Goal: Task Accomplishment & Management: Complete application form

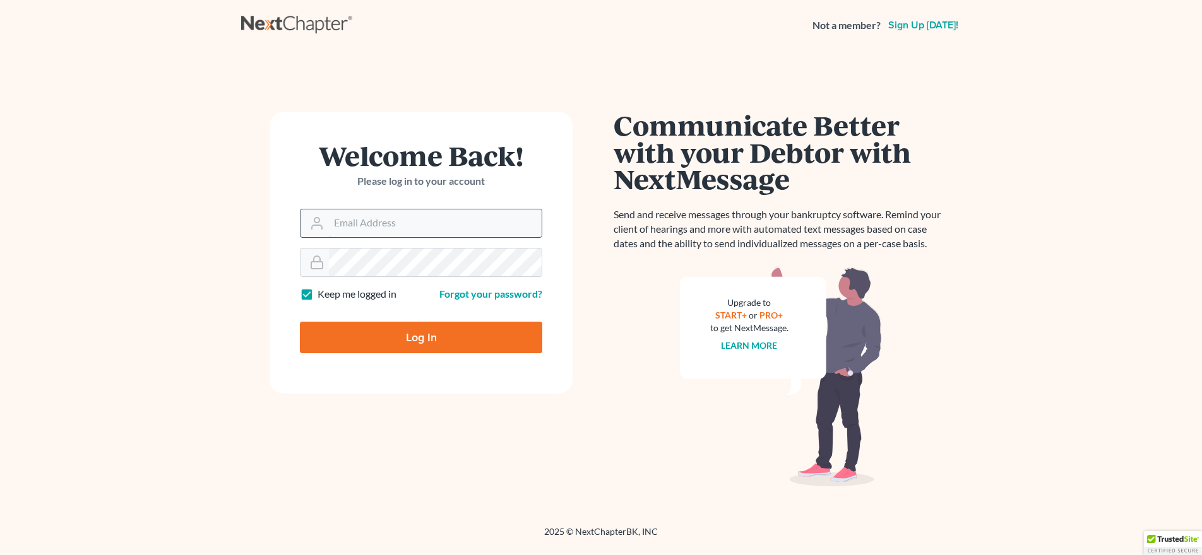
click at [421, 222] on input "Email Address" at bounding box center [435, 224] width 213 height 28
type input "[EMAIL_ADDRESS][DOMAIN_NAME]"
click at [441, 345] on input "Log In" at bounding box center [421, 338] width 242 height 32
type input "Thinking..."
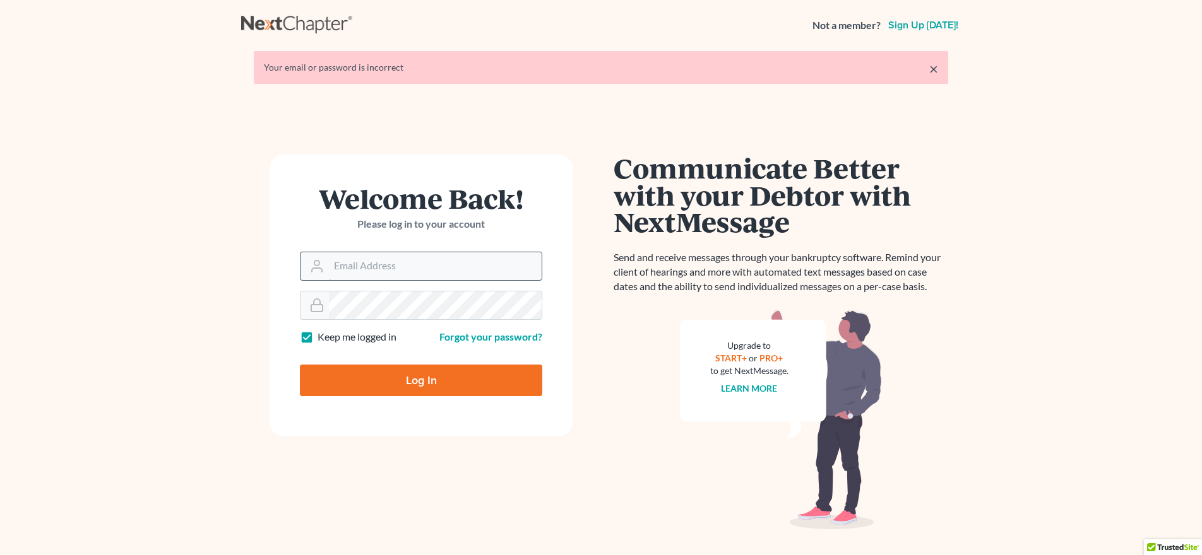
click at [415, 266] on input "Email Address" at bounding box center [435, 266] width 213 height 28
type input "[EMAIL_ADDRESS][DOMAIN_NAME]"
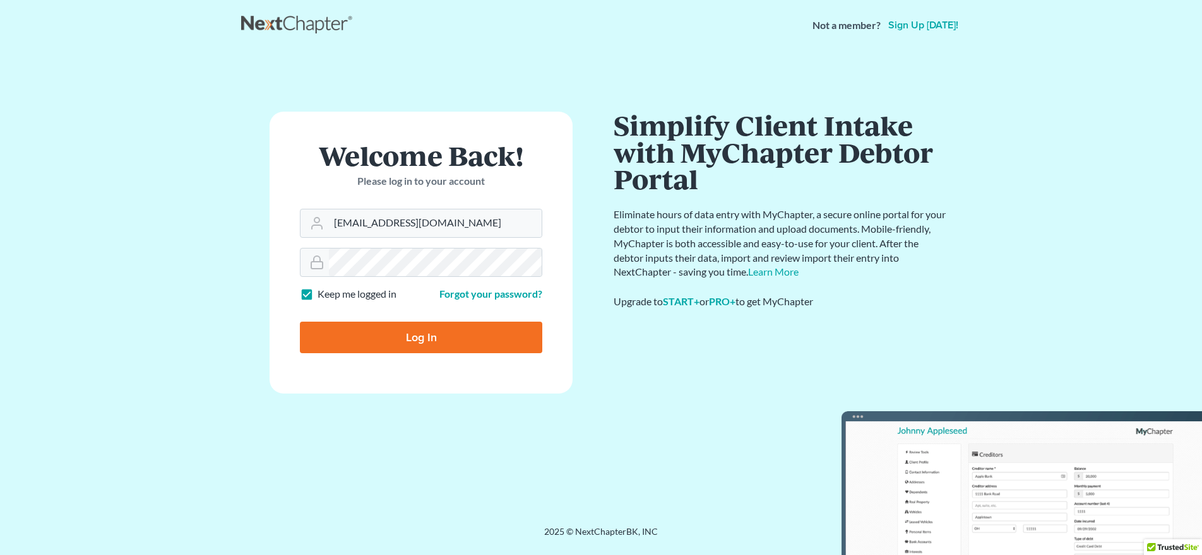
click at [506, 352] on input "Log In" at bounding box center [421, 338] width 242 height 32
type input "Thinking..."
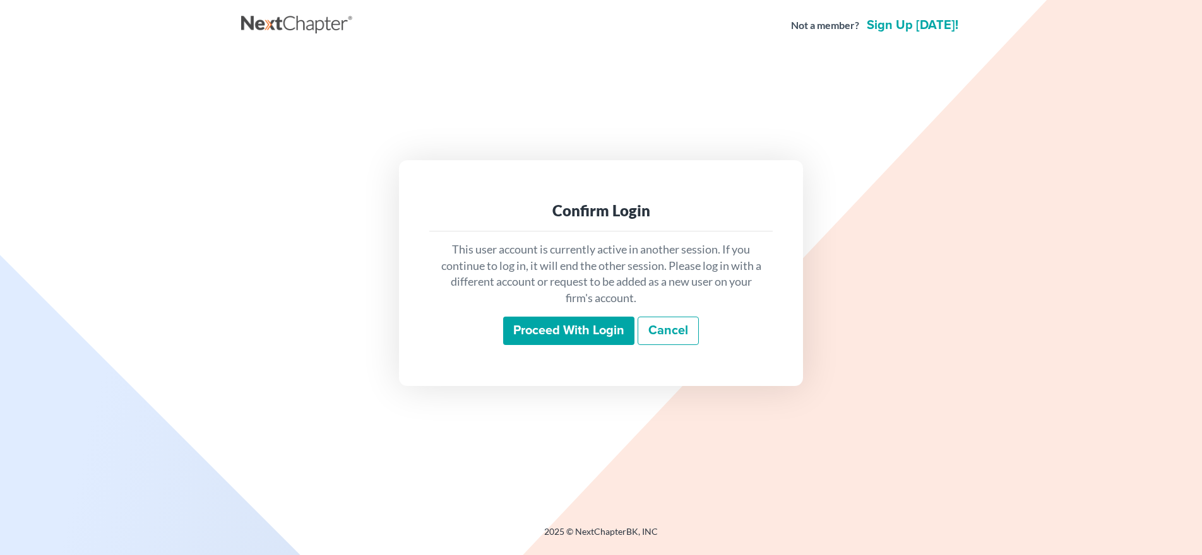
click at [572, 319] on input "Proceed with login" at bounding box center [568, 331] width 131 height 29
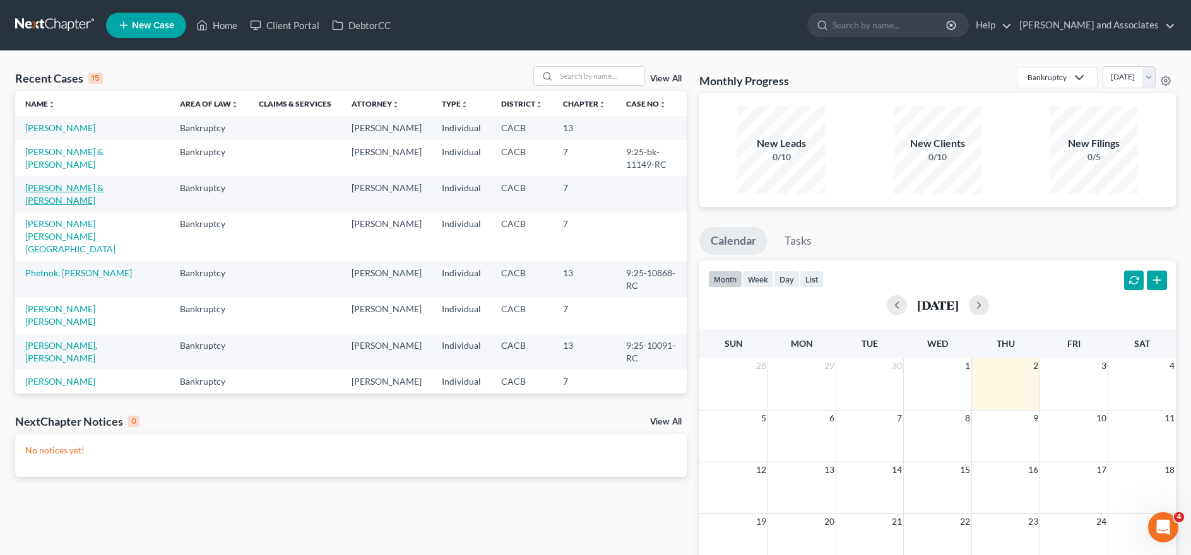
click at [57, 199] on link "[PERSON_NAME] & [PERSON_NAME]" at bounding box center [64, 193] width 78 height 23
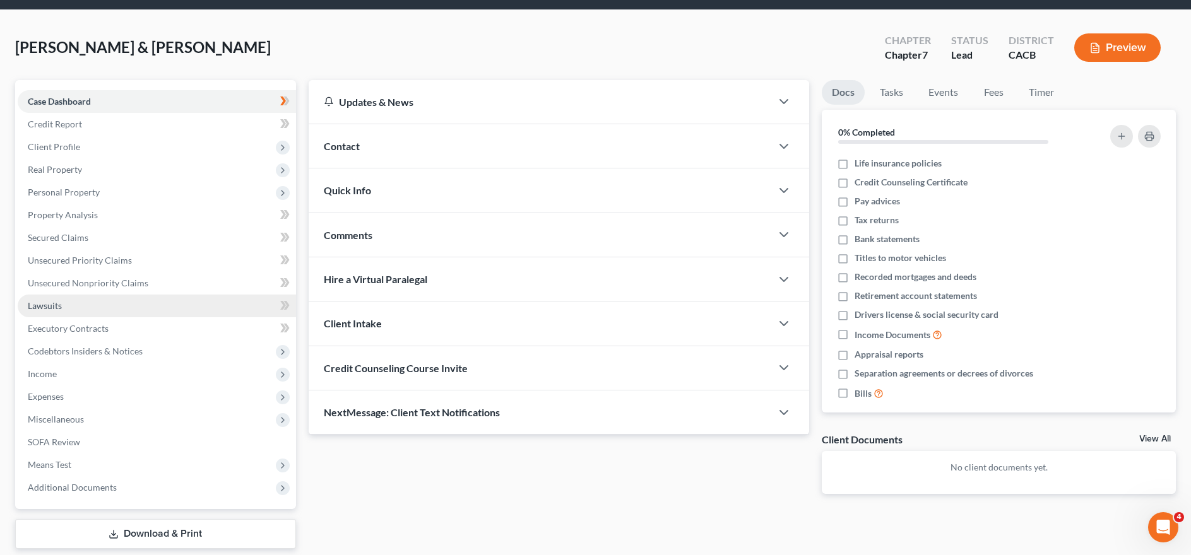
scroll to position [63, 0]
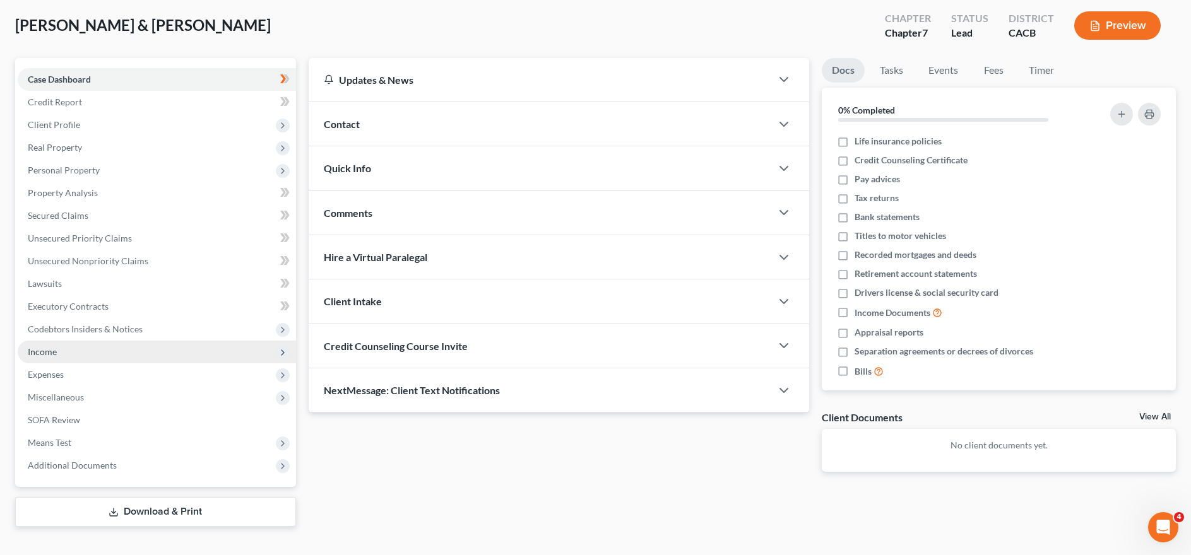
click at [109, 351] on span "Income" at bounding box center [157, 352] width 278 height 23
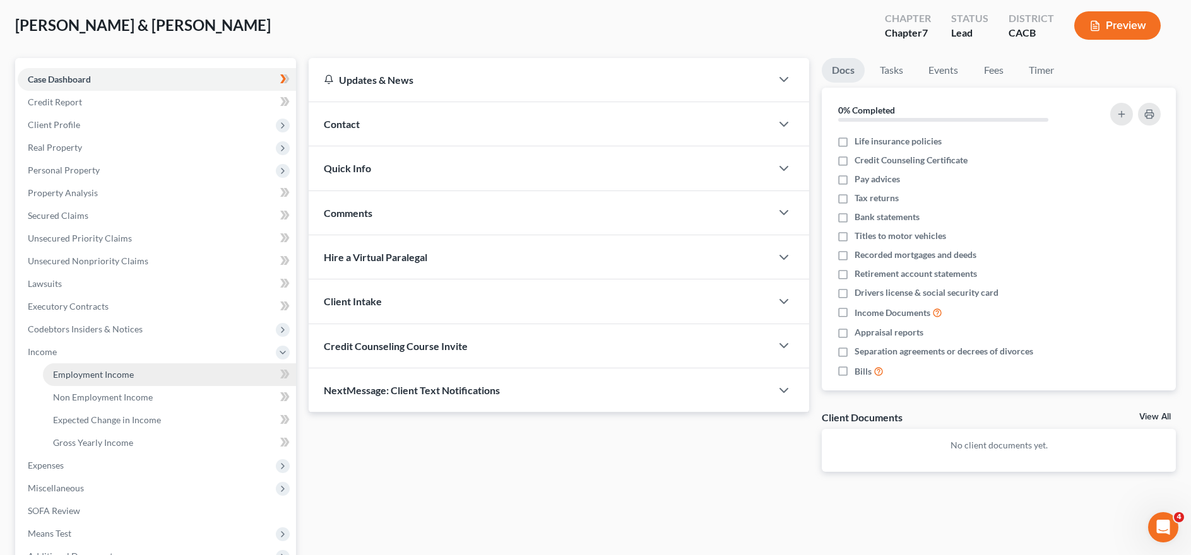
click at [191, 379] on link "Employment Income" at bounding box center [169, 375] width 253 height 23
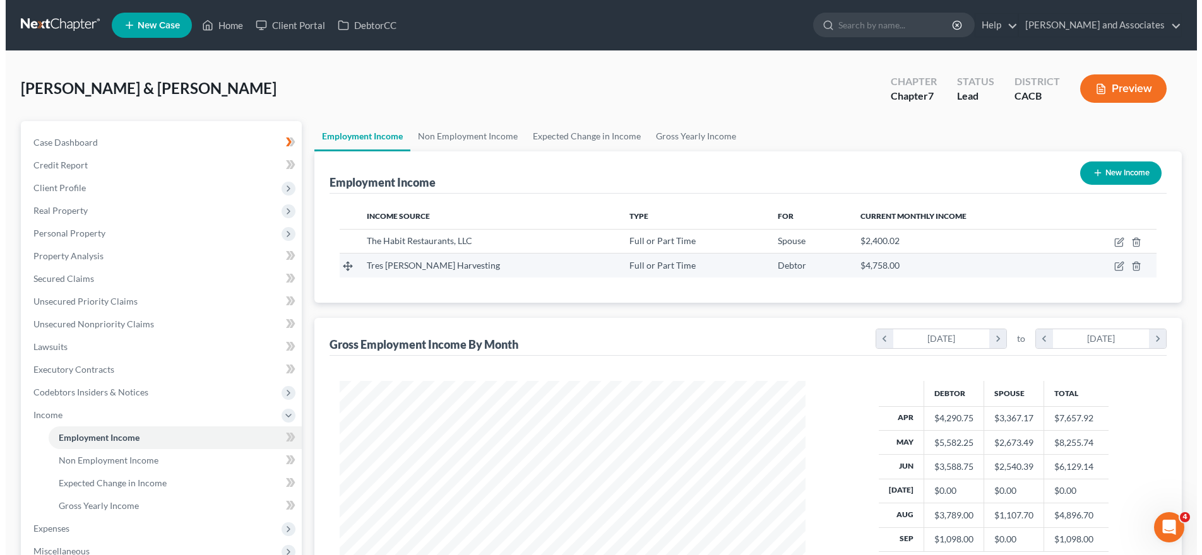
scroll to position [233, 492]
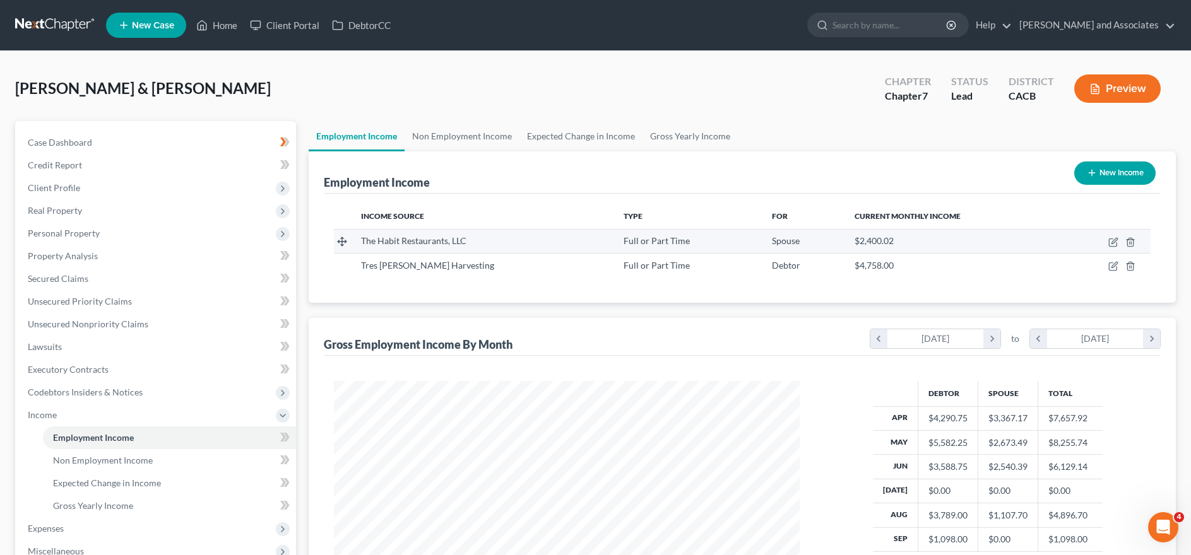
click at [1122, 246] on td at bounding box center [1106, 241] width 90 height 24
click at [1115, 242] on icon "button" at bounding box center [1114, 241] width 6 height 6
select select "0"
select select "4"
select select "2"
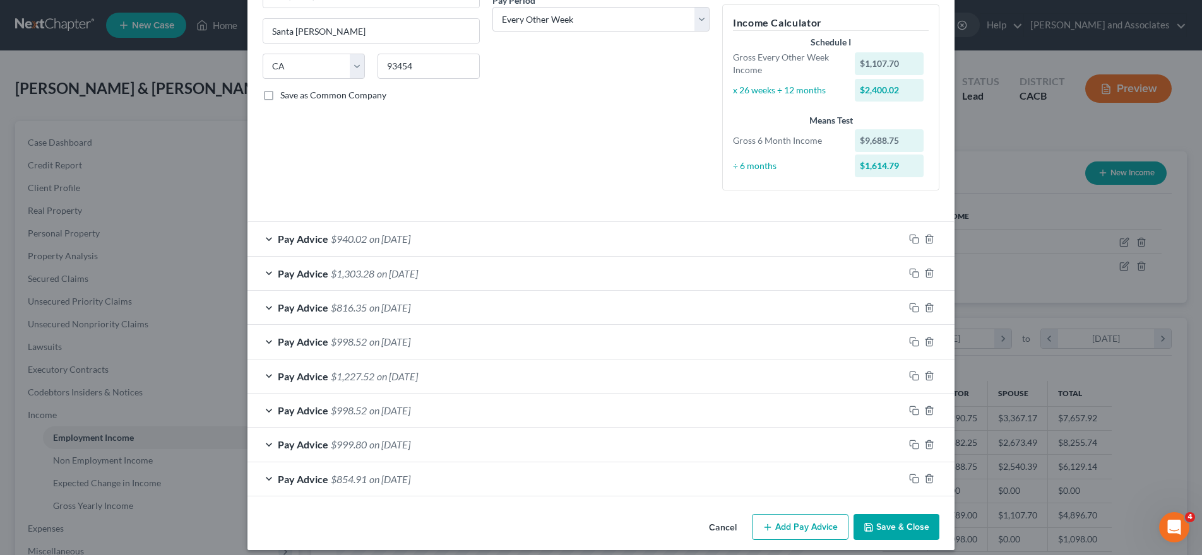
scroll to position [217, 0]
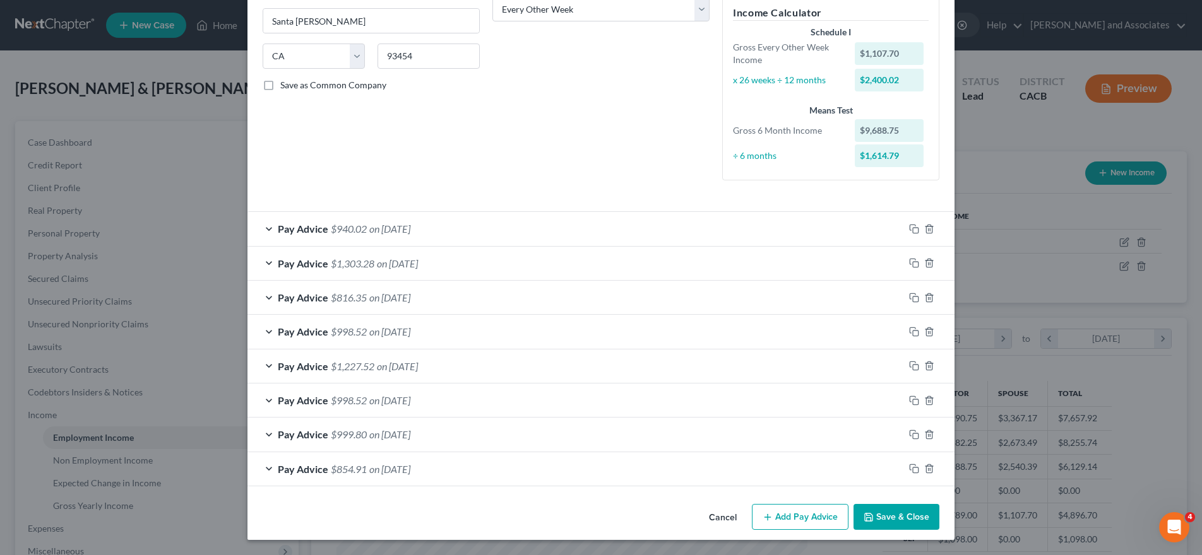
click at [815, 520] on button "Add Pay Advice" at bounding box center [800, 517] width 97 height 27
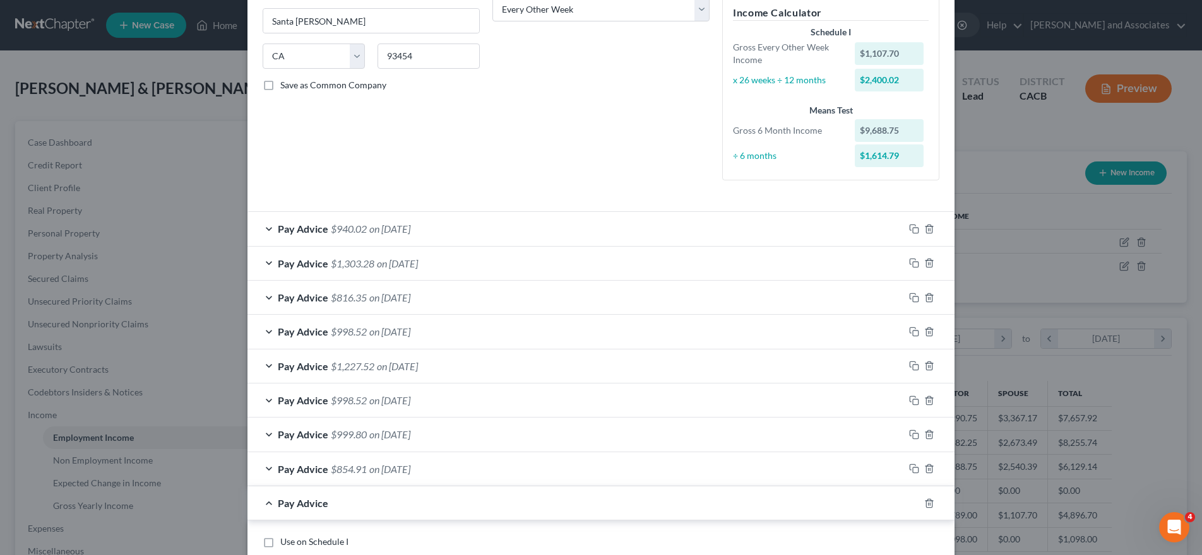
scroll to position [280, 0]
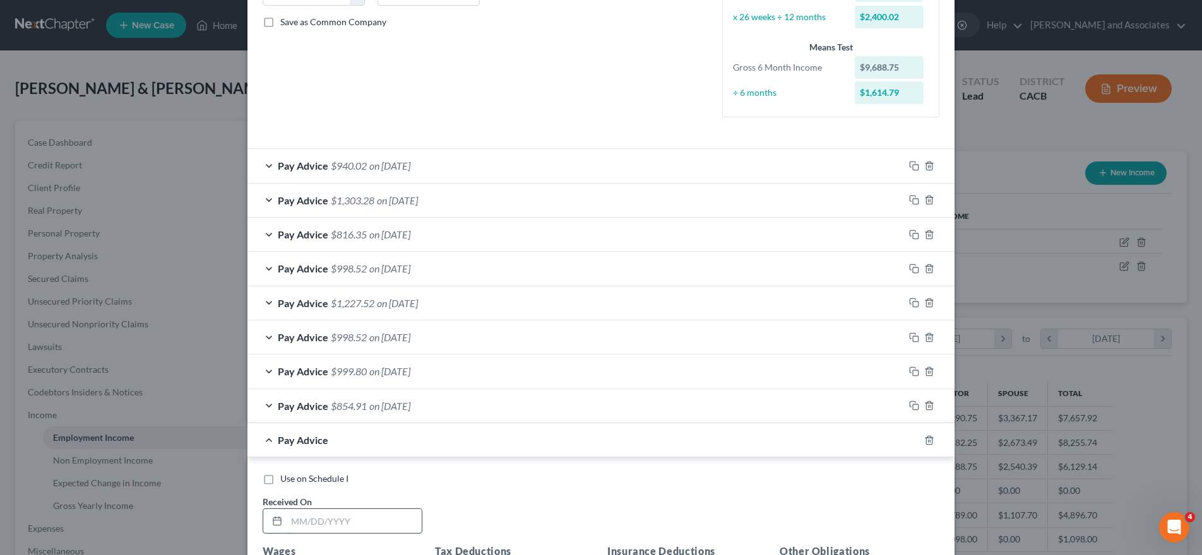
click at [298, 519] on input "text" at bounding box center [354, 521] width 135 height 24
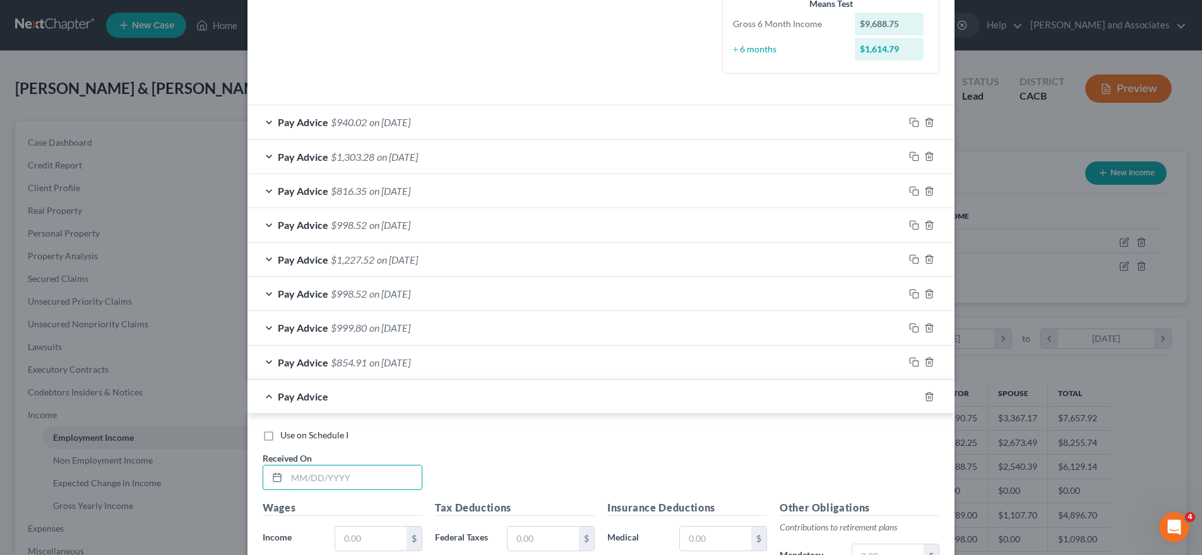
scroll to position [470, 0]
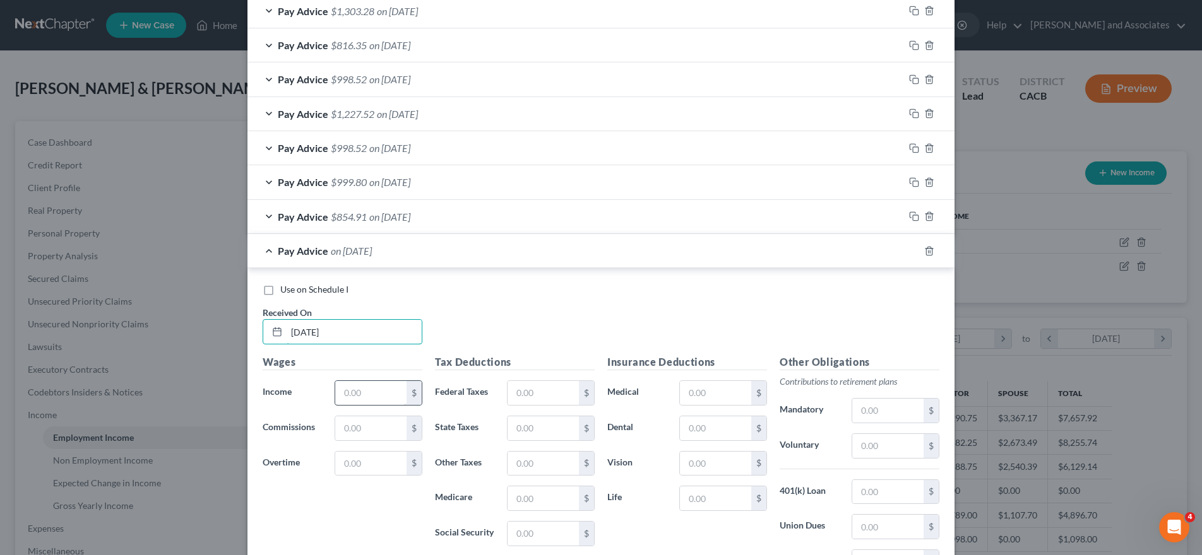
type input "09/09/25"
click at [374, 388] on input "text" at bounding box center [370, 393] width 71 height 24
type input "1,031.49"
click at [543, 410] on div "Tax Deductions Federal Taxes $ State Taxes $ Other Taxes $ Medicare $ Social Se…" at bounding box center [515, 456] width 172 height 202
click at [543, 394] on input "text" at bounding box center [542, 393] width 71 height 24
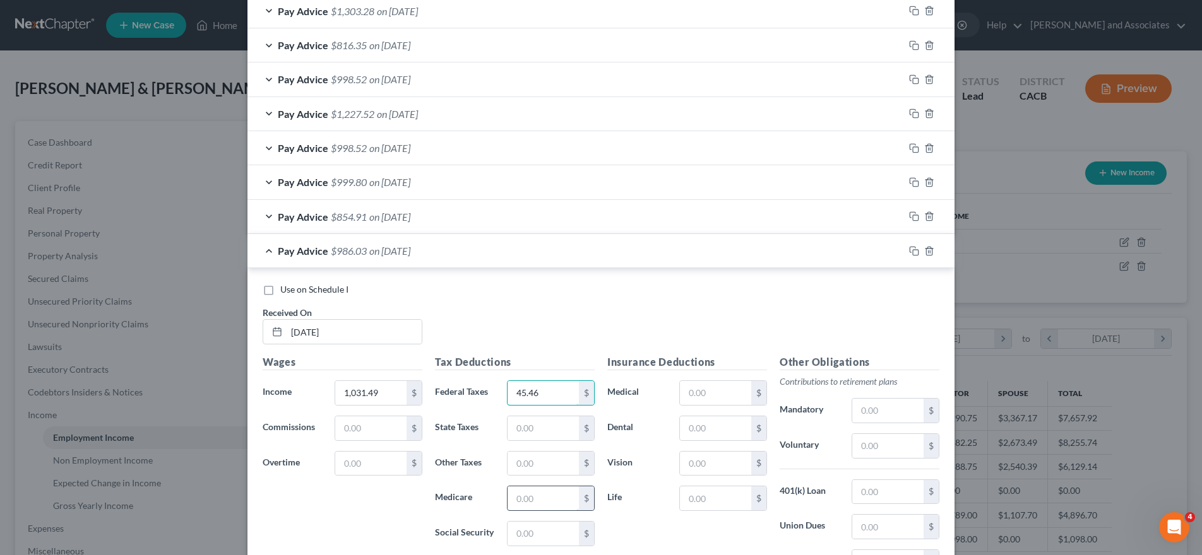
type input "45.46"
click at [532, 504] on input "text" at bounding box center [542, 499] width 71 height 24
type input "14.95"
click at [530, 523] on input "text" at bounding box center [542, 534] width 71 height 24
type input "63.95"
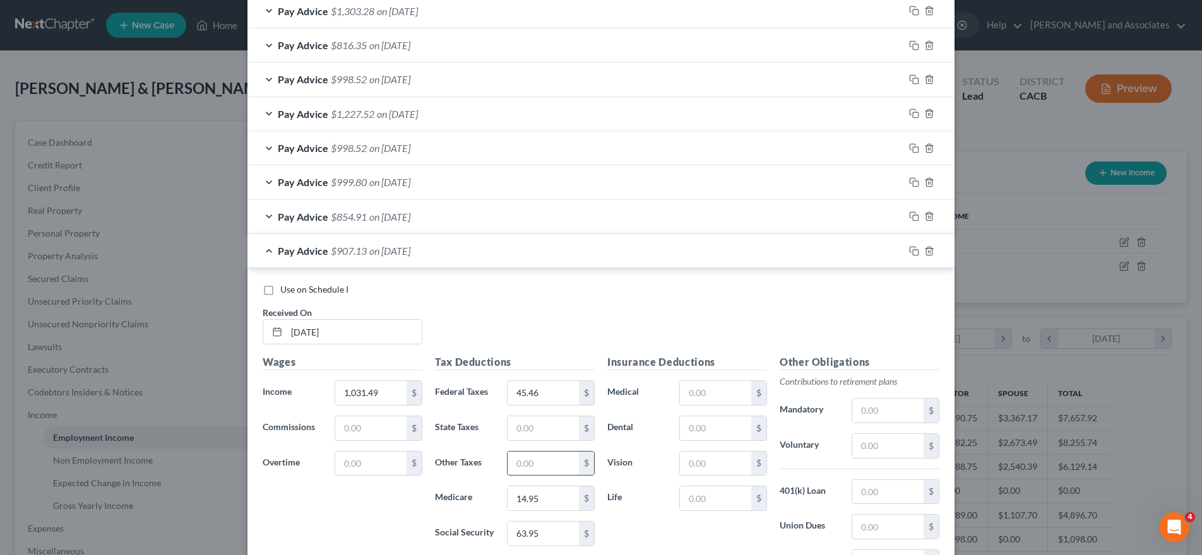
click at [537, 453] on input "text" at bounding box center [542, 464] width 71 height 24
type input "13.45"
click at [547, 436] on input "text" at bounding box center [542, 429] width 71 height 24
type input "12.37"
click at [276, 261] on div "Pay Advice $881.31 on 09/09/2025" at bounding box center [575, 250] width 656 height 33
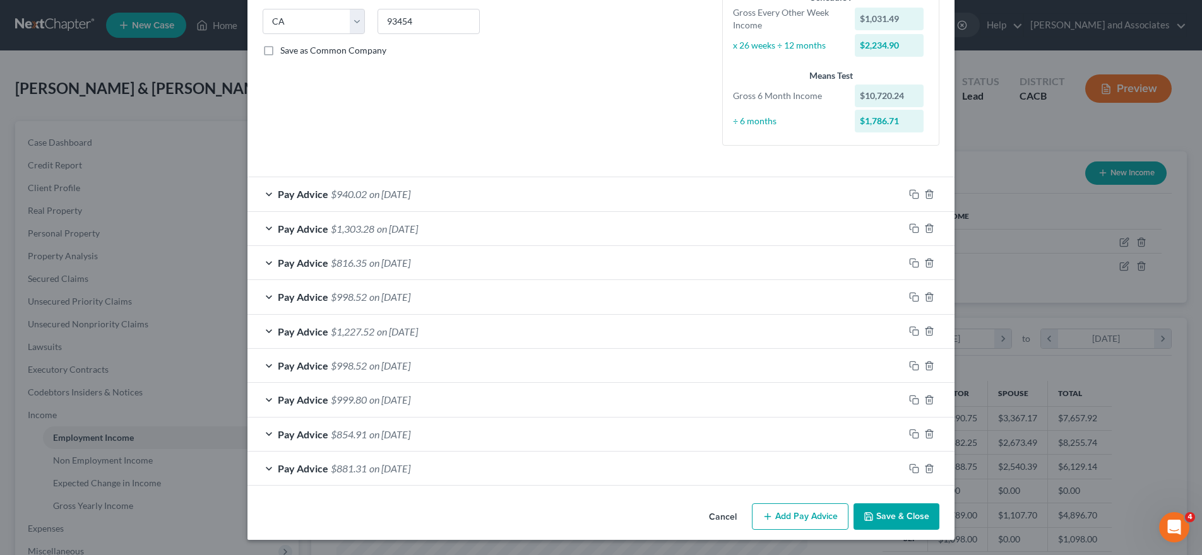
scroll to position [252, 0]
click at [809, 514] on button "Add Pay Advice" at bounding box center [800, 517] width 97 height 27
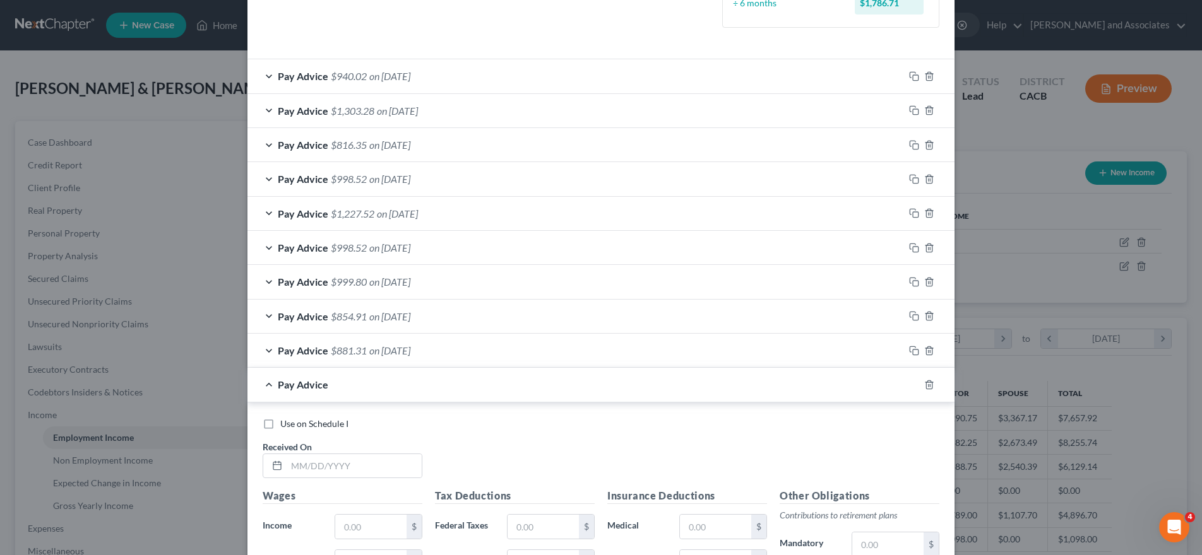
scroll to position [378, 0]
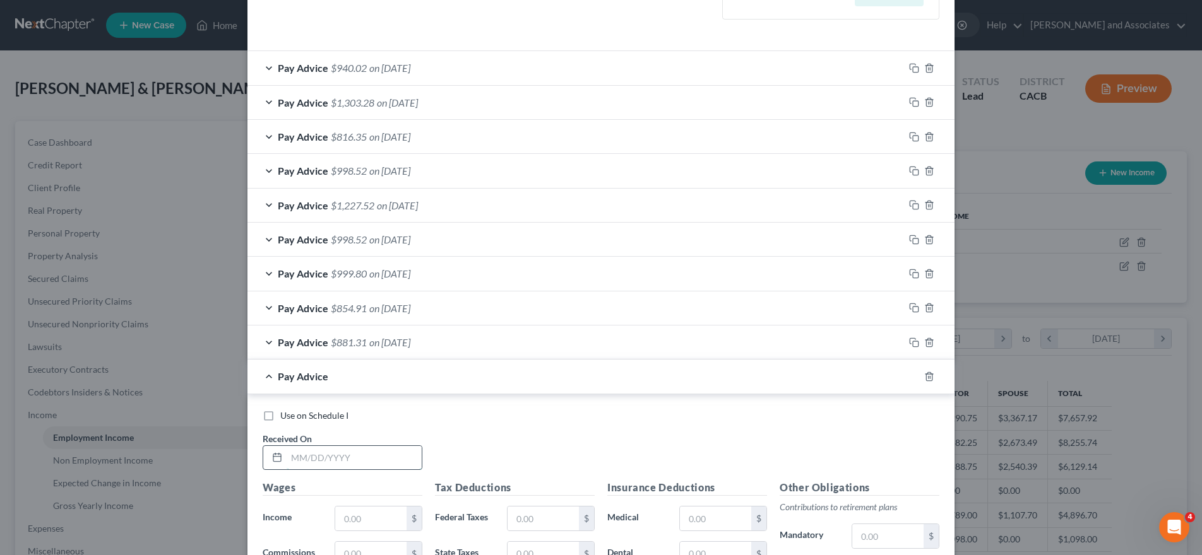
click at [312, 463] on input "text" at bounding box center [354, 458] width 135 height 24
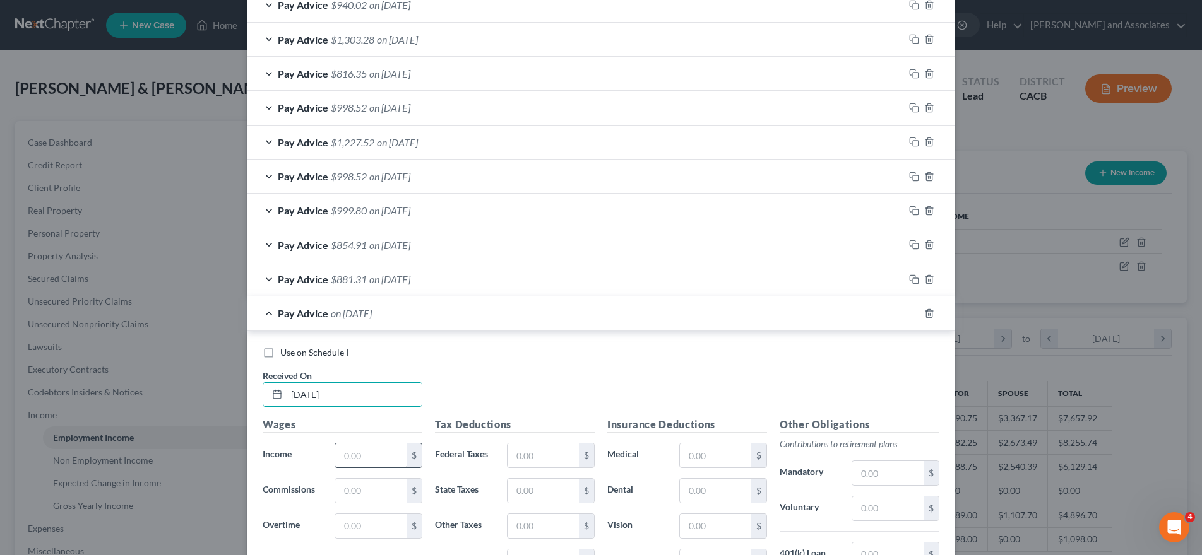
type input "09/23/25"
click at [367, 458] on input "text" at bounding box center [370, 456] width 71 height 24
type input "1,471.26"
click at [551, 454] on input "text" at bounding box center [542, 456] width 71 height 24
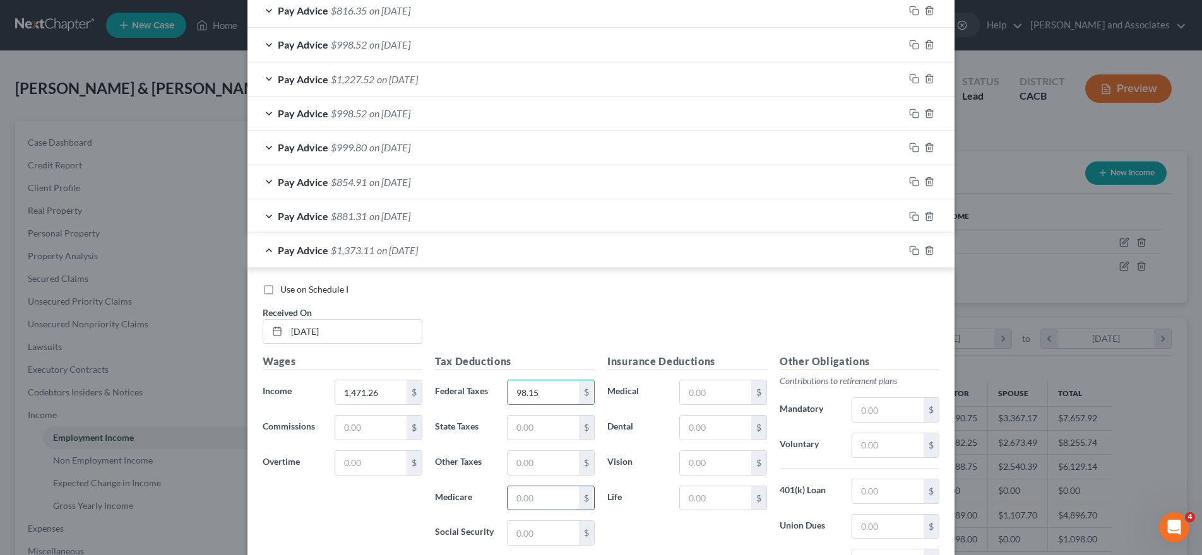
type input "98.15"
click at [535, 504] on input "text" at bounding box center [542, 499] width 71 height 24
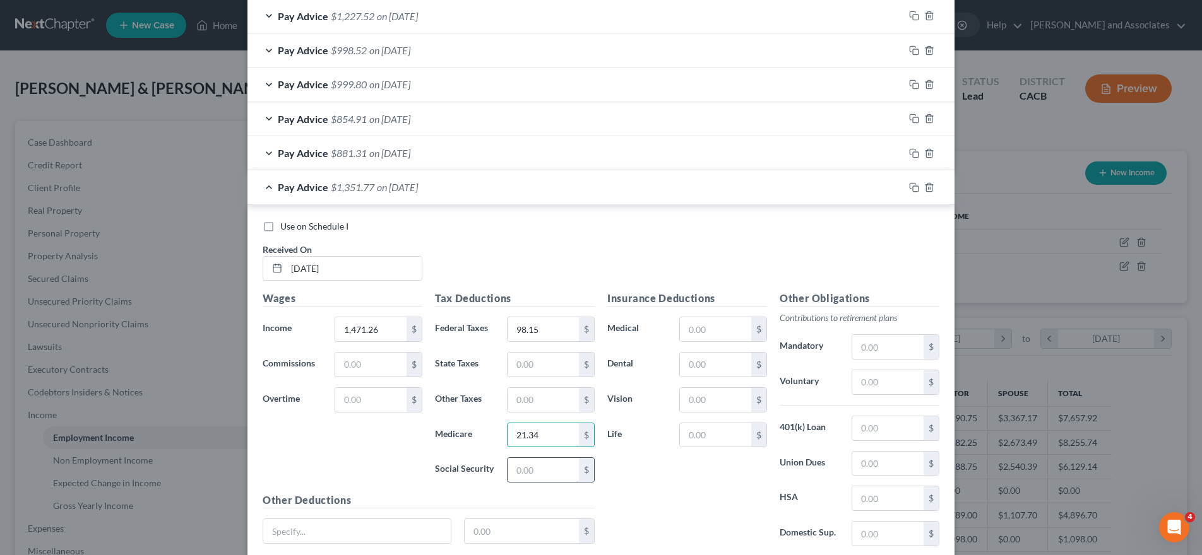
type input "21.34"
click at [548, 462] on input "text" at bounding box center [542, 470] width 71 height 24
type input "91.22"
click at [543, 406] on input "text" at bounding box center [542, 400] width 71 height 24
type input "29.23"
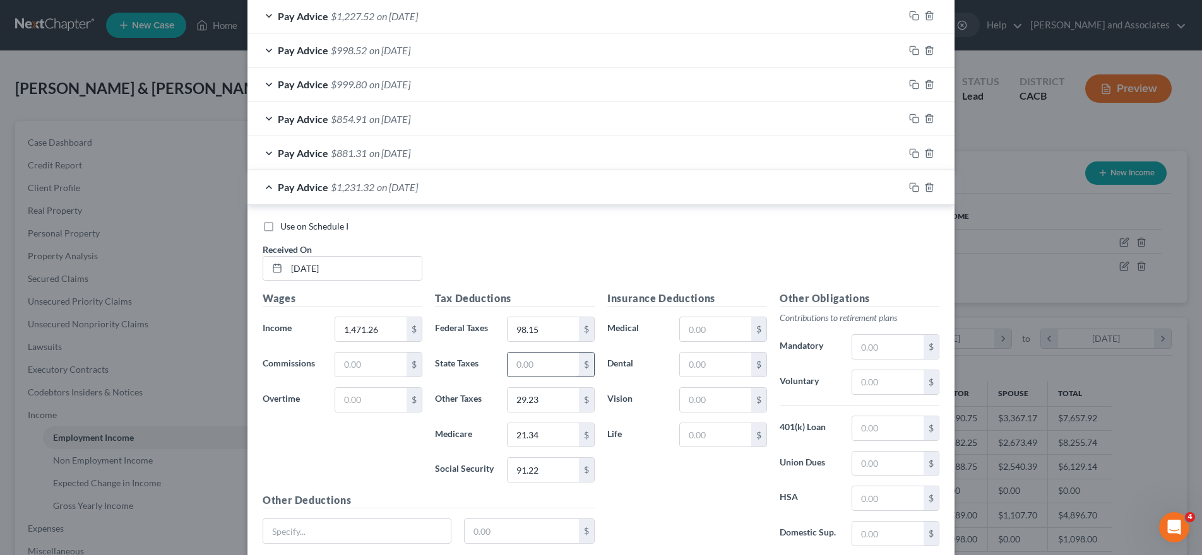
click at [538, 362] on input "text" at bounding box center [542, 365] width 71 height 24
type input "9"
type input "17.66"
click at [345, 189] on span "$1,213.66" at bounding box center [353, 187] width 44 height 12
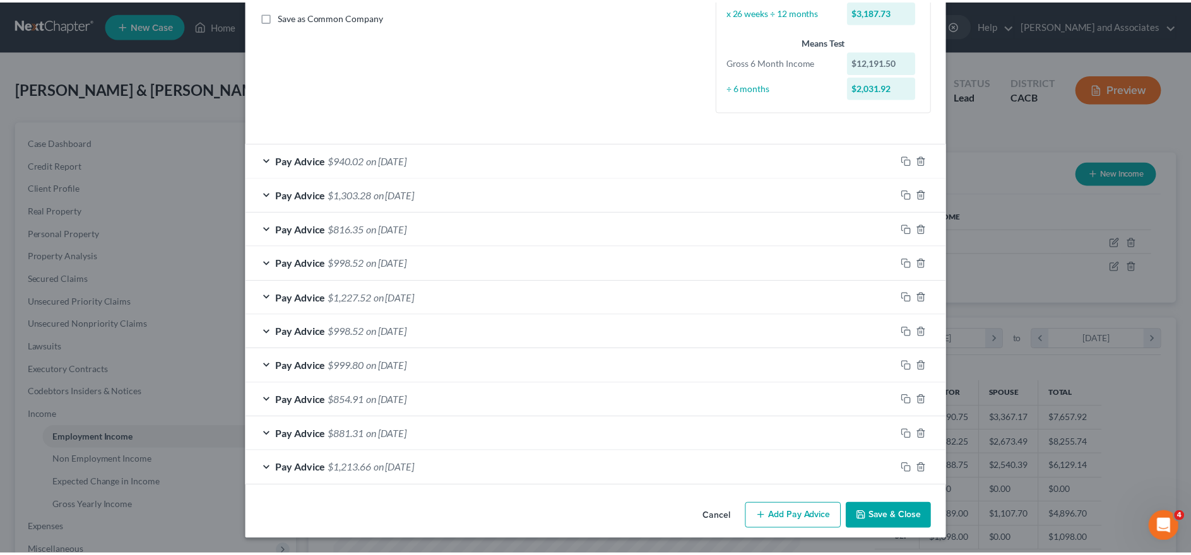
scroll to position [286, 0]
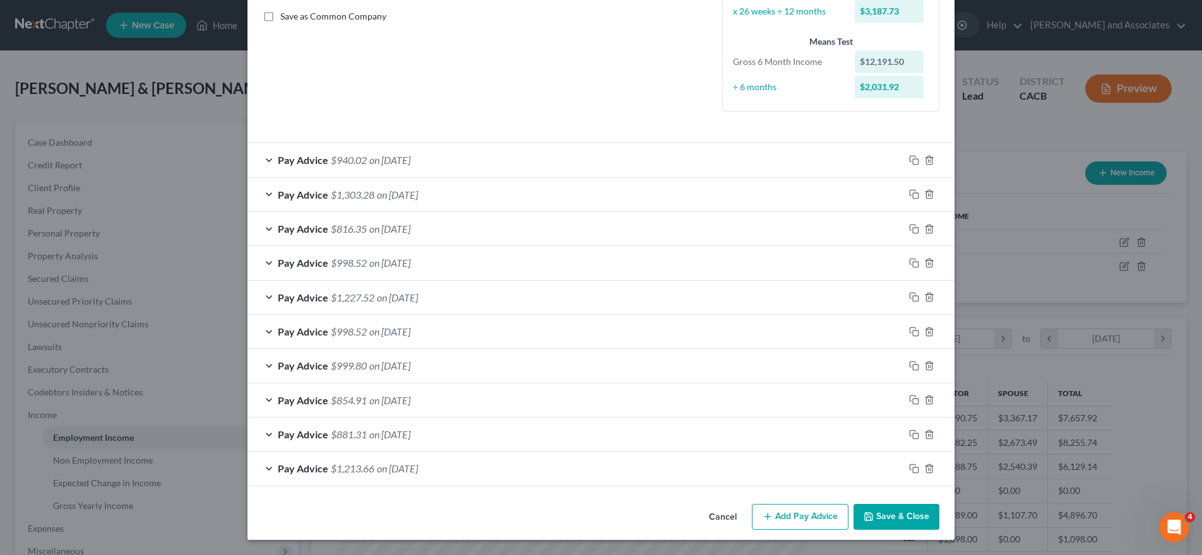
click at [896, 520] on button "Save & Close" at bounding box center [896, 517] width 86 height 27
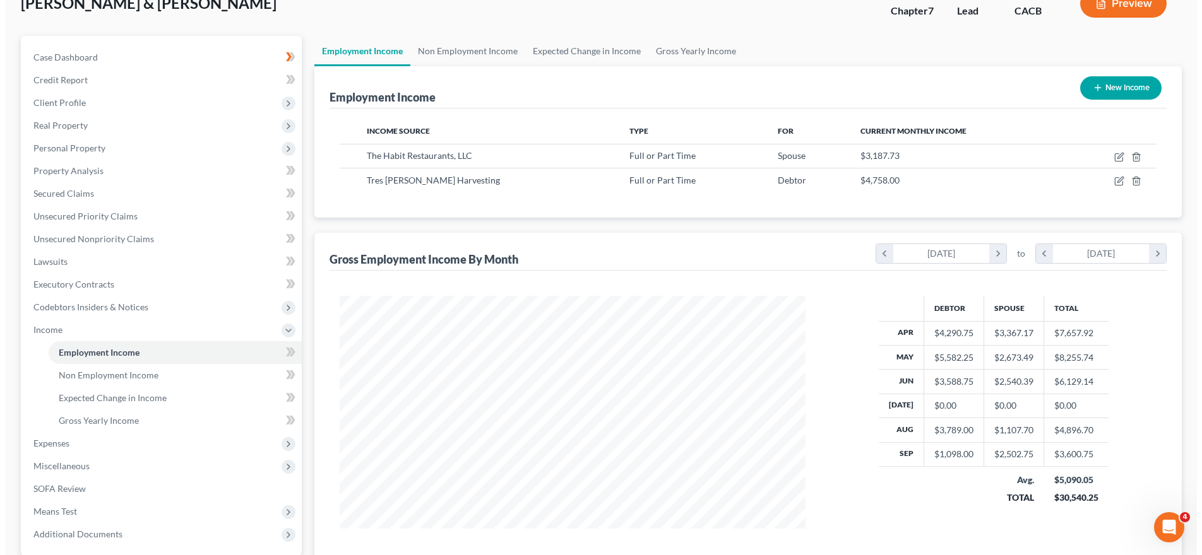
scroll to position [63, 0]
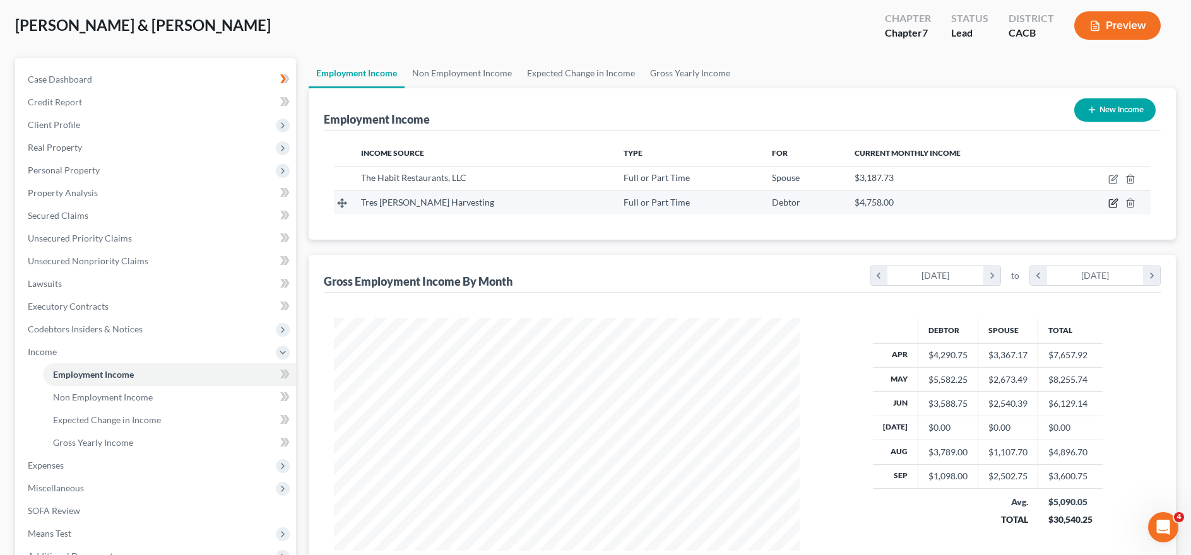
click at [1113, 201] on icon "button" at bounding box center [1113, 203] width 10 height 10
select select "0"
select select "4"
select select "3"
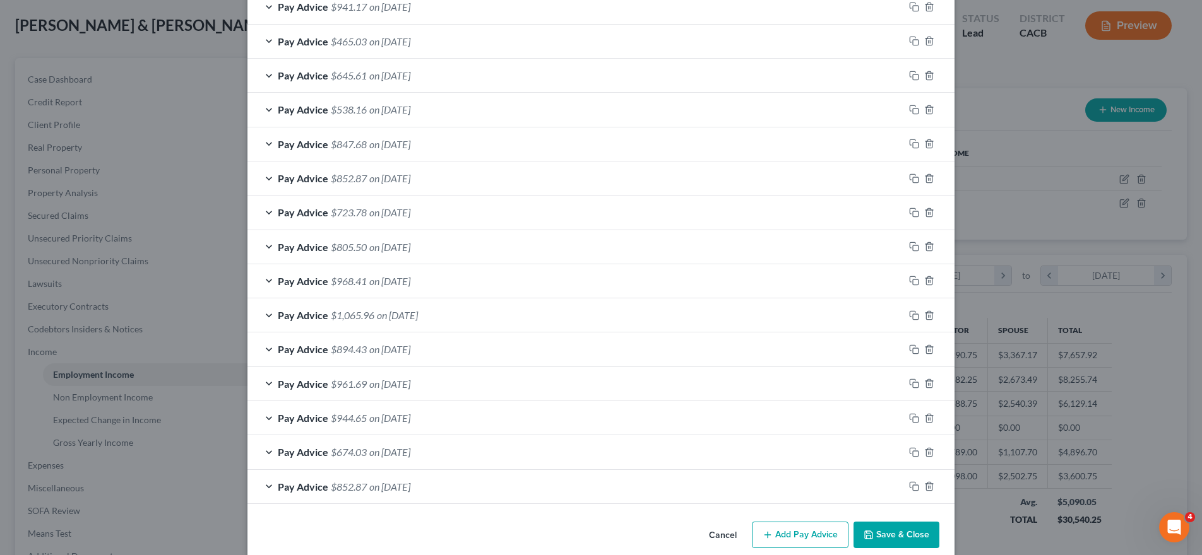
scroll to position [558, 0]
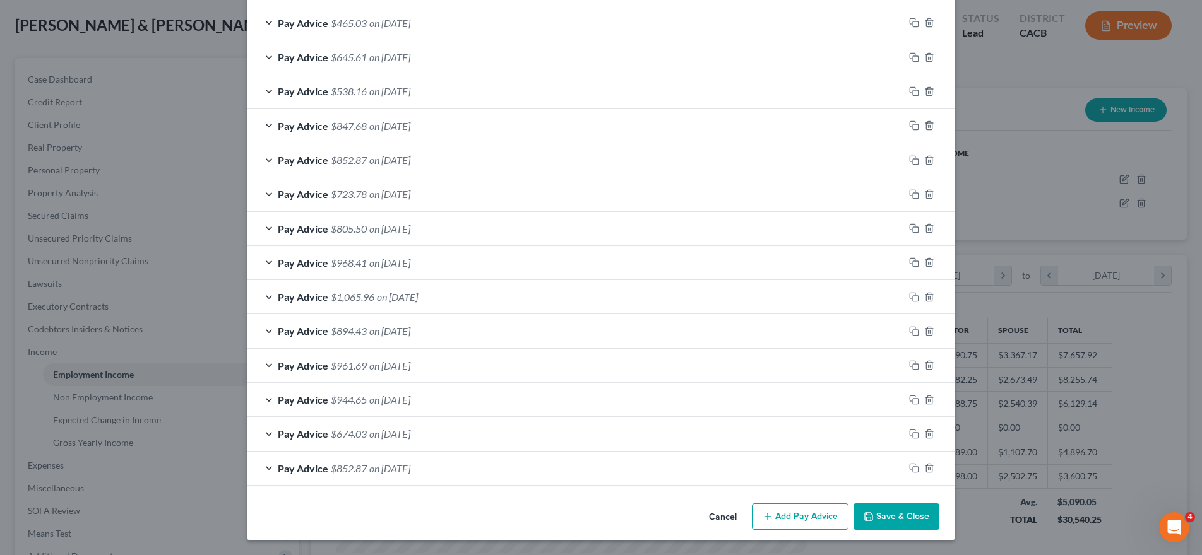
click at [799, 511] on button "Add Pay Advice" at bounding box center [800, 517] width 97 height 27
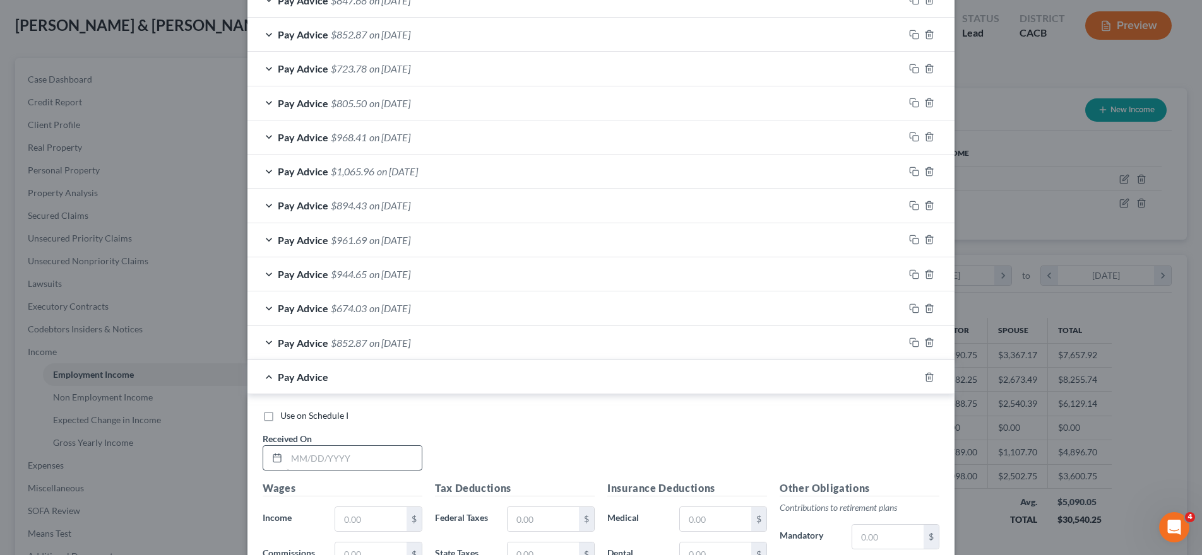
scroll to position [684, 0]
click at [352, 468] on input "text" at bounding box center [354, 458] width 135 height 24
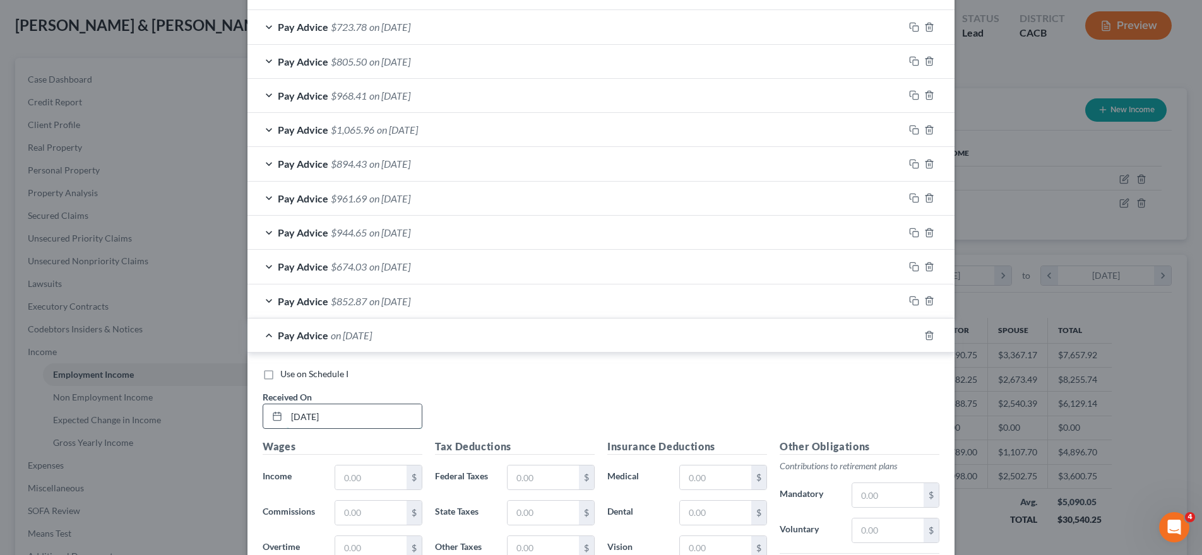
scroll to position [747, 0]
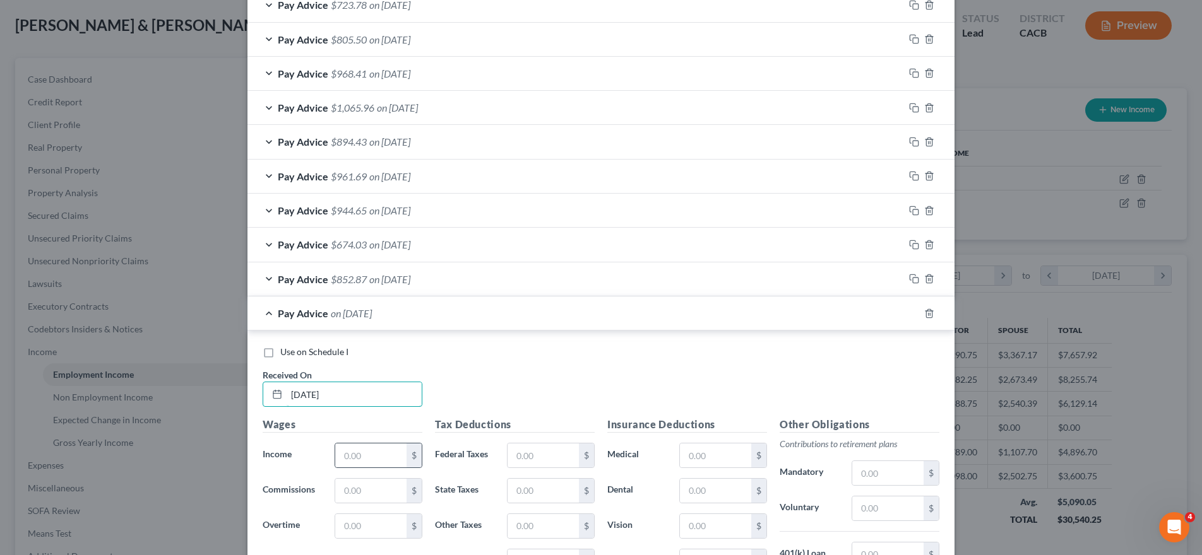
type input "09/12/25"
click at [357, 468] on div "$" at bounding box center [379, 455] width 88 height 25
click at [372, 462] on input "text" at bounding box center [370, 456] width 71 height 24
type input "1,194.75"
click at [559, 458] on input "text" at bounding box center [542, 456] width 71 height 24
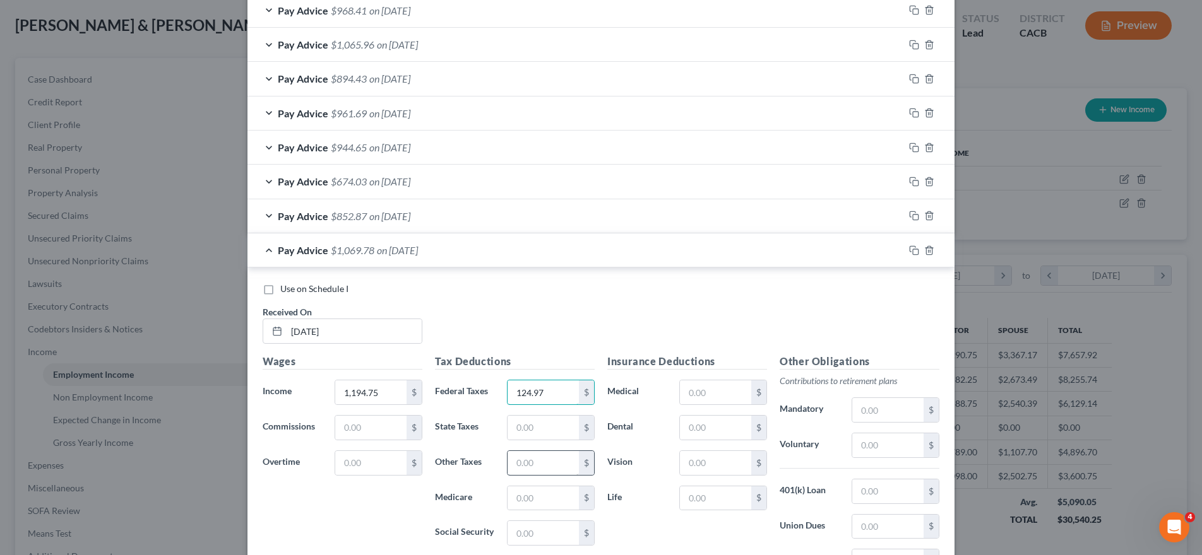
scroll to position [874, 0]
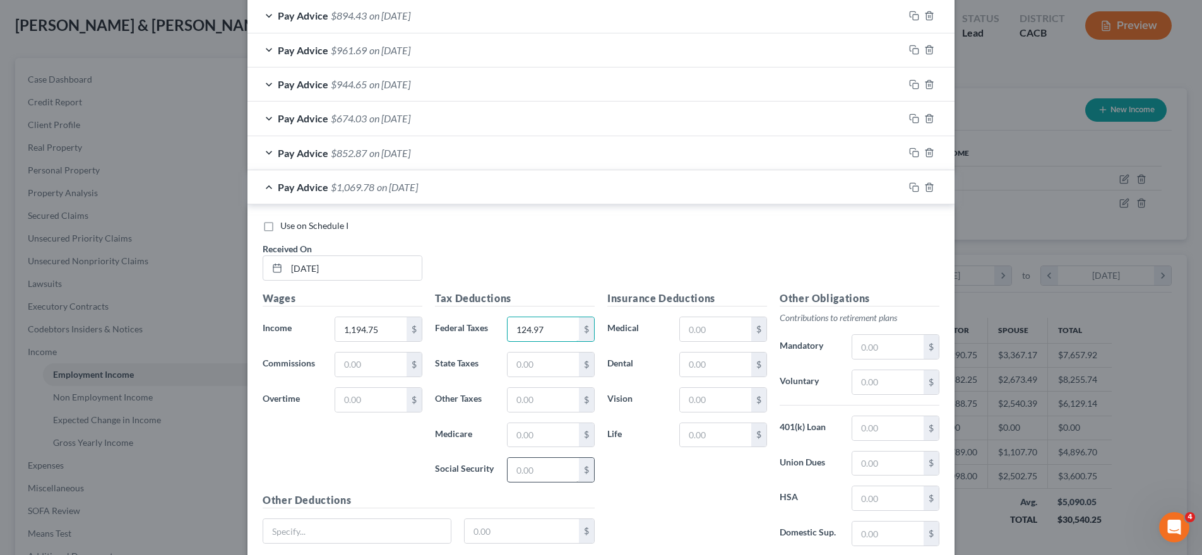
type input "124.97"
click at [542, 473] on input "text" at bounding box center [542, 470] width 71 height 24
type input "74.08"
click at [536, 439] on input "text" at bounding box center [542, 436] width 71 height 24
type input "17.32"
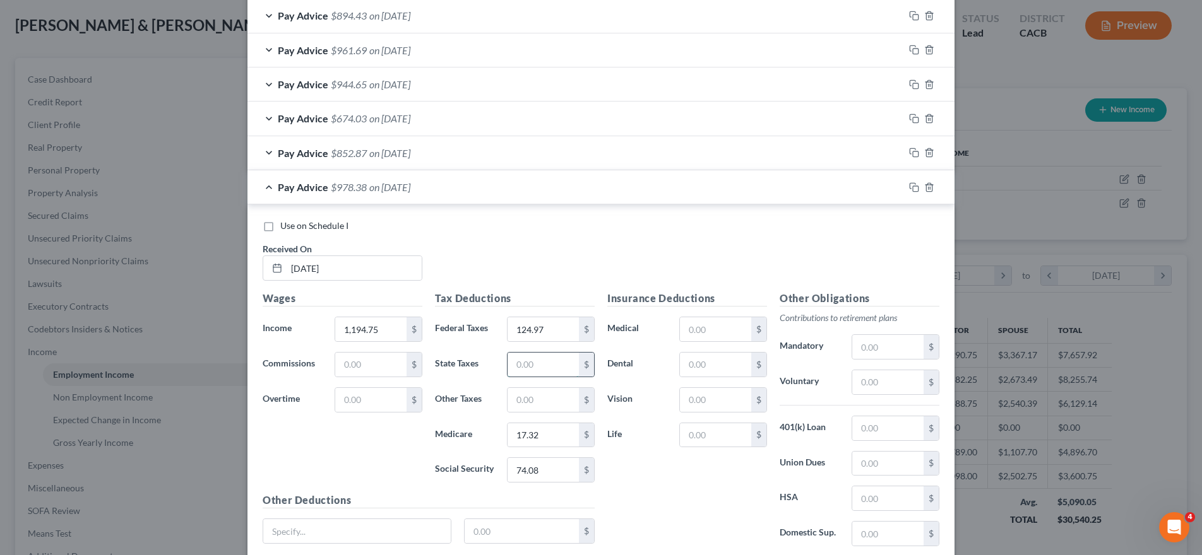
click at [539, 375] on input "text" at bounding box center [542, 365] width 71 height 24
type input "10.77"
click at [523, 394] on input "text" at bounding box center [542, 400] width 71 height 24
type input "14.34"
click at [332, 191] on span "$953.27" at bounding box center [349, 187] width 36 height 12
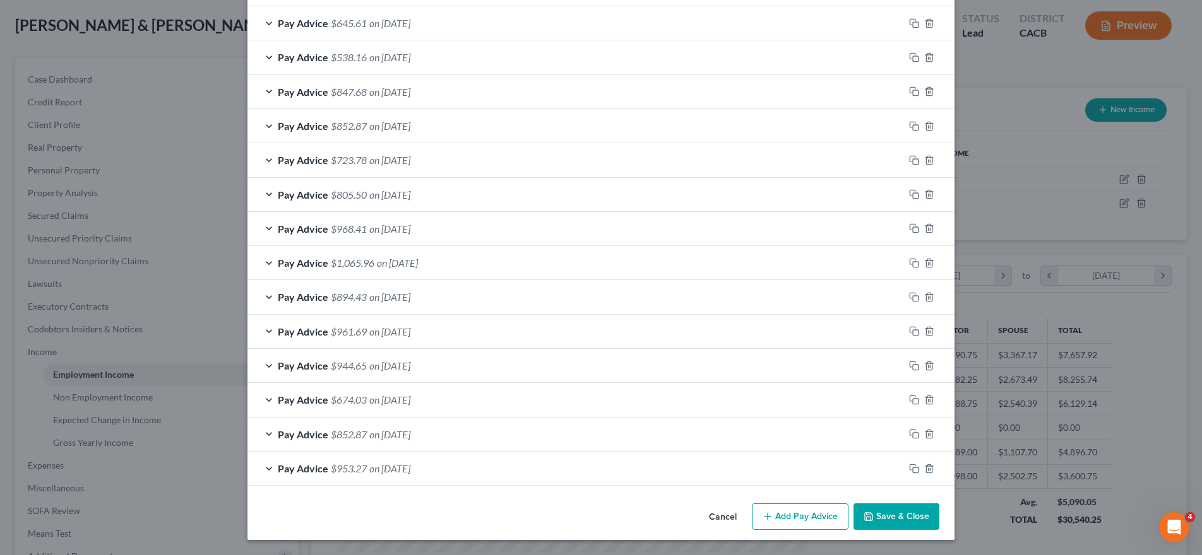
scroll to position [592, 0]
click at [800, 518] on button "Add Pay Advice" at bounding box center [800, 517] width 97 height 27
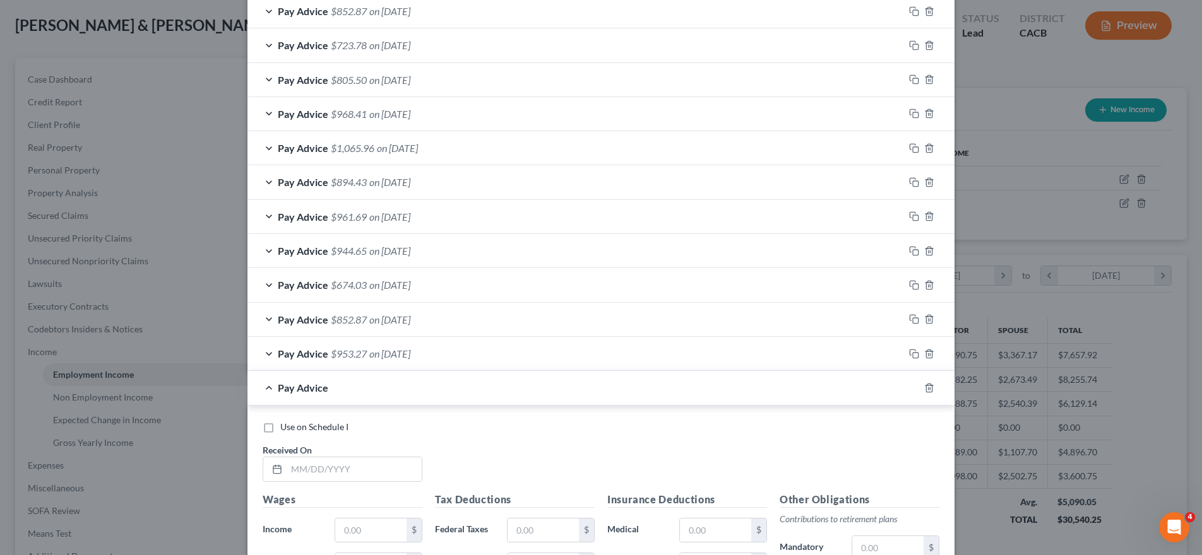
scroll to position [718, 0]
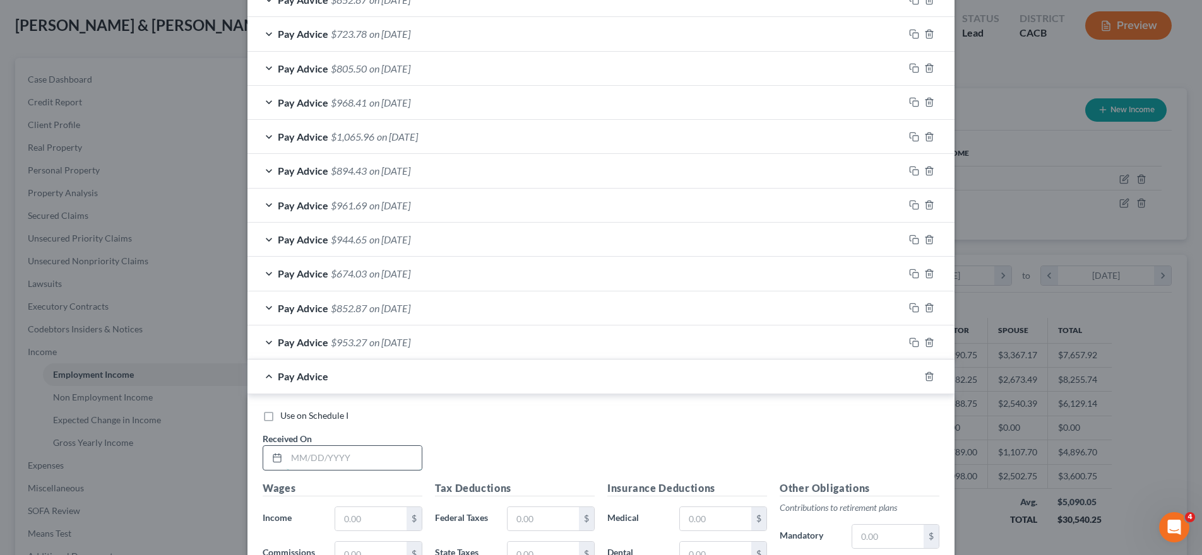
click at [353, 450] on input "text" at bounding box center [354, 458] width 135 height 24
type input "09/19/25"
click at [345, 507] on input "text" at bounding box center [370, 519] width 71 height 24
type input "1,147.50"
click at [522, 511] on input "text" at bounding box center [542, 519] width 71 height 24
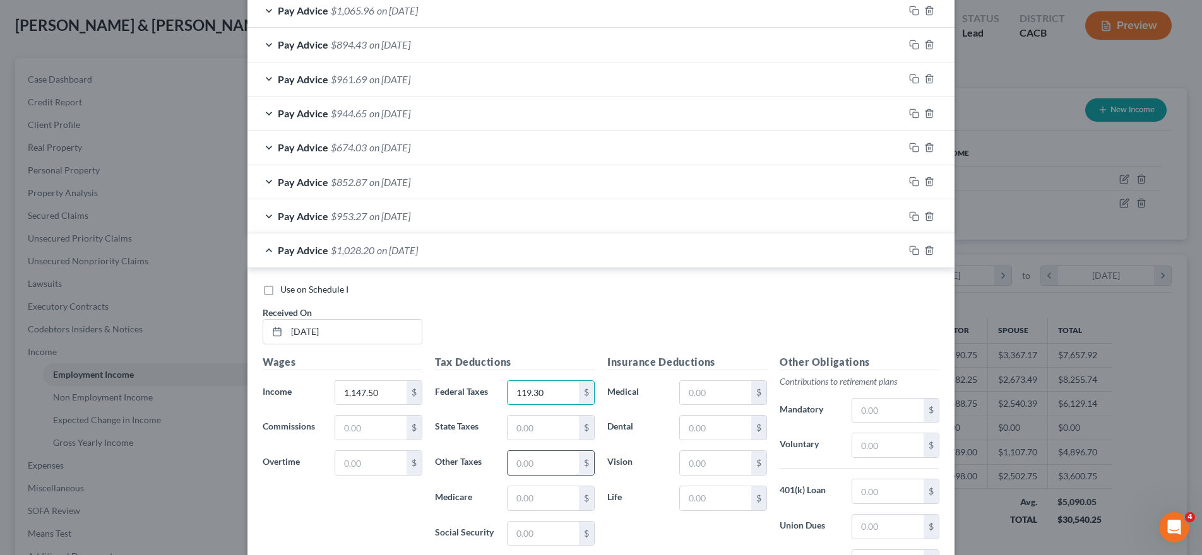
scroll to position [908, 0]
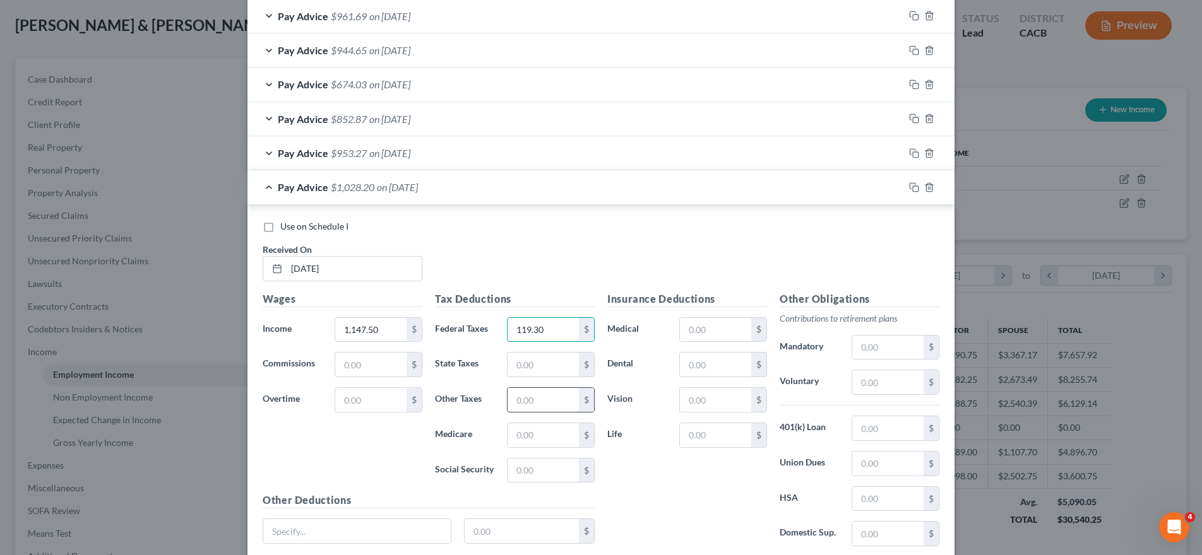
type input "119.30"
click at [536, 470] on input "text" at bounding box center [542, 471] width 71 height 24
type input "71.14"
click at [543, 446] on input "text" at bounding box center [542, 436] width 71 height 24
type input "16.64"
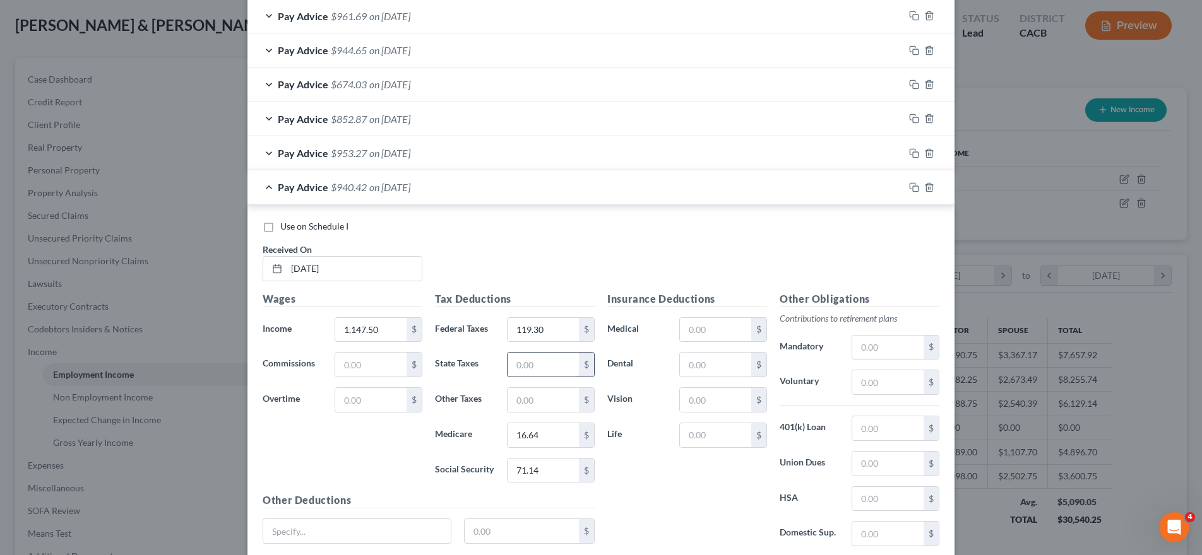
click at [523, 376] on input "text" at bounding box center [542, 365] width 71 height 24
type input "971"
click at [539, 406] on input "text" at bounding box center [542, 400] width 71 height 24
type input "13.77"
click at [645, 442] on label "Life" at bounding box center [637, 435] width 72 height 25
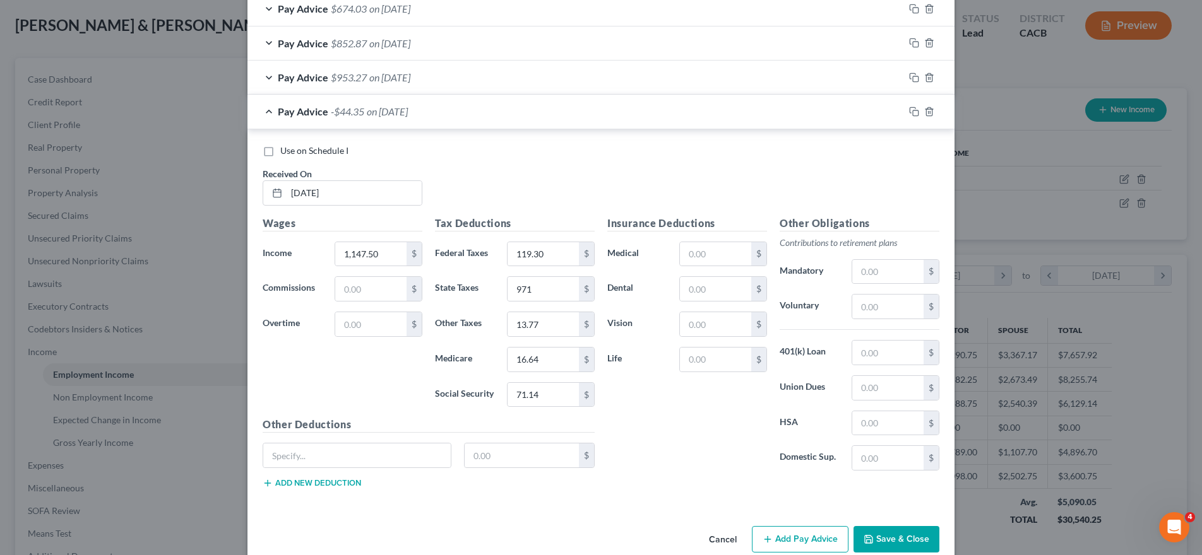
scroll to position [1006, 0]
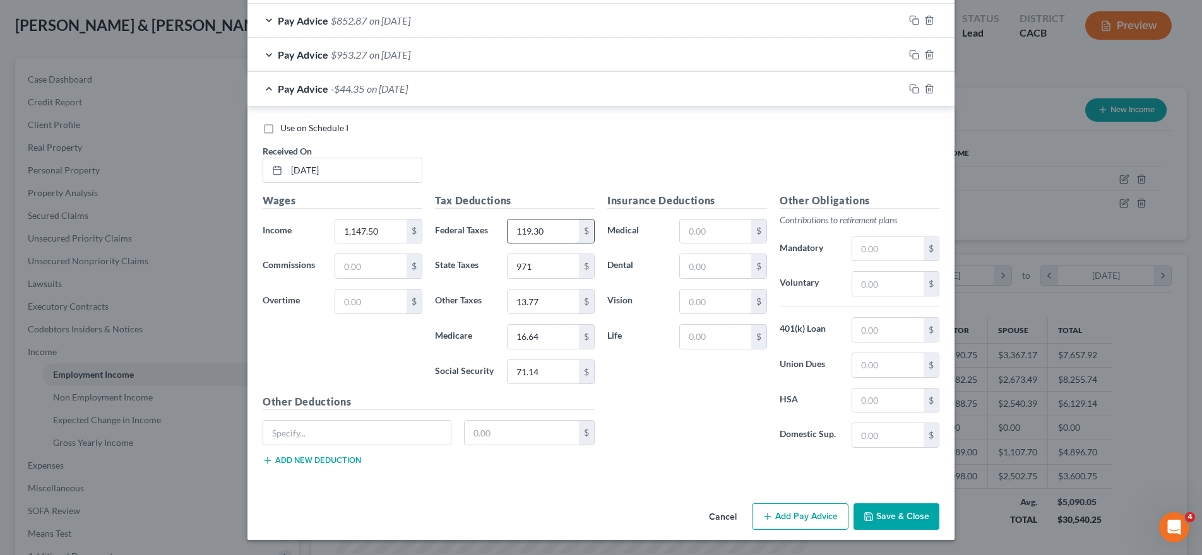
click at [555, 233] on input "119.30" at bounding box center [542, 232] width 71 height 24
click at [393, 235] on input "1,147.50" at bounding box center [370, 232] width 71 height 24
click at [541, 233] on input "119.30" at bounding box center [542, 232] width 71 height 24
click at [539, 266] on input "971" at bounding box center [542, 266] width 71 height 24
type input "9.71"
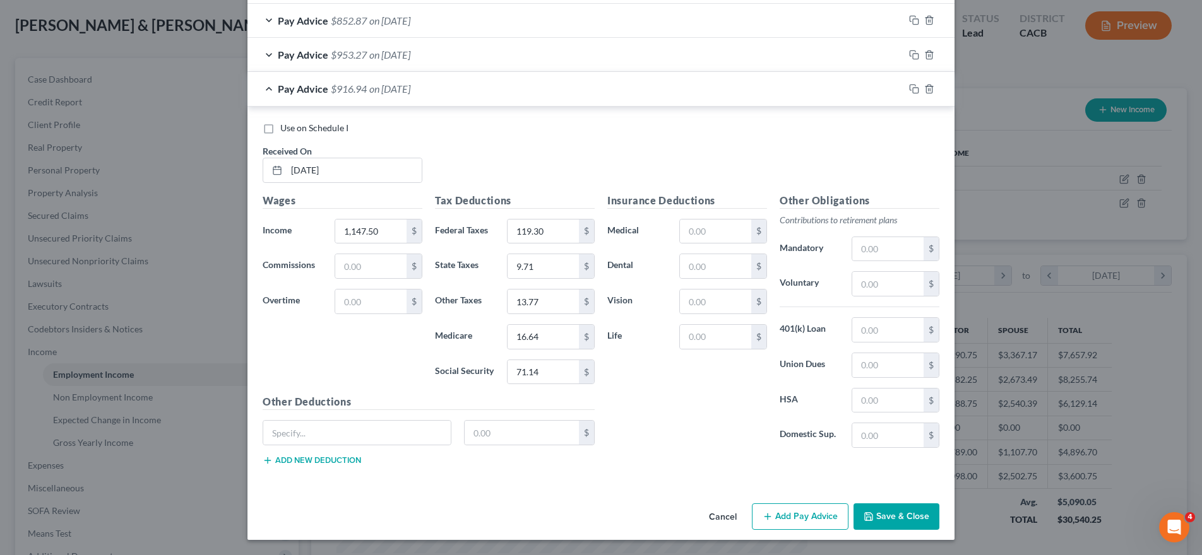
click at [281, 96] on div "Pay Advice $916.94 on 09/19/2025" at bounding box center [575, 88] width 656 height 33
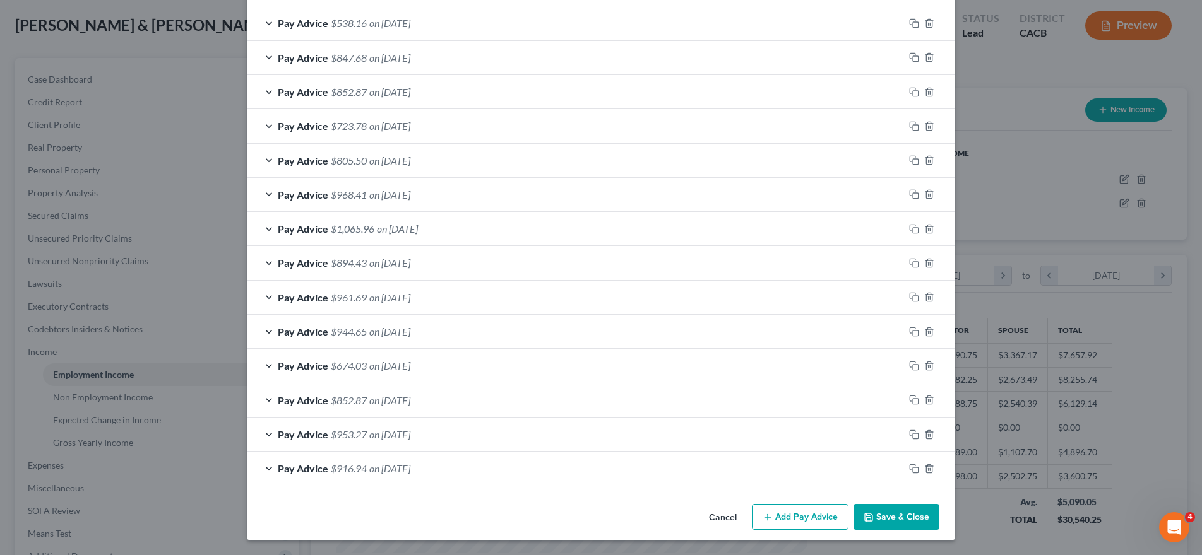
scroll to position [626, 0]
click at [763, 509] on button "Add Pay Advice" at bounding box center [800, 517] width 97 height 27
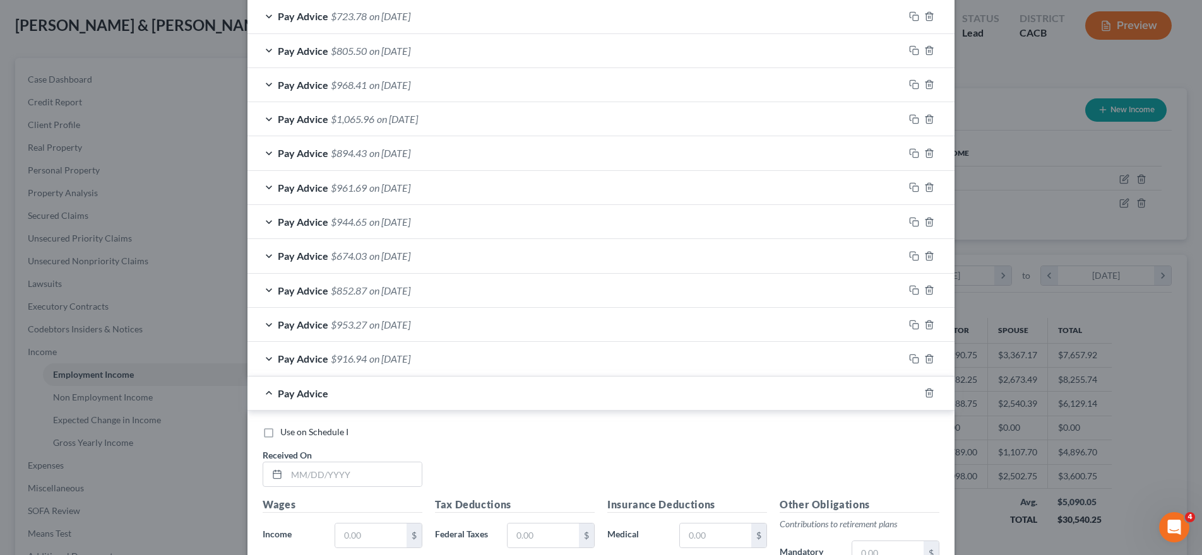
scroll to position [752, 0]
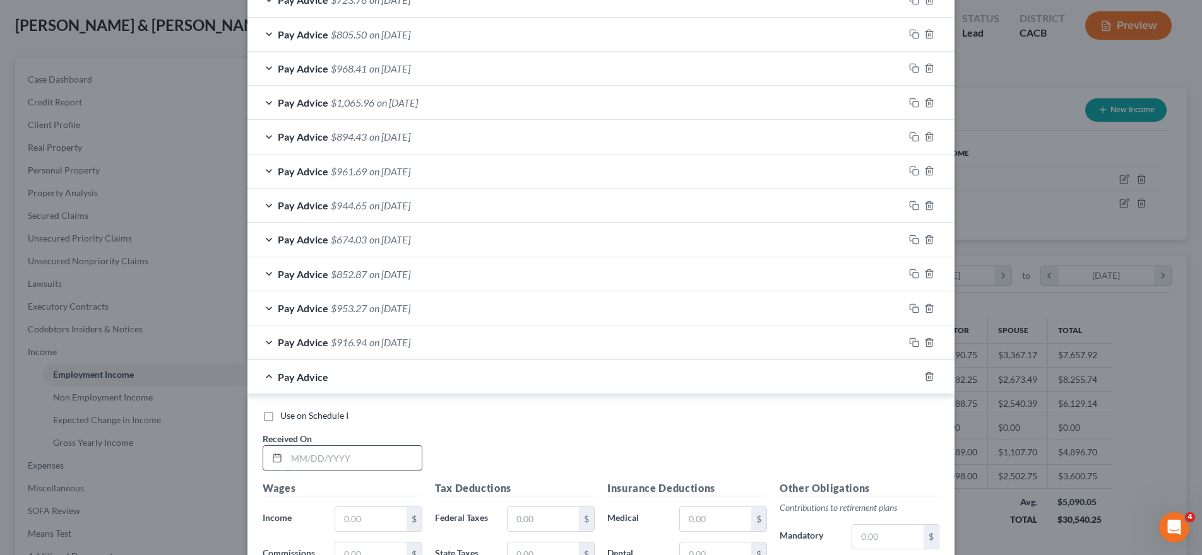
click at [305, 467] on input "text" at bounding box center [354, 458] width 135 height 24
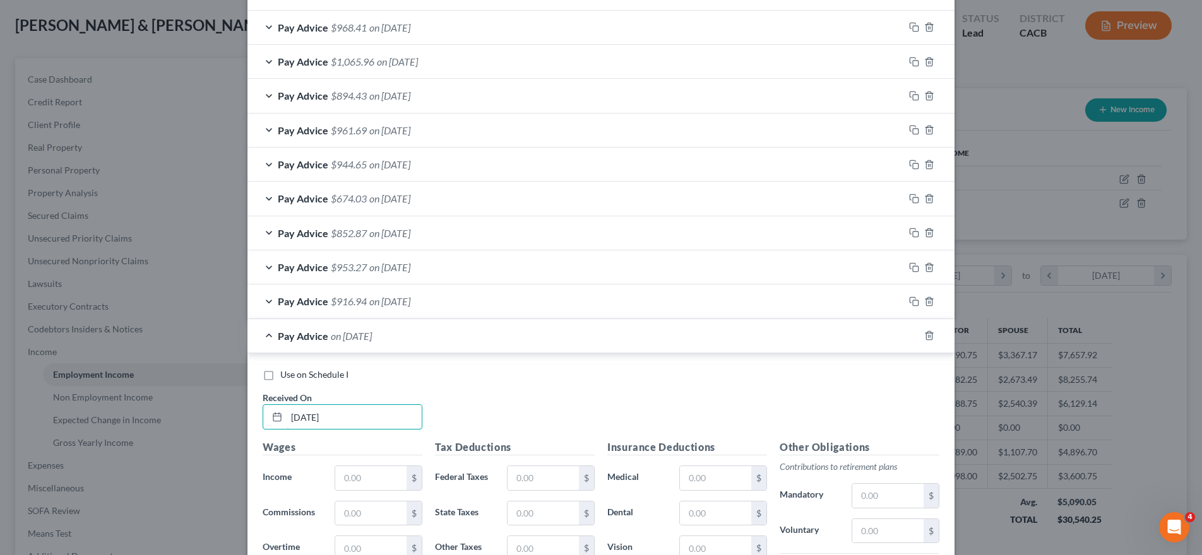
scroll to position [815, 0]
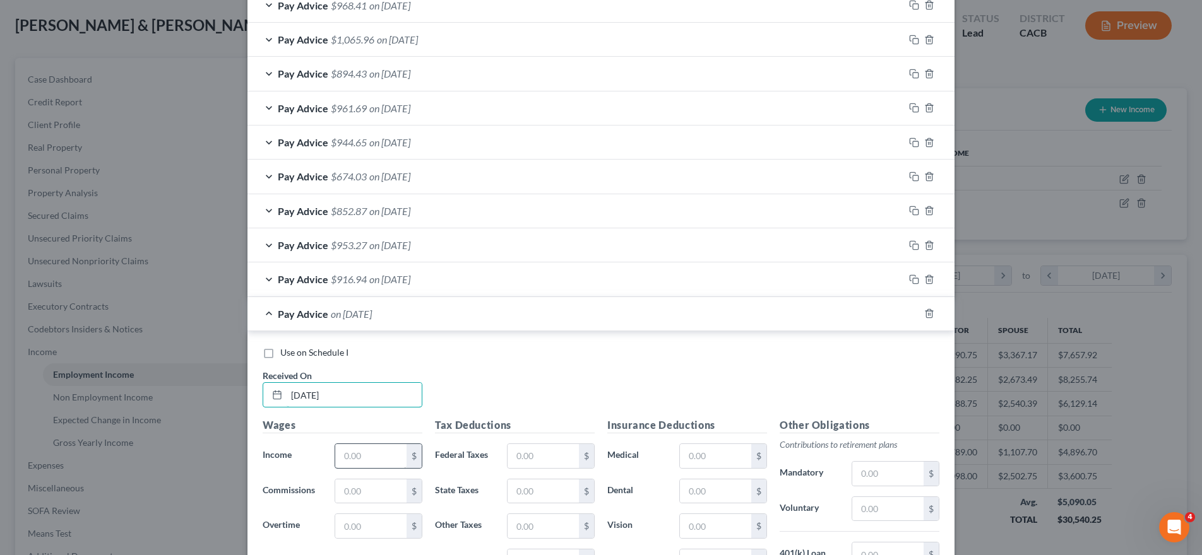
type input "09/26/25"
click at [391, 456] on input "text" at bounding box center [370, 456] width 71 height 24
type input "963"
click at [512, 459] on input "text" at bounding box center [542, 456] width 71 height 24
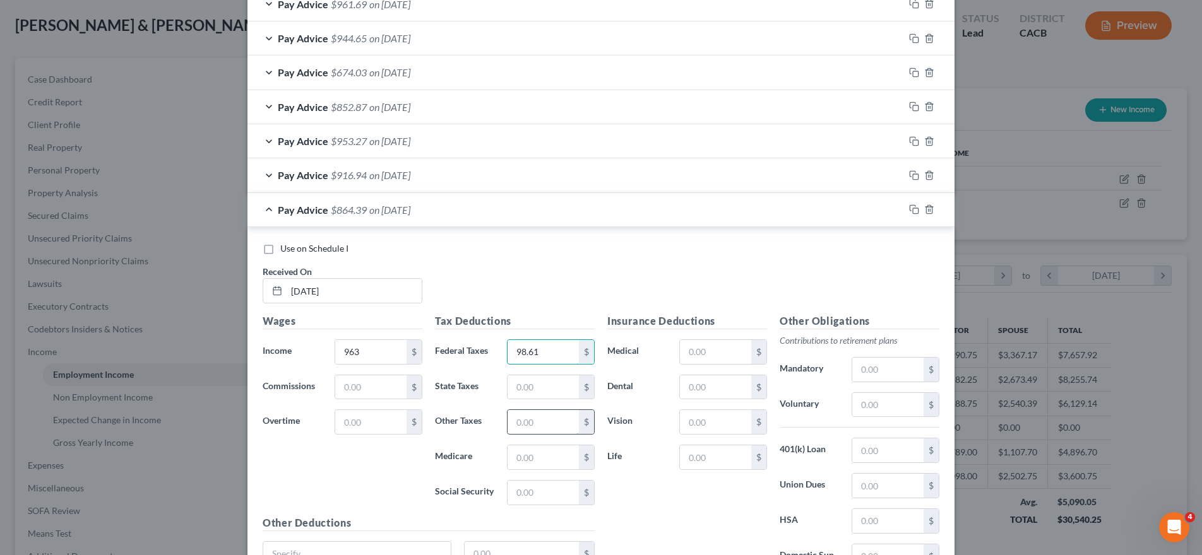
scroll to position [942, 0]
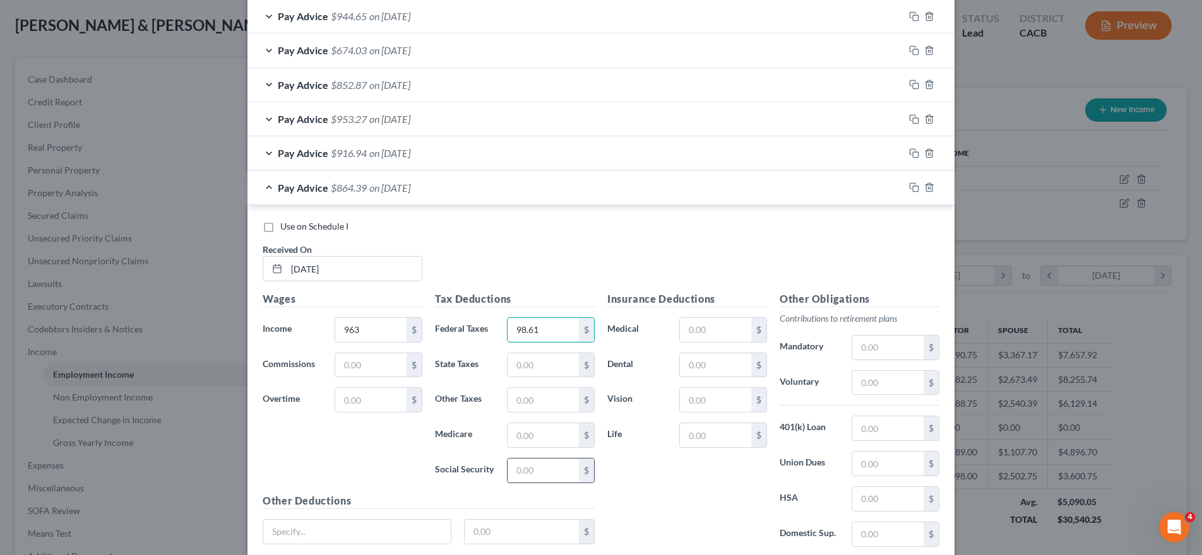
type input "98.61"
click at [558, 459] on input "text" at bounding box center [542, 471] width 71 height 24
type input "59.71"
click at [557, 425] on input "text" at bounding box center [542, 436] width 71 height 24
type input "13.97"
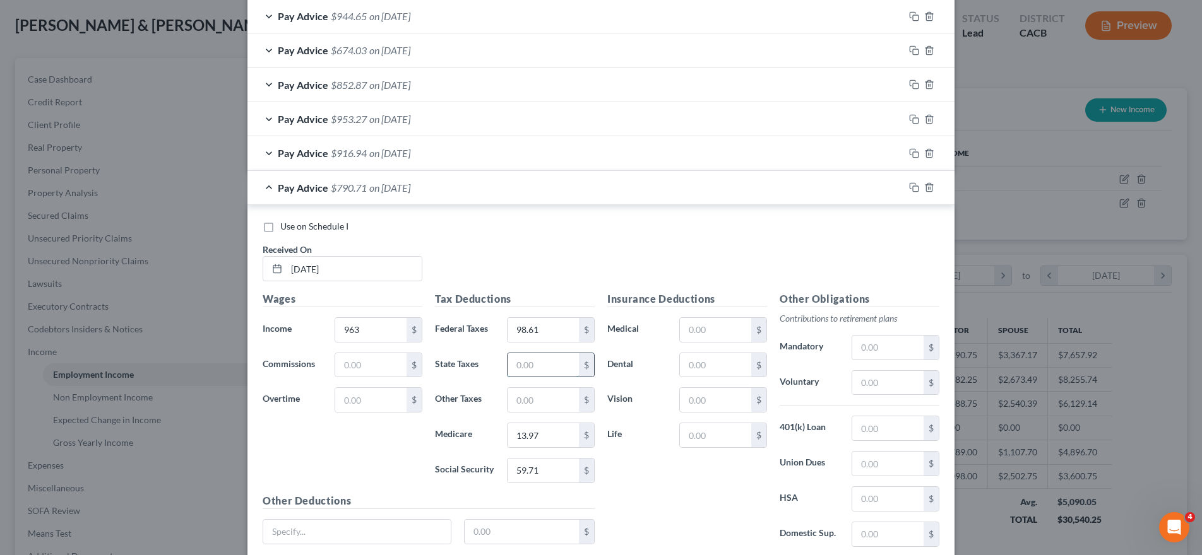
click at [544, 365] on input "text" at bounding box center [542, 365] width 71 height 24
type input "5.65"
click at [546, 398] on input "text" at bounding box center [542, 400] width 71 height 24
type input "11.55"
click at [317, 191] on span "Pay Advice" at bounding box center [303, 188] width 50 height 12
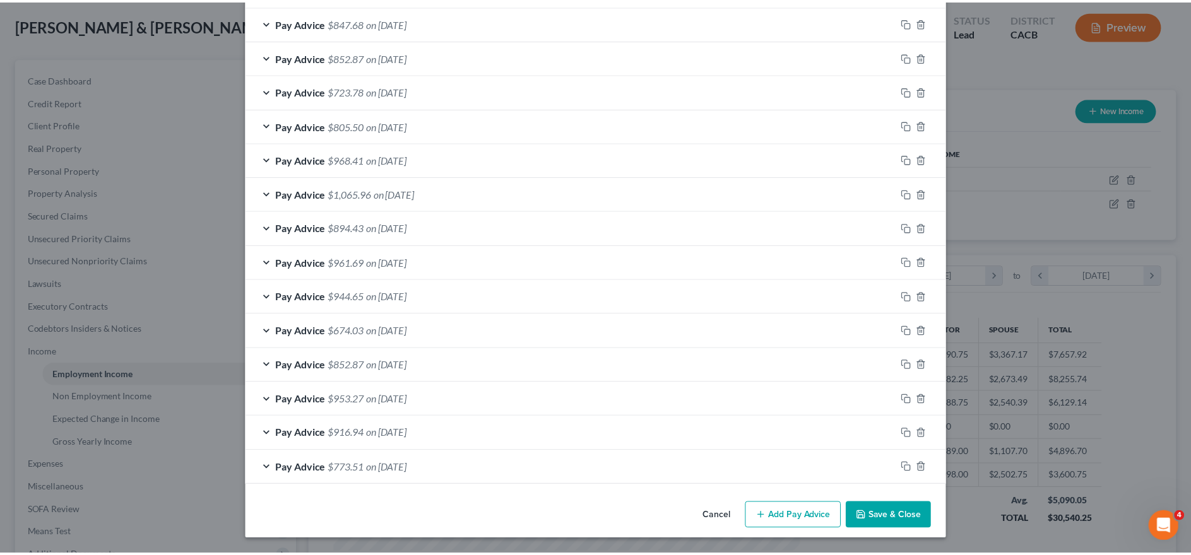
scroll to position [661, 0]
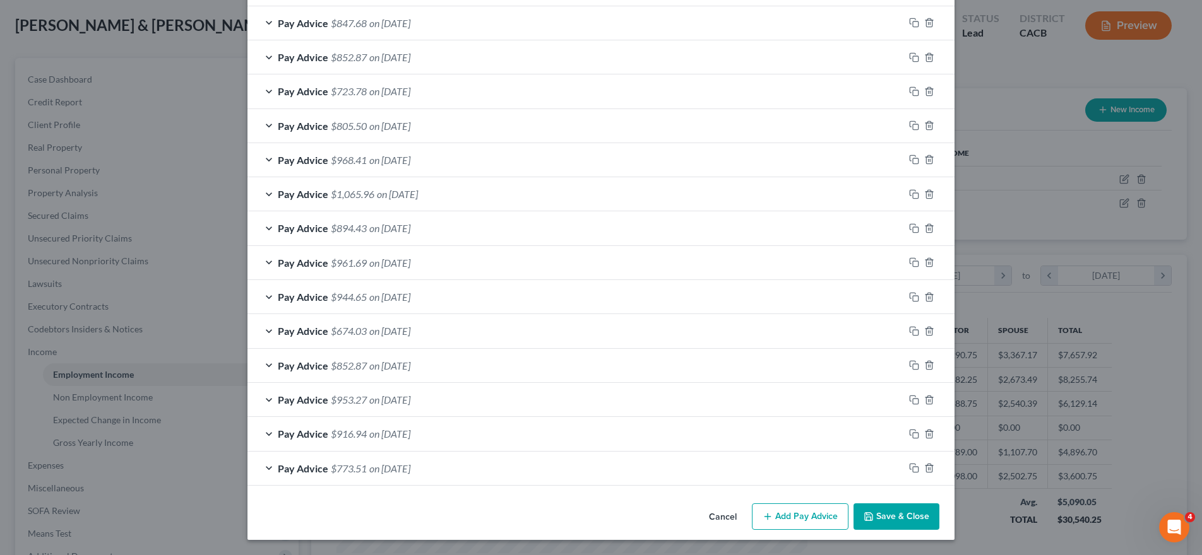
click at [894, 513] on button "Save & Close" at bounding box center [896, 517] width 86 height 27
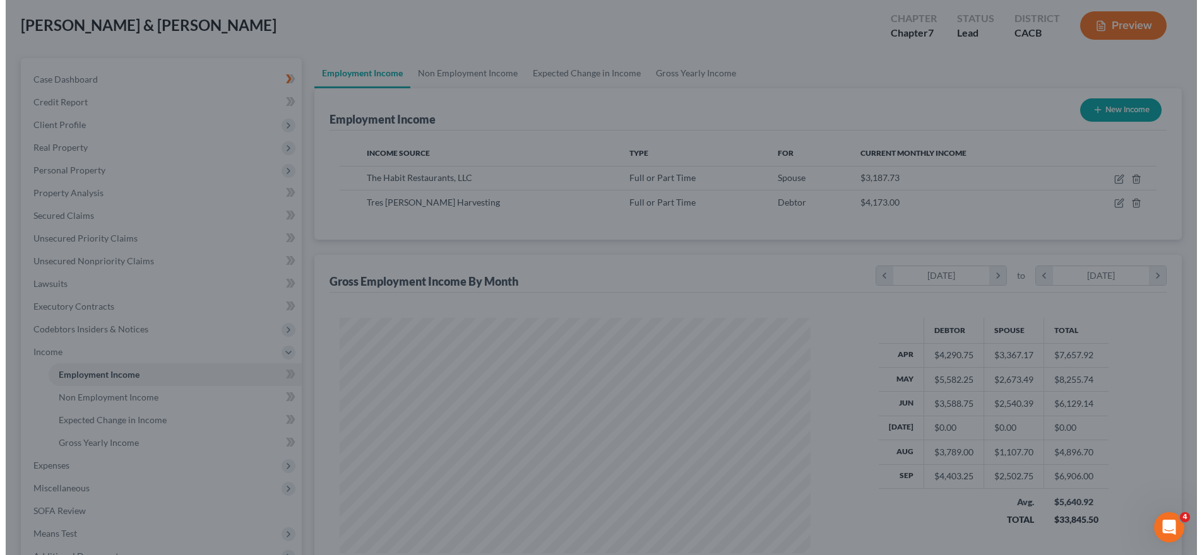
scroll to position [630940, 630681]
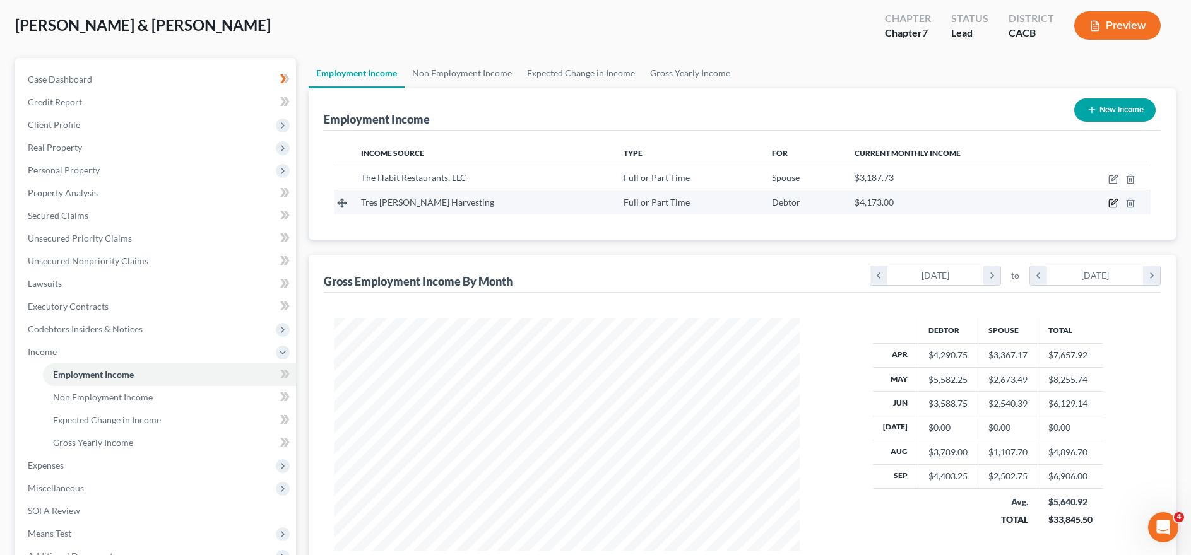
click at [1115, 206] on icon "button" at bounding box center [1113, 203] width 10 height 10
select select "0"
select select "4"
select select "3"
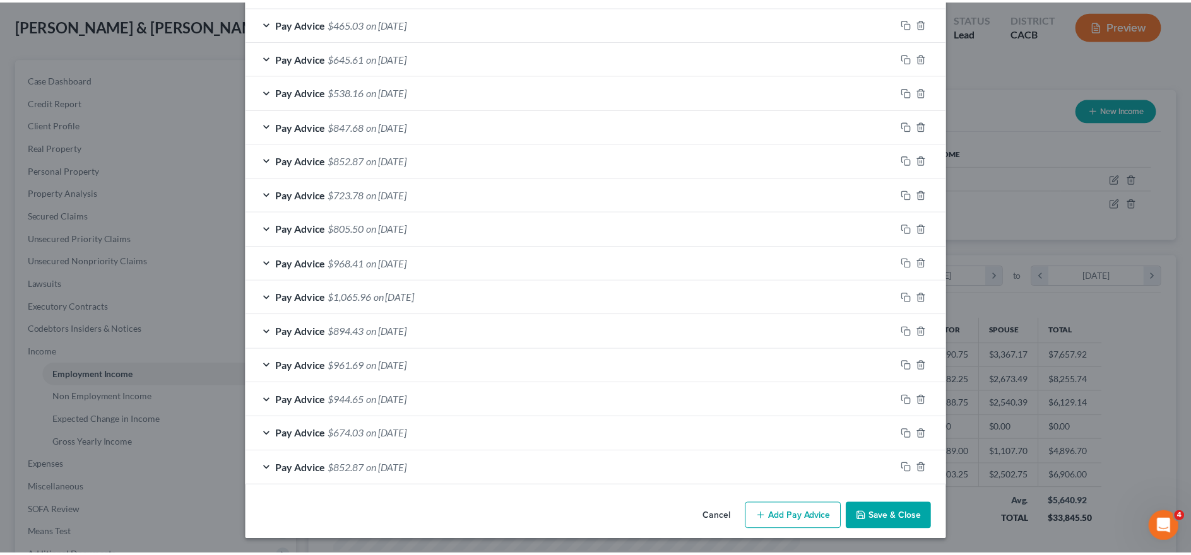
scroll to position [661, 0]
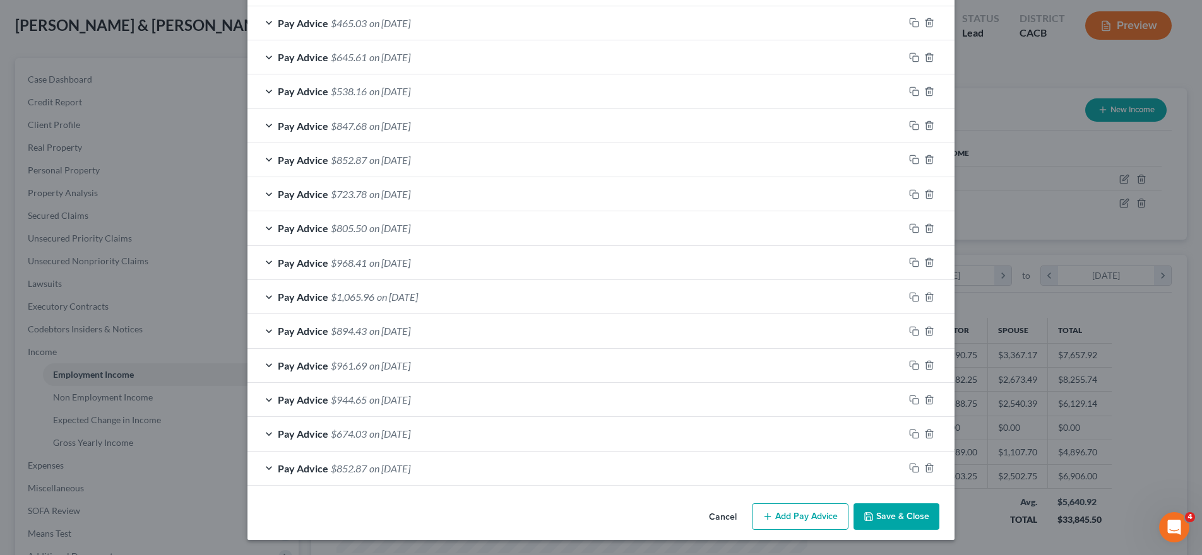
click at [894, 524] on button "Save & Close" at bounding box center [896, 517] width 86 height 27
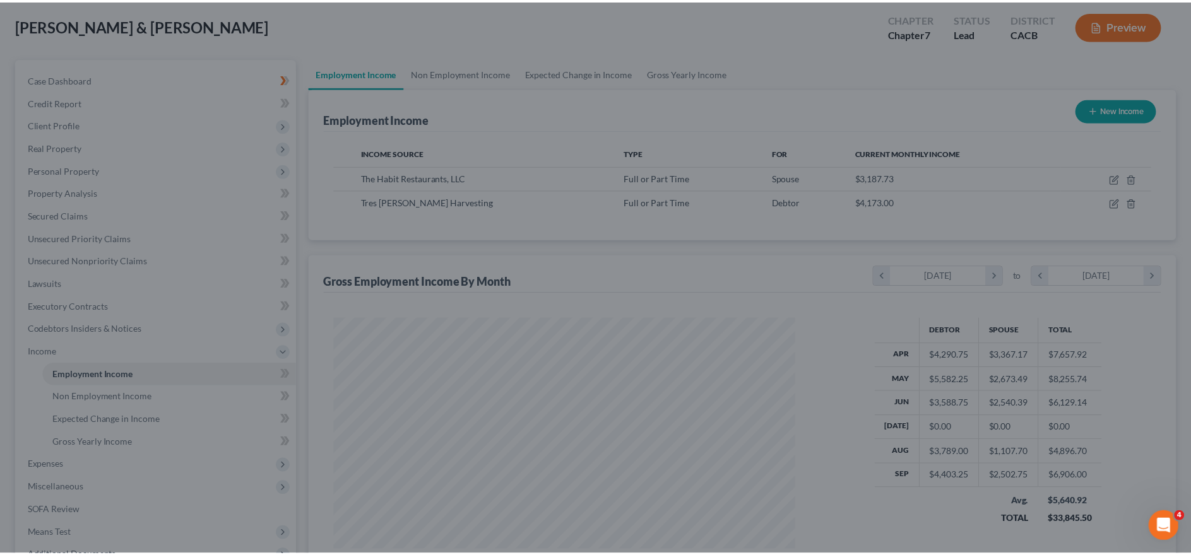
scroll to position [630940, 630681]
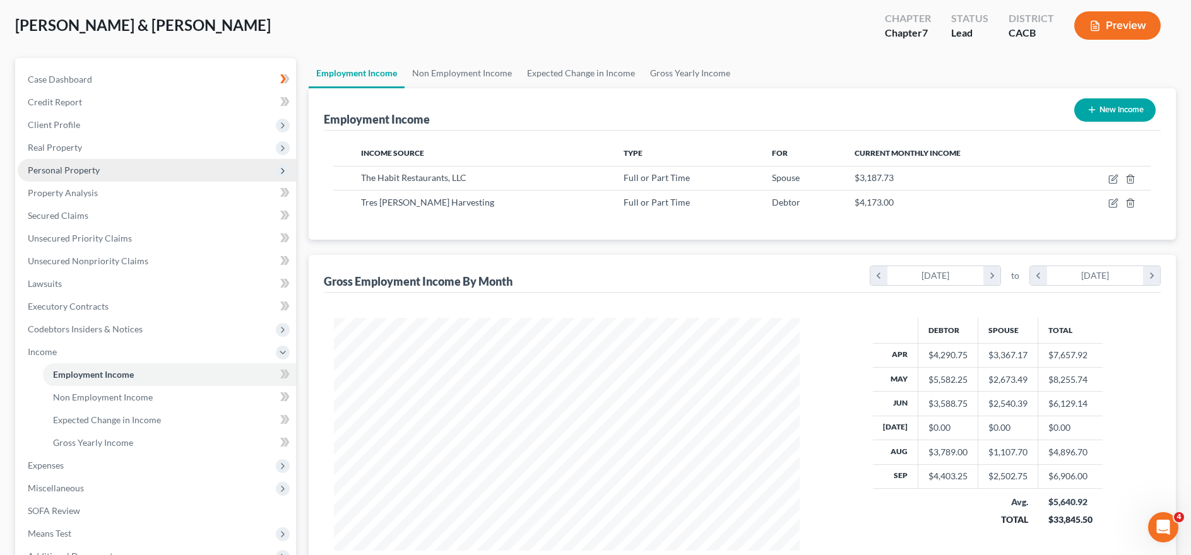
click at [129, 164] on span "Personal Property" at bounding box center [157, 170] width 278 height 23
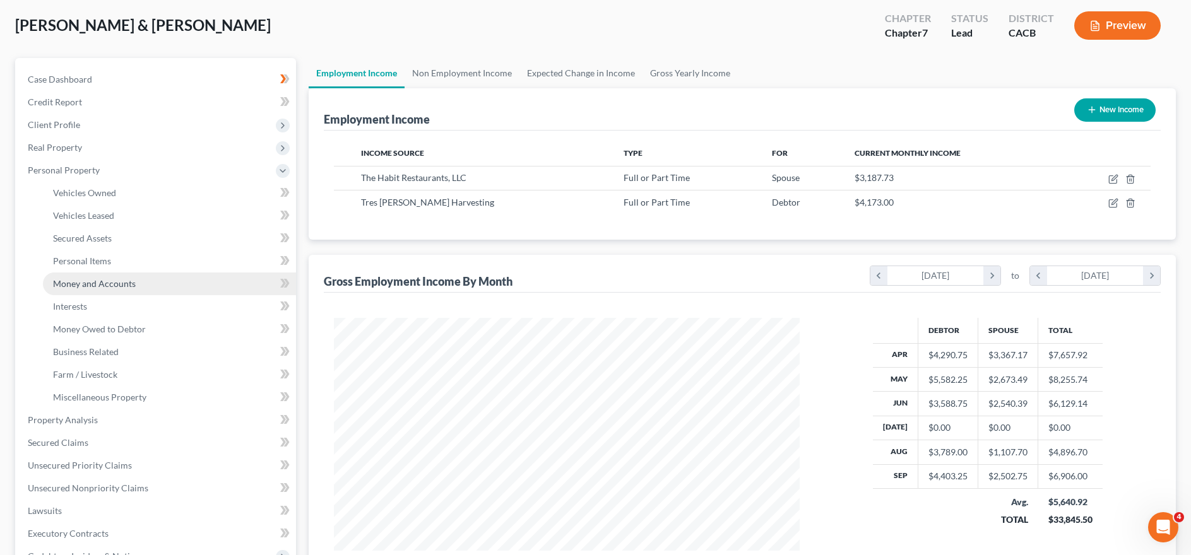
click at [131, 282] on span "Money and Accounts" at bounding box center [94, 283] width 83 height 11
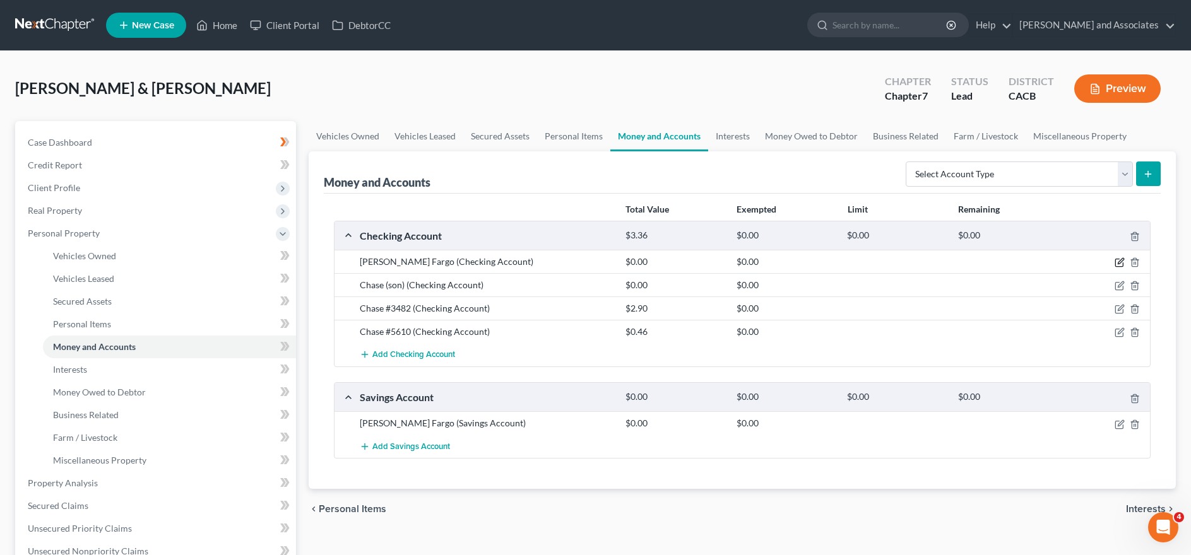
click at [1117, 261] on icon "button" at bounding box center [1120, 263] width 10 height 10
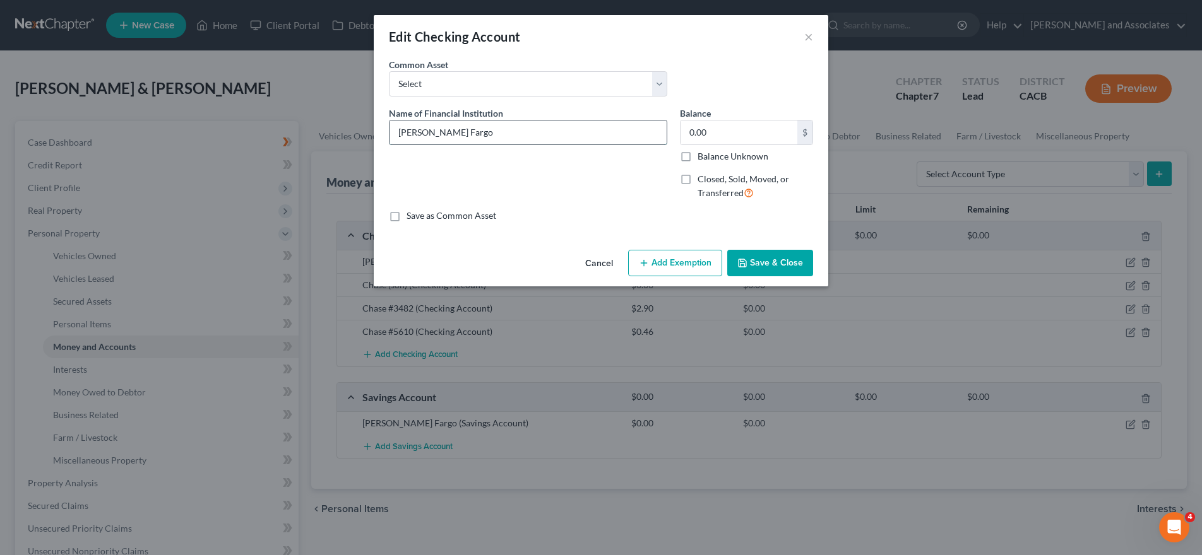
click at [530, 144] on input "Wells Fargo" at bounding box center [527, 133] width 277 height 24
type input "Wells Fargo #9885"
click at [756, 134] on input "0.00" at bounding box center [738, 133] width 117 height 24
type input "0.64"
click at [680, 265] on button "Add Exemption" at bounding box center [675, 263] width 94 height 27
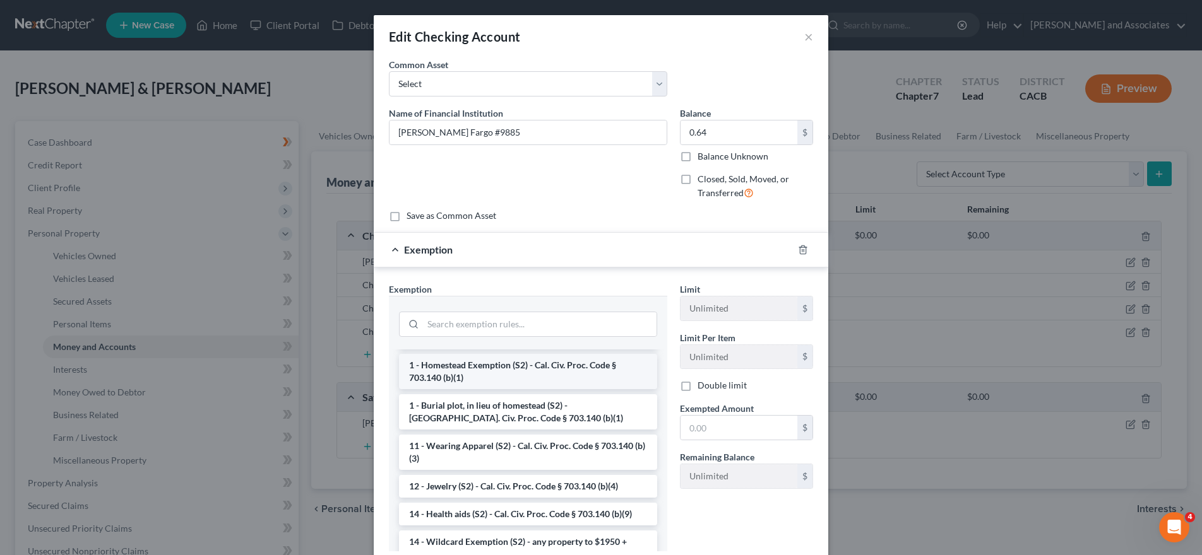
scroll to position [126, 0]
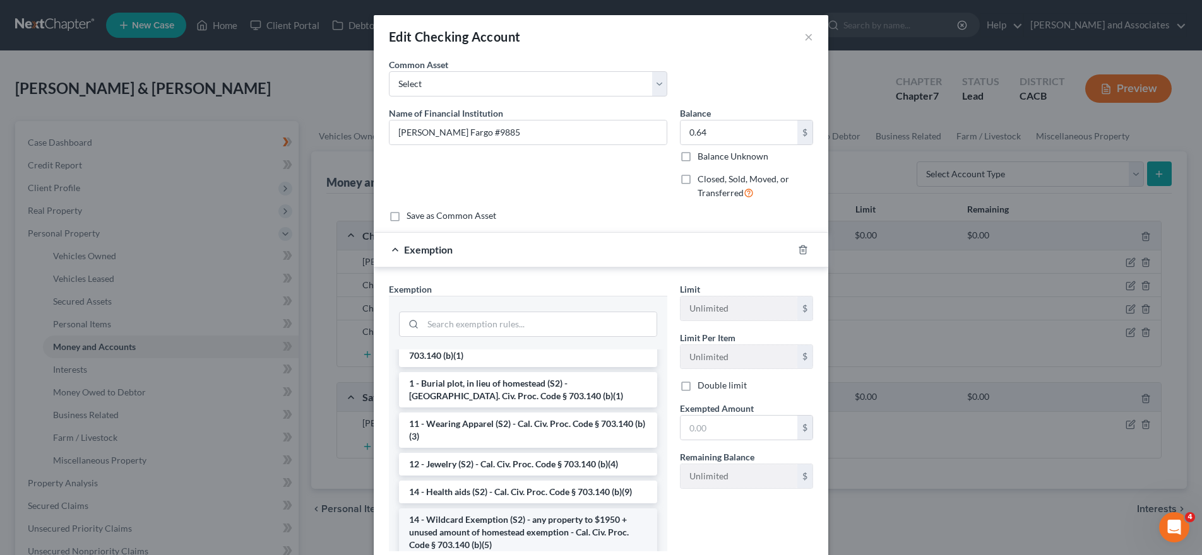
click at [543, 521] on li "14 - Wildcard Exemption (S2) - any property to $1950 + unused amount of homeste…" at bounding box center [528, 533] width 258 height 48
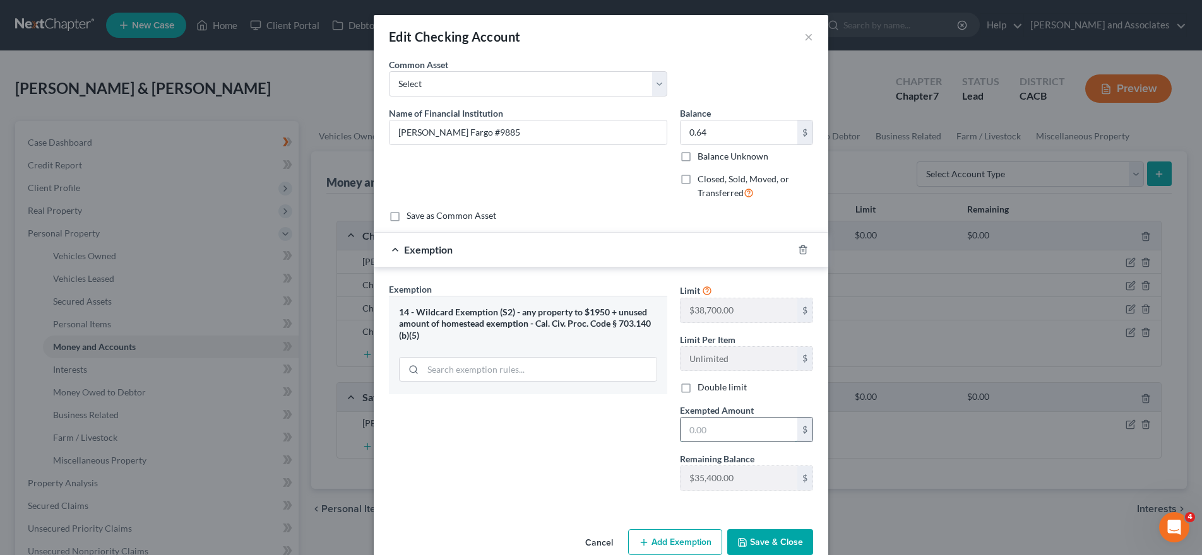
click at [753, 432] on input "text" at bounding box center [738, 430] width 117 height 24
type input "0.64"
click at [398, 261] on div "Exemption $0.64" at bounding box center [583, 249] width 419 height 33
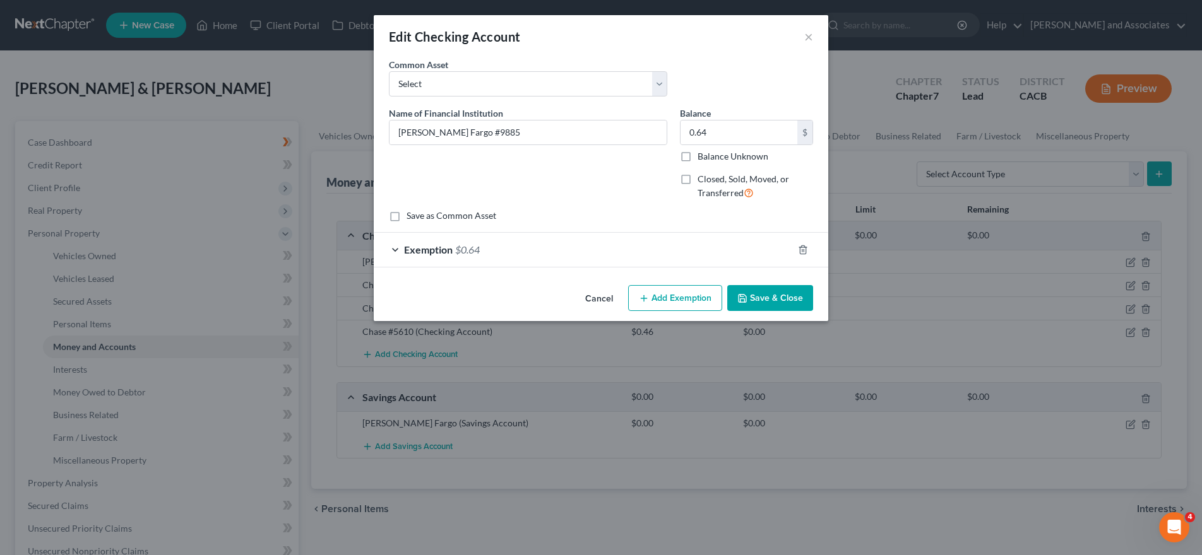
click at [809, 293] on button "Save & Close" at bounding box center [770, 298] width 86 height 27
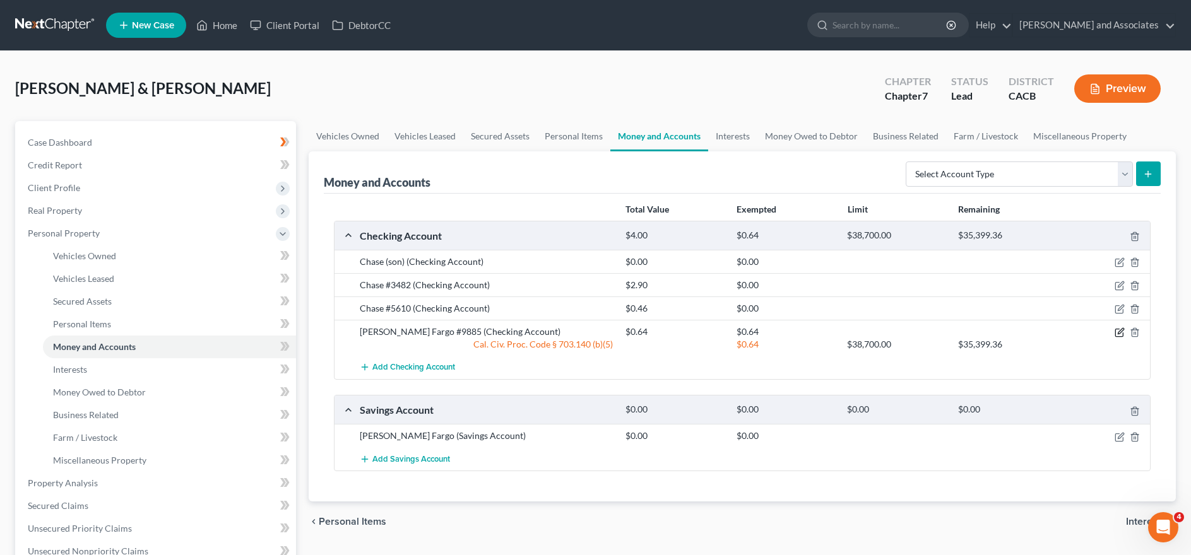
click at [1116, 333] on icon "button" at bounding box center [1120, 333] width 10 height 10
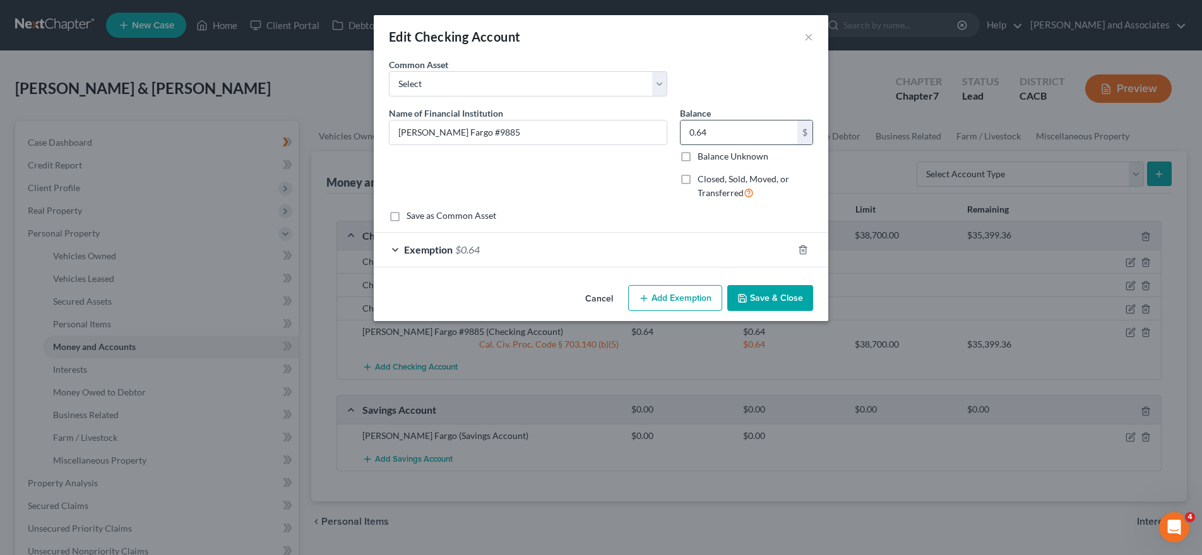
click at [732, 130] on input "0.64" at bounding box center [738, 133] width 117 height 24
type input "1"
click at [518, 246] on div "Exemption $0.64" at bounding box center [583, 249] width 419 height 33
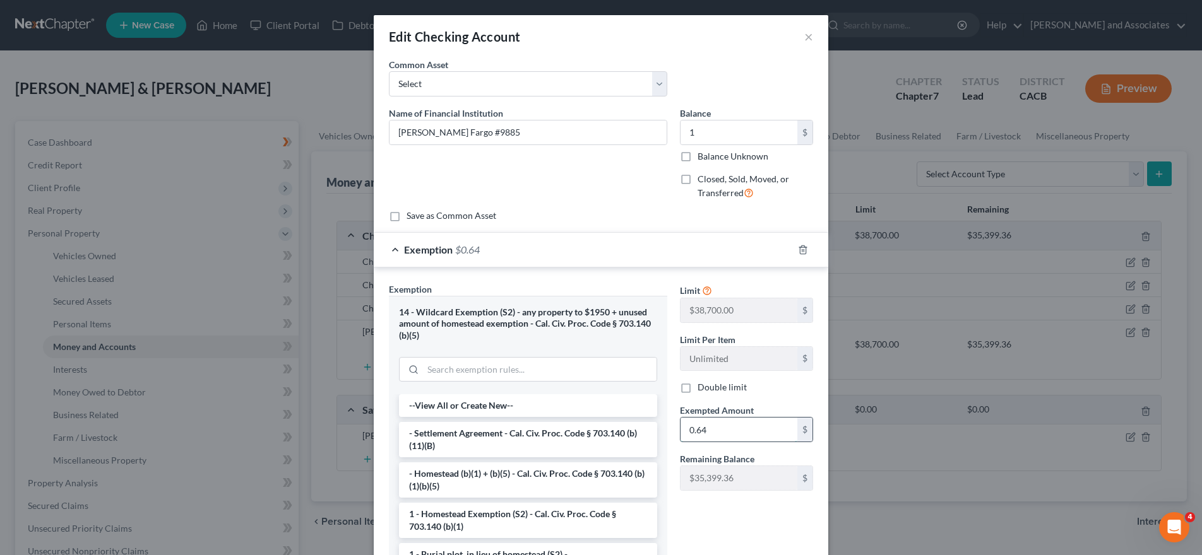
click at [722, 422] on input "0.64" at bounding box center [738, 430] width 117 height 24
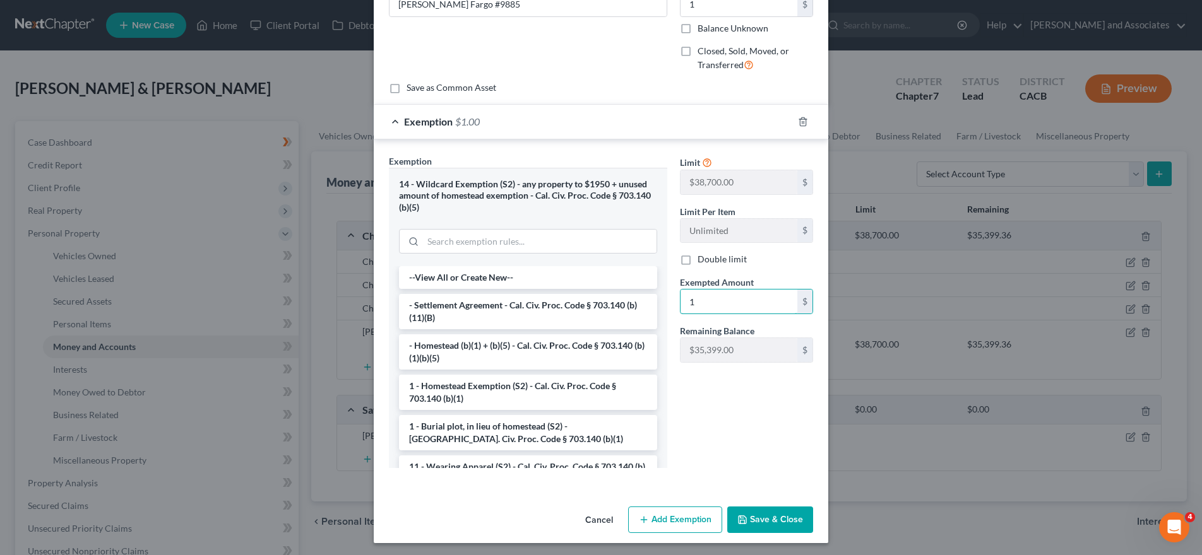
scroll to position [131, 0]
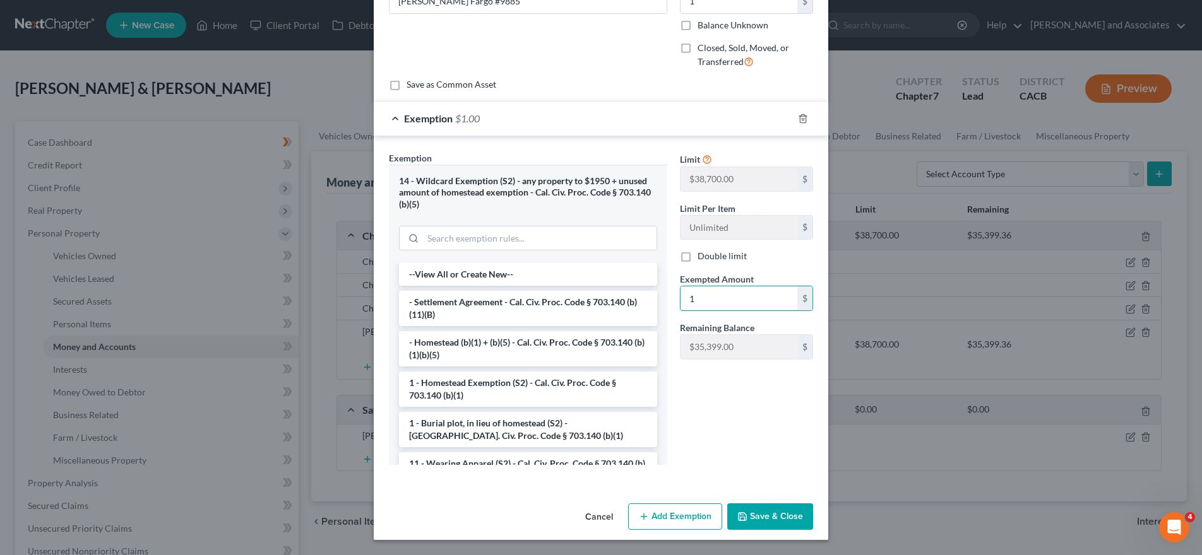
type input "1"
click at [748, 505] on button "Save & Close" at bounding box center [770, 517] width 86 height 27
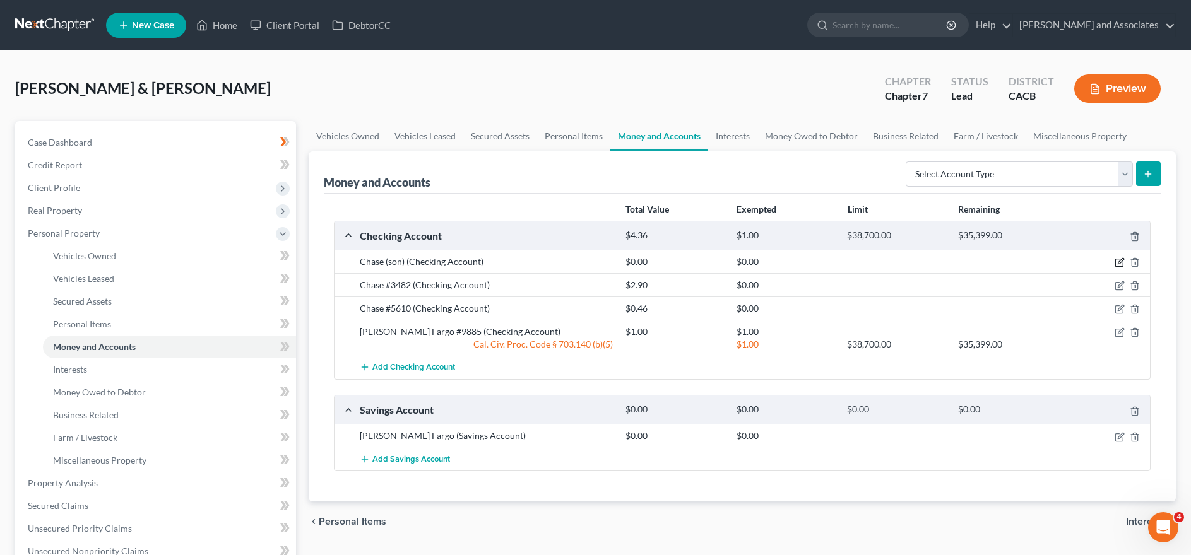
click at [1121, 261] on icon "button" at bounding box center [1120, 263] width 10 height 10
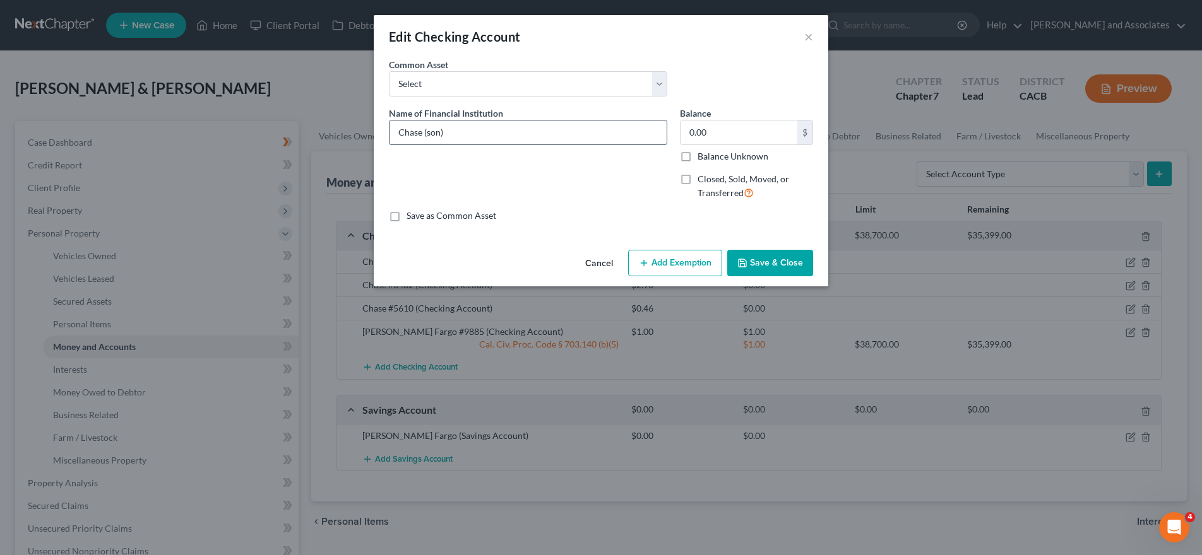
click at [533, 138] on input "Chase (son)" at bounding box center [527, 133] width 277 height 24
type input "Chase #5853"
click at [769, 136] on input "0.00" at bounding box center [738, 133] width 117 height 24
type input "3,020.06"
click at [699, 260] on button "Add Exemption" at bounding box center [675, 263] width 94 height 27
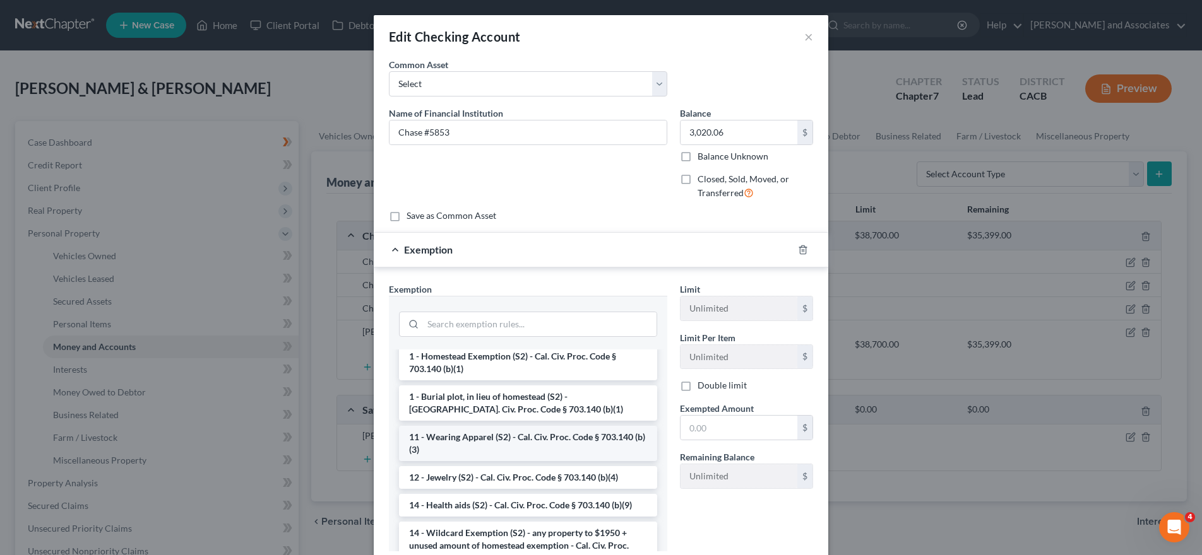
scroll to position [126, 0]
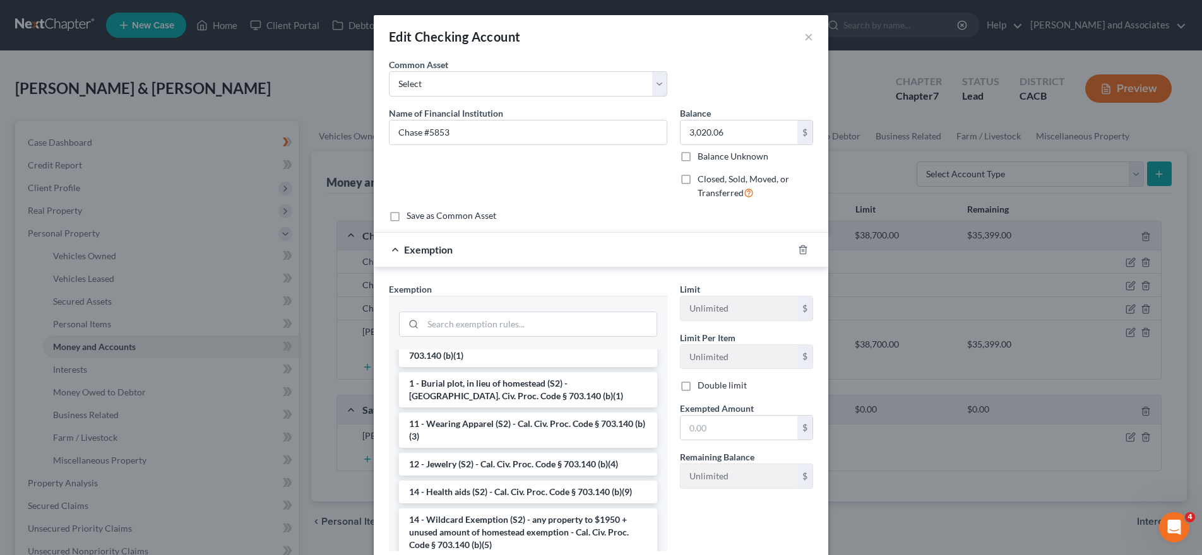
click at [499, 521] on li "14 - Wildcard Exemption (S2) - any property to $1950 + unused amount of homeste…" at bounding box center [528, 533] width 258 height 48
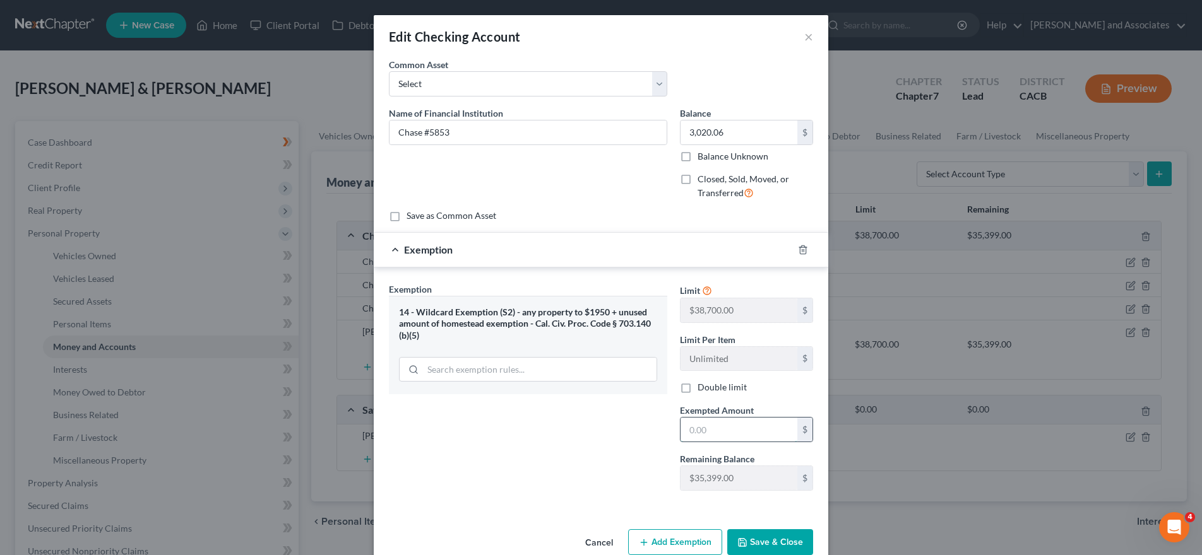
click at [726, 435] on input "text" at bounding box center [738, 430] width 117 height 24
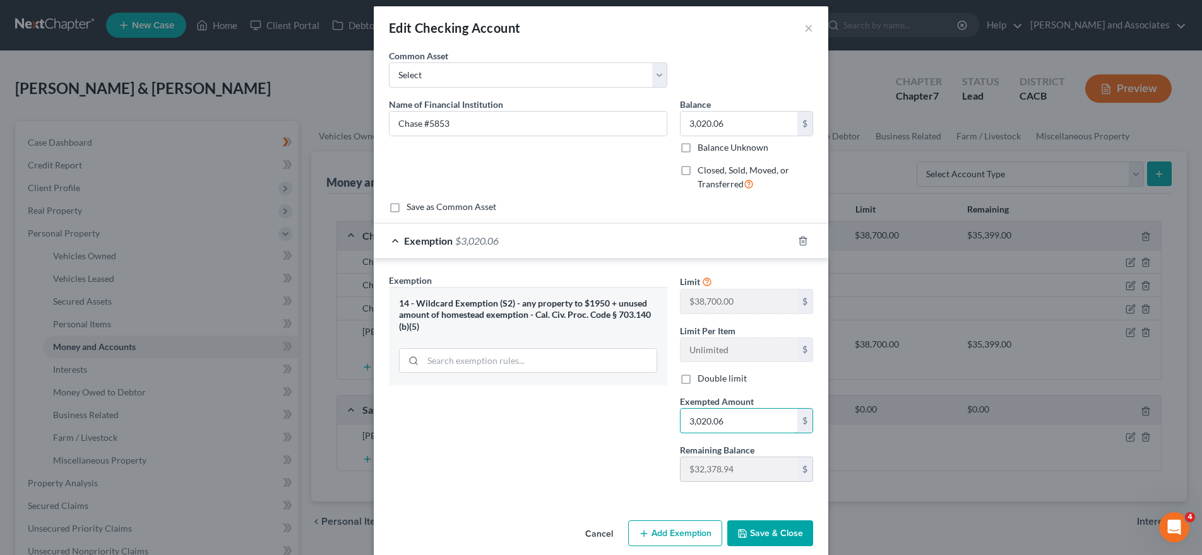
scroll to position [25, 0]
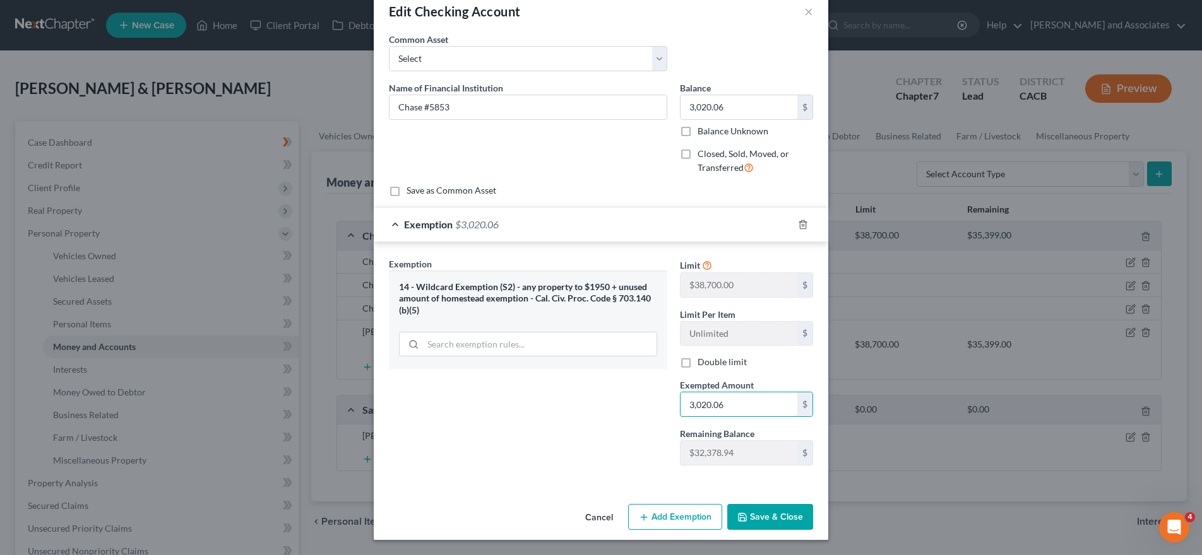
type input "3,020.06"
click at [750, 522] on button "Save & Close" at bounding box center [770, 517] width 86 height 27
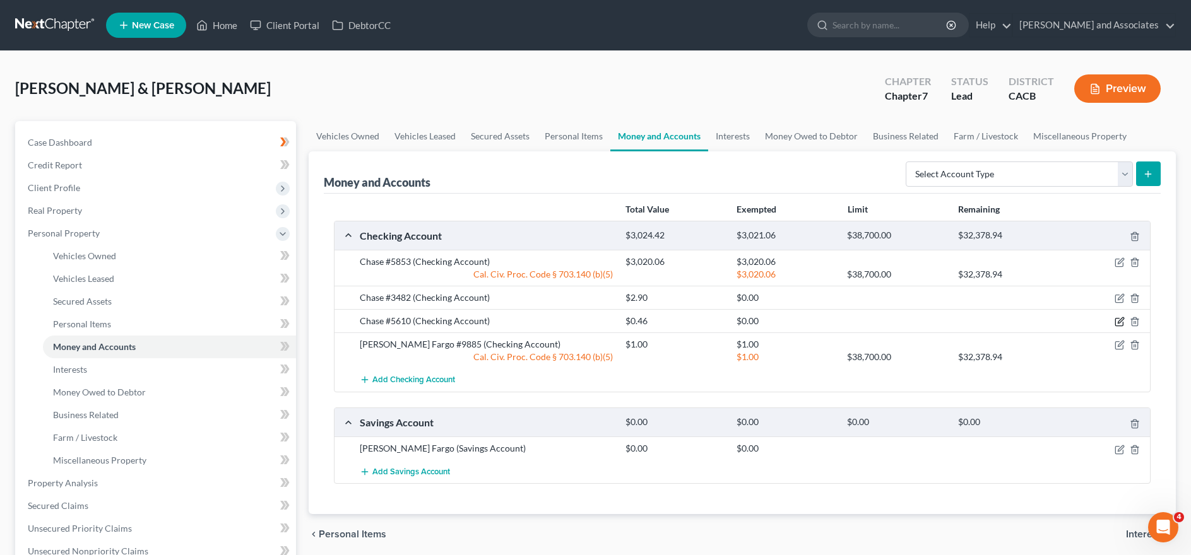
click at [1117, 321] on icon "button" at bounding box center [1120, 322] width 10 height 10
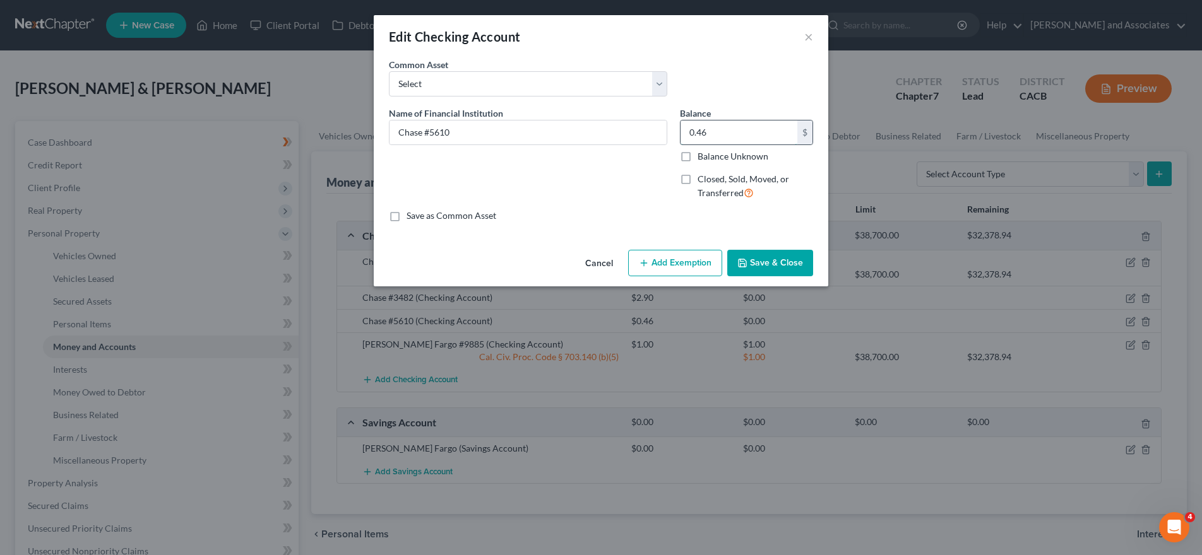
click at [720, 137] on input "0.46" at bounding box center [738, 133] width 117 height 24
type input "46.64"
click at [680, 261] on button "Add Exemption" at bounding box center [675, 263] width 94 height 27
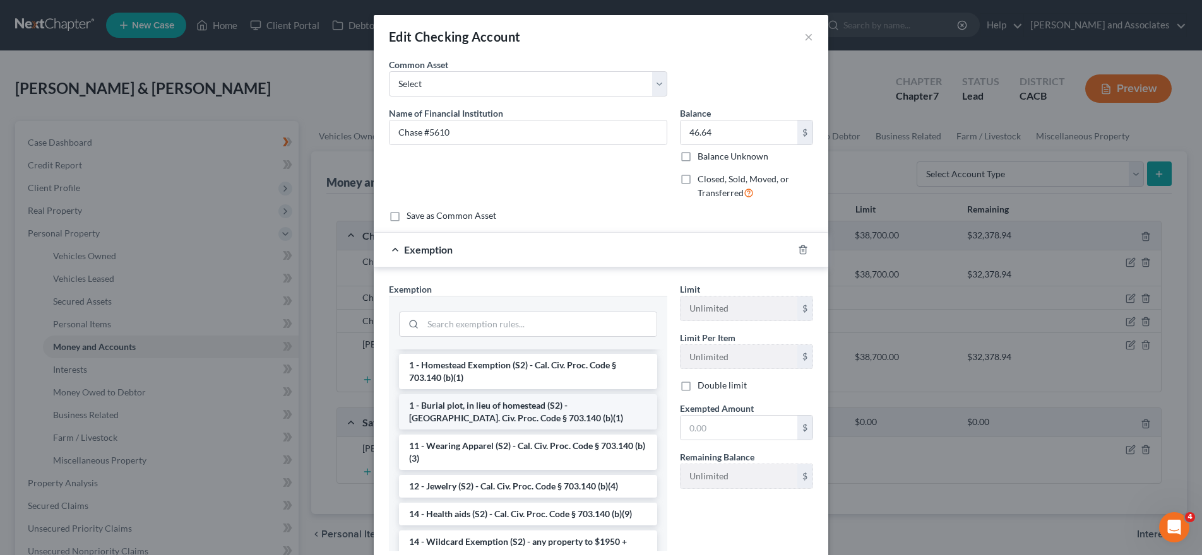
scroll to position [126, 0]
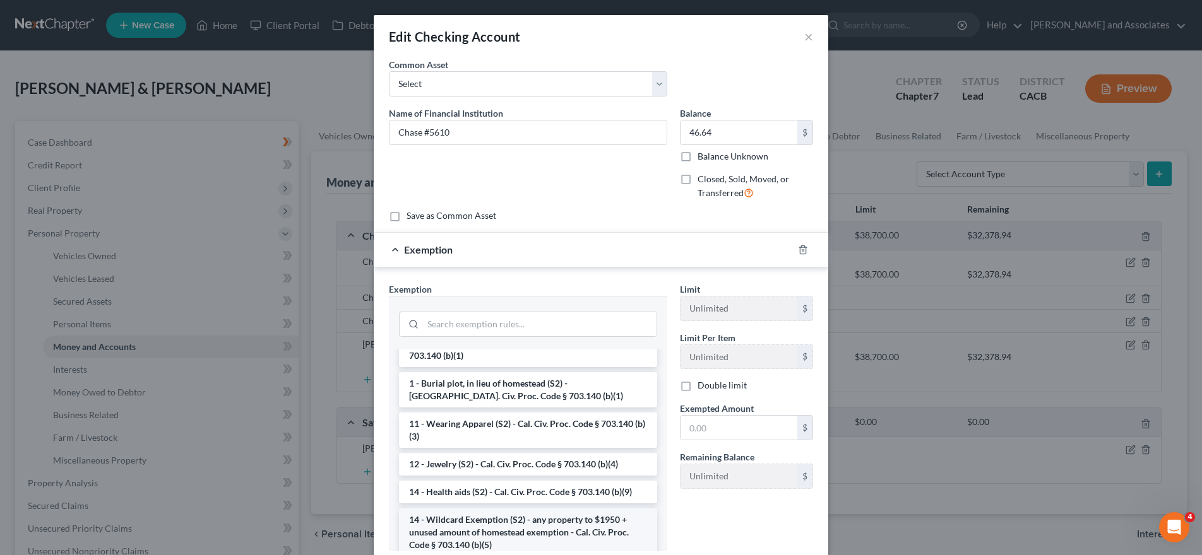
click at [452, 520] on li "14 - Wildcard Exemption (S2) - any property to $1950 + unused amount of homeste…" at bounding box center [528, 533] width 258 height 48
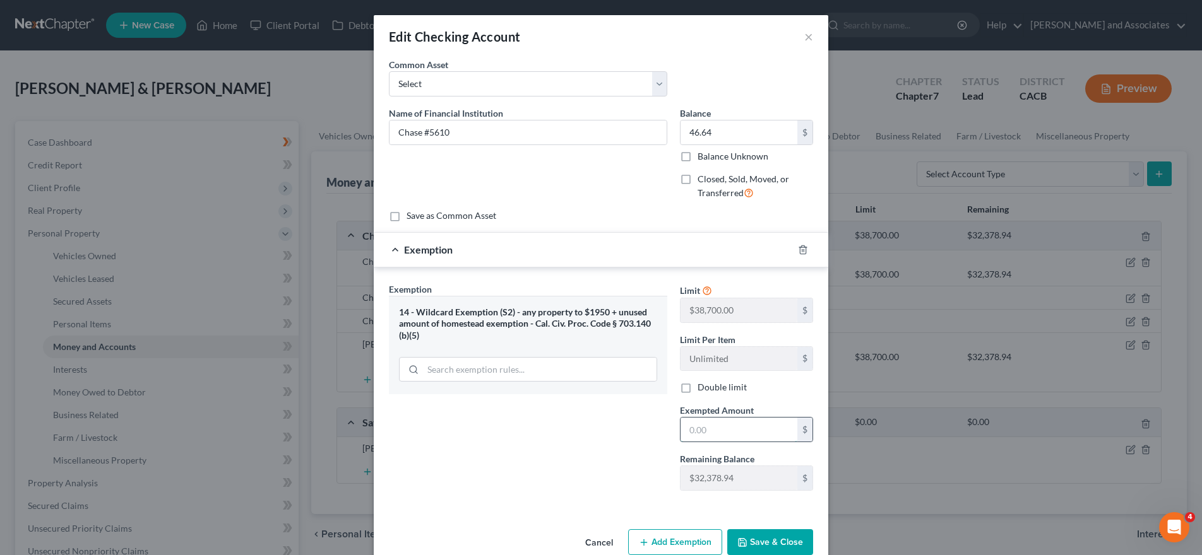
click at [752, 441] on input "text" at bounding box center [738, 430] width 117 height 24
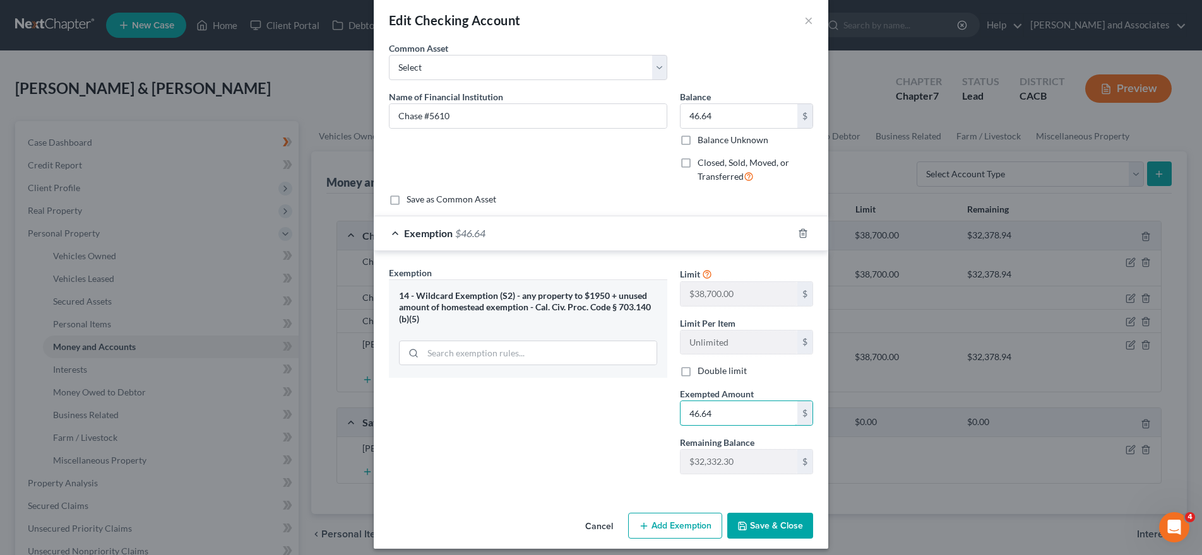
scroll to position [25, 0]
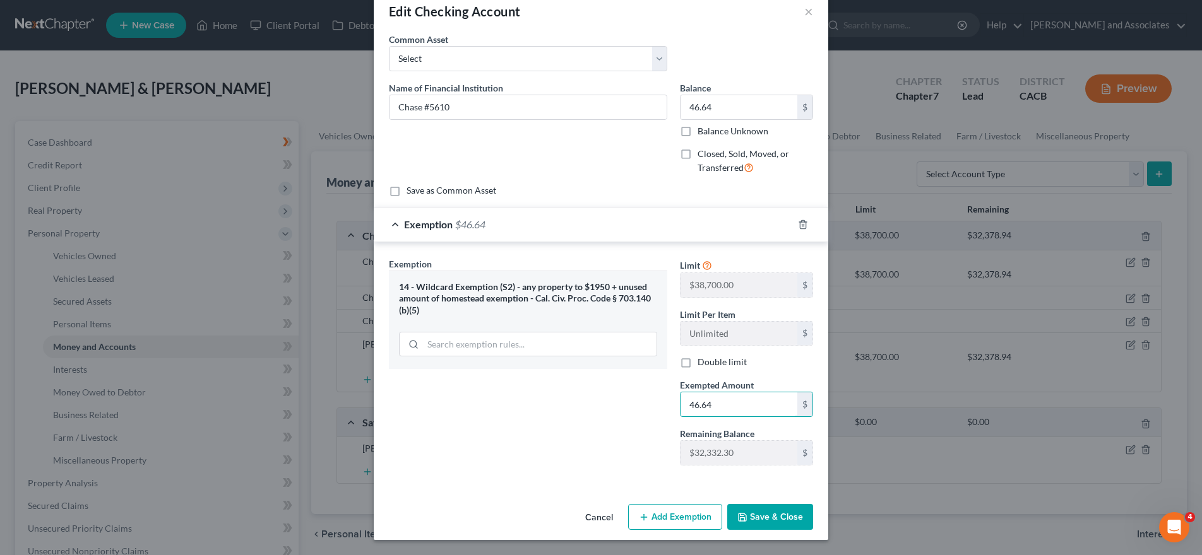
type input "46.64"
click at [753, 515] on button "Save & Close" at bounding box center [770, 517] width 86 height 27
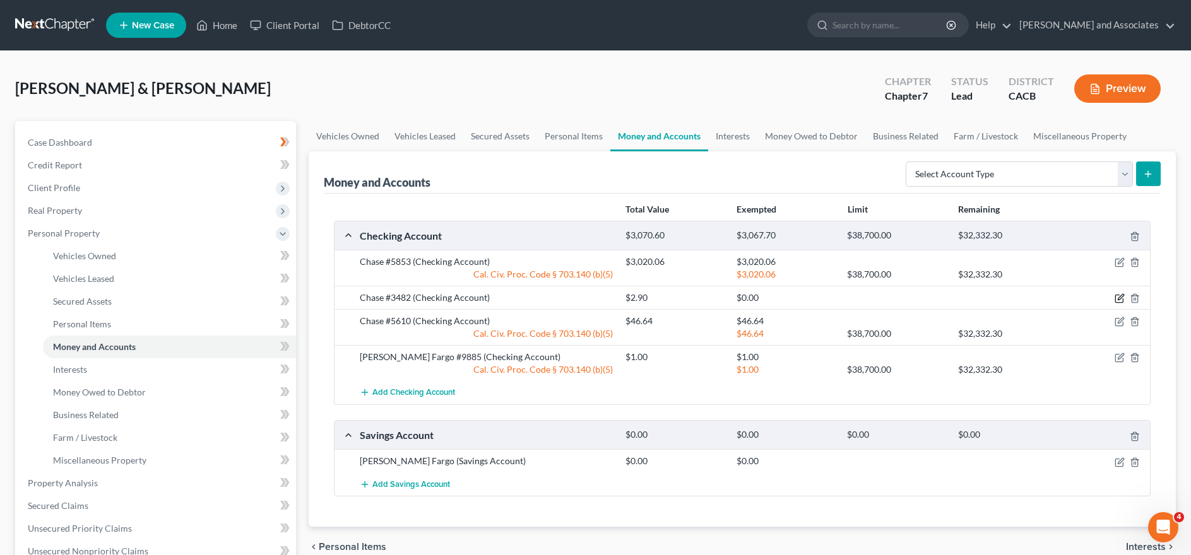
click at [1121, 295] on icon "button" at bounding box center [1120, 298] width 10 height 10
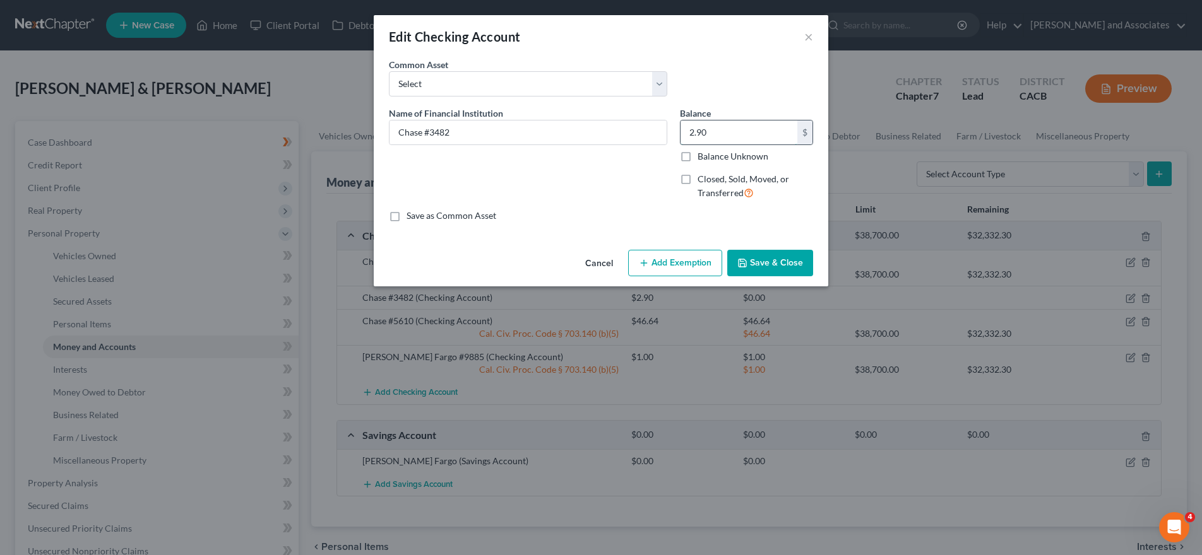
click at [749, 133] on input "2.90" at bounding box center [738, 133] width 117 height 24
type input "193.49"
click at [698, 263] on button "Add Exemption" at bounding box center [675, 263] width 94 height 27
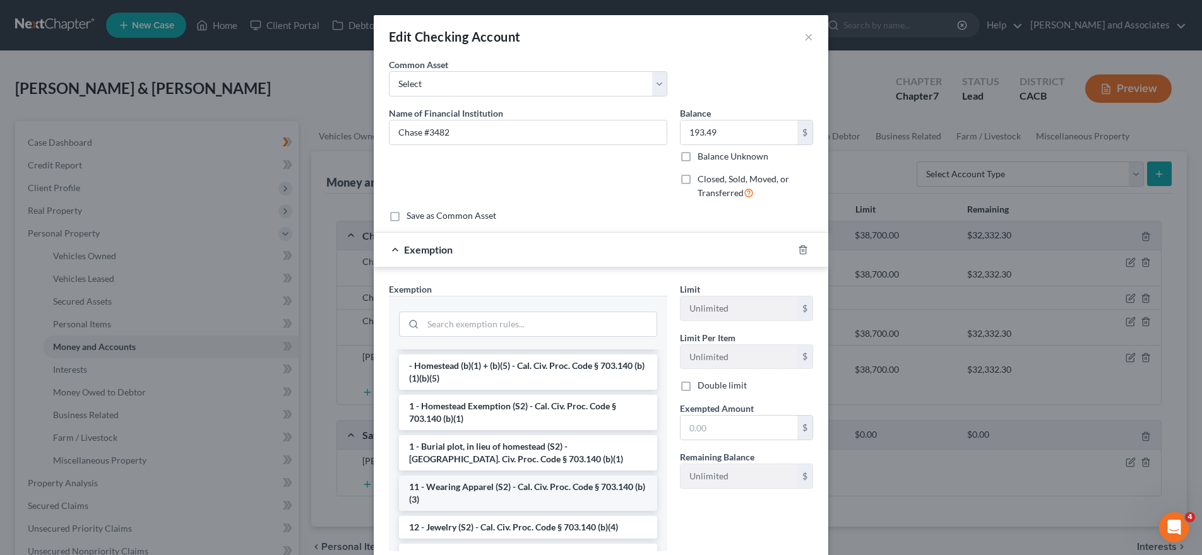
scroll to position [126, 0]
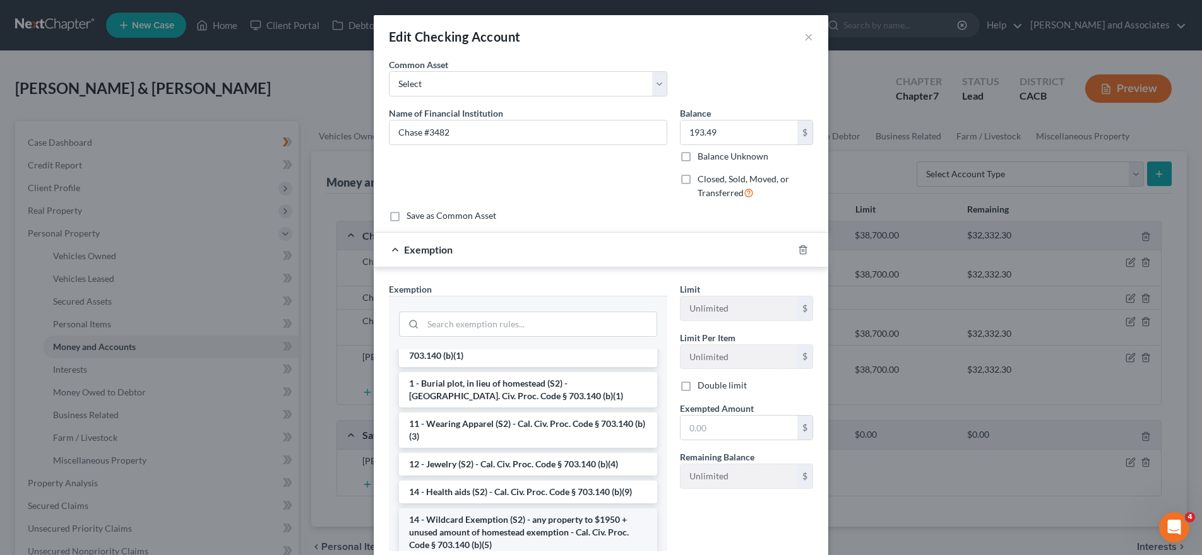
click at [513, 517] on li "14 - Wildcard Exemption (S2) - any property to $1950 + unused amount of homeste…" at bounding box center [528, 533] width 258 height 48
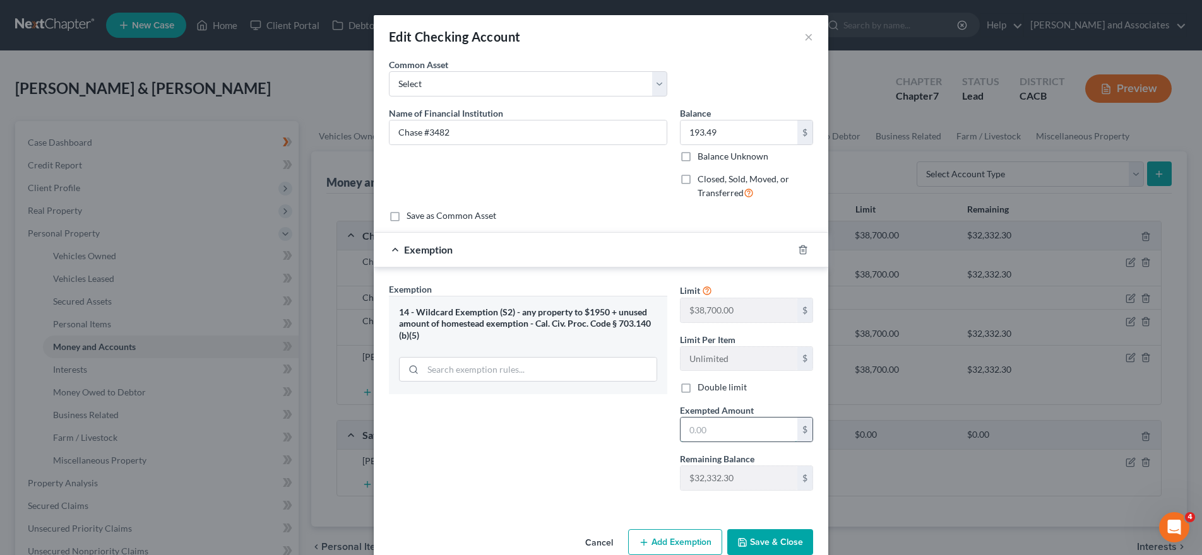
click at [748, 422] on input "text" at bounding box center [738, 430] width 117 height 24
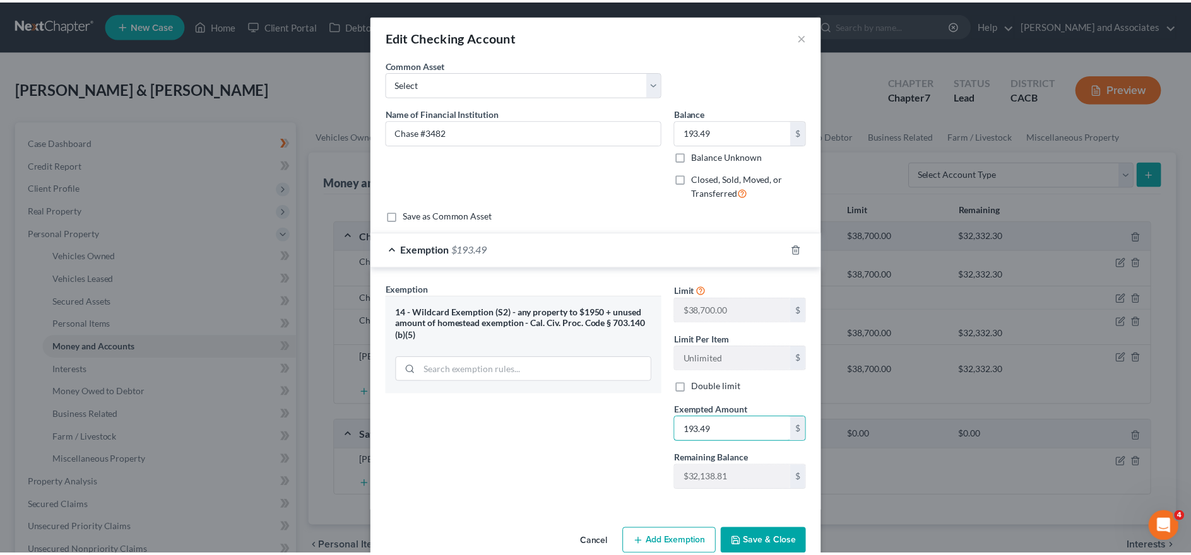
scroll to position [25, 0]
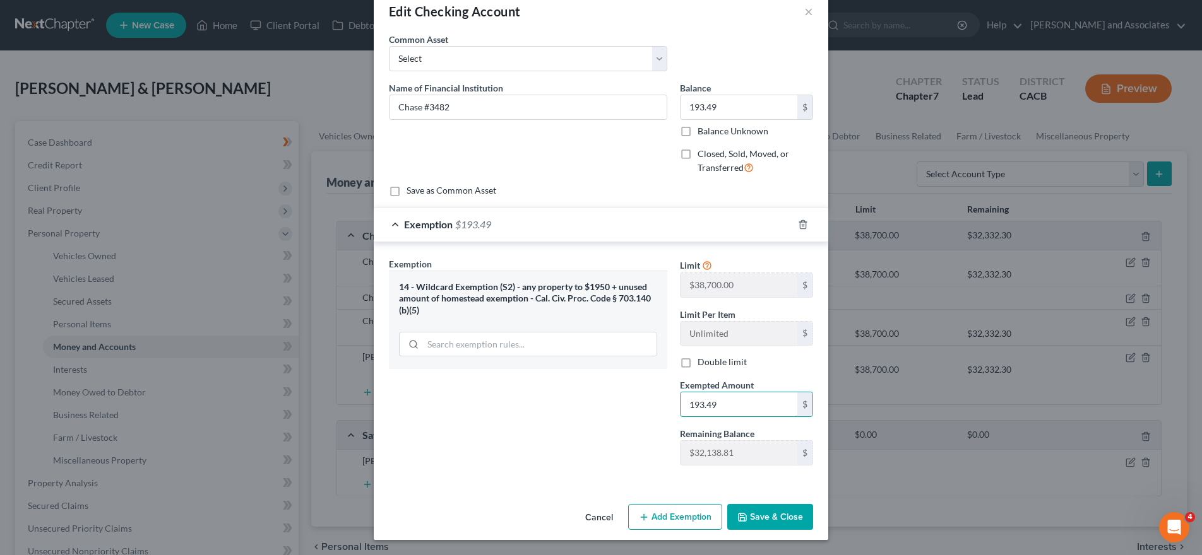
type input "193.49"
click at [788, 511] on button "Save & Close" at bounding box center [770, 517] width 86 height 27
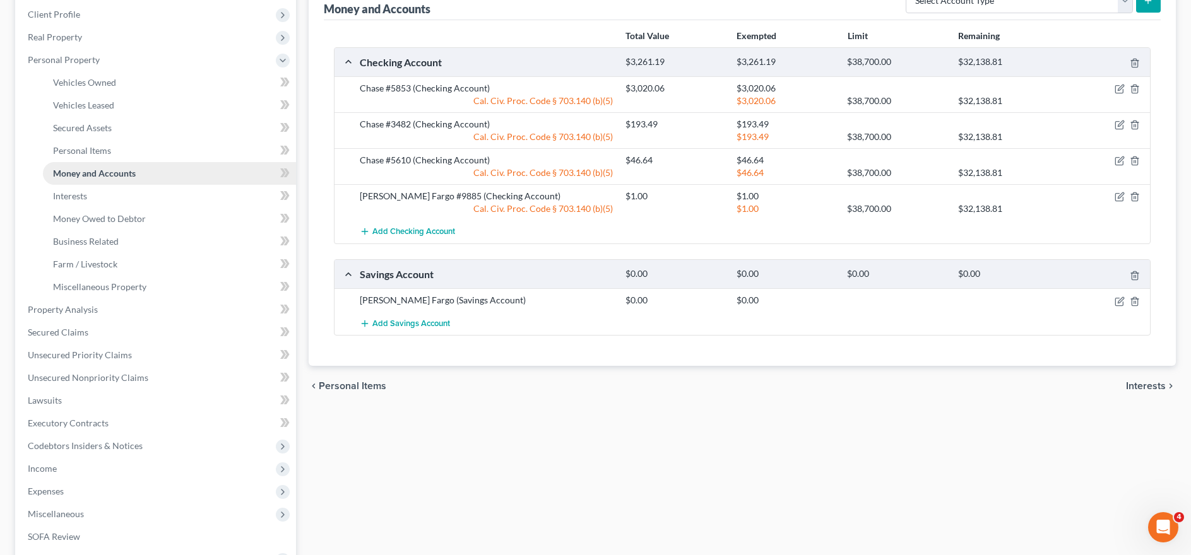
scroll to position [189, 0]
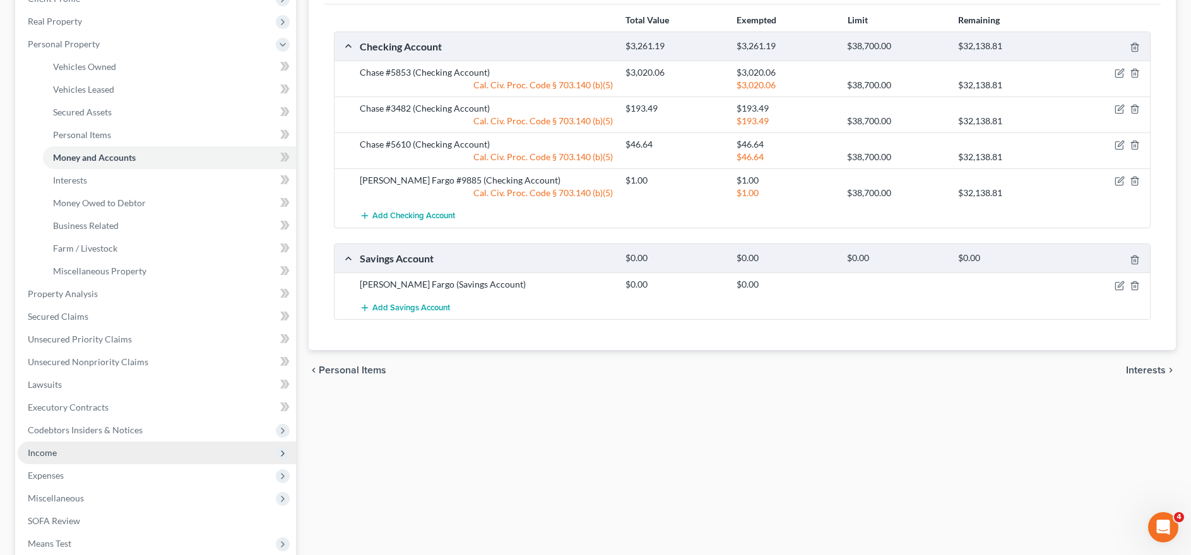
click at [119, 461] on span "Income" at bounding box center [157, 453] width 278 height 23
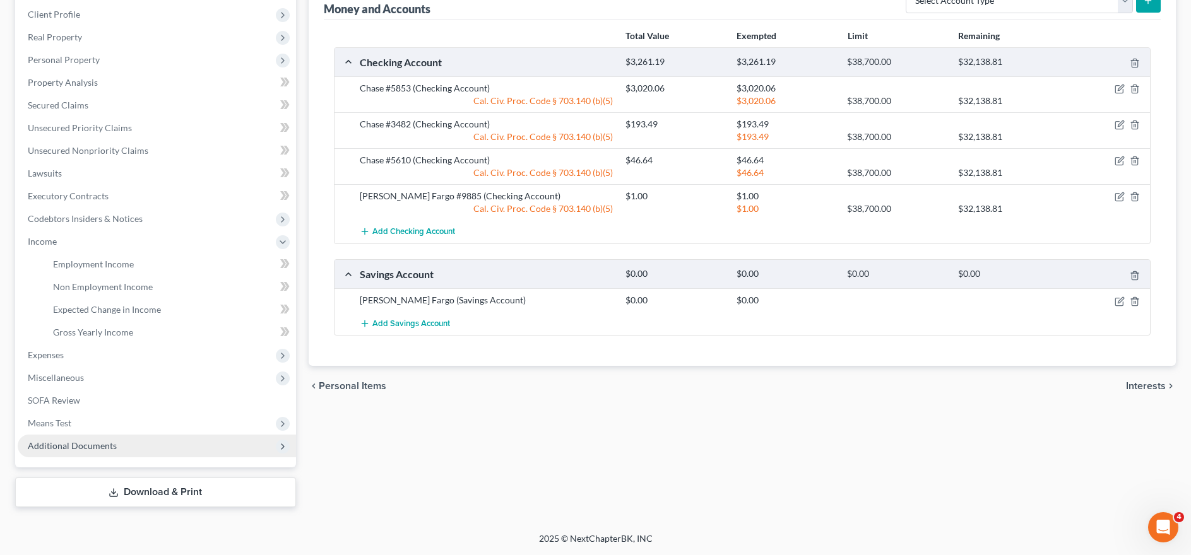
scroll to position [174, 0]
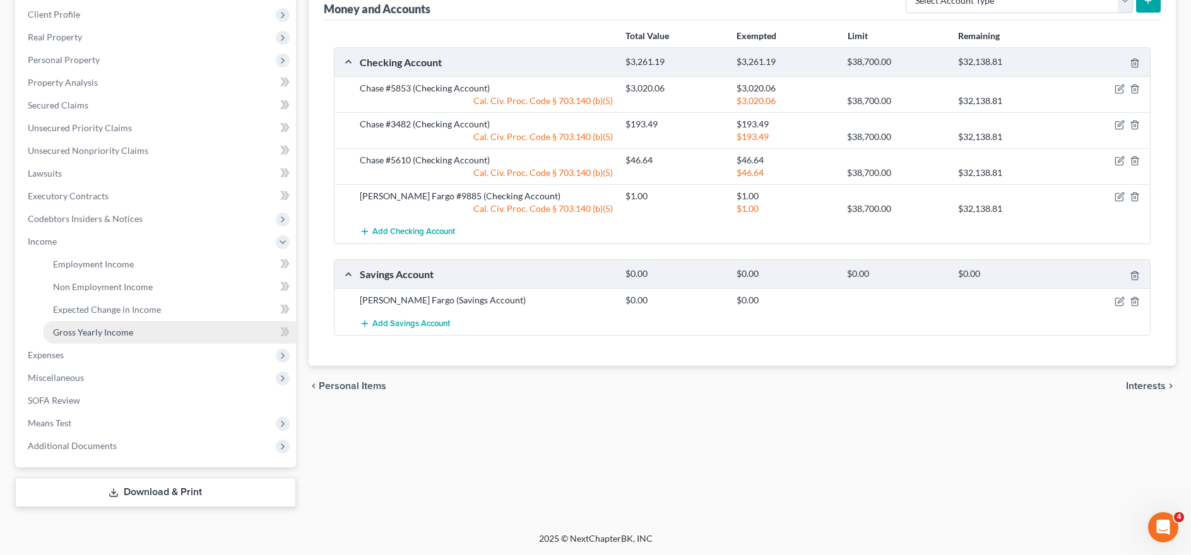
click at [167, 339] on link "Gross Yearly Income" at bounding box center [169, 332] width 253 height 23
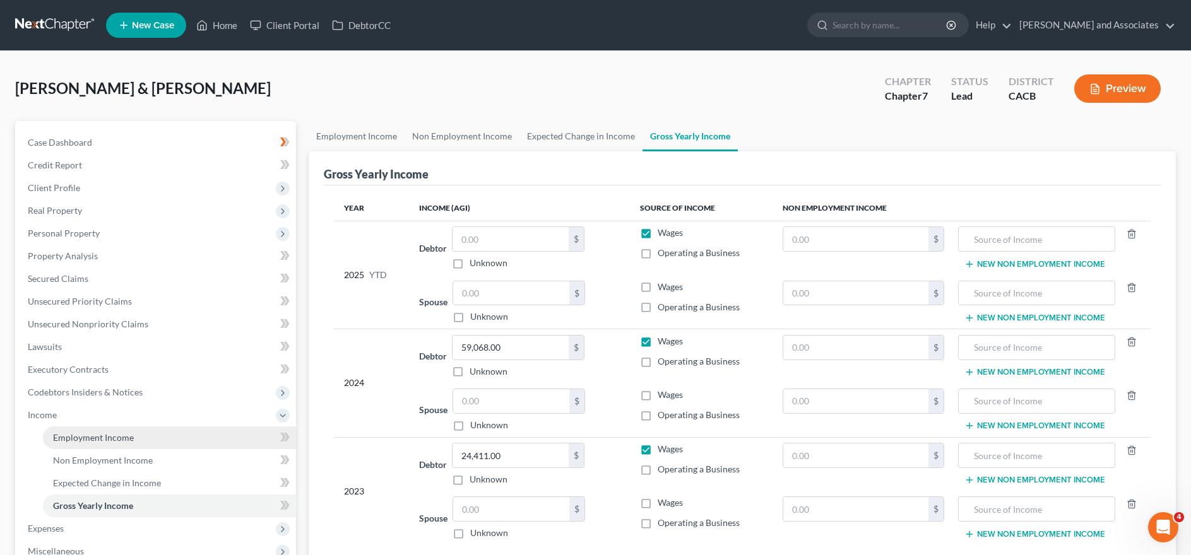
click at [100, 443] on link "Employment Income" at bounding box center [169, 438] width 253 height 23
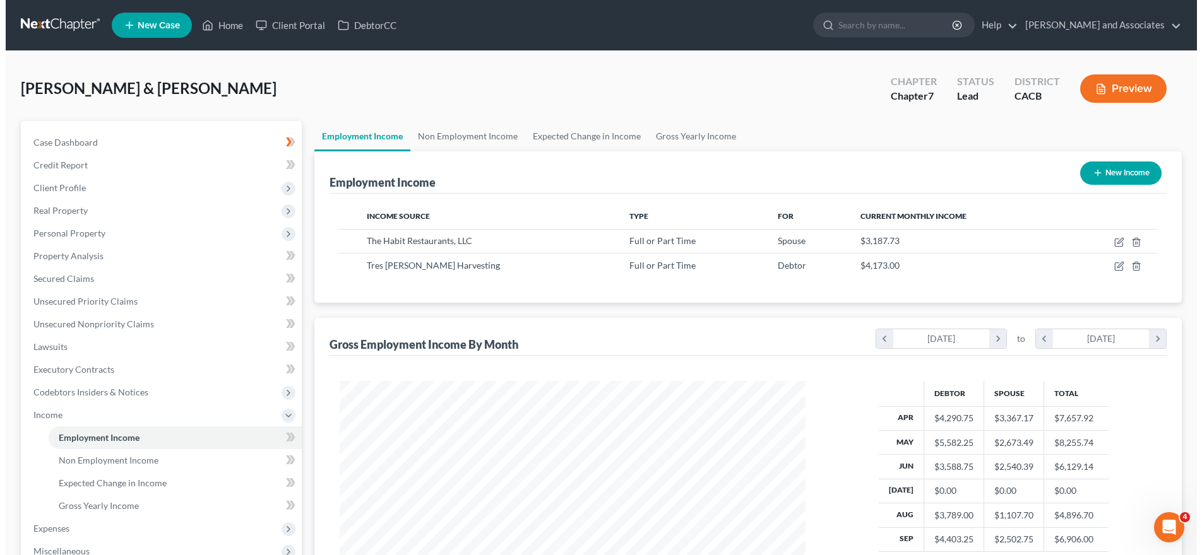
scroll to position [233, 492]
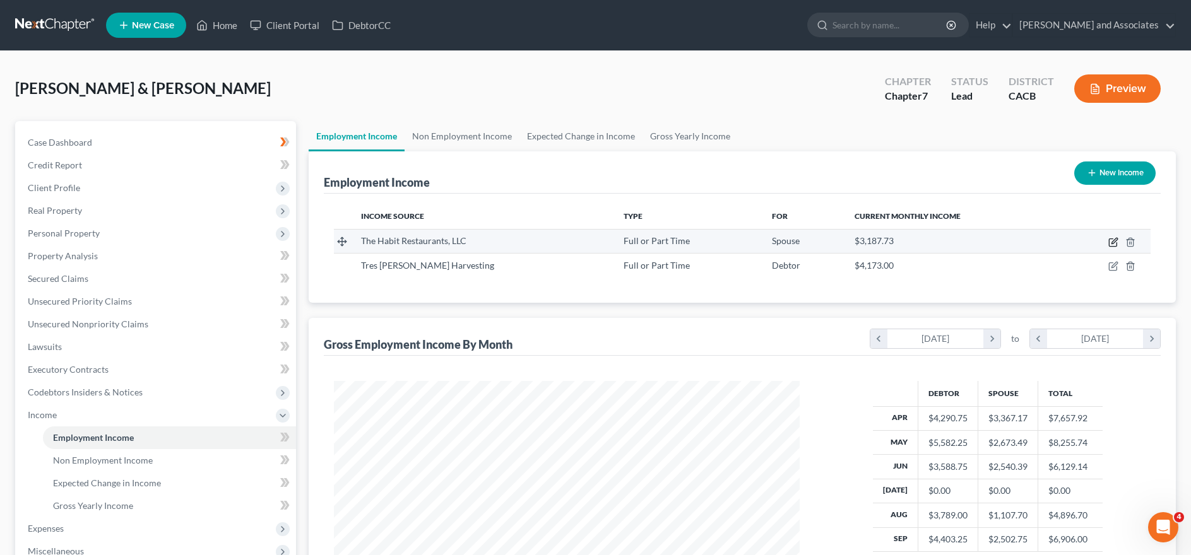
click at [1118, 243] on icon "button" at bounding box center [1113, 242] width 10 height 10
select select "0"
select select "4"
select select "2"
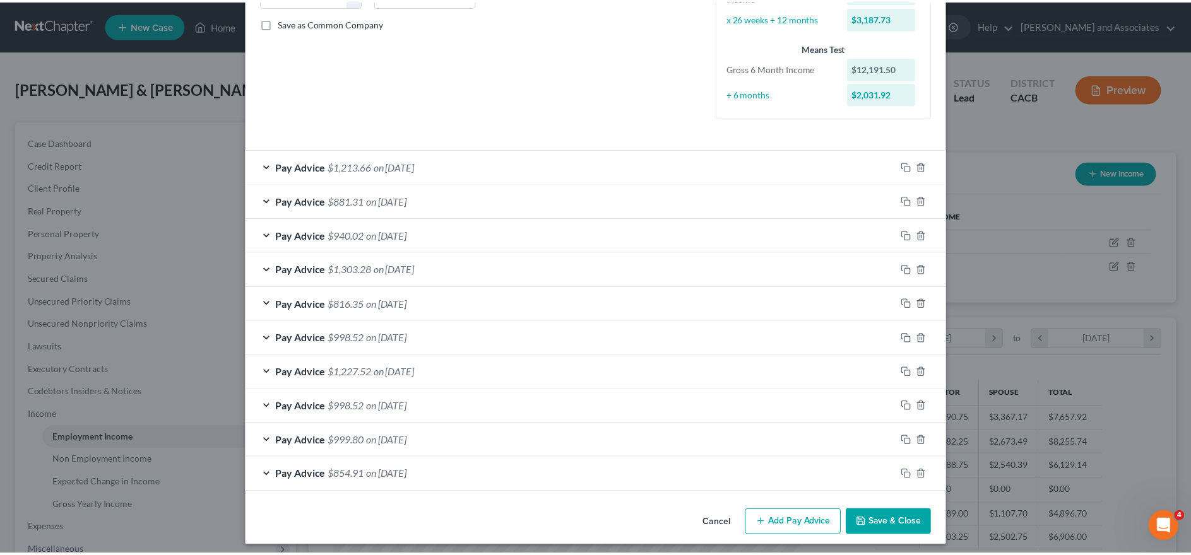
scroll to position [286, 0]
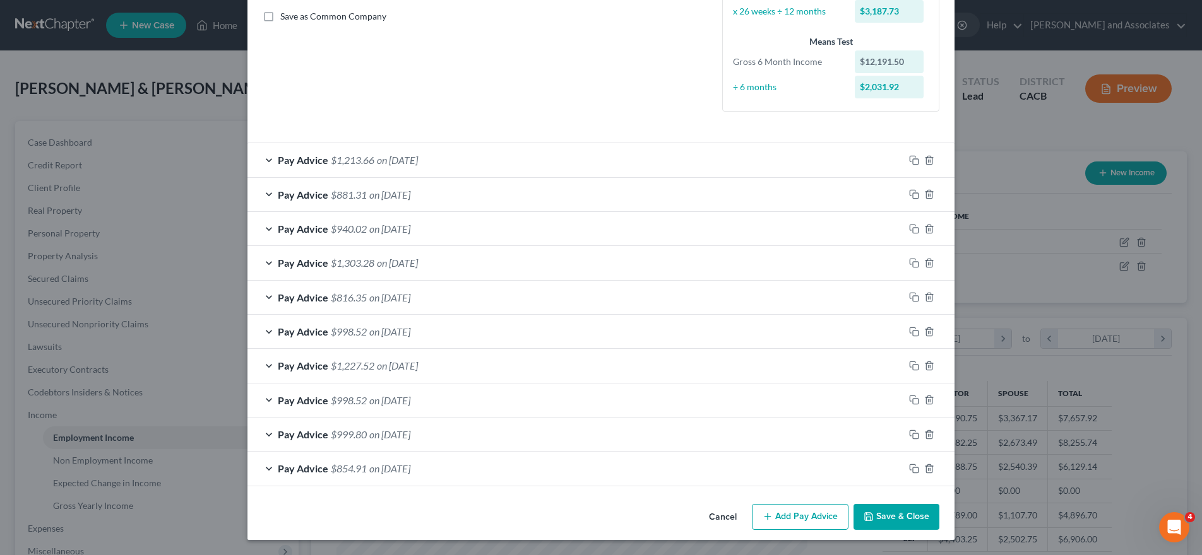
click at [718, 518] on button "Cancel" at bounding box center [723, 518] width 48 height 25
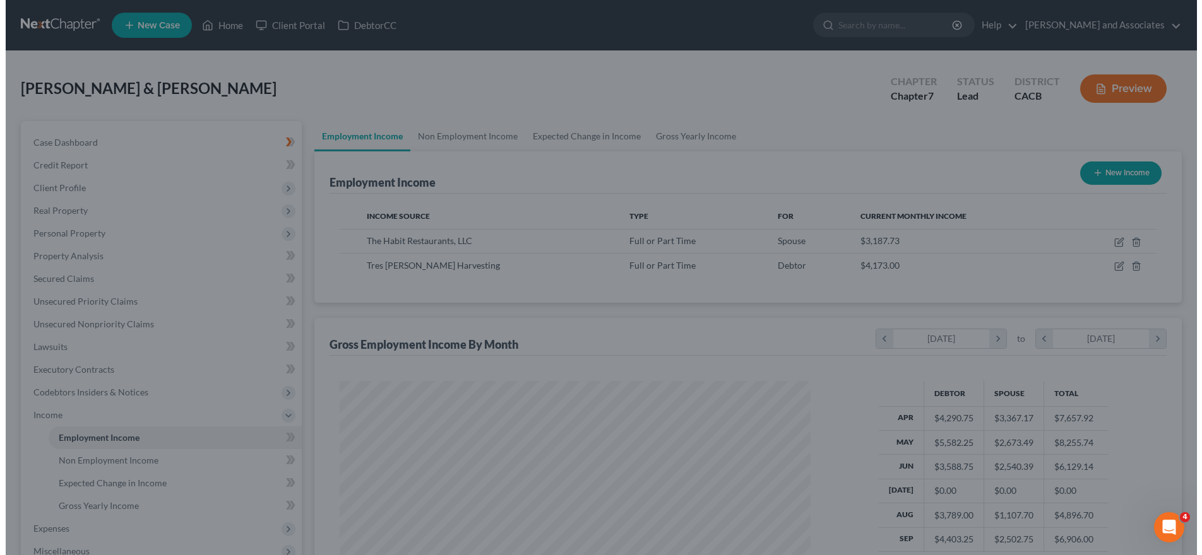
scroll to position [630940, 630681]
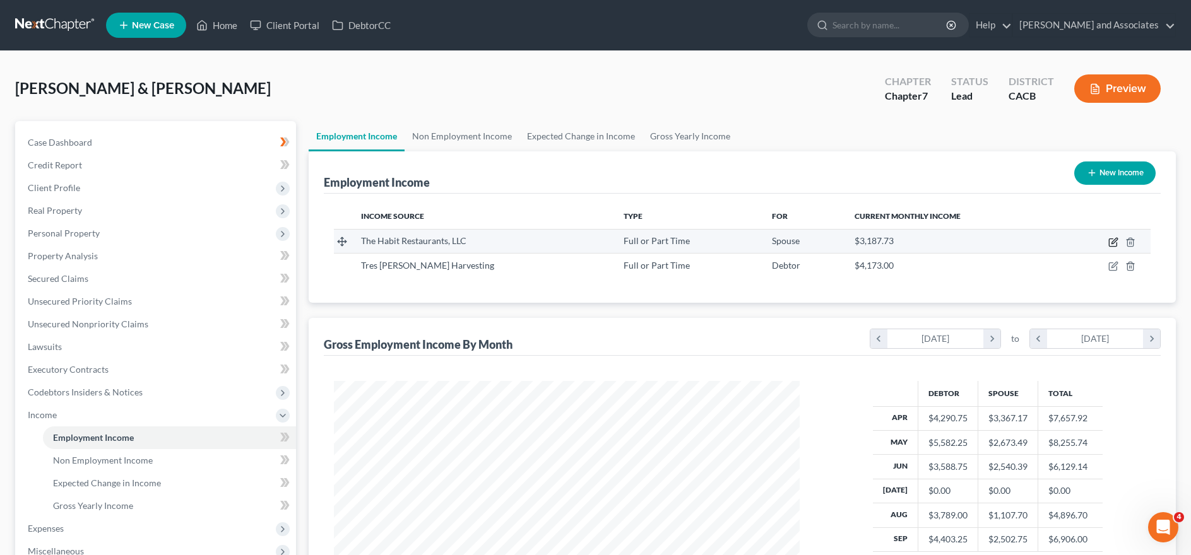
click at [1114, 239] on icon "button" at bounding box center [1113, 242] width 10 height 10
select select "0"
select select "4"
select select "2"
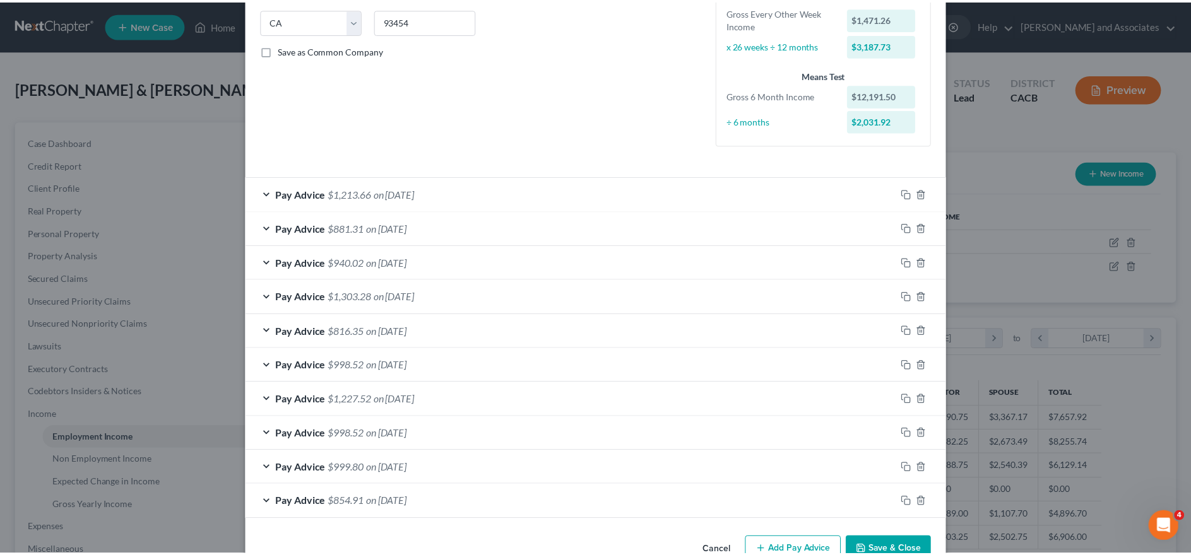
scroll to position [286, 0]
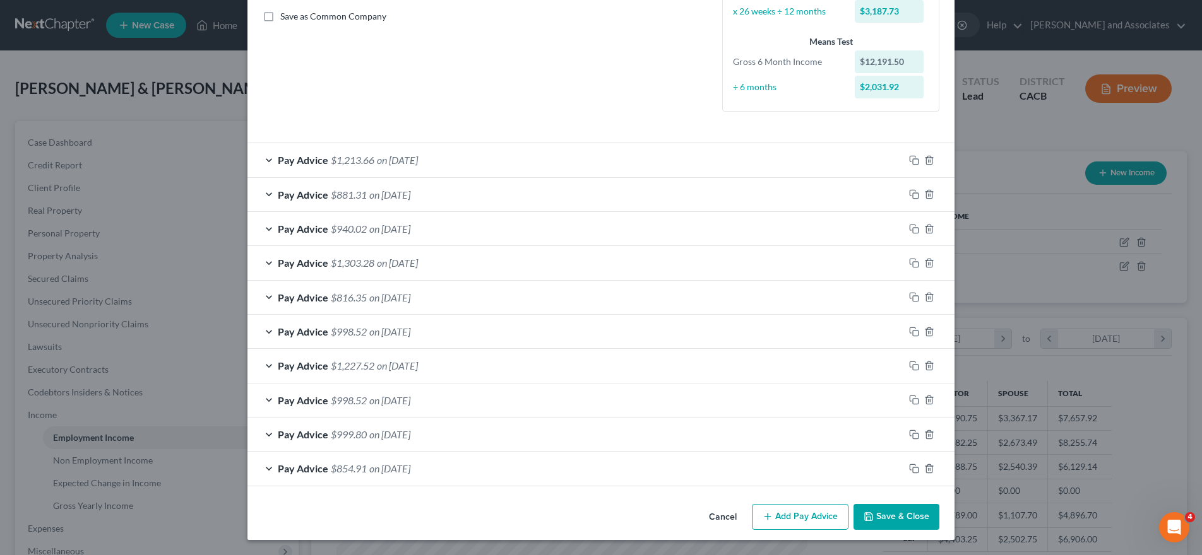
click at [720, 516] on button "Cancel" at bounding box center [723, 518] width 48 height 25
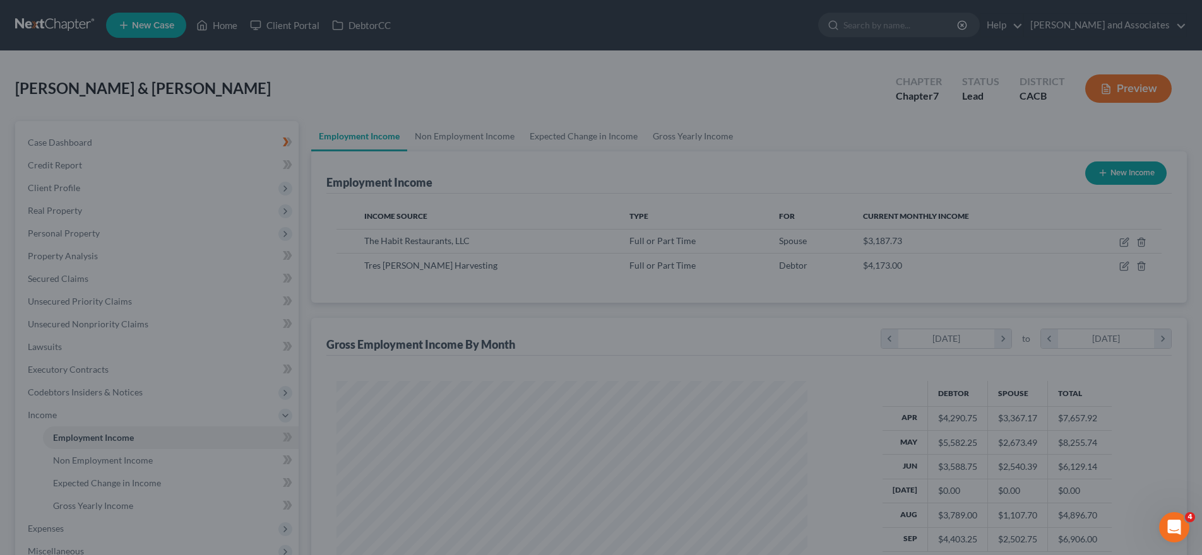
scroll to position [630940, 630681]
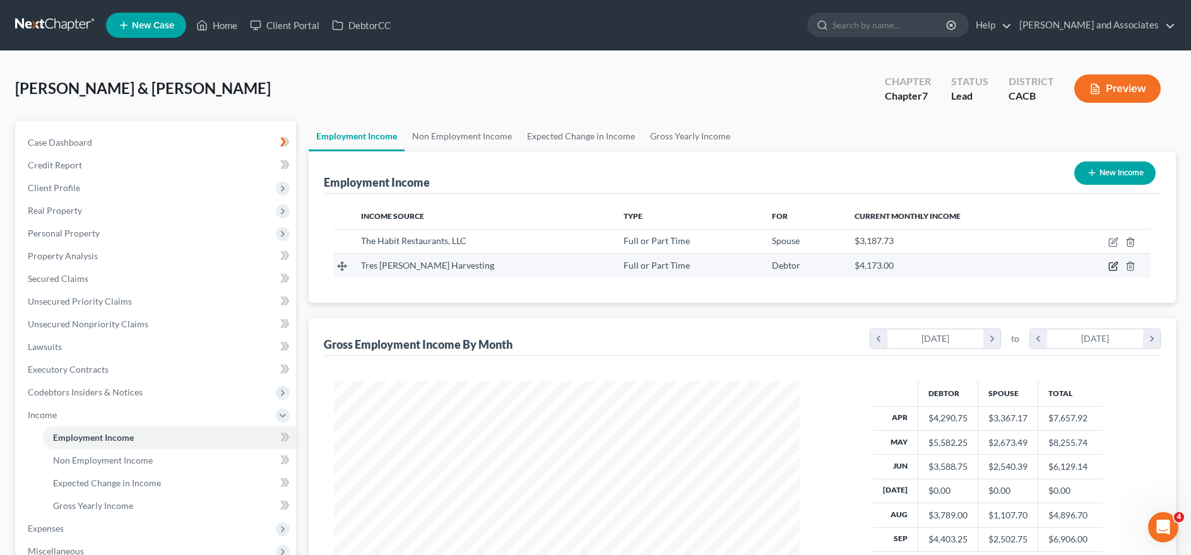
click at [1112, 264] on icon "button" at bounding box center [1113, 266] width 10 height 10
select select "0"
select select "4"
select select "3"
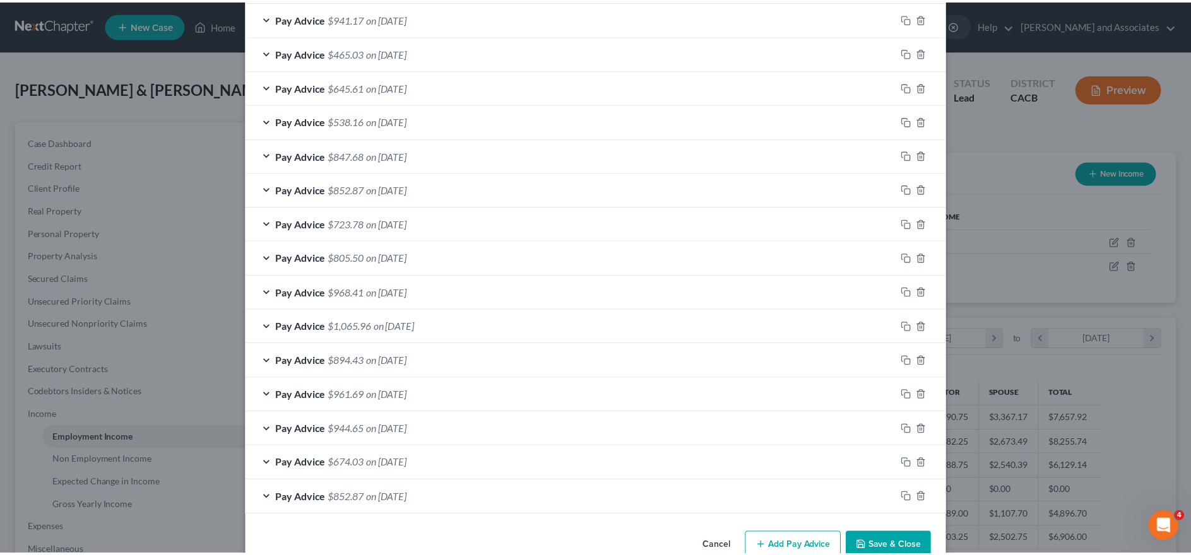
scroll to position [661, 0]
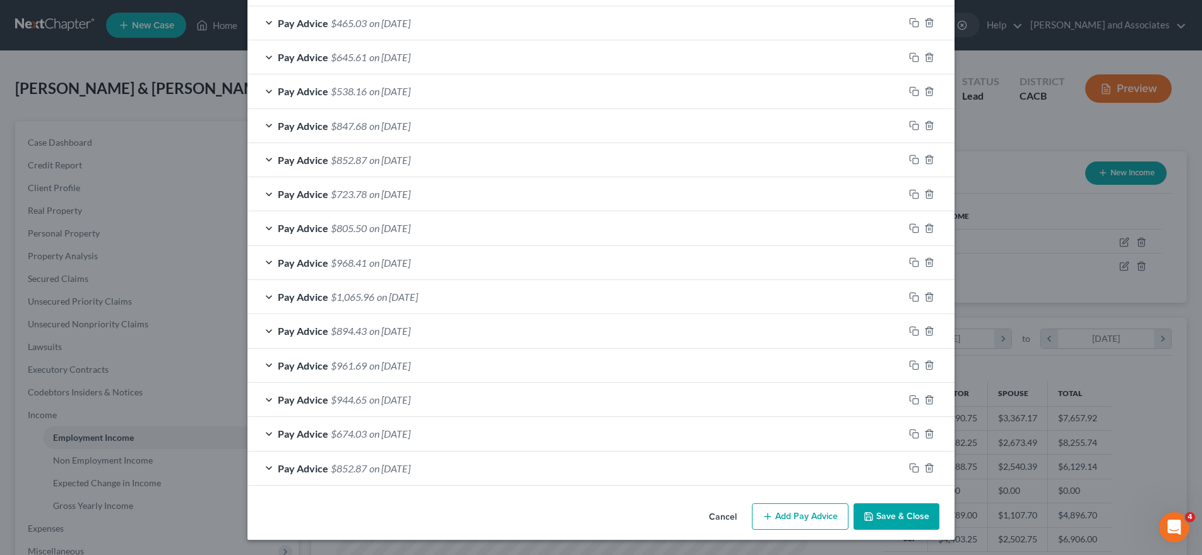
click at [707, 518] on button "Cancel" at bounding box center [723, 517] width 48 height 25
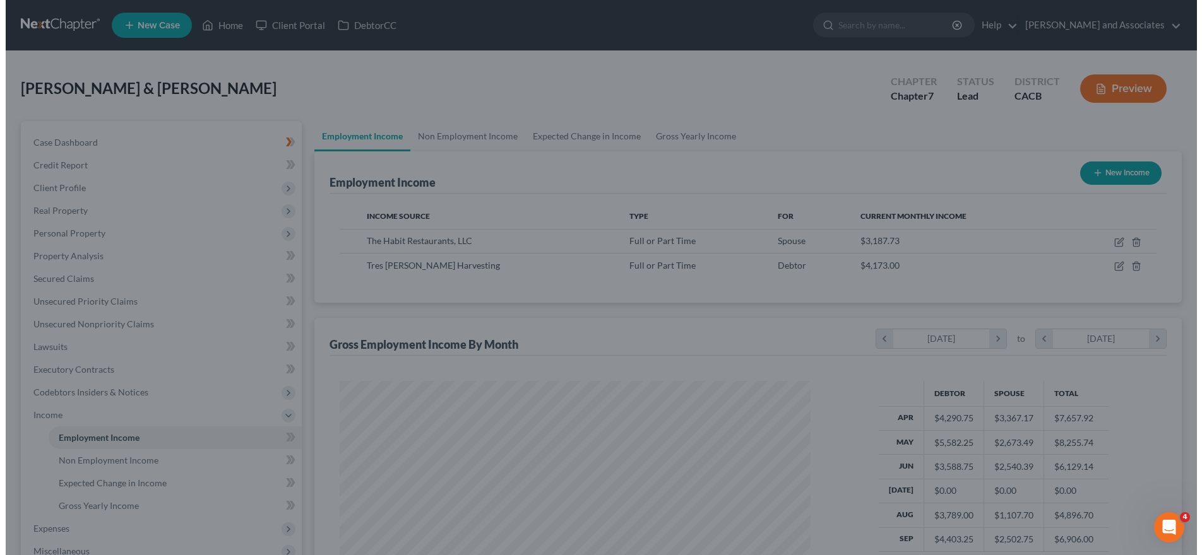
scroll to position [0, 0]
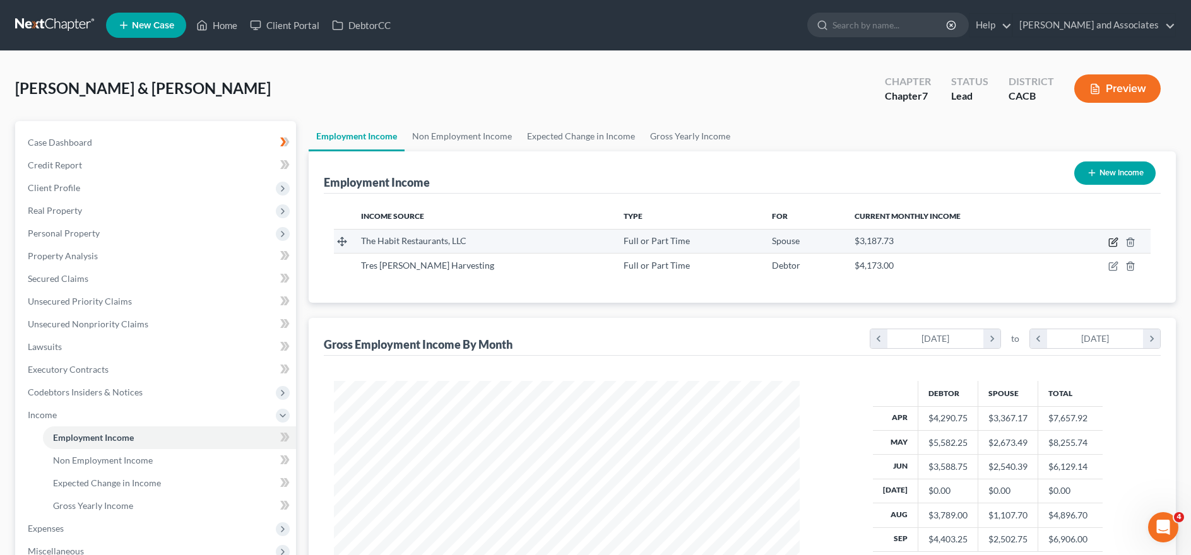
click at [1112, 241] on icon "button" at bounding box center [1113, 242] width 10 height 10
select select "0"
select select "4"
select select "2"
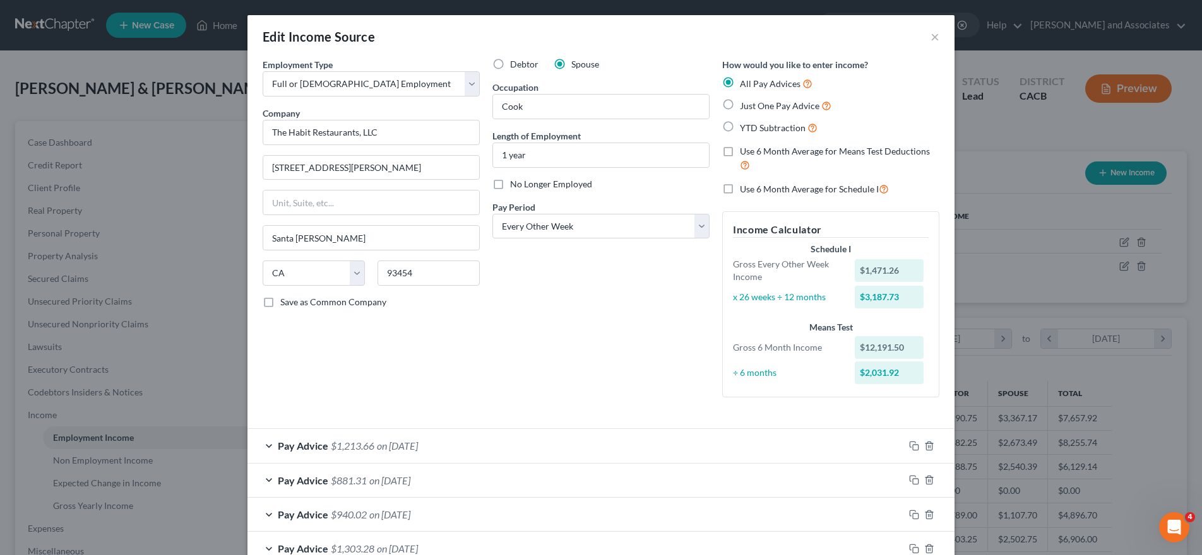
click at [919, 39] on div "Edit Income Source ×" at bounding box center [600, 36] width 707 height 43
click at [930, 35] on button "×" at bounding box center [934, 36] width 9 height 15
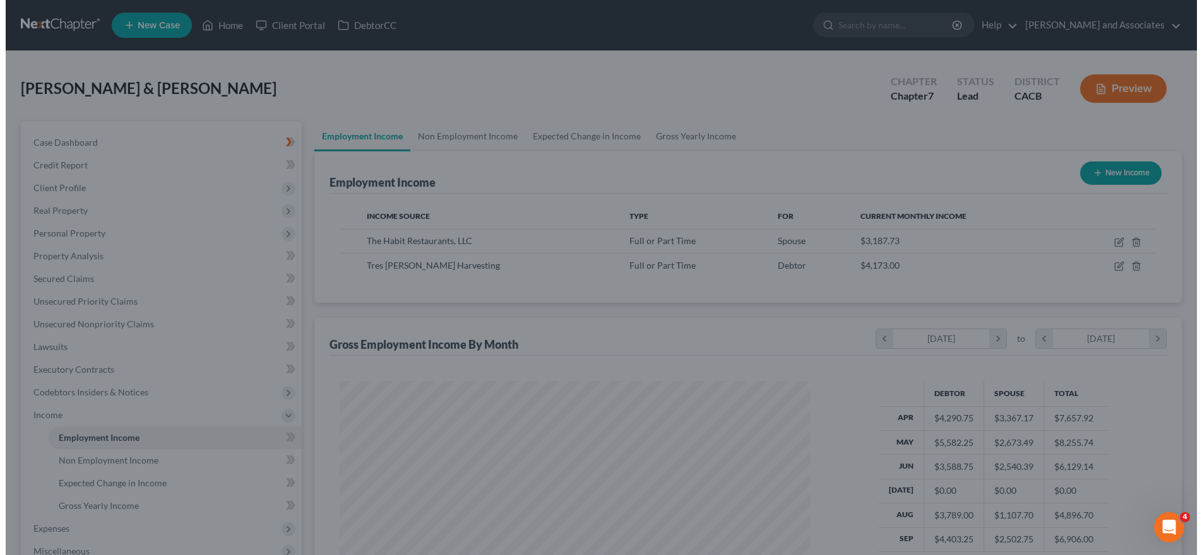
scroll to position [630940, 630681]
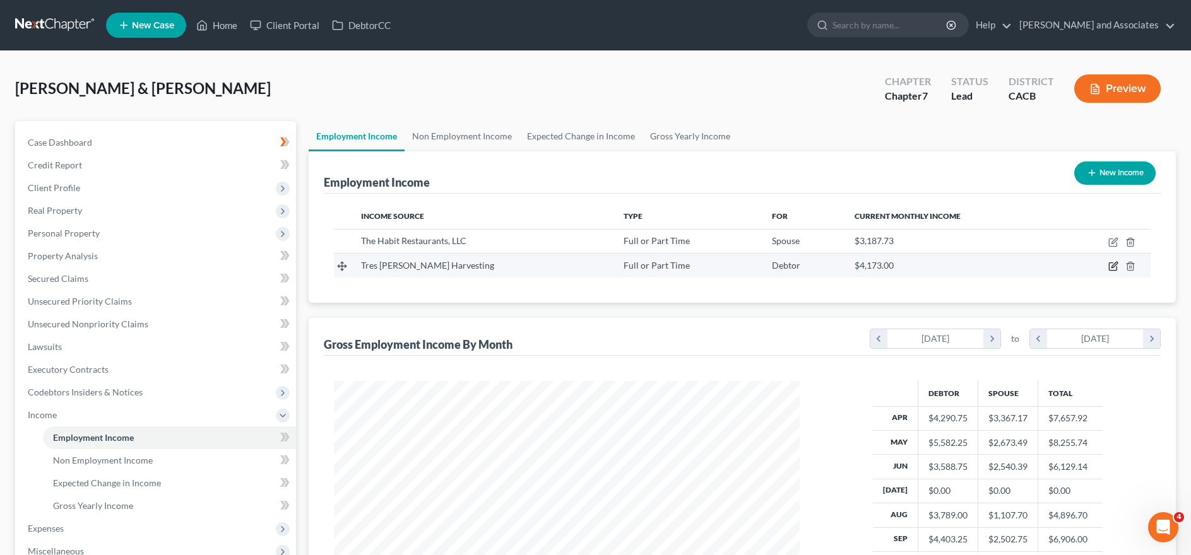
click at [1112, 264] on icon "button" at bounding box center [1113, 266] width 10 height 10
select select "0"
select select "4"
select select "3"
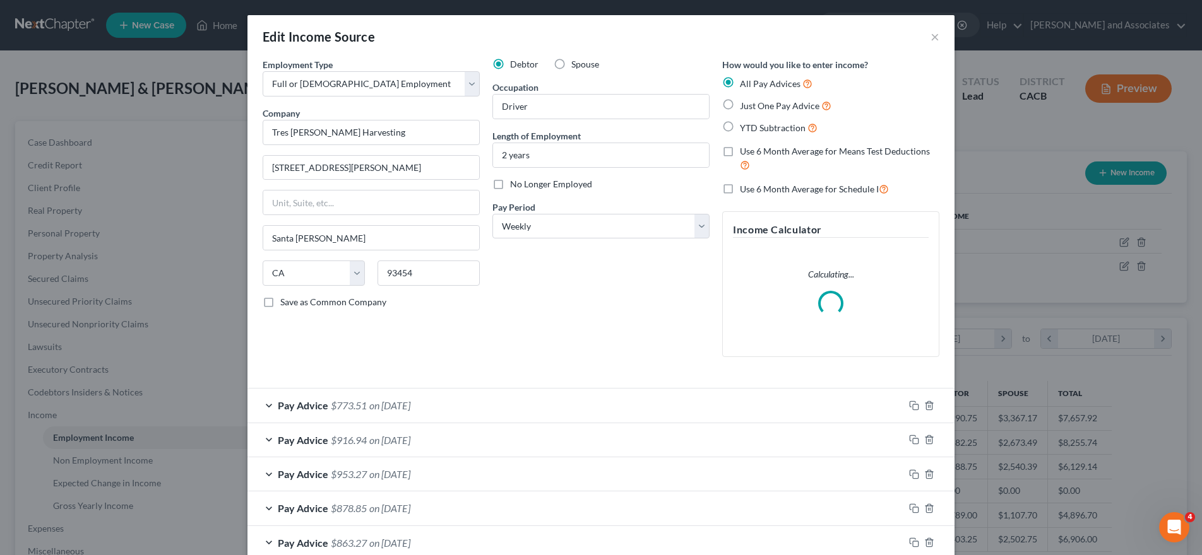
scroll to position [235, 496]
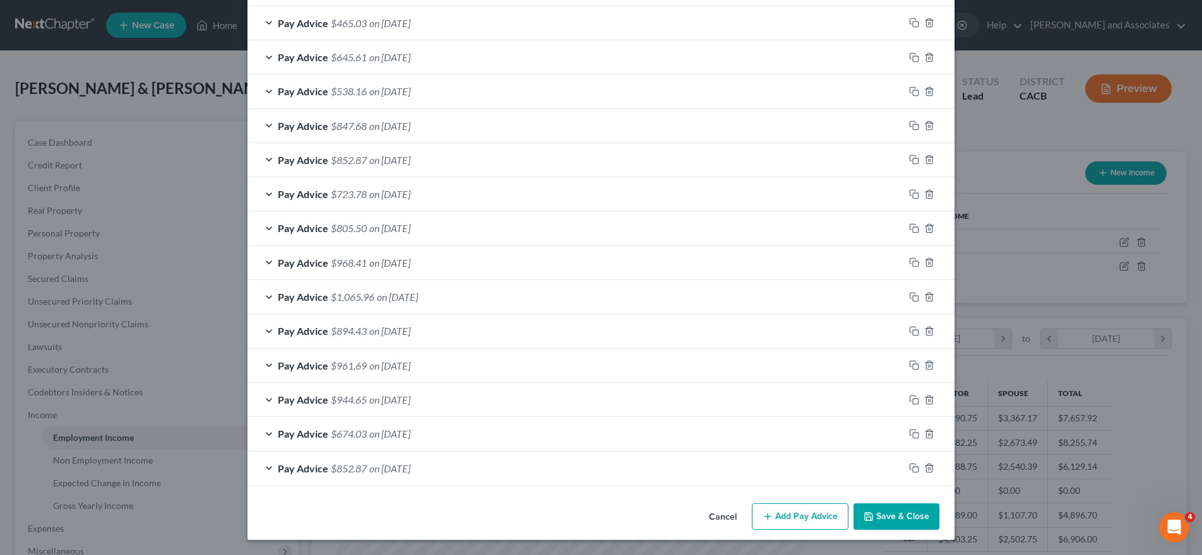
click at [725, 515] on button "Cancel" at bounding box center [723, 517] width 48 height 25
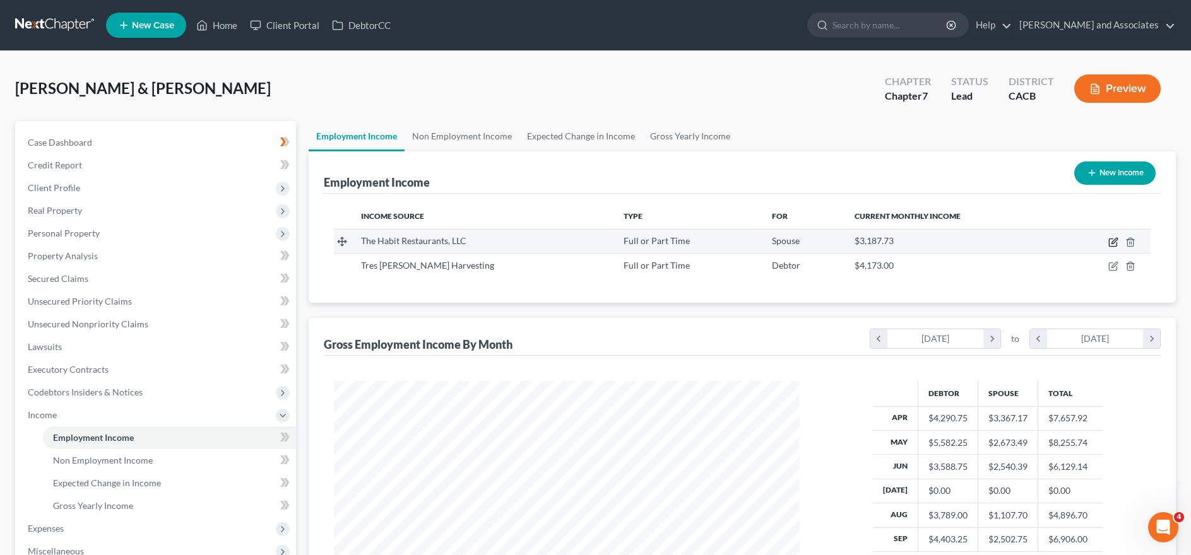
click at [1115, 244] on icon "button" at bounding box center [1113, 242] width 10 height 10
select select "0"
select select "4"
select select "2"
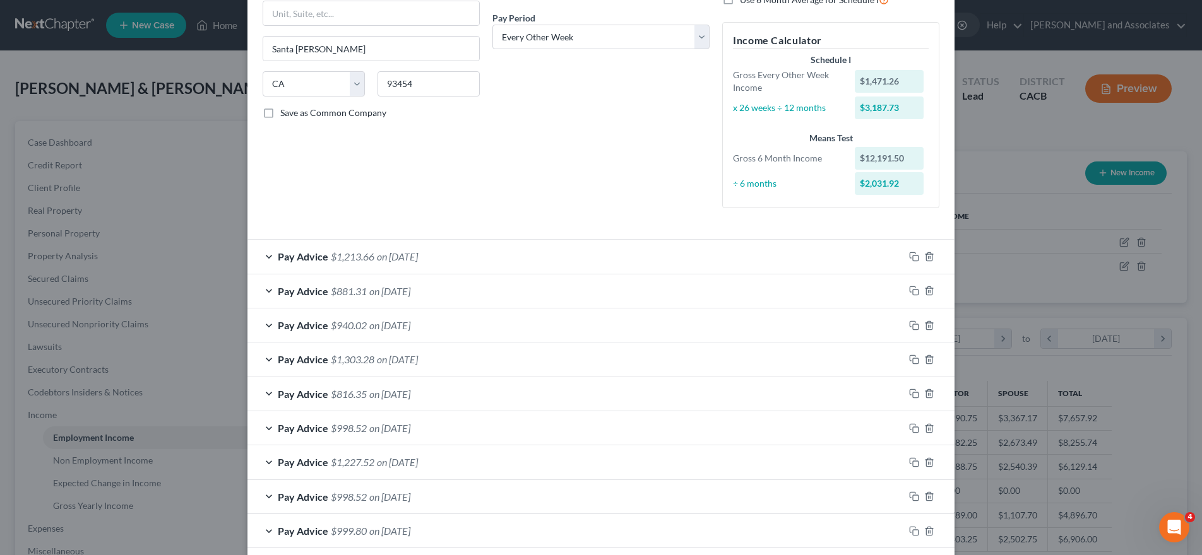
click at [343, 332] on div "Pay Advice $940.02 on 08/12/2025" at bounding box center [575, 325] width 656 height 33
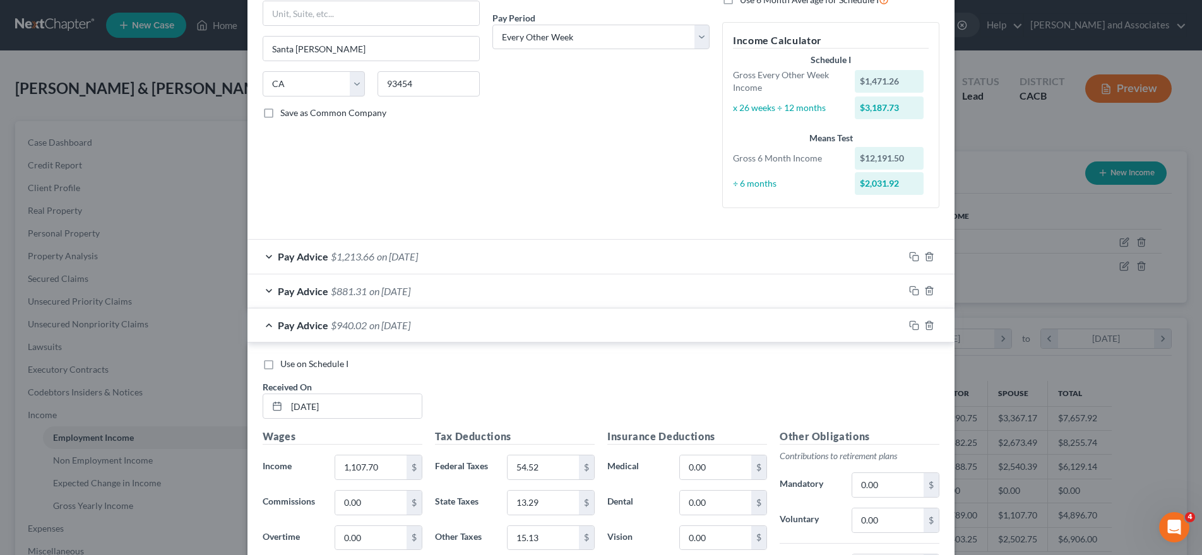
click at [346, 331] on span "$940.02" at bounding box center [349, 325] width 36 height 12
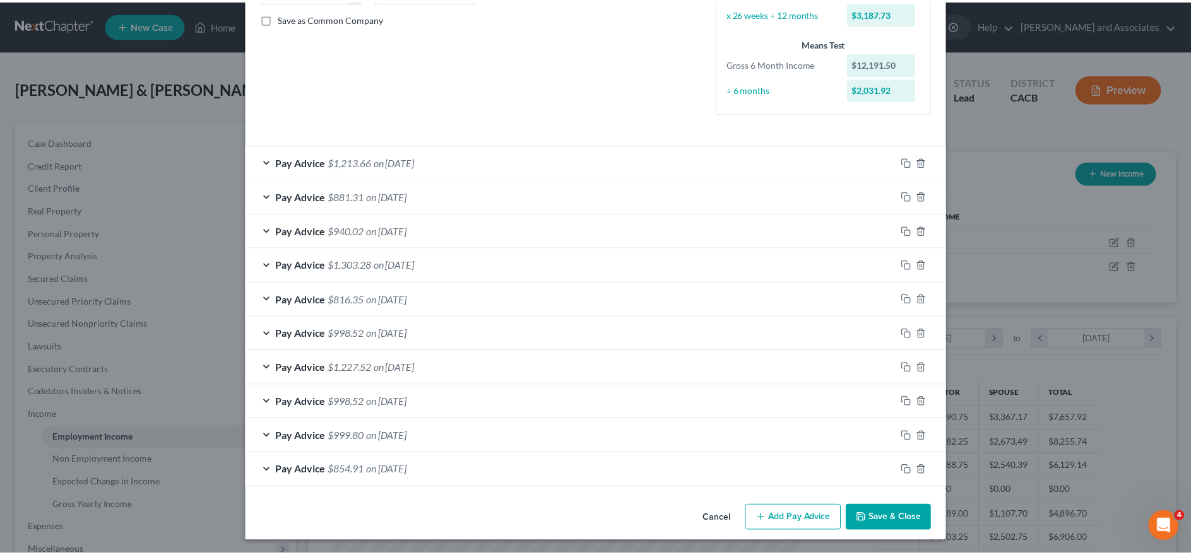
scroll to position [286, 0]
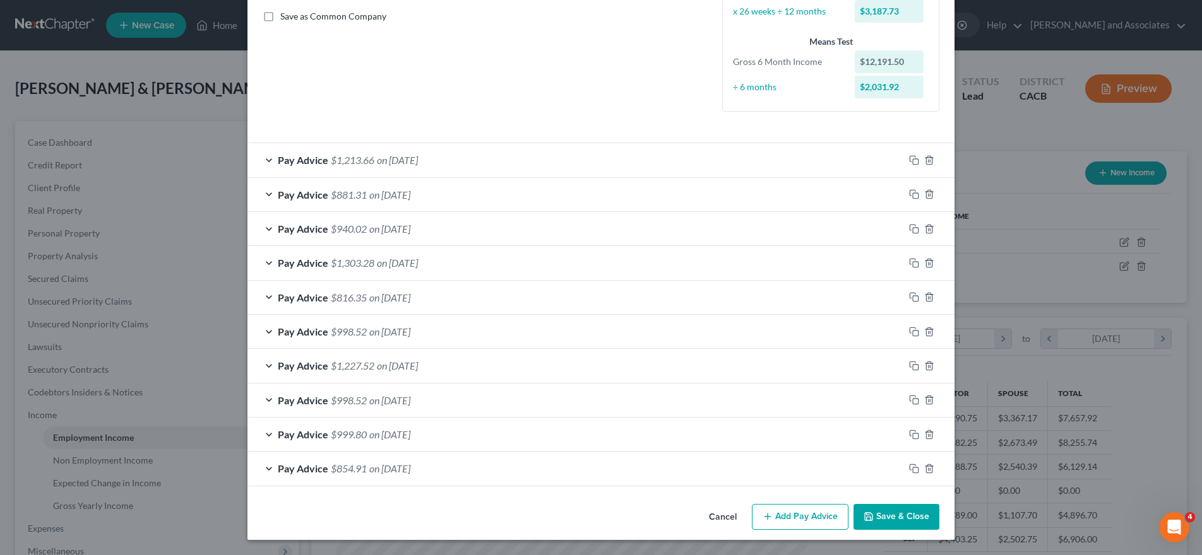
click at [715, 515] on button "Cancel" at bounding box center [723, 518] width 48 height 25
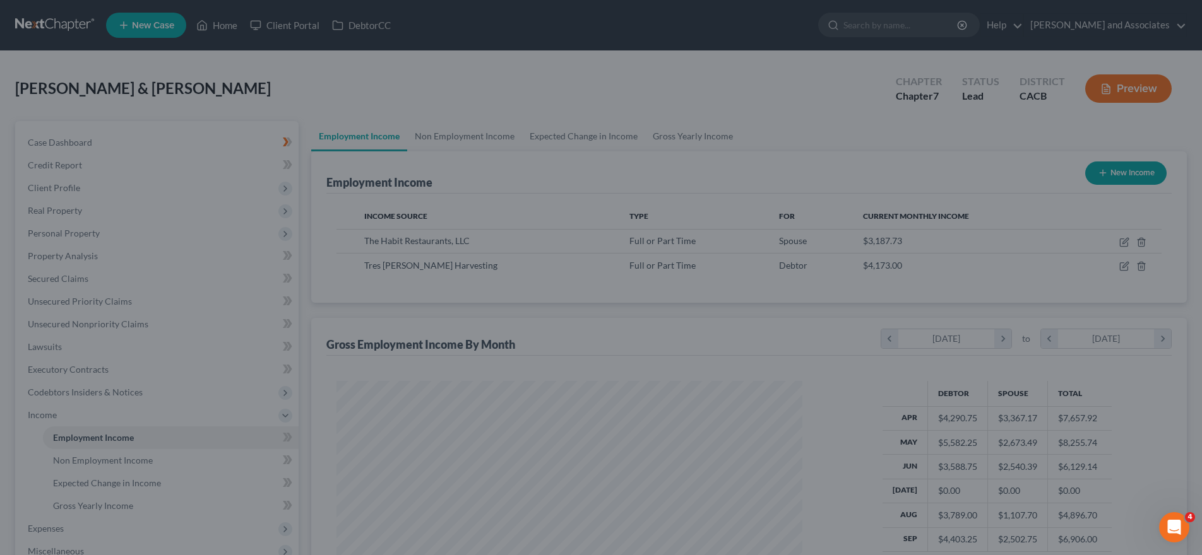
scroll to position [630940, 630681]
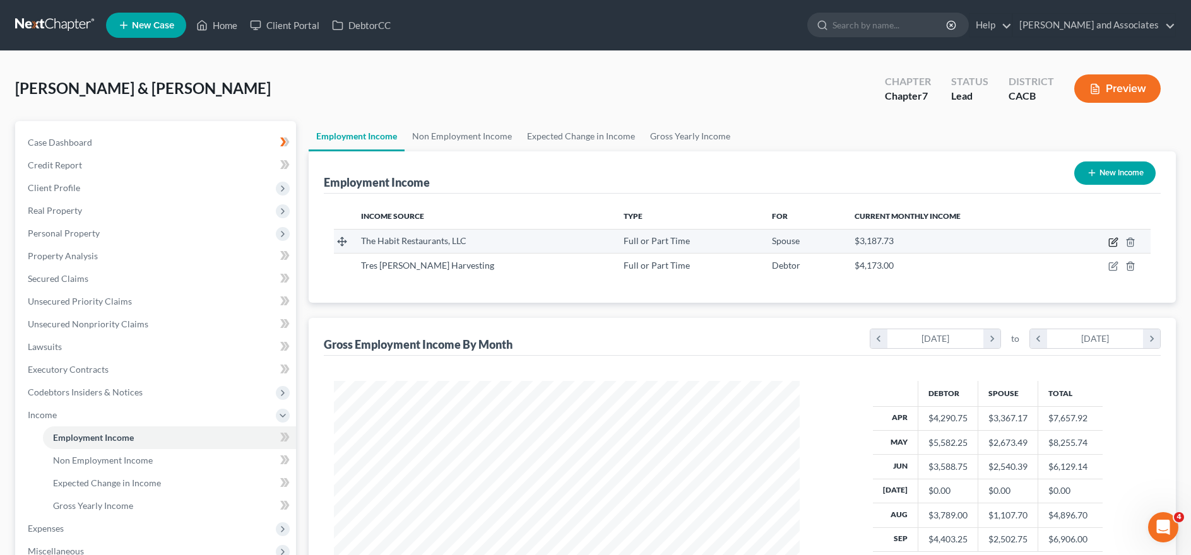
click at [1114, 238] on icon "button" at bounding box center [1113, 242] width 10 height 10
select select "0"
select select "4"
select select "2"
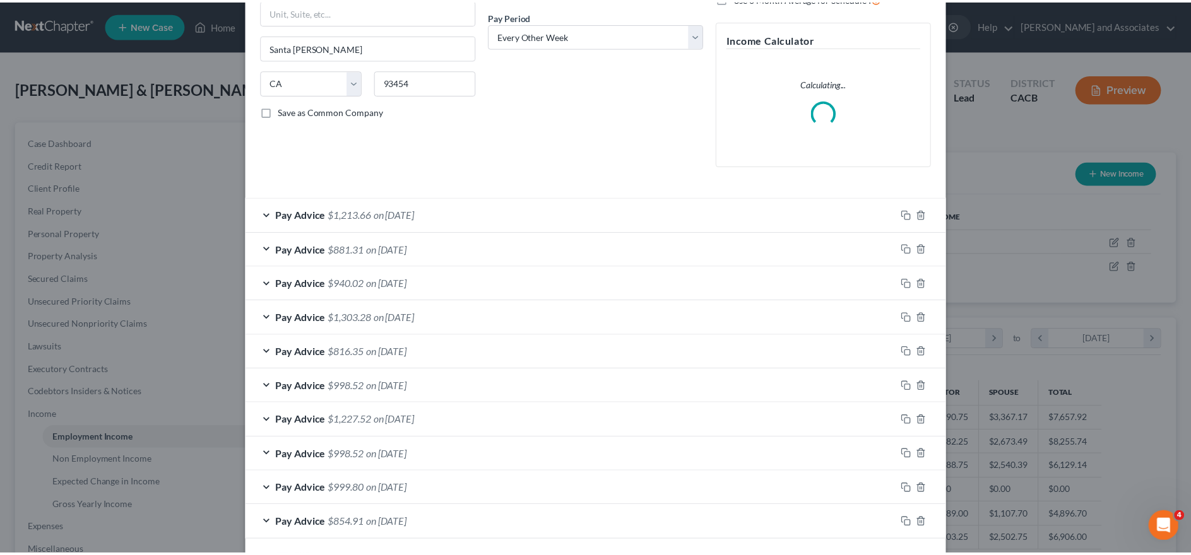
scroll to position [246, 0]
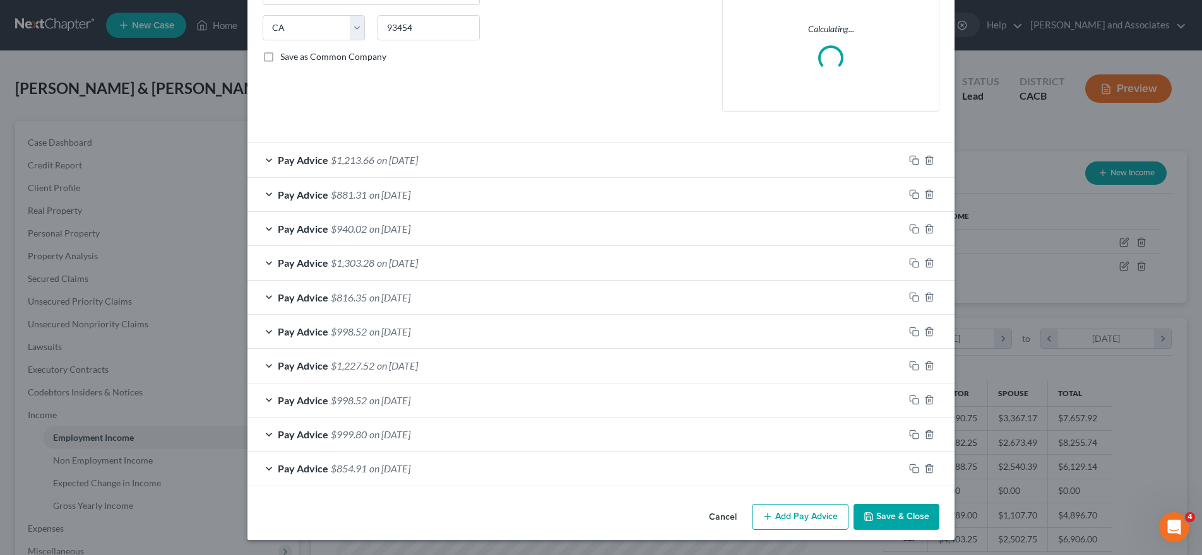
click at [723, 520] on button "Cancel" at bounding box center [723, 518] width 48 height 25
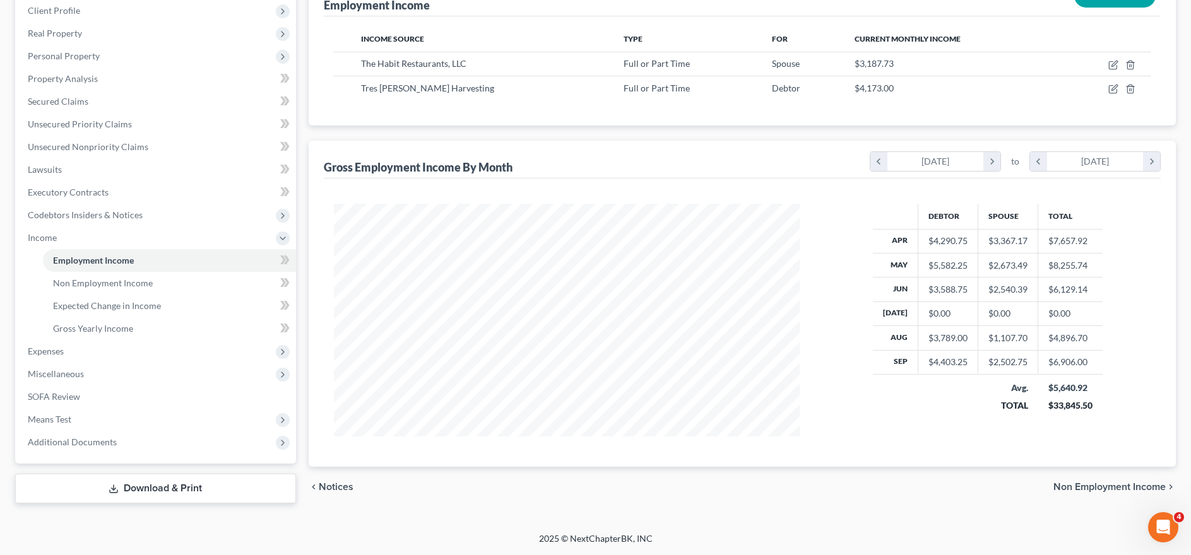
scroll to position [112, 0]
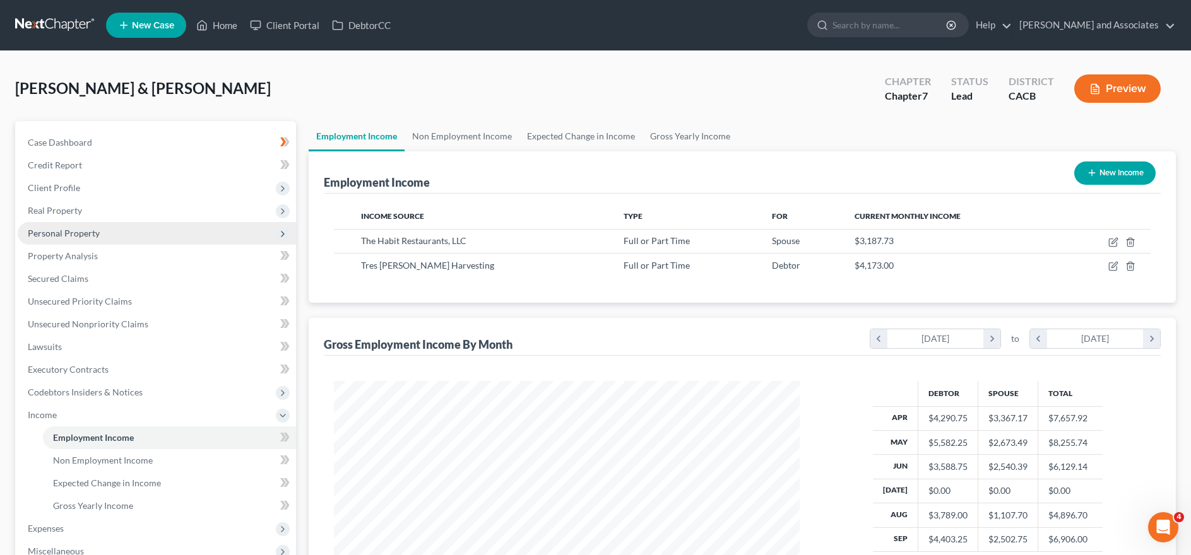
click at [182, 240] on span "Personal Property" at bounding box center [157, 233] width 278 height 23
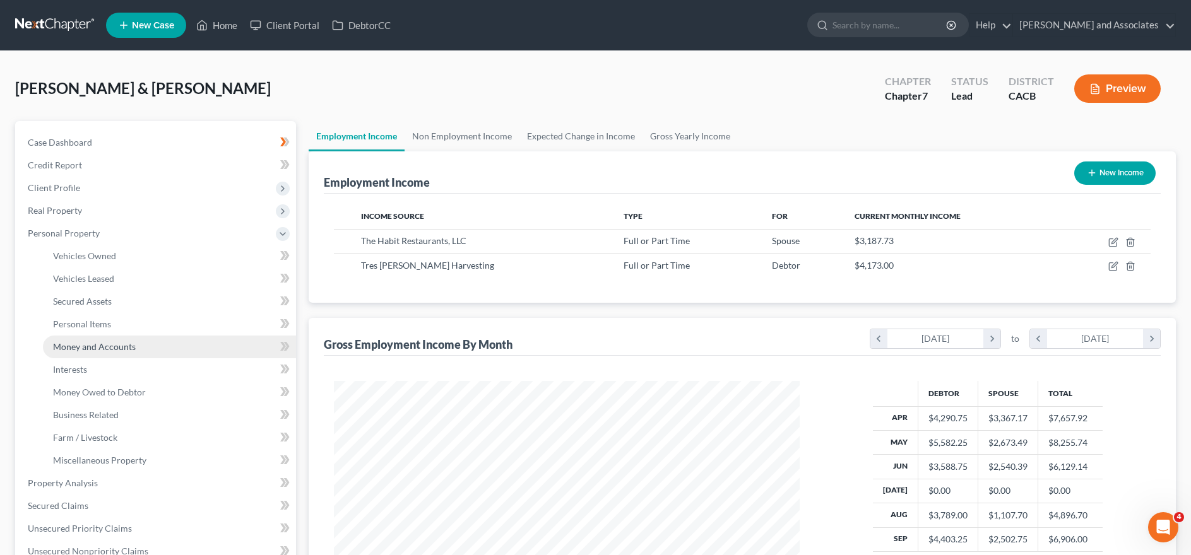
click at [183, 347] on link "Money and Accounts" at bounding box center [169, 347] width 253 height 23
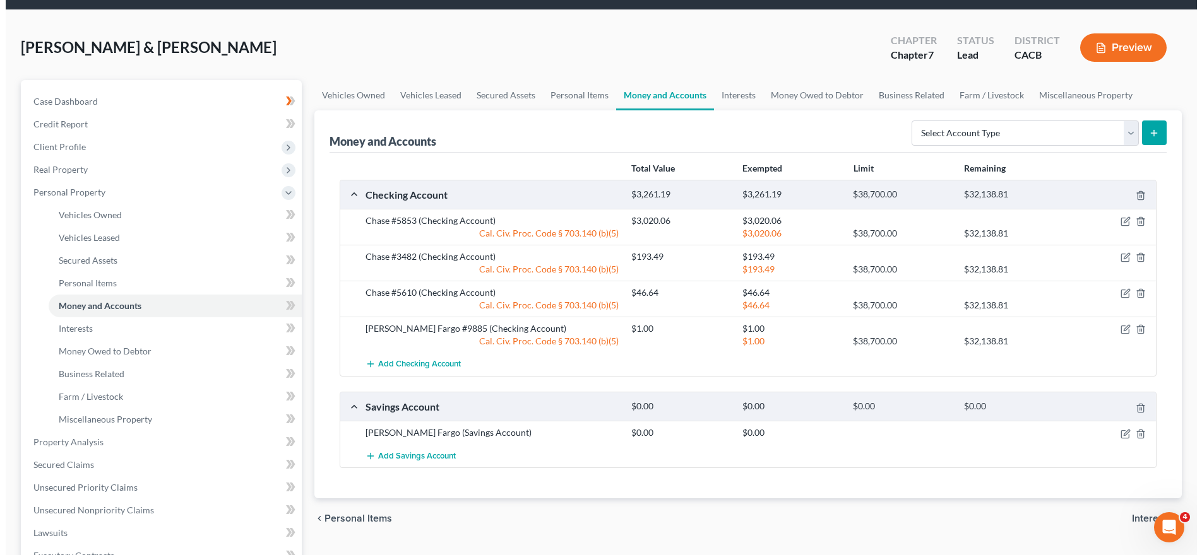
scroll to position [63, 0]
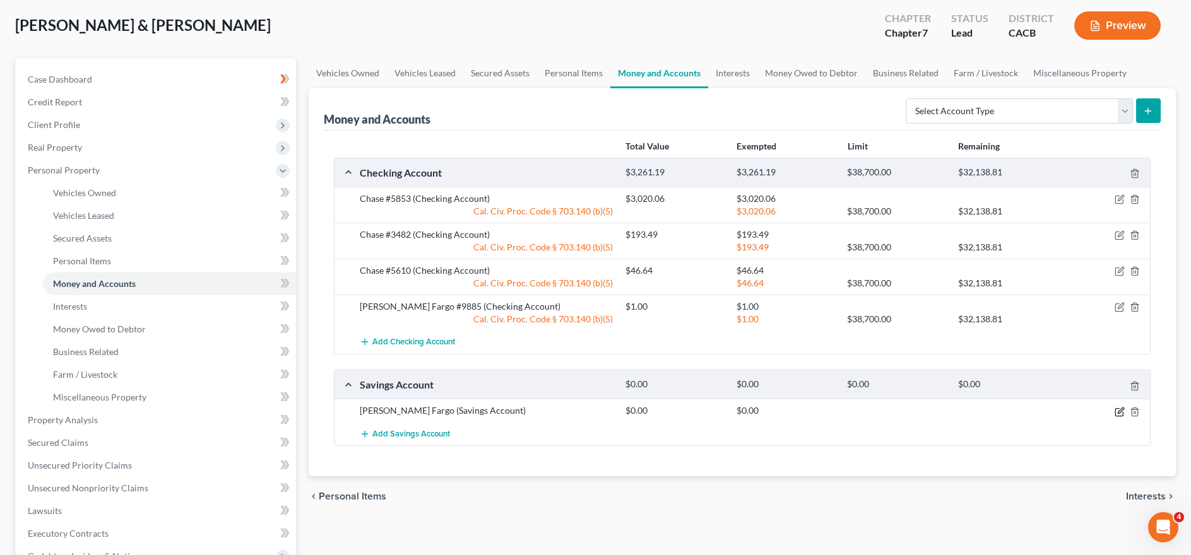
click at [1124, 414] on icon "button" at bounding box center [1120, 412] width 10 height 10
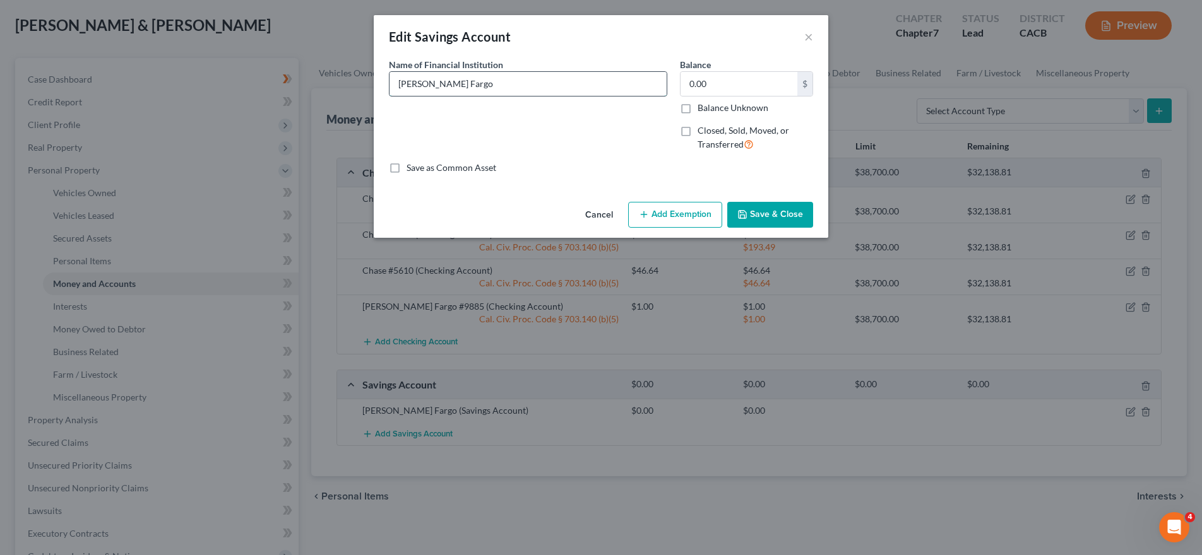
click at [516, 92] on input "Wells Fargo" at bounding box center [527, 84] width 277 height 24
type input "Wells Fargo 1472"
click at [757, 88] on input "0.00" at bounding box center [738, 84] width 117 height 24
type input "1"
click at [648, 213] on icon "button" at bounding box center [644, 215] width 10 height 10
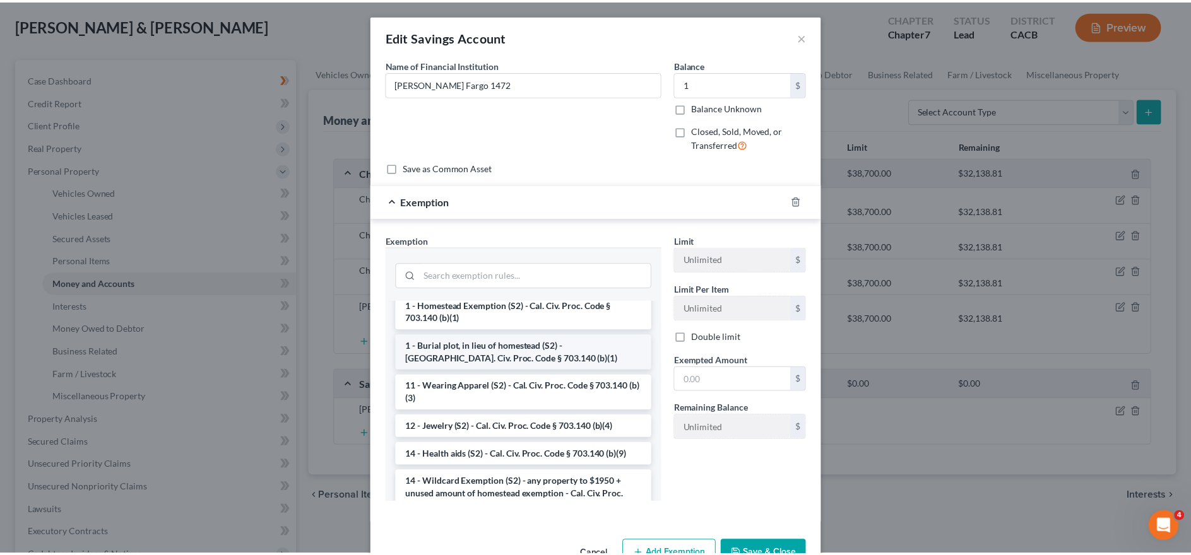
scroll to position [126, 0]
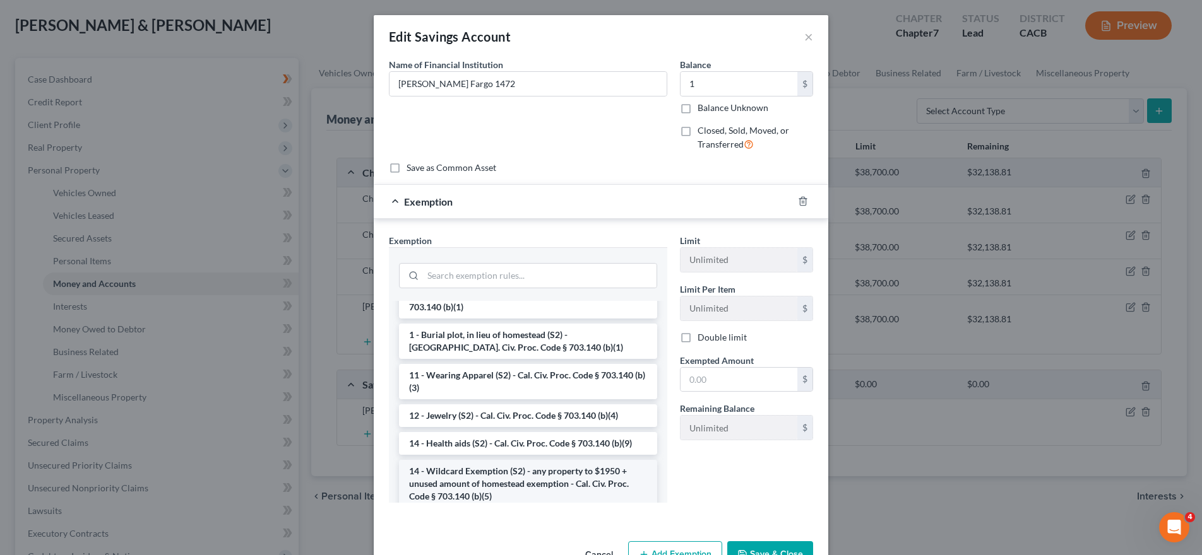
click at [503, 470] on li "14 - Wildcard Exemption (S2) - any property to $1950 + unused amount of homeste…" at bounding box center [528, 484] width 258 height 48
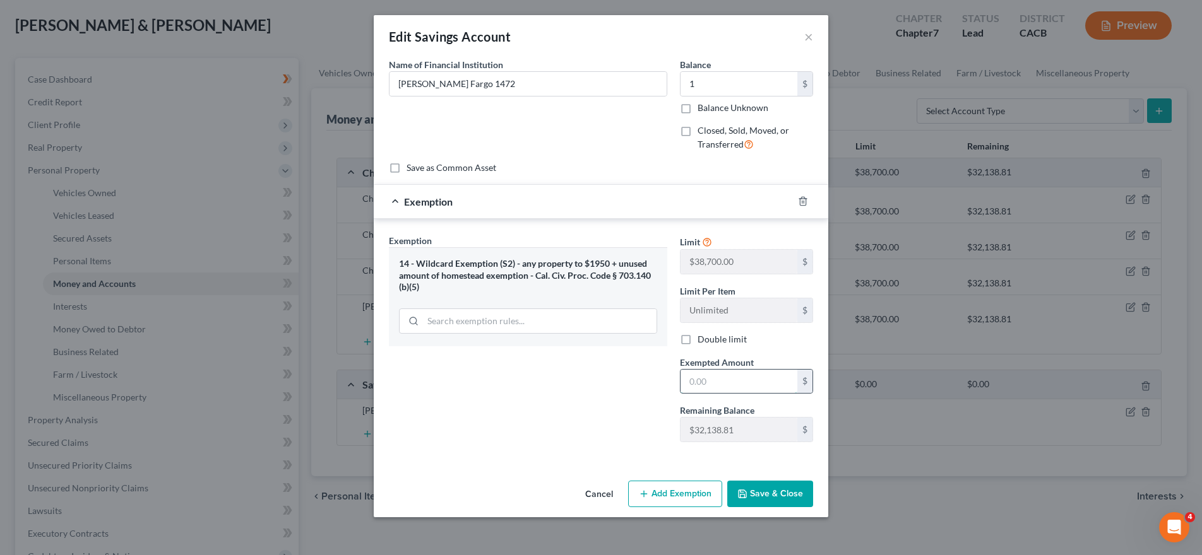
click at [774, 377] on input "text" at bounding box center [738, 382] width 117 height 24
type input "1"
click at [779, 502] on button "Save & Close" at bounding box center [770, 494] width 86 height 27
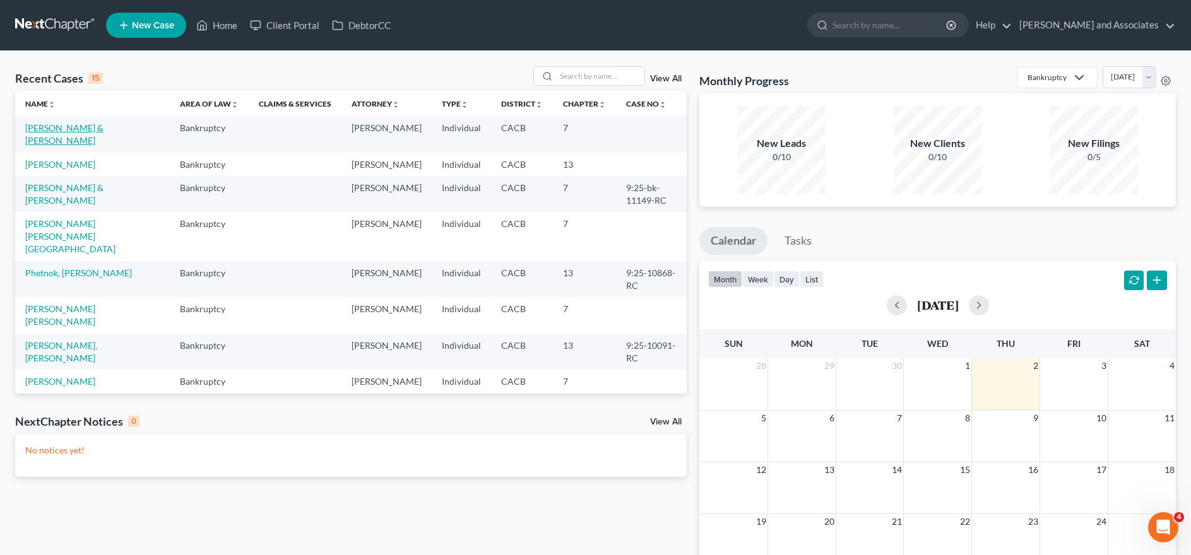
click at [88, 129] on link "[PERSON_NAME] & [PERSON_NAME]" at bounding box center [64, 133] width 78 height 23
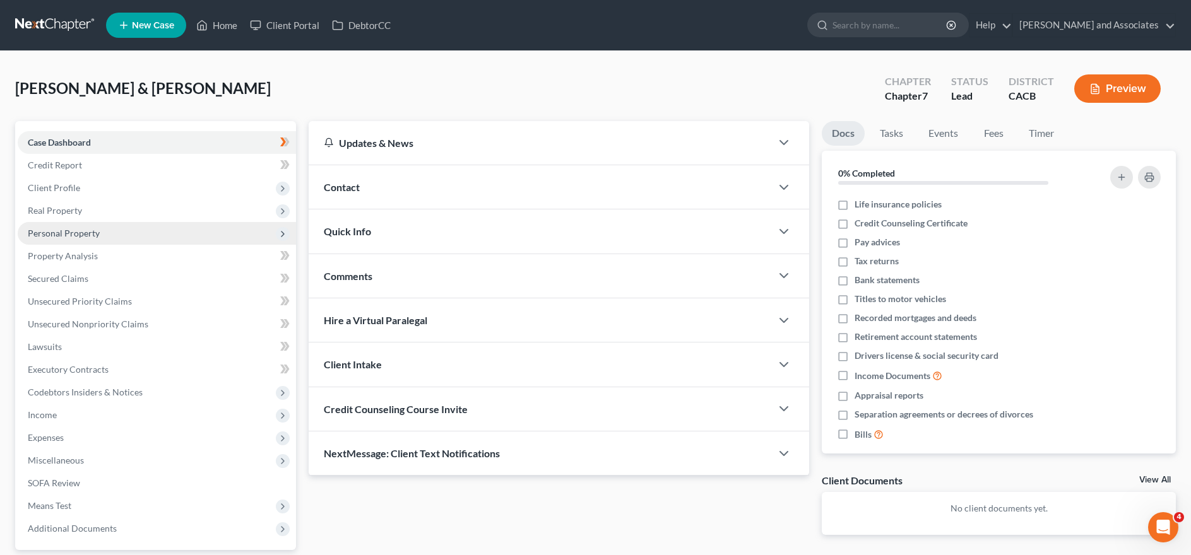
click at [102, 232] on span "Personal Property" at bounding box center [157, 233] width 278 height 23
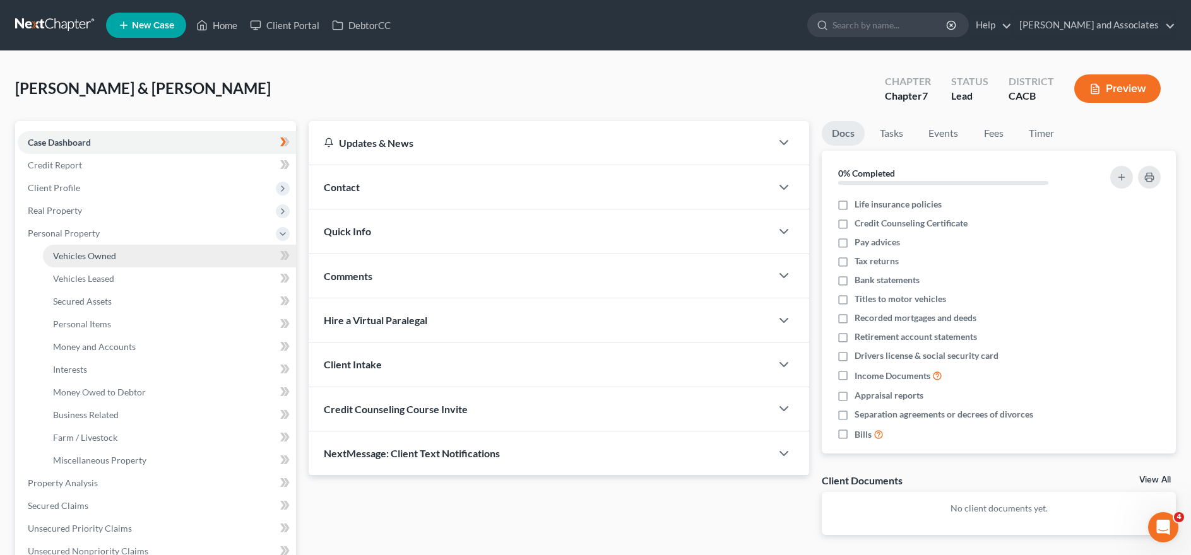
click at [160, 257] on link "Vehicles Owned" at bounding box center [169, 256] width 253 height 23
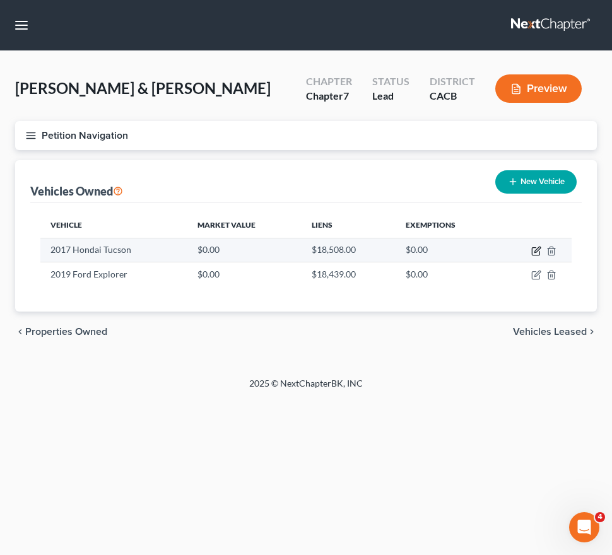
click at [538, 246] on icon "button" at bounding box center [536, 251] width 10 height 10
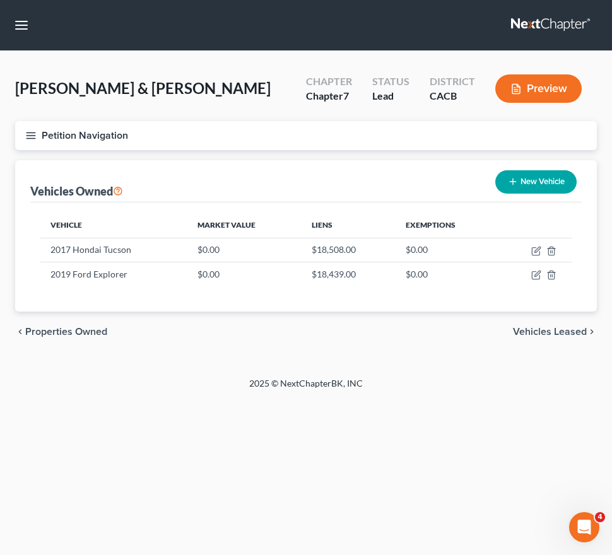
select select "0"
select select "9"
select select "2"
select select "4"
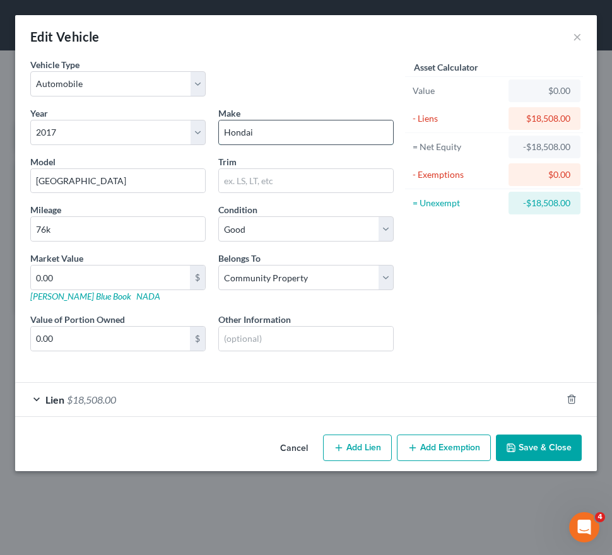
click at [306, 139] on input "Hondai" at bounding box center [306, 133] width 174 height 24
type input "Hyundai"
click at [100, 276] on input "0.00" at bounding box center [110, 278] width 159 height 24
type input "7"
type input "7.00"
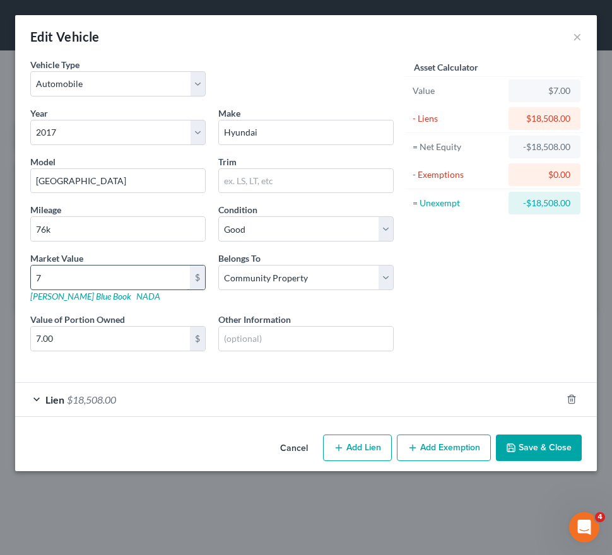
type input "72"
type input "72.00"
type input "723"
type input "723.00"
type input "7235"
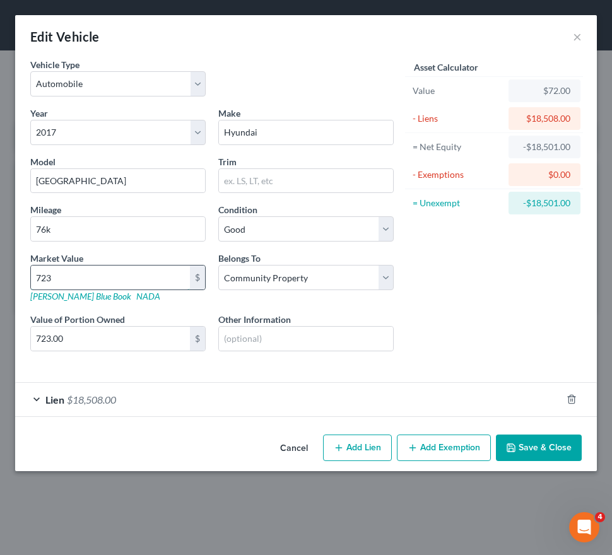
type input "7,235.00"
type input "7,235"
click at [525, 441] on button "Save & Close" at bounding box center [539, 448] width 86 height 27
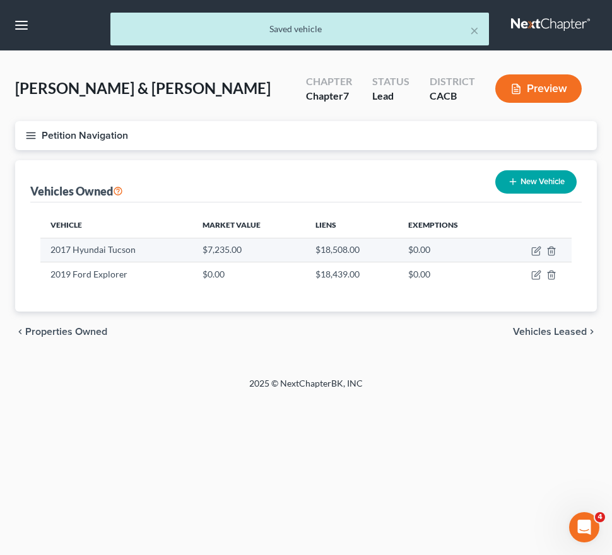
click at [535, 245] on td at bounding box center [535, 250] width 73 height 24
click at [535, 249] on icon "button" at bounding box center [536, 251] width 10 height 10
select select "0"
select select "9"
select select "2"
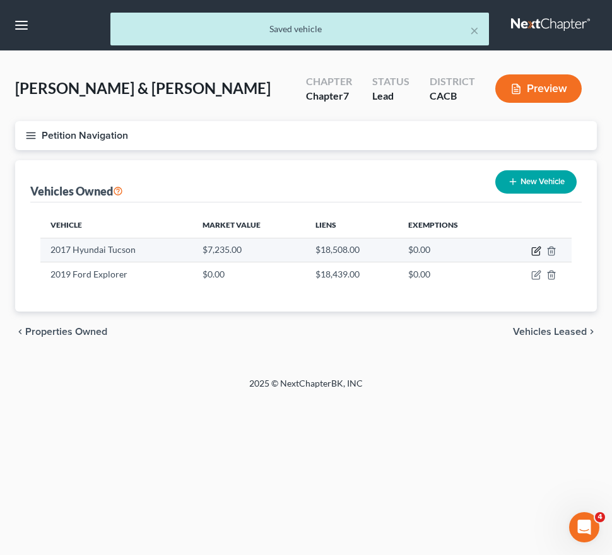
select select "4"
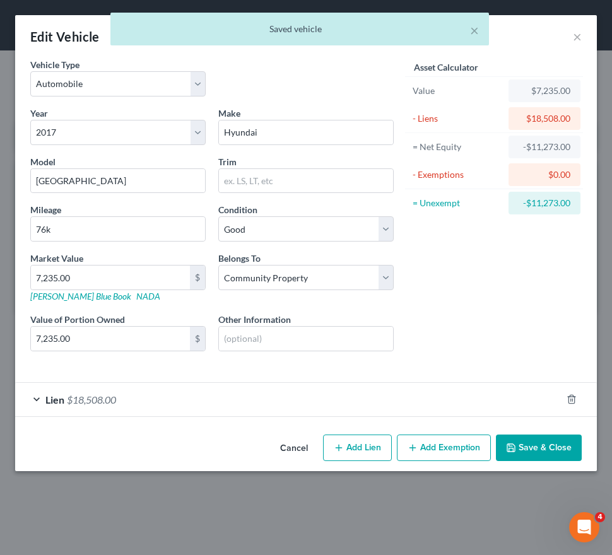
click at [530, 447] on button "Save & Close" at bounding box center [539, 448] width 86 height 27
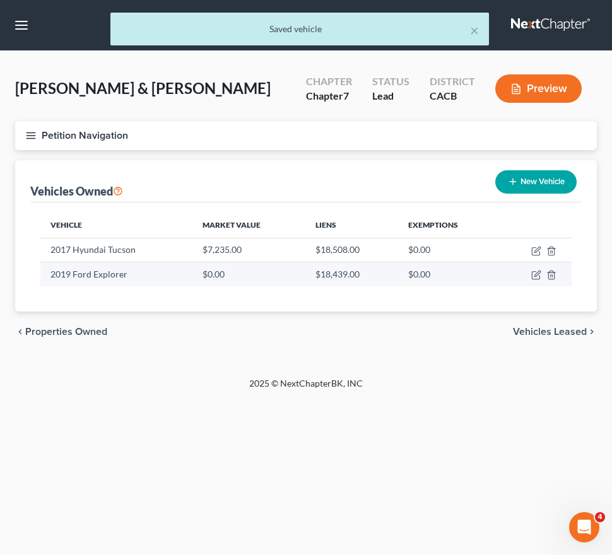
click at [536, 283] on td at bounding box center [535, 275] width 73 height 24
click at [536, 276] on icon "button" at bounding box center [536, 275] width 10 height 10
select select "0"
select select "7"
select select "2"
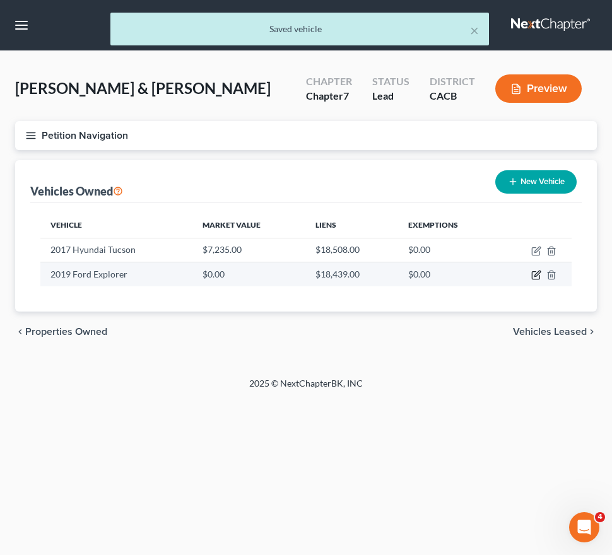
select select "4"
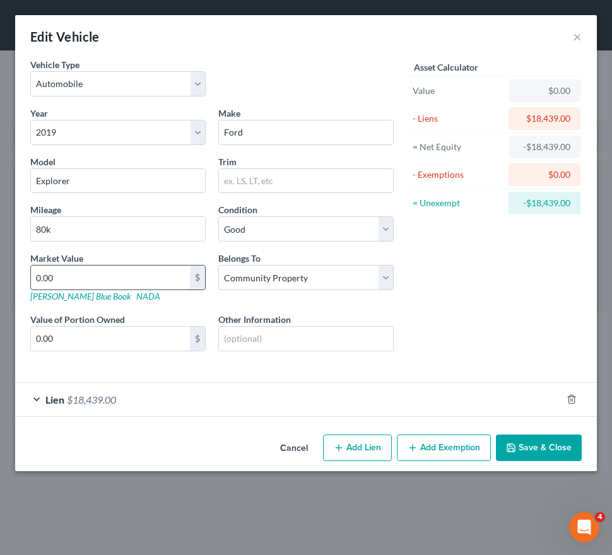
click at [86, 271] on input "0.00" at bounding box center [110, 278] width 159 height 24
type input "1"
type input "1.00"
type input "12"
type input "12.00"
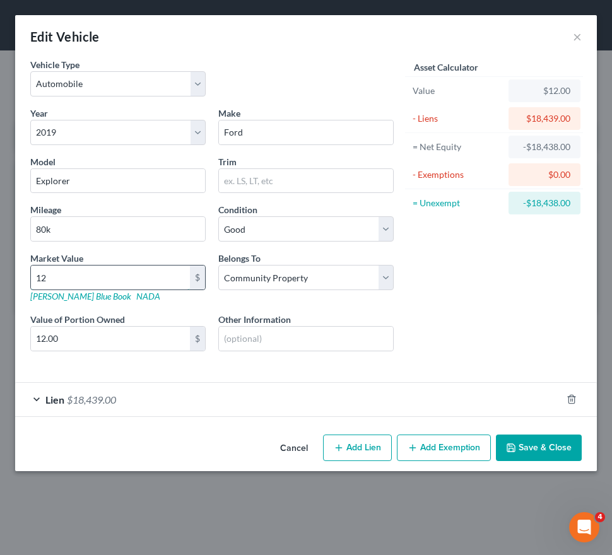
type input "122"
type input "122.00"
type input "1224"
type input "1,224.00"
type input "1,2249"
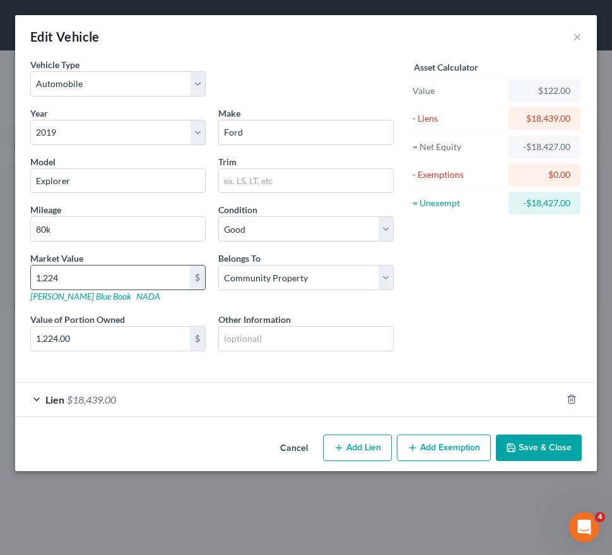
type input "12,249.00"
type input "12,249"
click at [560, 442] on button "Save & Close" at bounding box center [539, 448] width 86 height 27
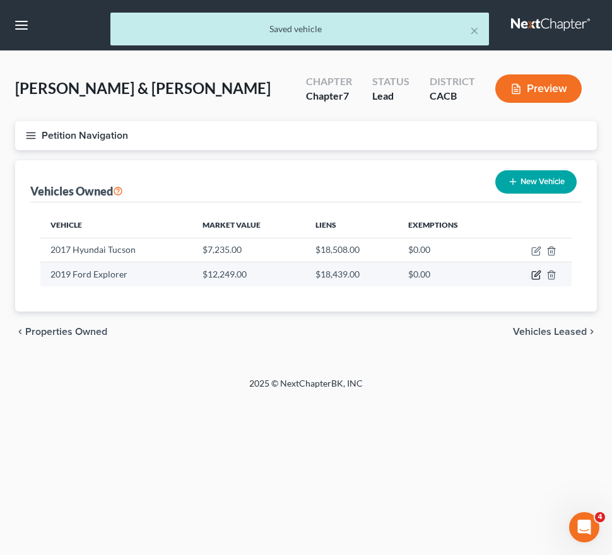
click at [536, 279] on icon "button" at bounding box center [536, 275] width 10 height 10
select select "0"
select select "7"
select select "2"
select select "4"
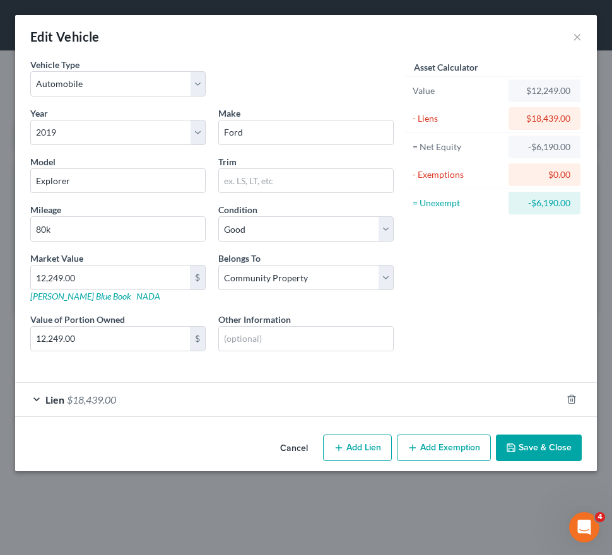
click at [539, 447] on button "Save & Close" at bounding box center [539, 448] width 86 height 27
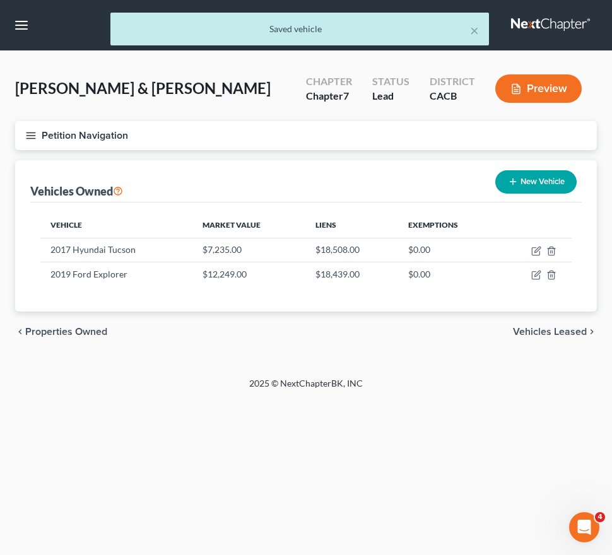
click at [21, 138] on button "Petition Navigation" at bounding box center [306, 135] width 582 height 29
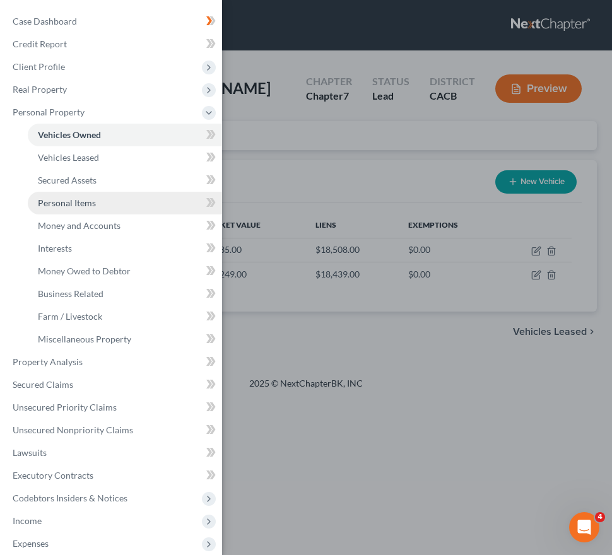
click at [83, 202] on span "Personal Items" at bounding box center [67, 203] width 58 height 11
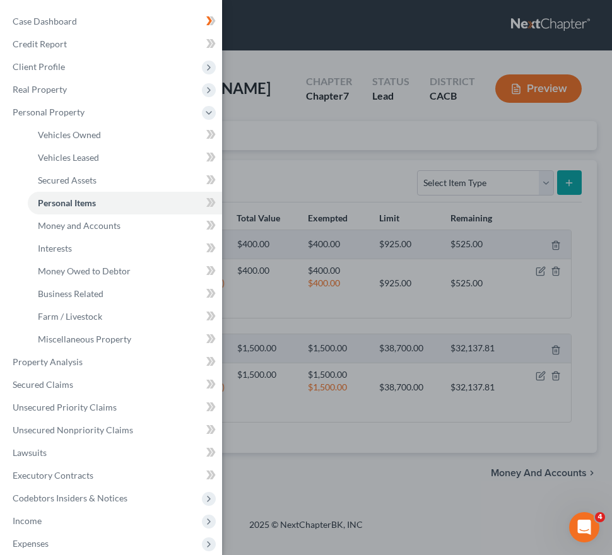
click at [282, 190] on div "Case Dashboard Payments Invoices Payments Payments Credit Report Client Profile" at bounding box center [306, 277] width 612 height 555
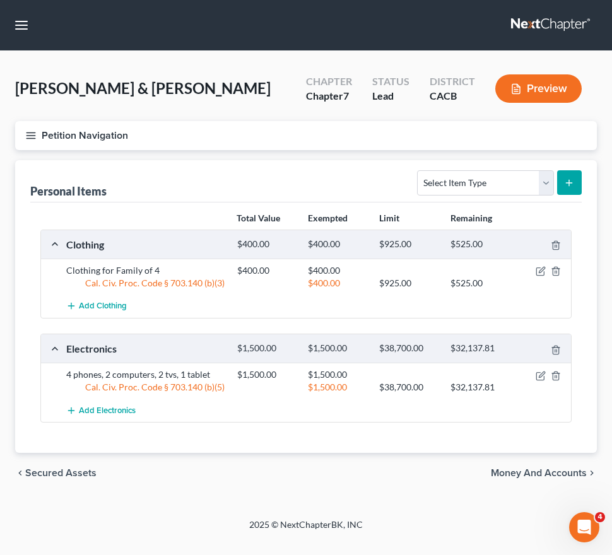
click at [16, 124] on button "Petition Navigation" at bounding box center [306, 135] width 582 height 29
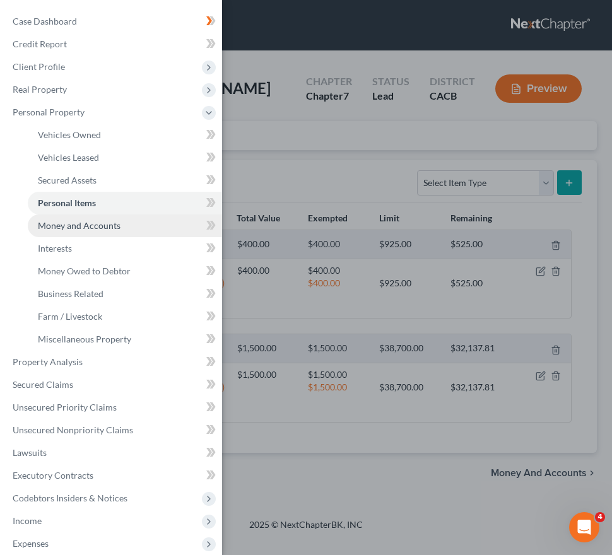
click at [72, 234] on link "Money and Accounts" at bounding box center [125, 226] width 194 height 23
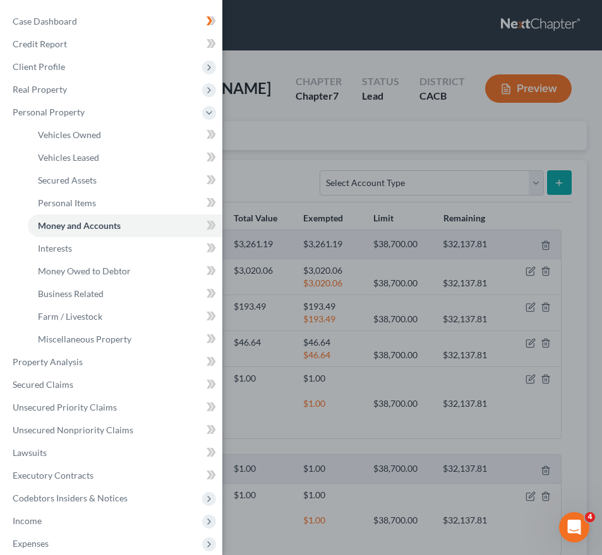
click at [289, 157] on div "Case Dashboard Payments Invoices Payments Payments Credit Report Client Profile" at bounding box center [301, 277] width 602 height 555
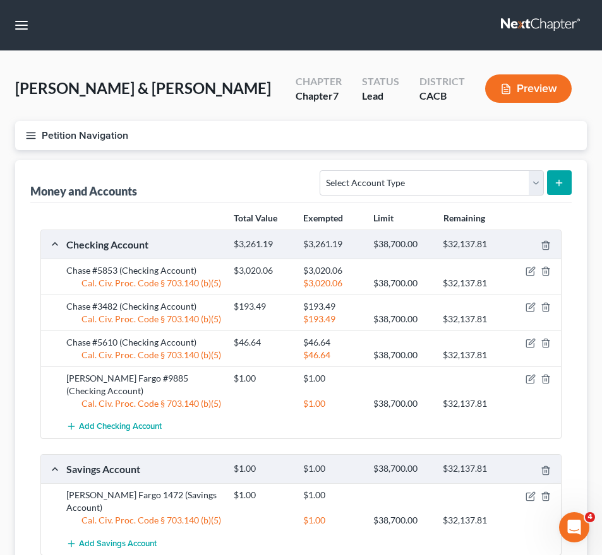
click at [37, 138] on button "Petition Navigation" at bounding box center [300, 135] width 571 height 29
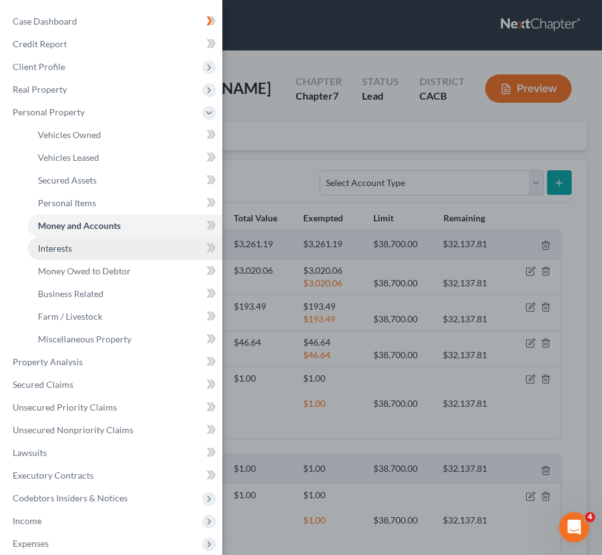
click at [80, 247] on link "Interests" at bounding box center [125, 248] width 194 height 23
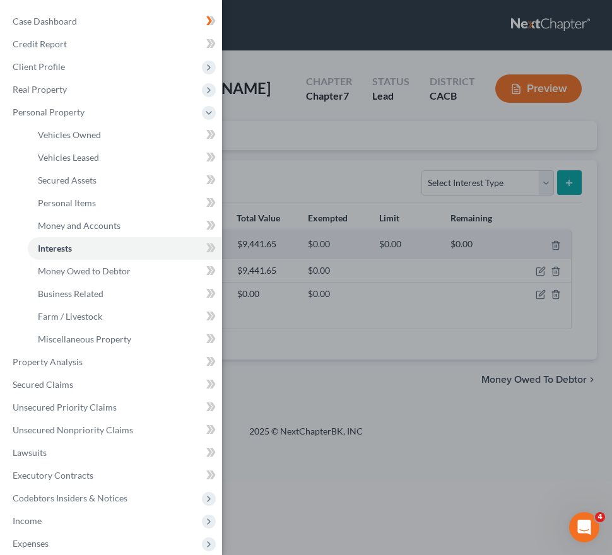
click at [369, 167] on div "Case Dashboard Payments Invoices Payments Payments Credit Report Client Profile" at bounding box center [306, 277] width 612 height 555
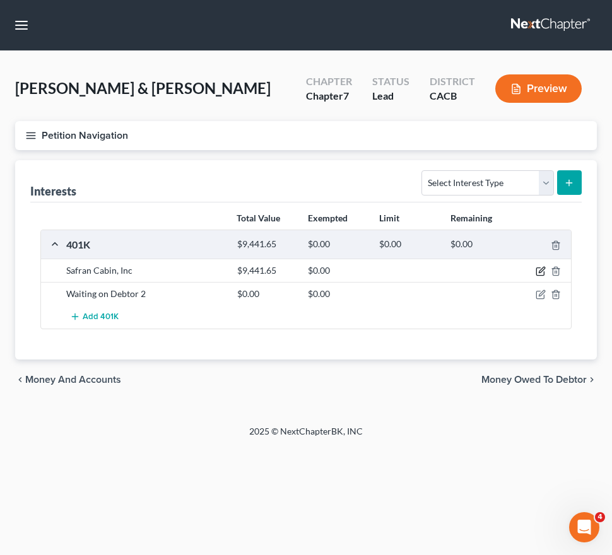
click at [539, 275] on icon "button" at bounding box center [541, 271] width 10 height 10
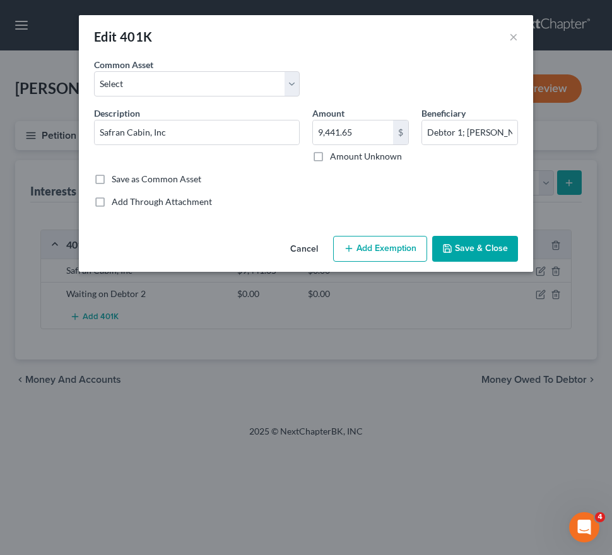
click at [376, 251] on button "Add Exemption" at bounding box center [380, 249] width 94 height 27
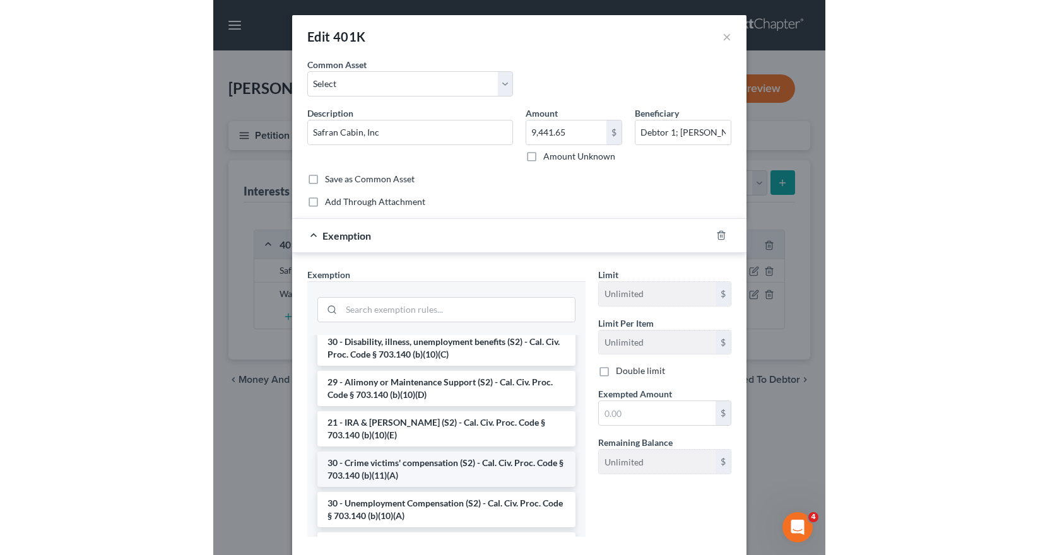
scroll to position [252, 0]
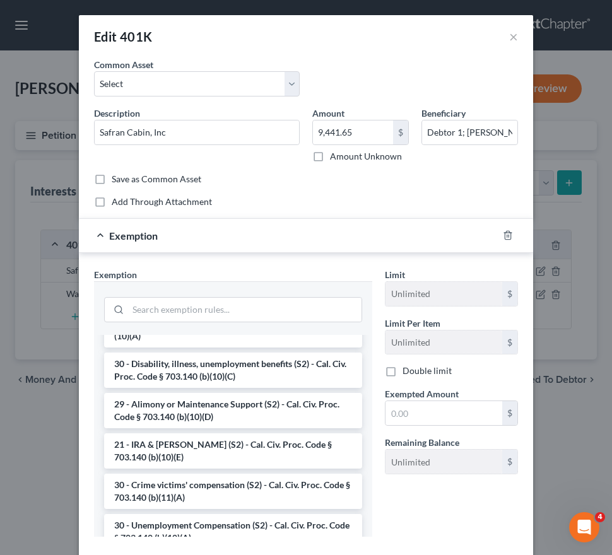
drag, startPoint x: 240, startPoint y: 441, endPoint x: 338, endPoint y: 417, distance: 100.1
click at [249, 436] on li "21 - IRA & [PERSON_NAME] (S2) - Cal. Civ. Proc. Code § 703.140 (b)(10)(E)" at bounding box center [233, 451] width 258 height 35
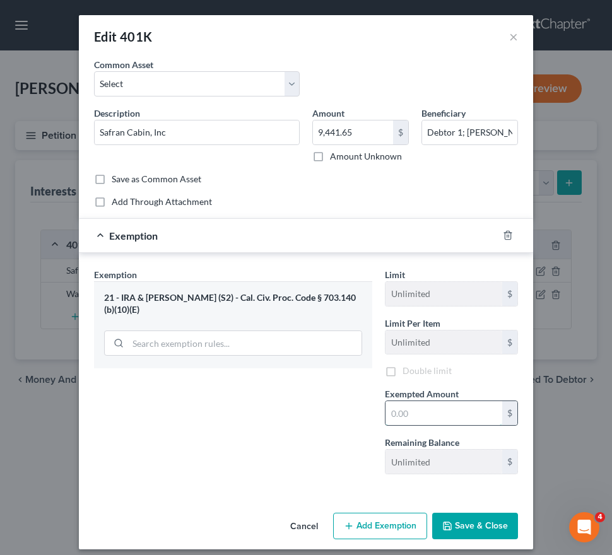
click at [396, 411] on input "text" at bounding box center [444, 413] width 117 height 24
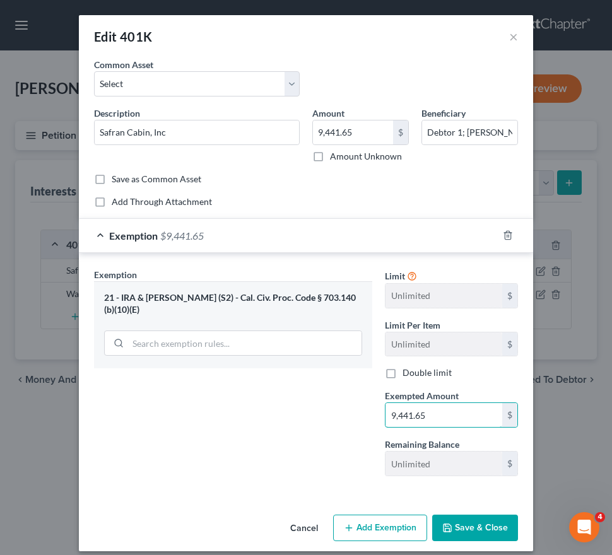
type input "9,441.65"
click at [475, 525] on button "Save & Close" at bounding box center [475, 528] width 86 height 27
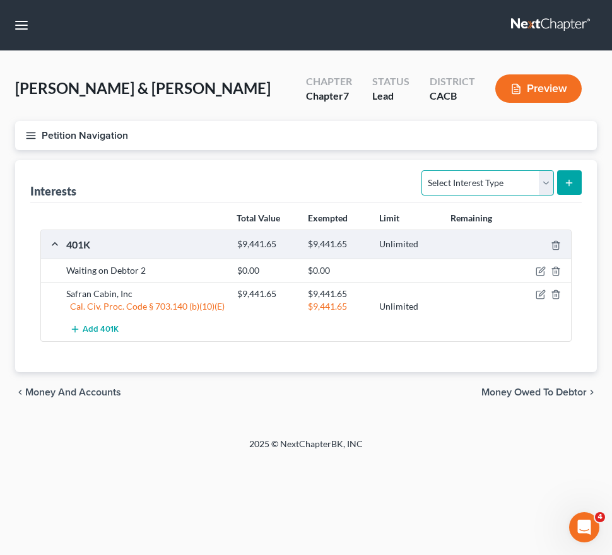
click at [491, 191] on select "Select Interest Type 401K Annuity Bond Education IRA Government Bond Government…" at bounding box center [488, 182] width 132 height 25
select select "other_retirement_plan"
click at [424, 170] on select "Select Interest Type 401K Annuity Bond Education IRA Government Bond Government…" at bounding box center [488, 182] width 132 height 25
click at [29, 136] on icon "button" at bounding box center [30, 135] width 11 height 11
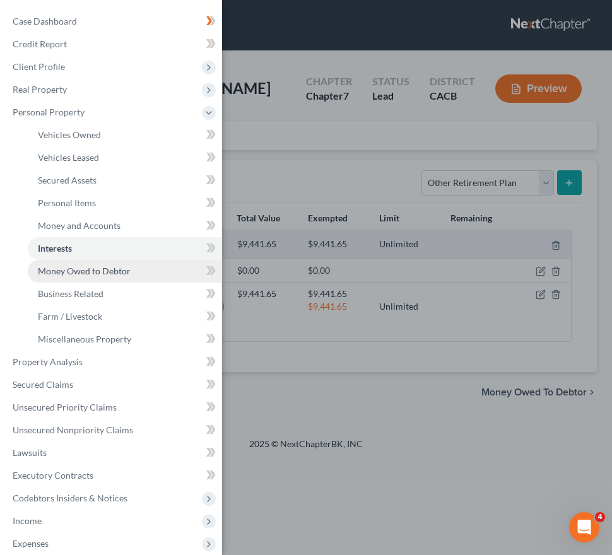
click at [102, 272] on span "Money Owed to Debtor" at bounding box center [84, 271] width 93 height 11
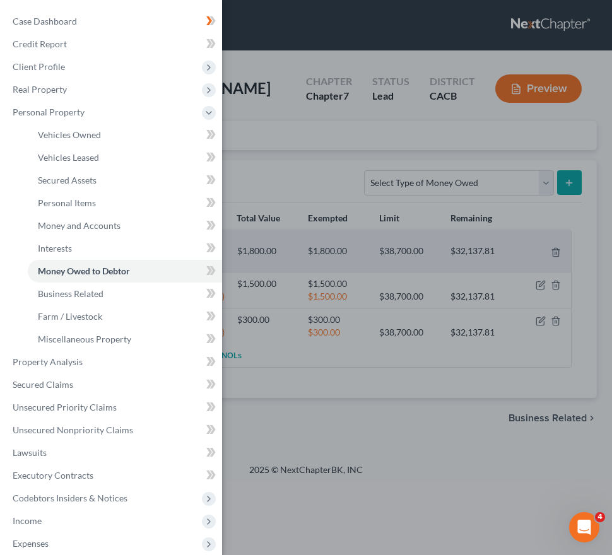
click at [264, 204] on div "Case Dashboard Payments Invoices Payments Payments Credit Report Client Profile" at bounding box center [306, 277] width 612 height 555
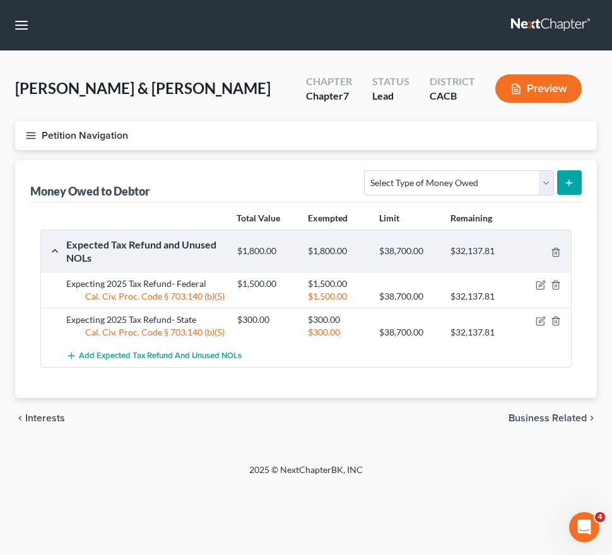
click at [28, 134] on icon "button" at bounding box center [30, 135] width 11 height 11
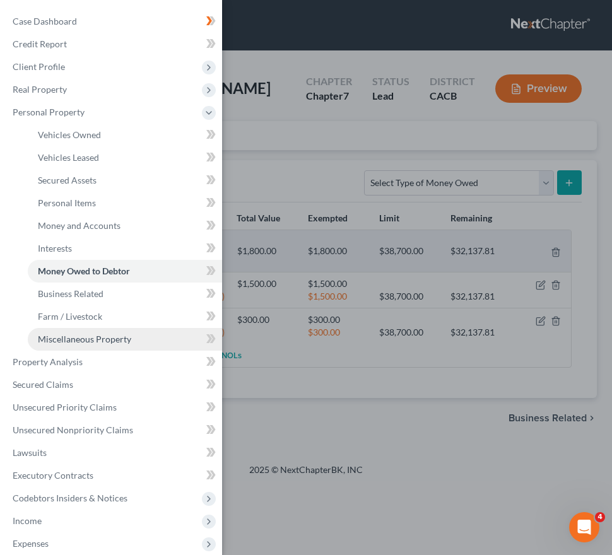
click at [92, 335] on span "Miscellaneous Property" at bounding box center [84, 339] width 93 height 11
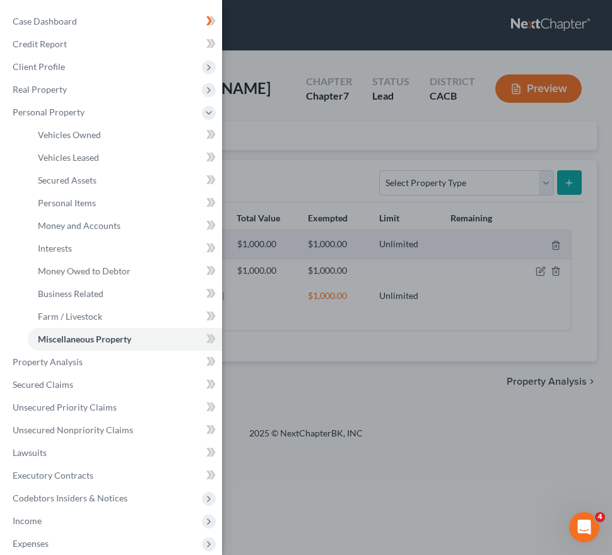
click at [312, 195] on div "Case Dashboard Payments Invoices Payments Payments Credit Report Client Profile" at bounding box center [306, 277] width 612 height 555
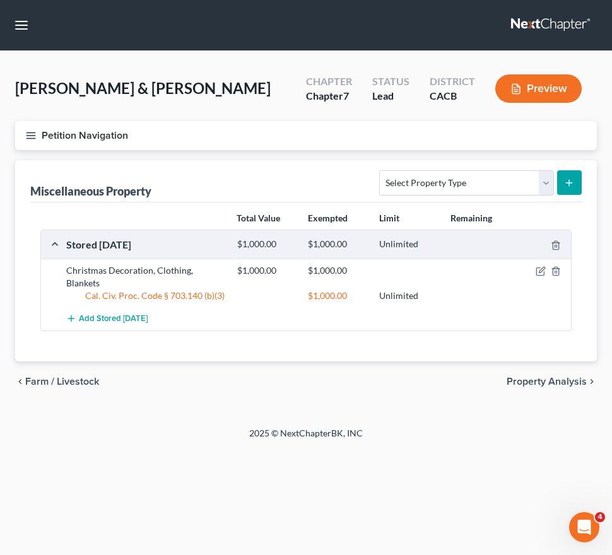
click at [28, 146] on button "Petition Navigation" at bounding box center [306, 135] width 582 height 29
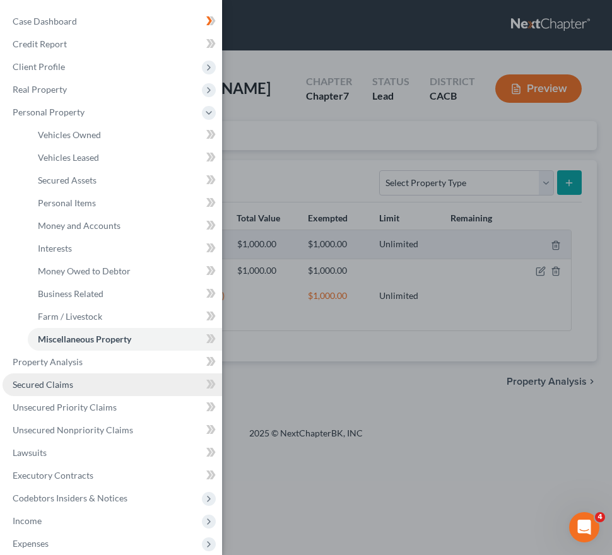
click at [86, 379] on link "Secured Claims" at bounding box center [113, 385] width 220 height 23
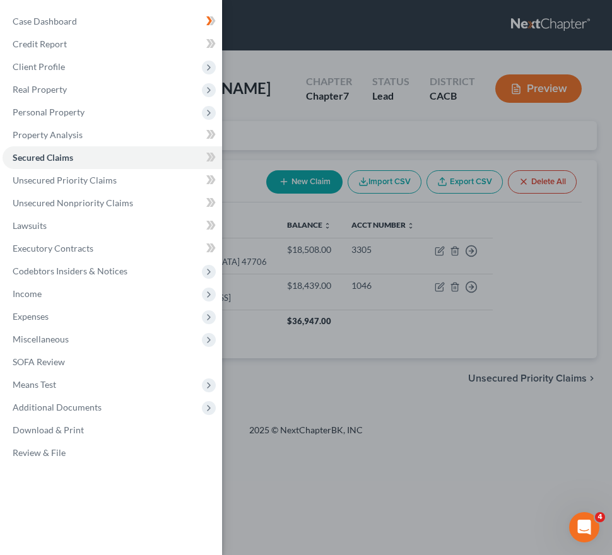
click at [435, 421] on div "Case Dashboard Payments Invoices Payments Payments Credit Report Client Profile" at bounding box center [306, 277] width 612 height 555
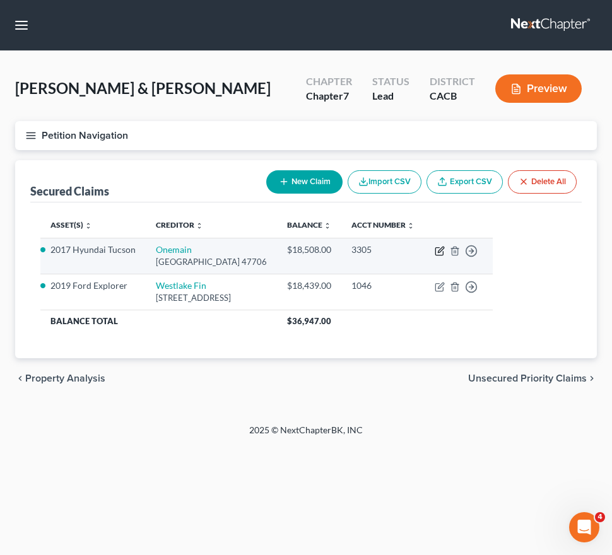
click at [445, 248] on icon "button" at bounding box center [440, 251] width 10 height 10
select select "15"
select select "2"
select select "0"
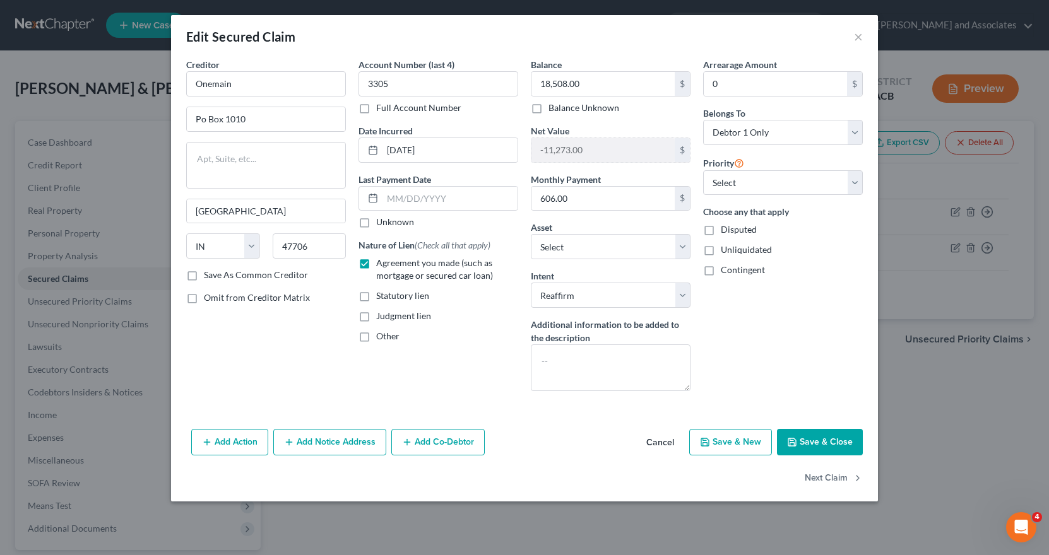
click at [833, 442] on button "Save & Close" at bounding box center [820, 442] width 86 height 27
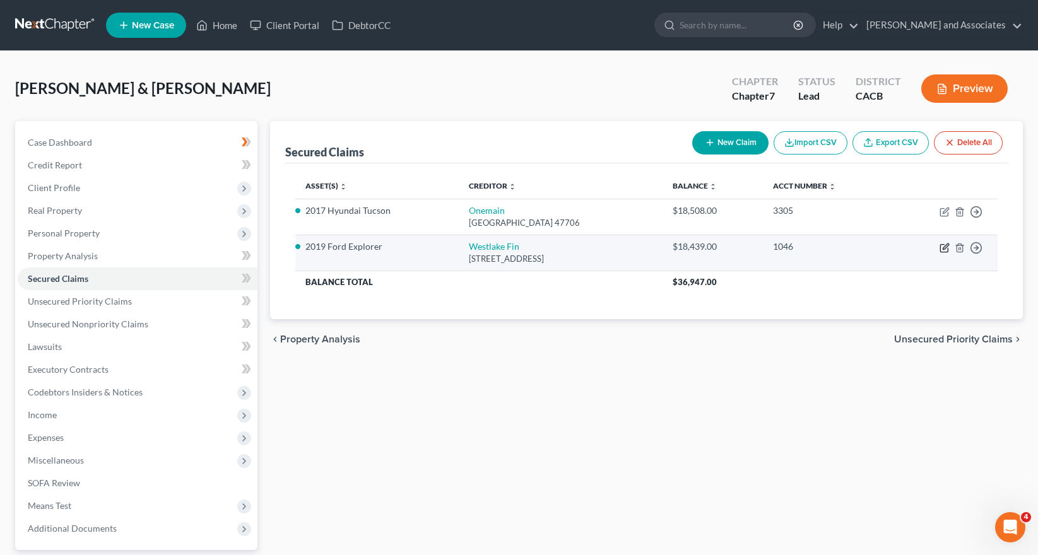
click at [941, 248] on icon "button" at bounding box center [944, 249] width 8 height 8
select select "4"
select select "2"
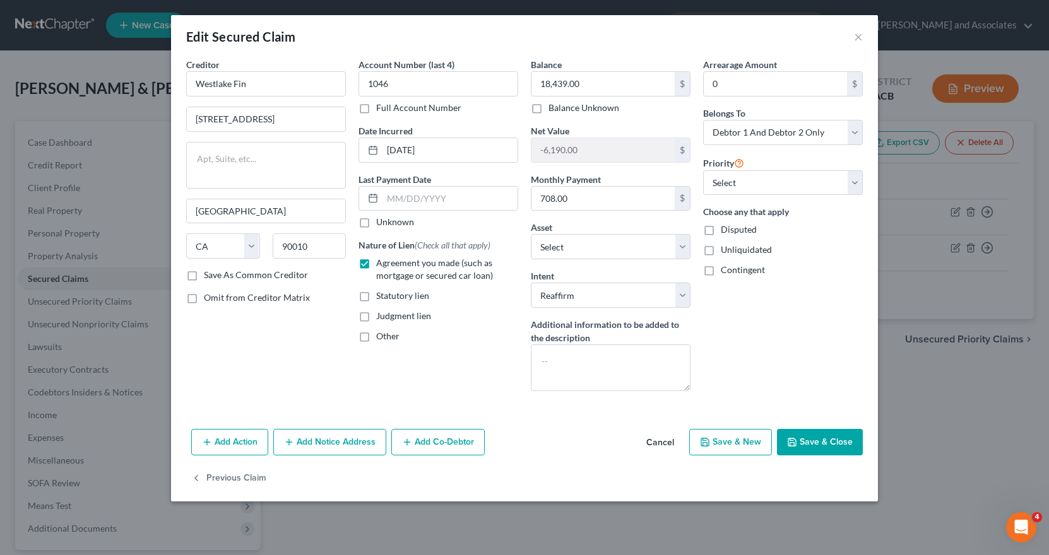
click at [834, 446] on button "Save & Close" at bounding box center [820, 442] width 86 height 27
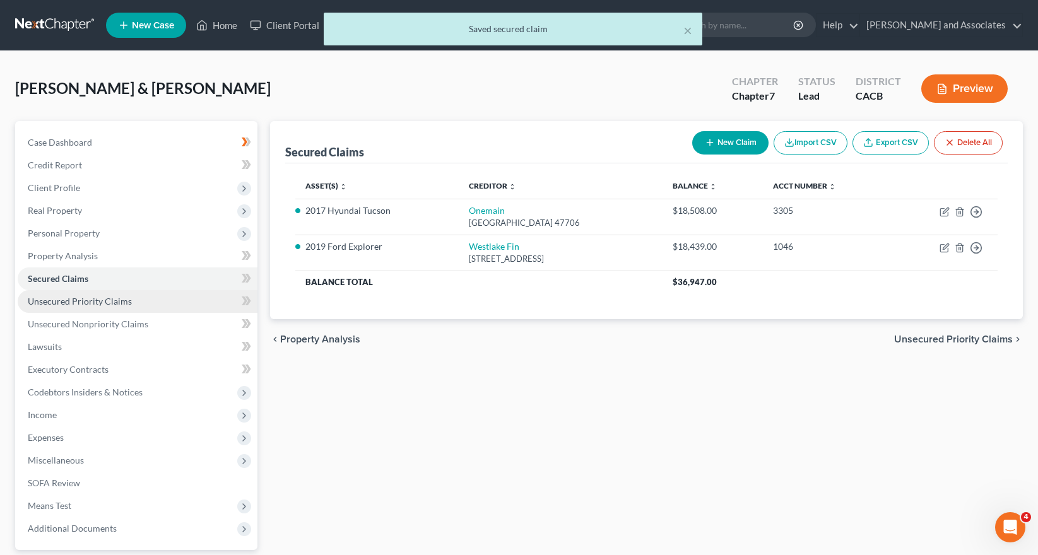
click at [155, 308] on link "Unsecured Priority Claims" at bounding box center [138, 301] width 240 height 23
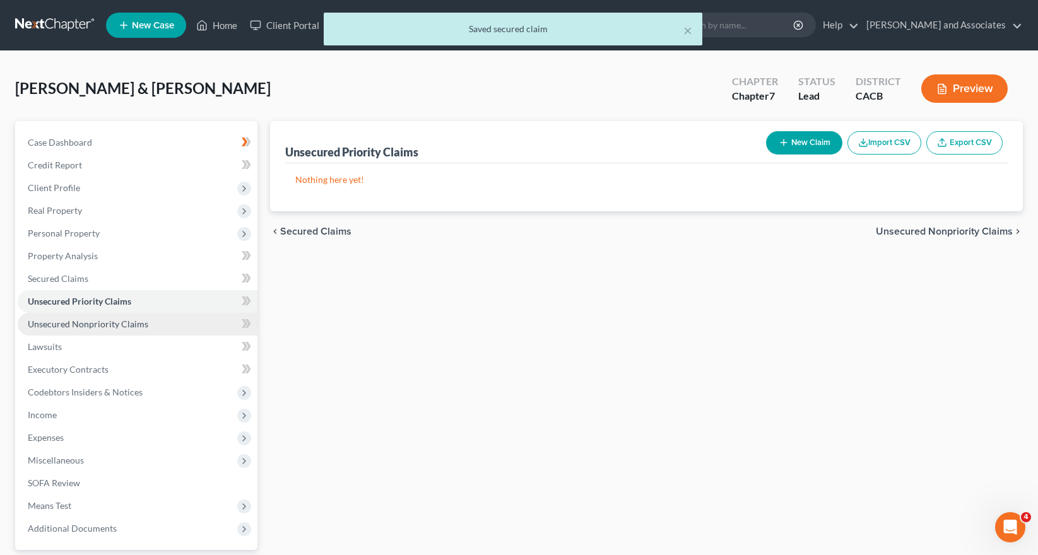
click at [119, 326] on span "Unsecured Nonpriority Claims" at bounding box center [88, 324] width 121 height 11
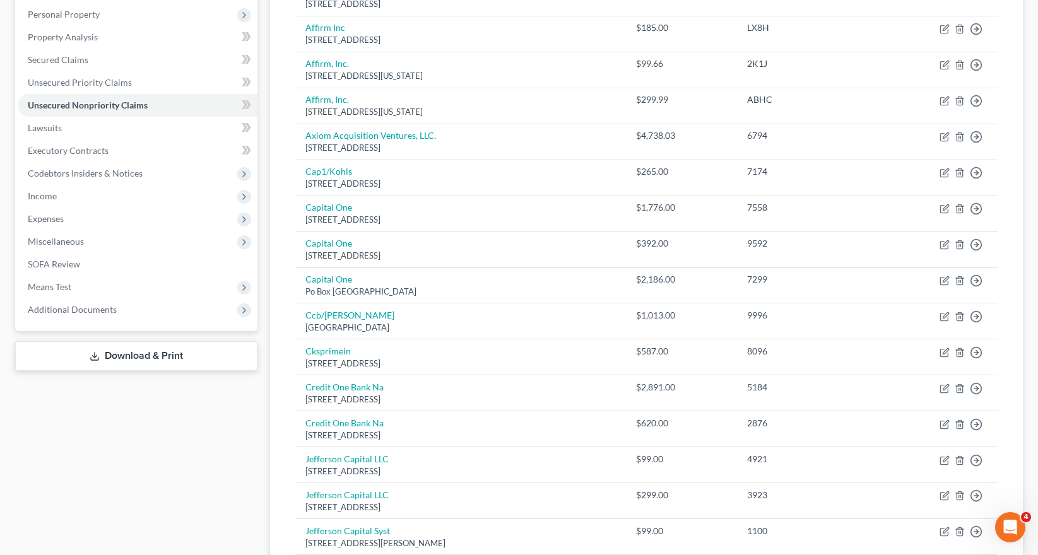
scroll to position [93, 0]
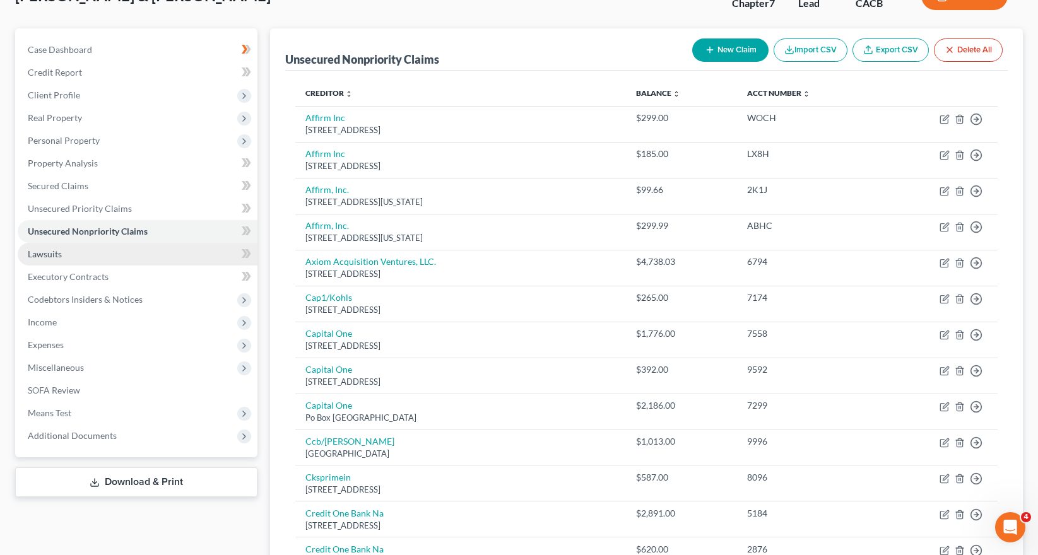
click at [123, 255] on link "Lawsuits" at bounding box center [138, 254] width 240 height 23
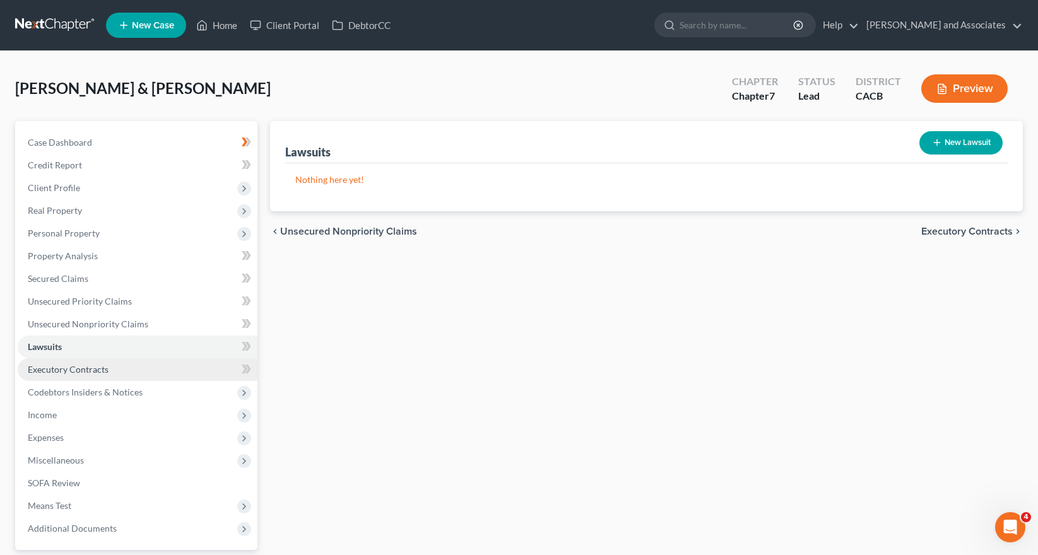
click at [123, 373] on link "Executory Contracts" at bounding box center [138, 370] width 240 height 23
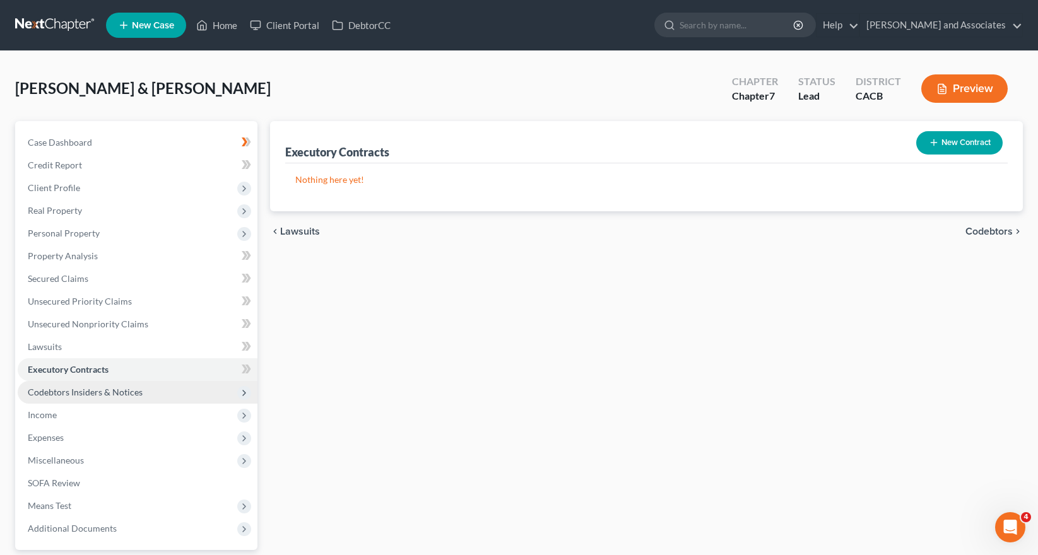
click at [166, 399] on span "Codebtors Insiders & Notices" at bounding box center [138, 392] width 240 height 23
click at [158, 391] on span "Codebtors Insiders & Notices" at bounding box center [138, 392] width 240 height 23
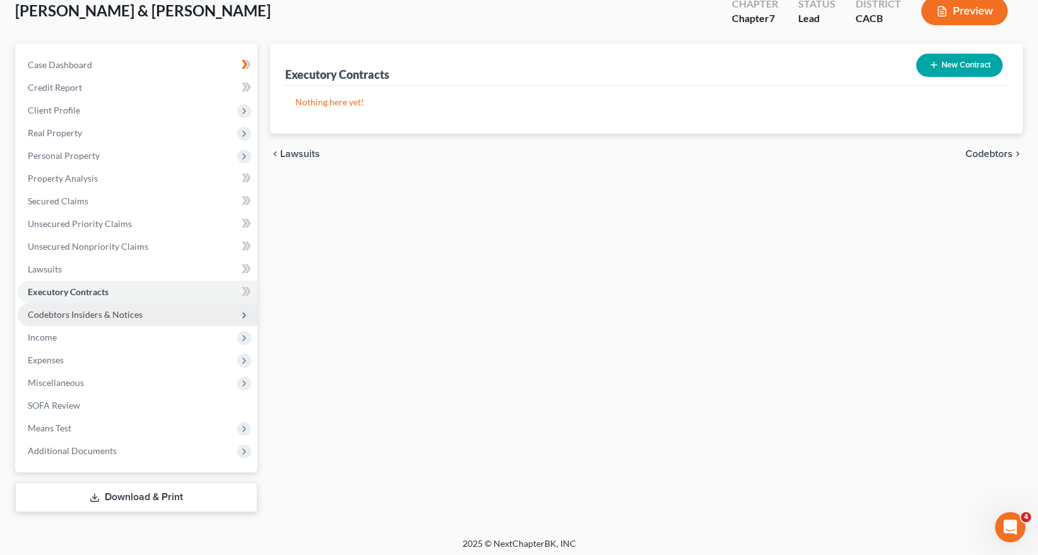
scroll to position [83, 0]
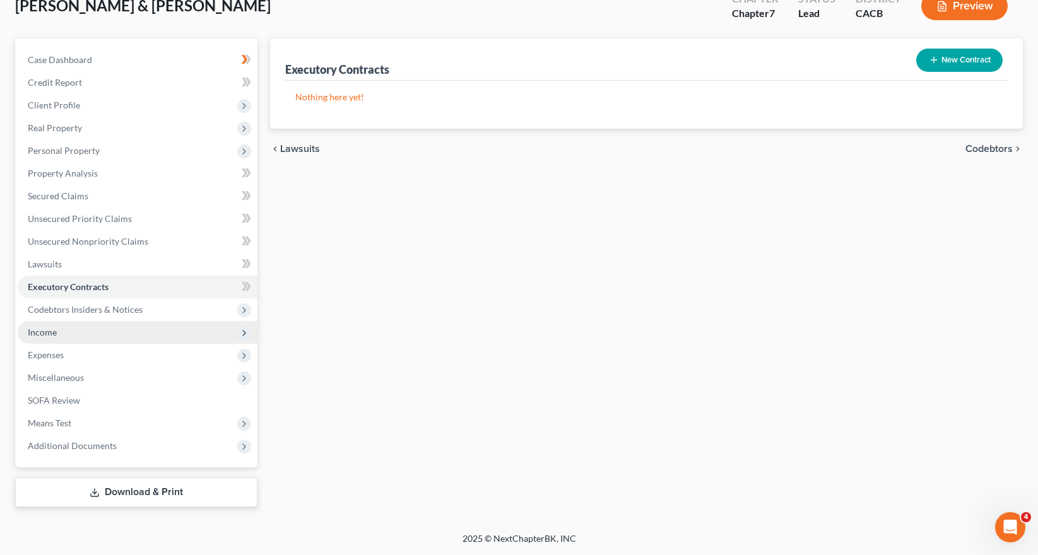
click at [159, 331] on span "Income" at bounding box center [138, 332] width 240 height 23
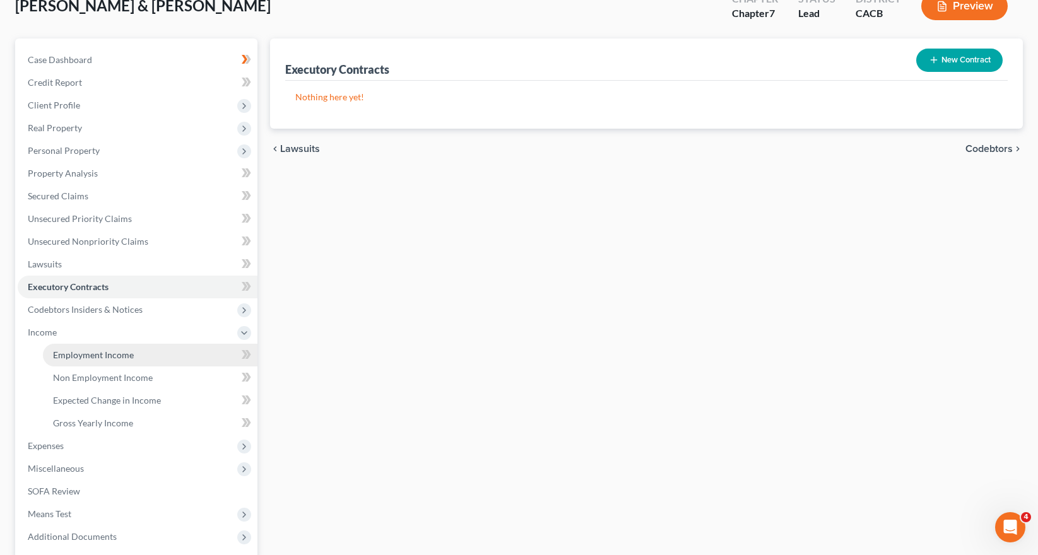
click at [151, 360] on link "Employment Income" at bounding box center [150, 355] width 215 height 23
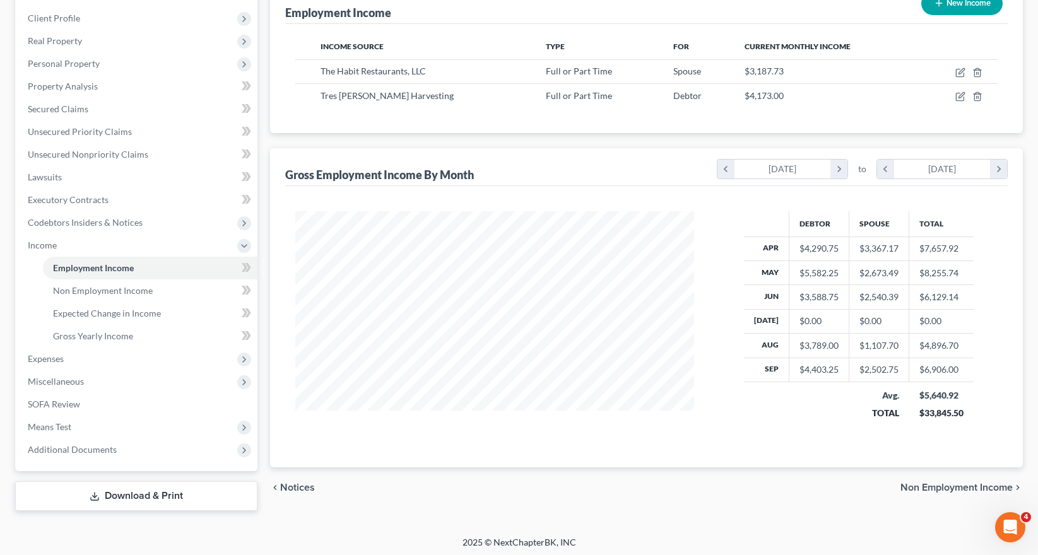
scroll to position [174, 0]
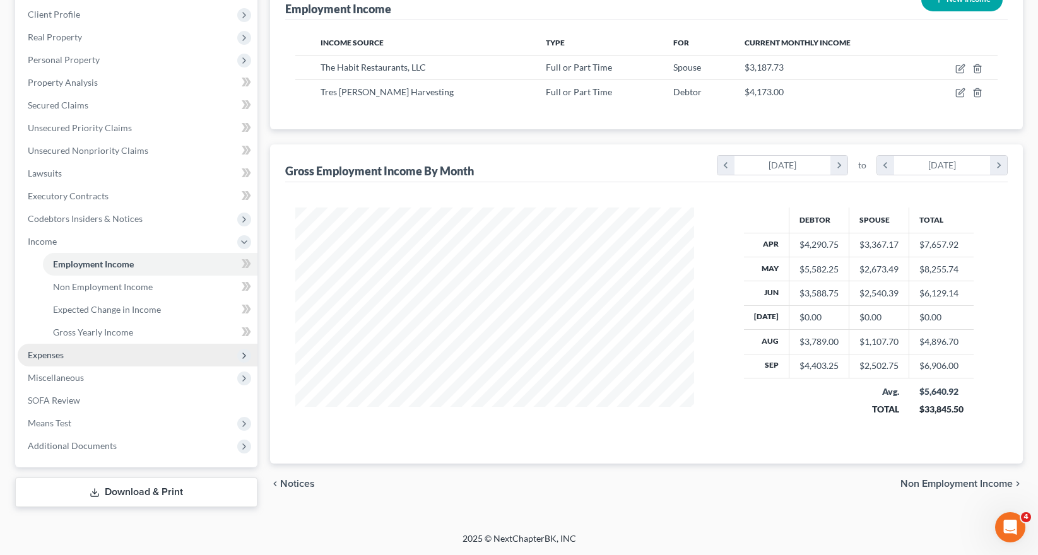
click at [85, 364] on span "Expenses" at bounding box center [138, 355] width 240 height 23
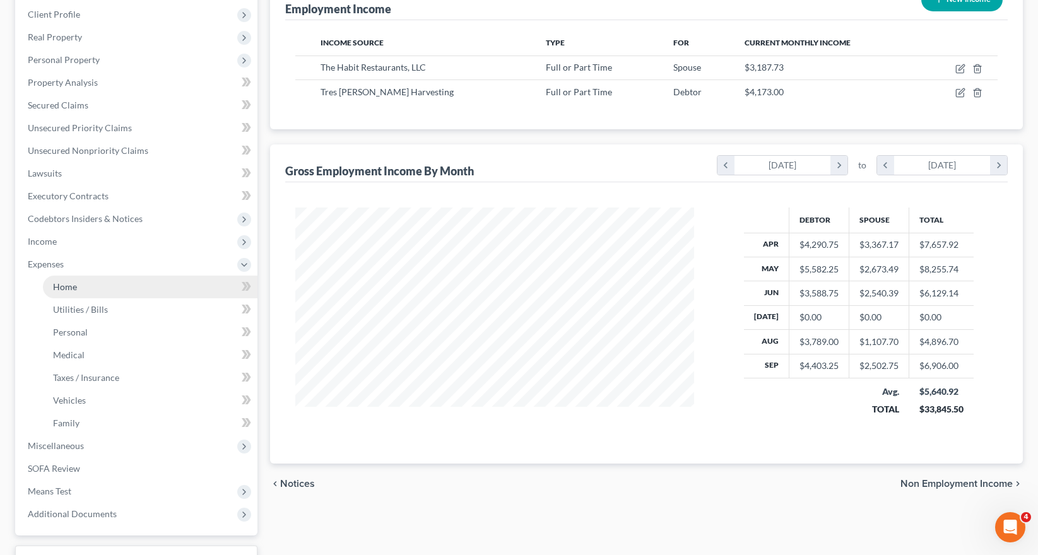
click at [134, 283] on link "Home" at bounding box center [150, 287] width 215 height 23
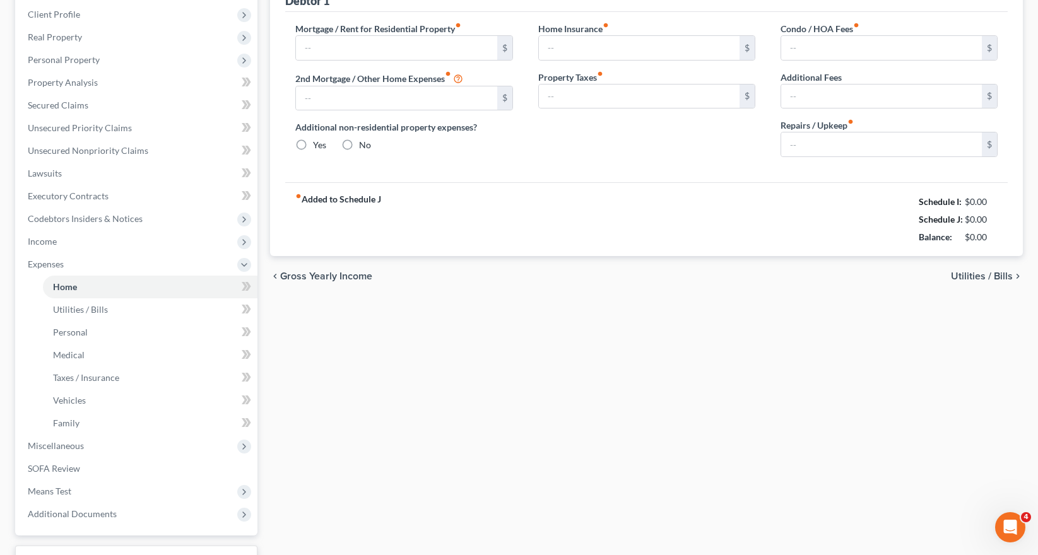
type input "1,200.00"
type input "0.00"
radio input "true"
type input "0.00"
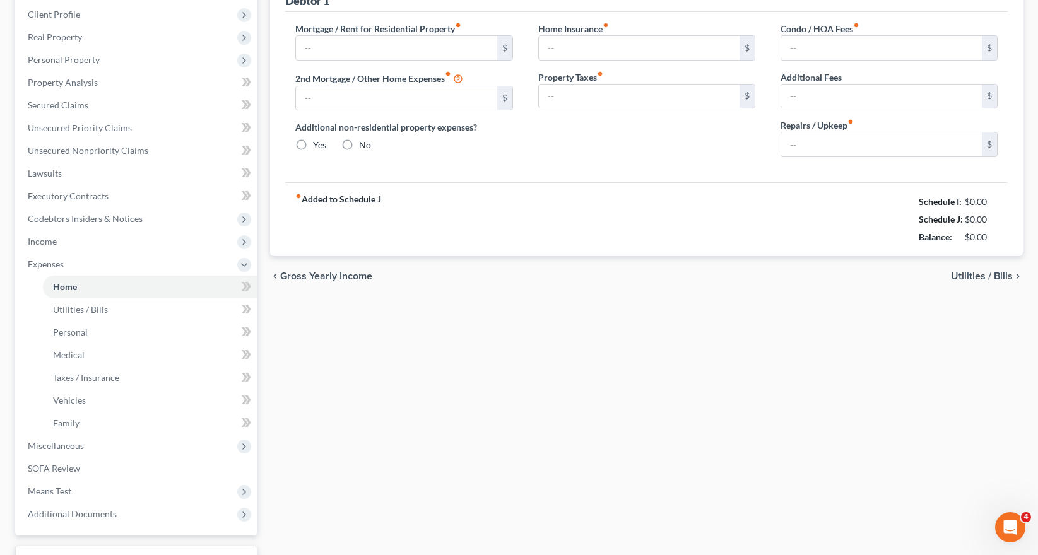
type input "0.00"
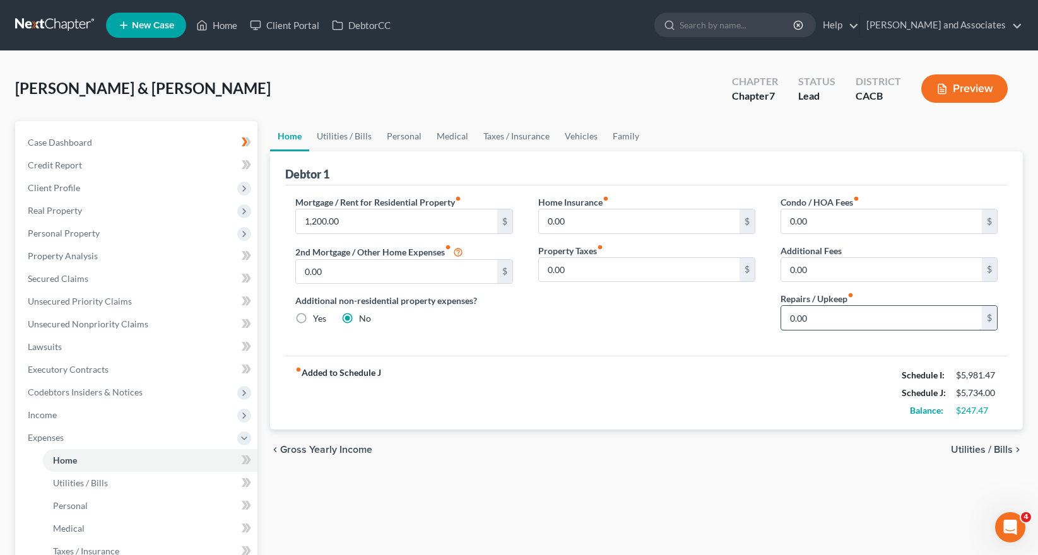
click at [887, 319] on input "0.00" at bounding box center [881, 318] width 201 height 24
type input "150"
click at [380, 143] on link "Personal" at bounding box center [404, 136] width 50 height 30
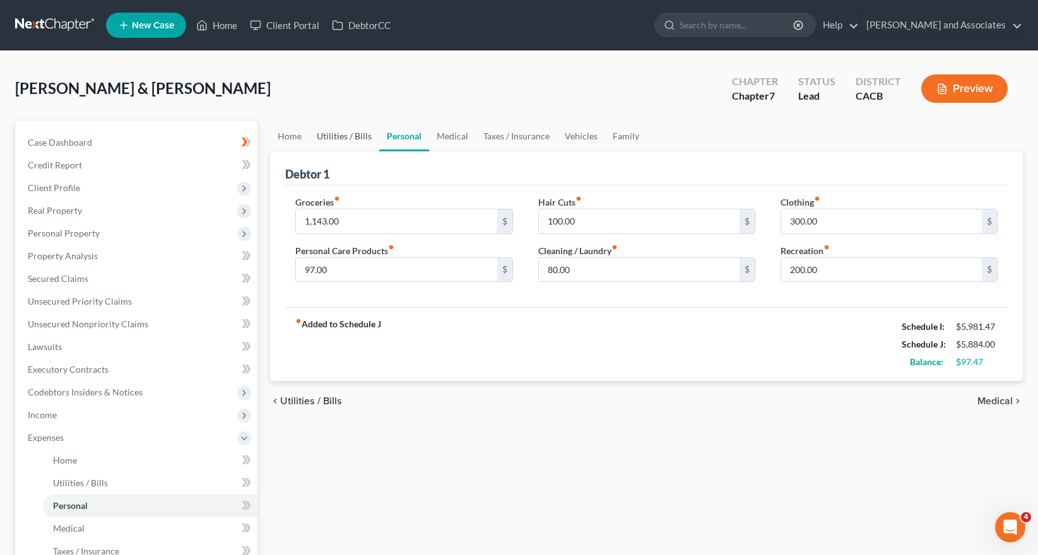
click at [343, 139] on link "Utilities / Bills" at bounding box center [344, 136] width 70 height 30
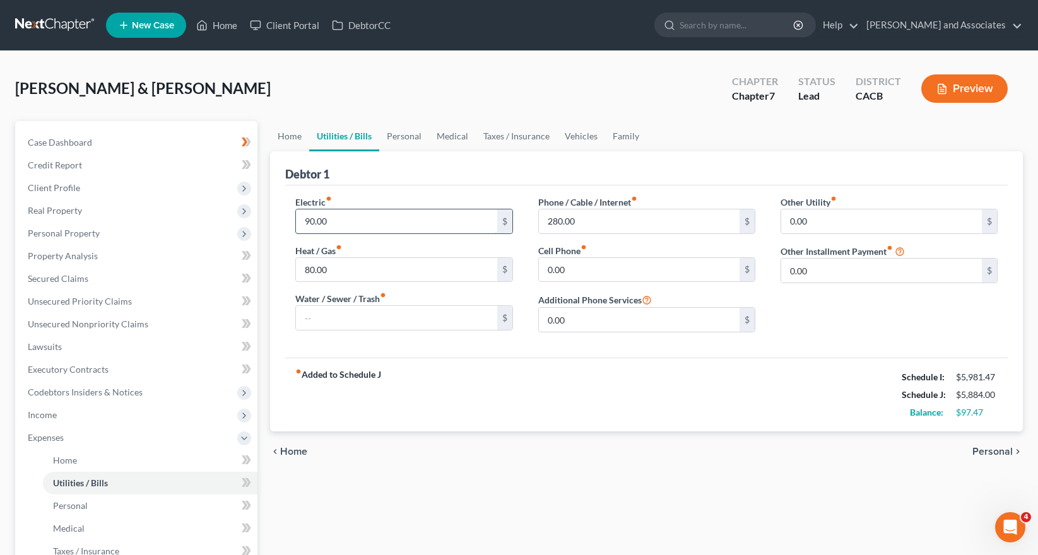
click at [373, 215] on input "90.00" at bounding box center [396, 222] width 201 height 24
type input "100"
click at [410, 138] on link "Personal" at bounding box center [404, 136] width 50 height 30
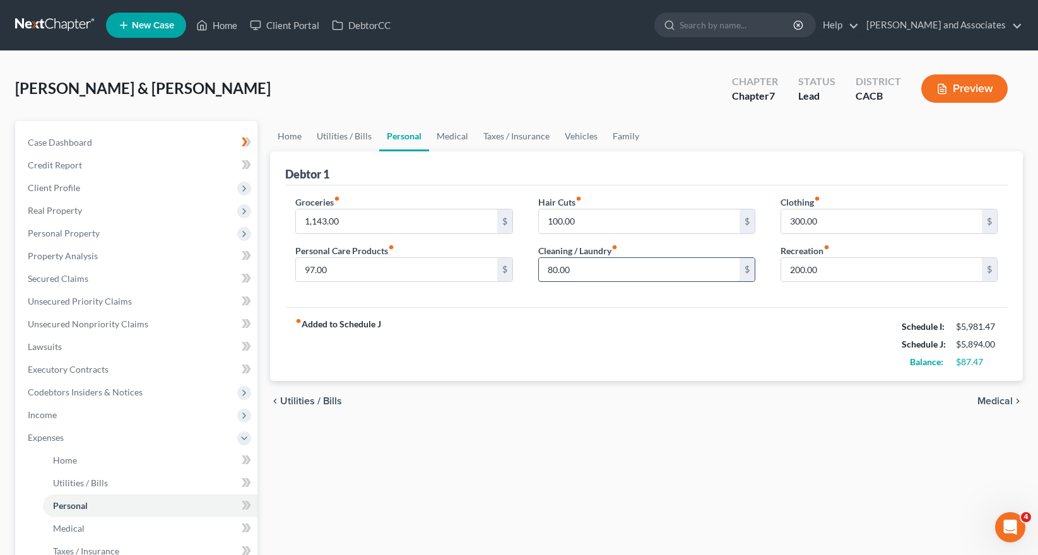
click at [589, 274] on input "80.00" at bounding box center [639, 270] width 201 height 24
click at [632, 222] on input "100.00" at bounding box center [639, 222] width 201 height 24
type input "120"
click at [748, 312] on div "fiber_manual_record Added to Schedule J Schedule I: $5,981.47 Schedule J: $5,91…" at bounding box center [646, 344] width 723 height 74
click at [449, 133] on link "Medical" at bounding box center [452, 136] width 47 height 30
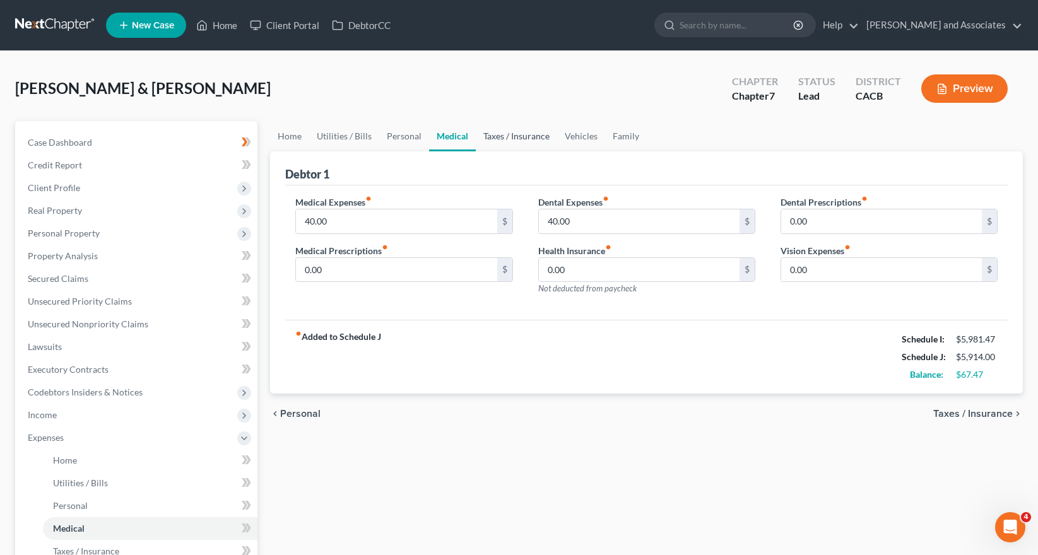
click at [501, 129] on link "Taxes / Insurance" at bounding box center [516, 136] width 81 height 30
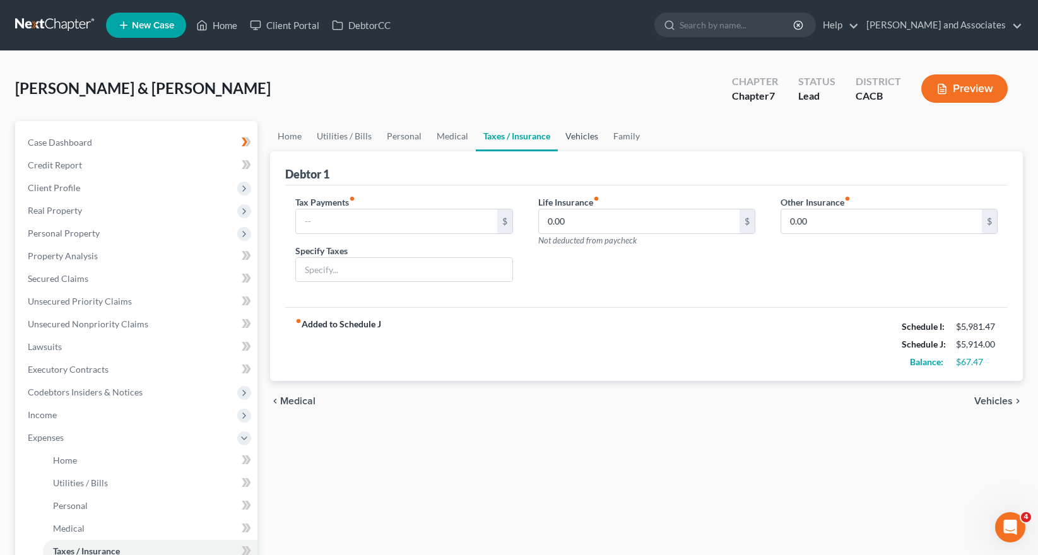
click at [560, 131] on link "Vehicles" at bounding box center [582, 136] width 48 height 30
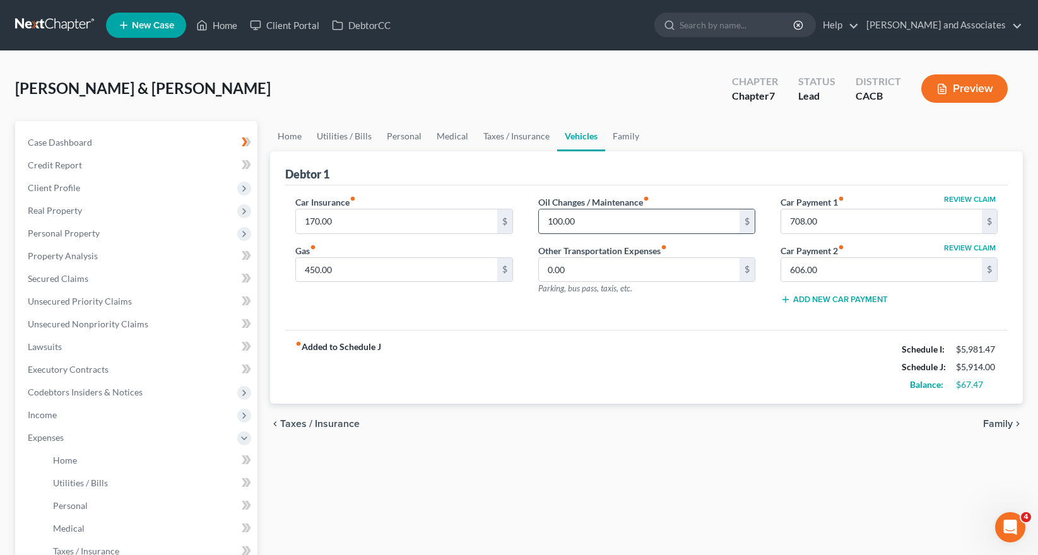
click at [600, 222] on input "100.00" at bounding box center [639, 222] width 201 height 24
type input "150"
click at [396, 225] on input "170.00" at bounding box center [396, 222] width 201 height 24
type input "185"
click at [624, 131] on link "Family" at bounding box center [626, 136] width 42 height 30
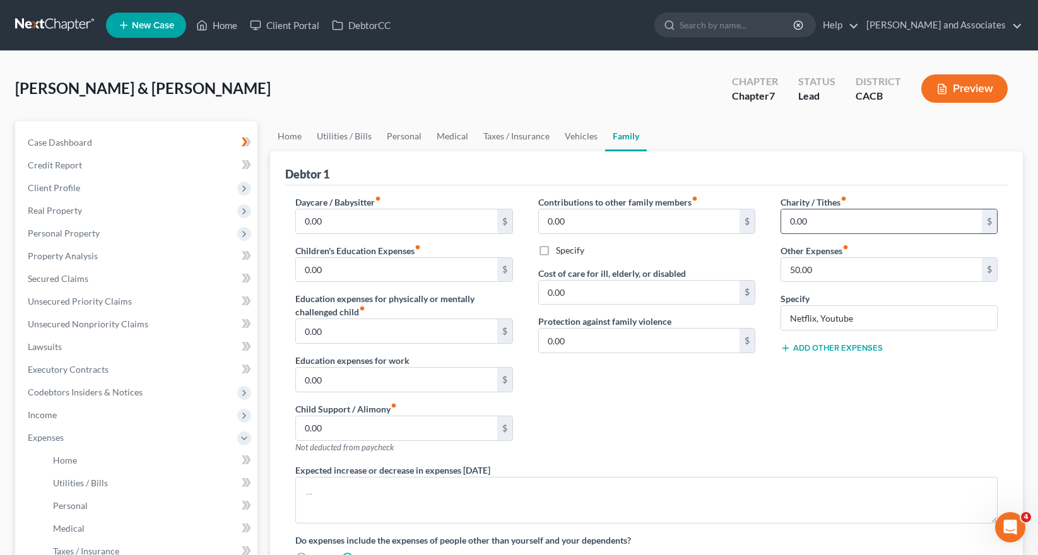
click at [829, 211] on input "0.00" at bounding box center [881, 222] width 201 height 24
click at [855, 236] on div "Charity / Tithes fiber_manual_record 0.00 $ Other Expenses fiber_manual_record …" at bounding box center [889, 330] width 242 height 268
click at [865, 230] on input "0.00" at bounding box center [881, 222] width 201 height 24
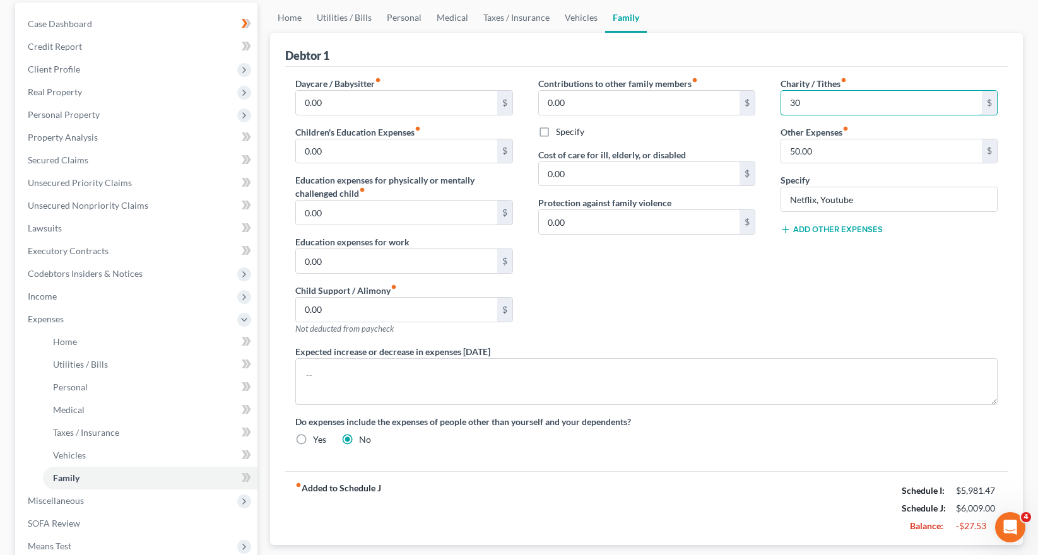
scroll to position [126, 0]
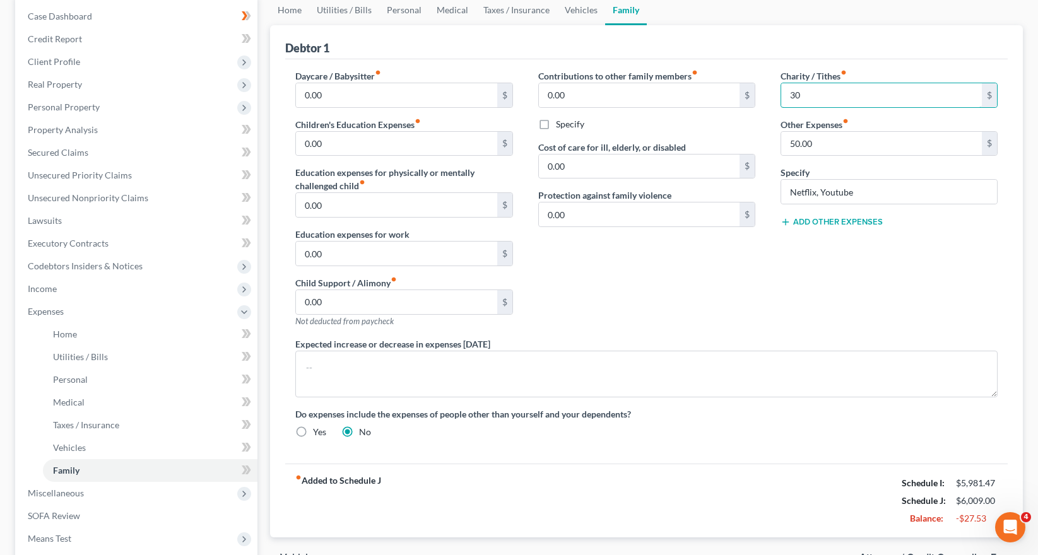
type input "30"
click at [830, 251] on div "Charity / Tithes fiber_manual_record 30 $ Other Expenses fiber_manual_record 50…" at bounding box center [889, 203] width 242 height 268
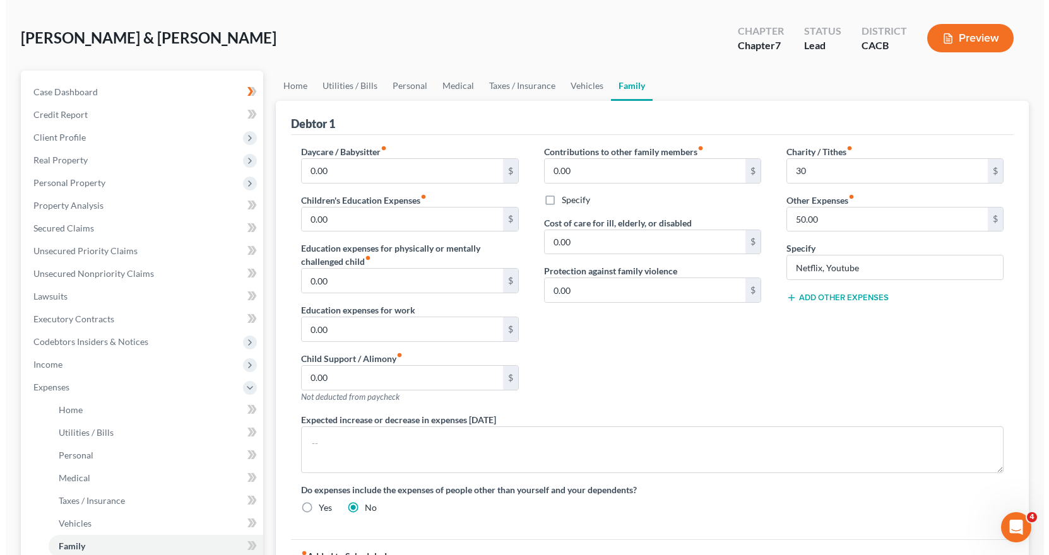
scroll to position [0, 0]
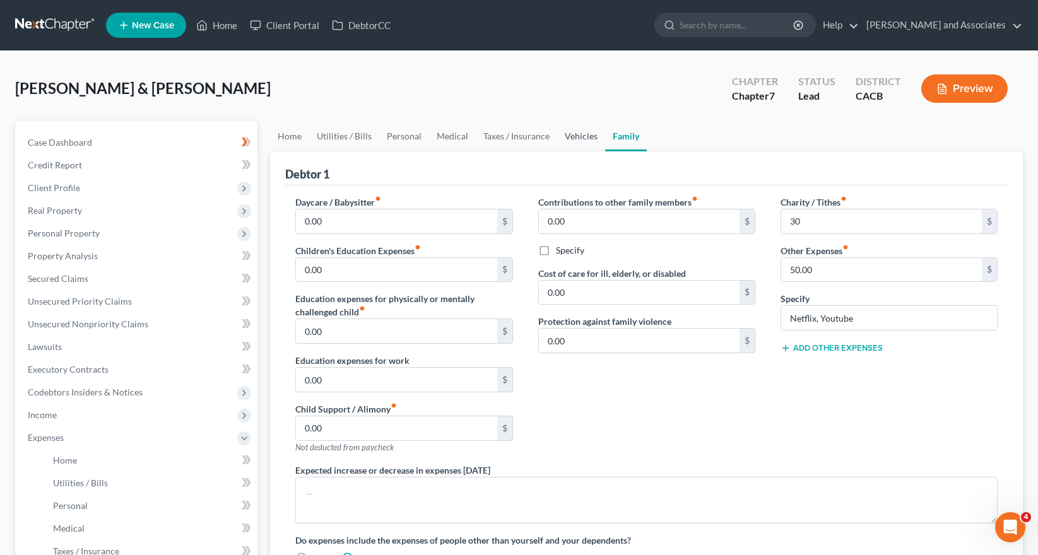
click at [573, 136] on link "Vehicles" at bounding box center [581, 136] width 48 height 30
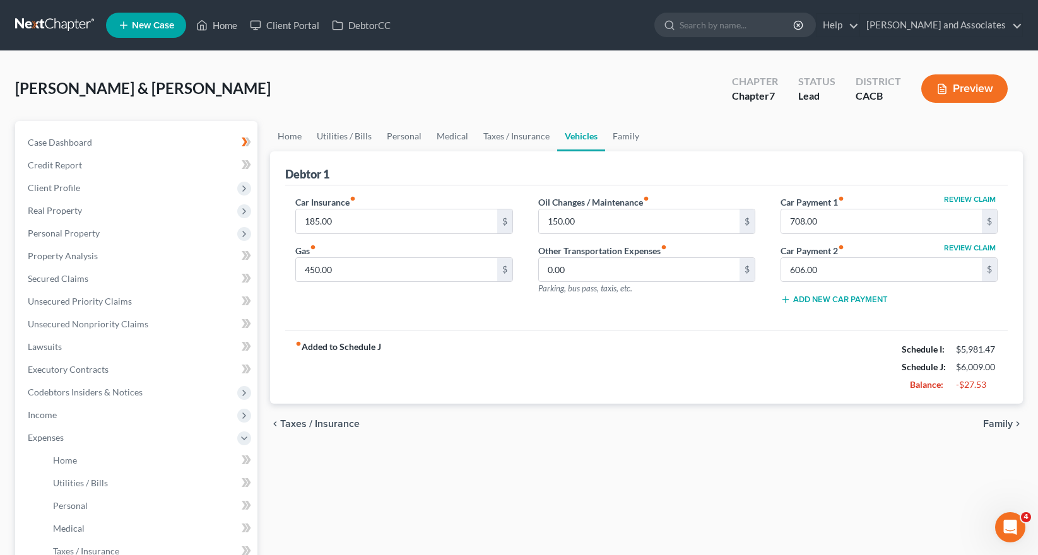
click at [49, 31] on link at bounding box center [55, 25] width 81 height 23
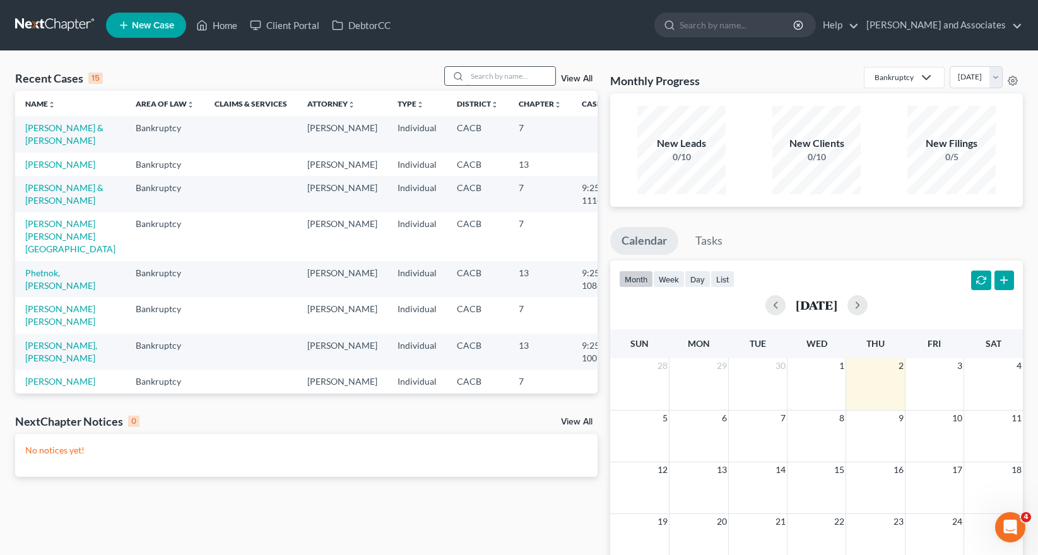
click at [526, 66] on div at bounding box center [500, 76] width 112 height 20
type input "cabrera"
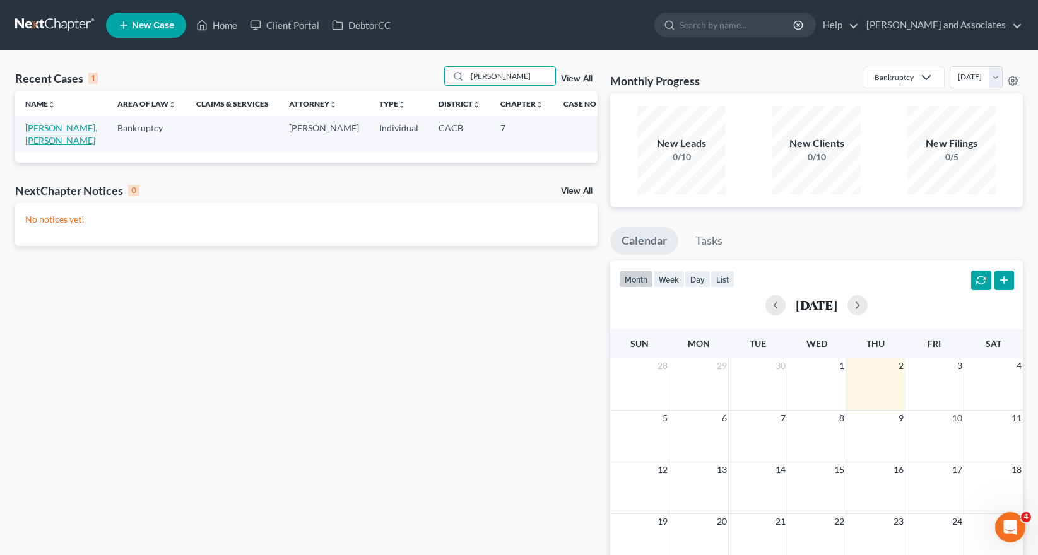
click at [68, 129] on link "Cabrera Flores, Guillermo" at bounding box center [61, 133] width 72 height 23
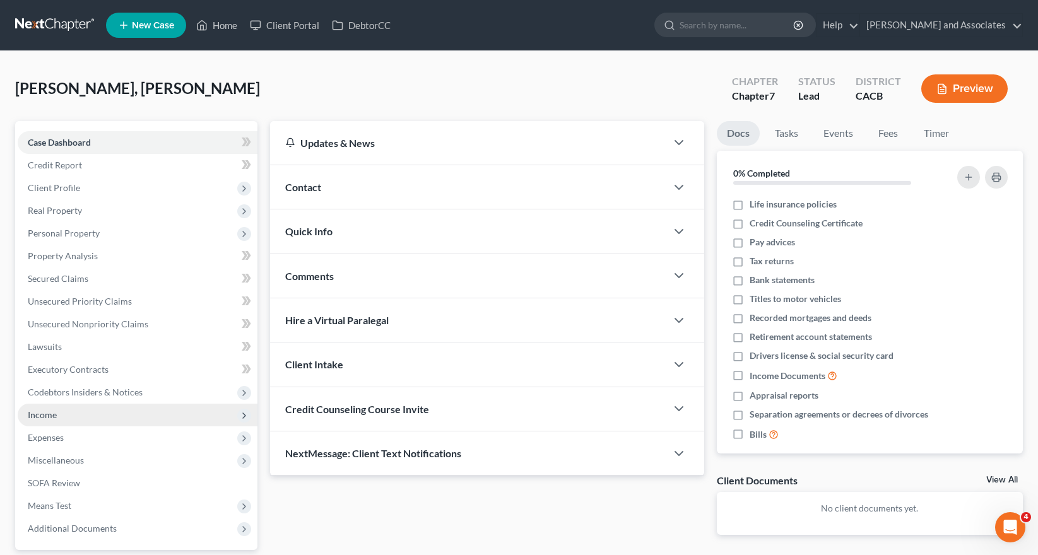
click at [76, 418] on span "Income" at bounding box center [138, 415] width 240 height 23
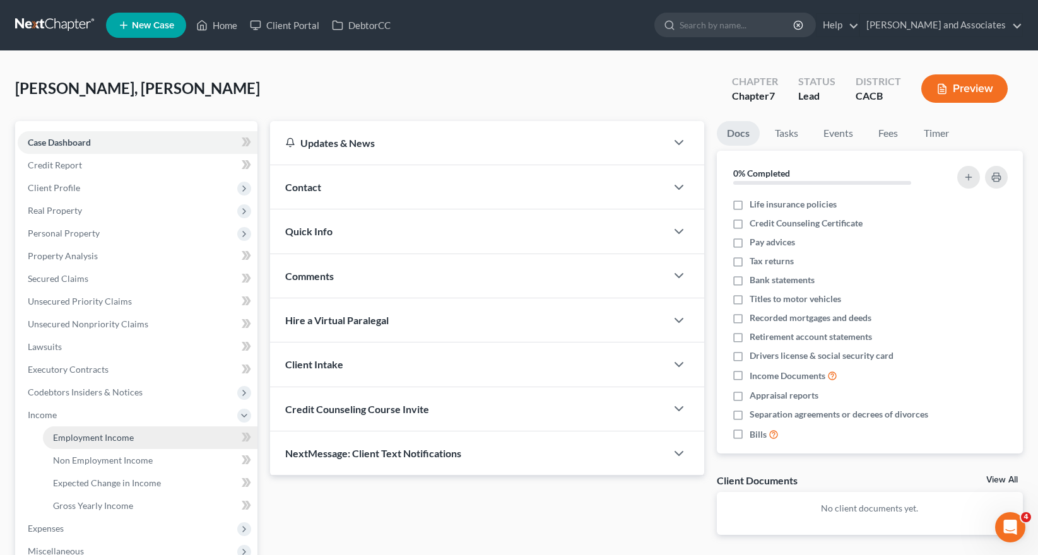
click at [88, 437] on span "Employment Income" at bounding box center [93, 437] width 81 height 11
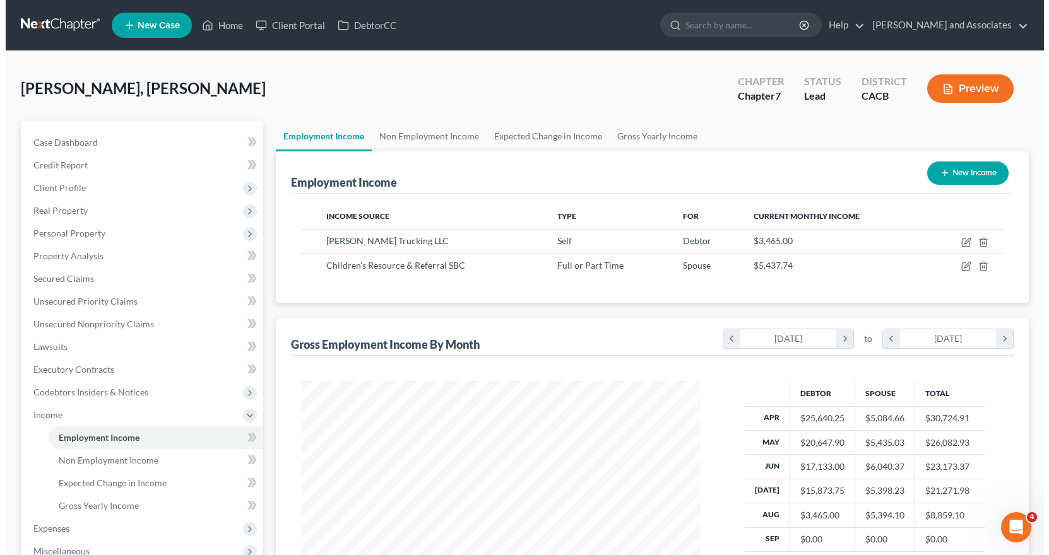
scroll to position [126, 0]
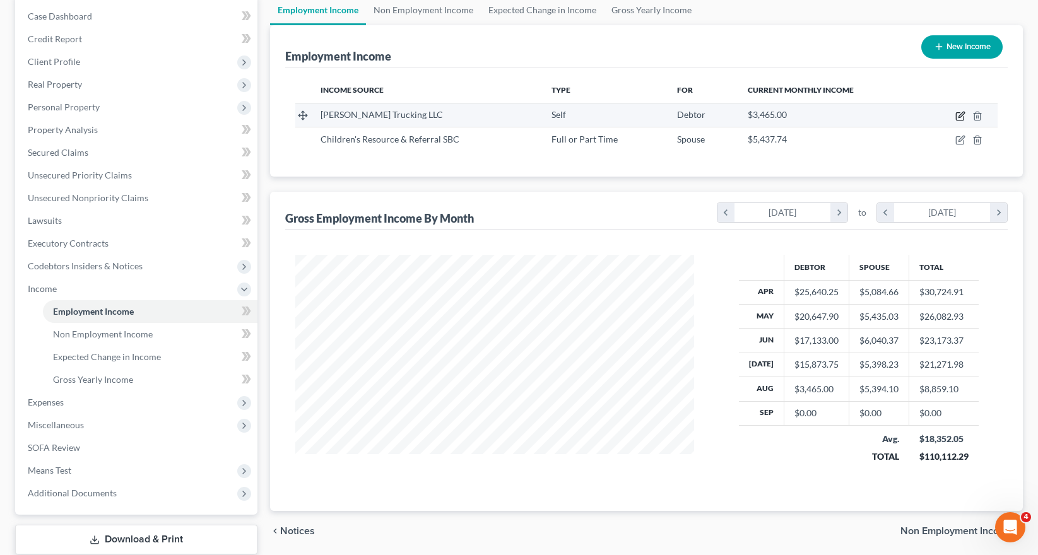
click at [962, 112] on icon "button" at bounding box center [961, 116] width 10 height 10
select select "1"
select select "0"
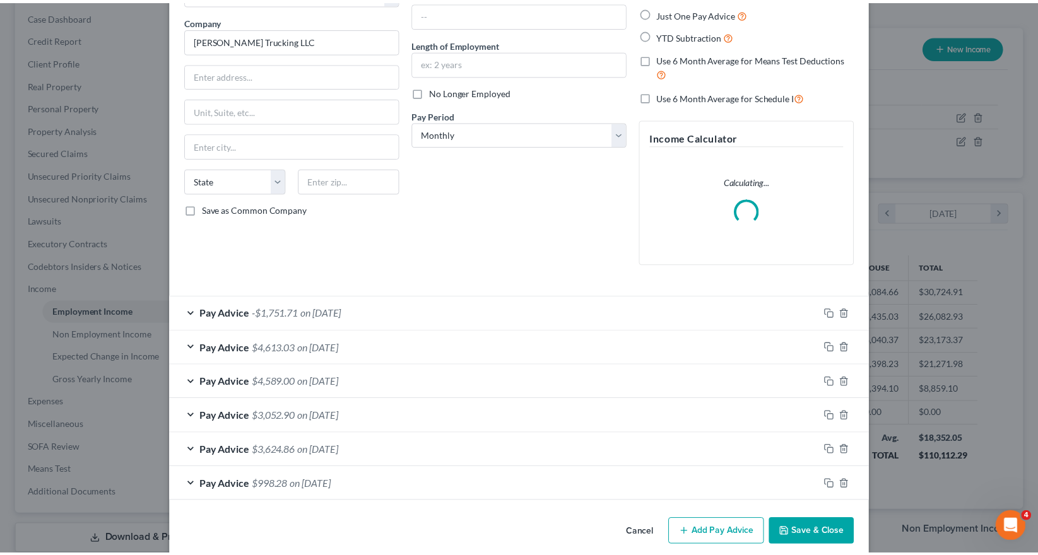
scroll to position [109, 0]
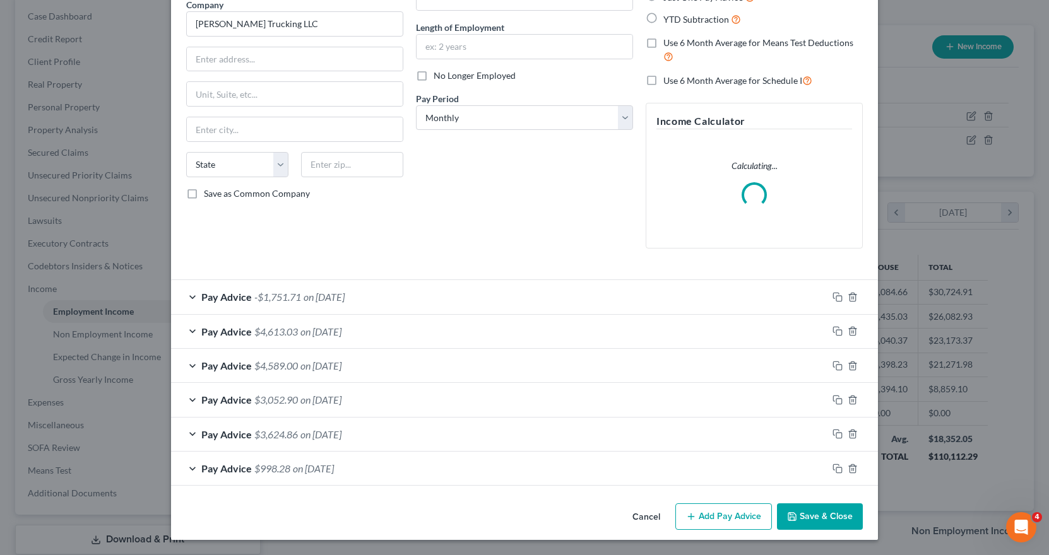
click at [819, 518] on button "Save & Close" at bounding box center [820, 517] width 86 height 27
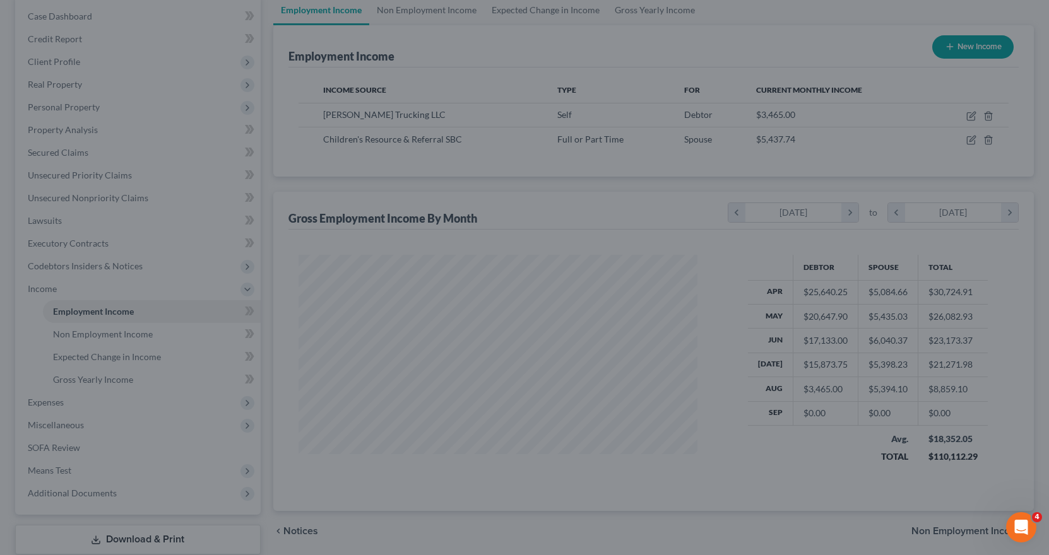
scroll to position [630947, 630748]
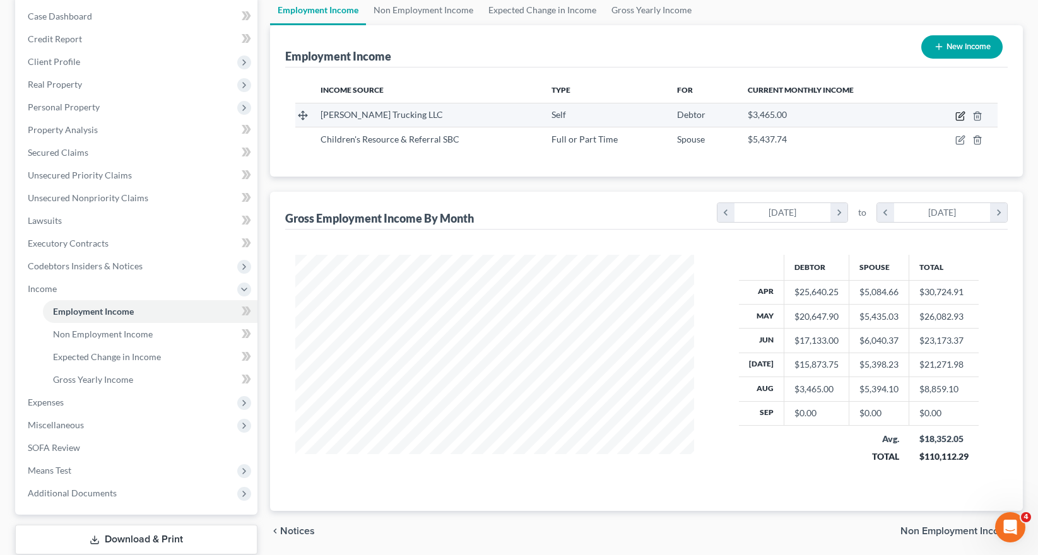
click at [961, 120] on icon "button" at bounding box center [960, 117] width 8 height 8
select select "1"
select select "0"
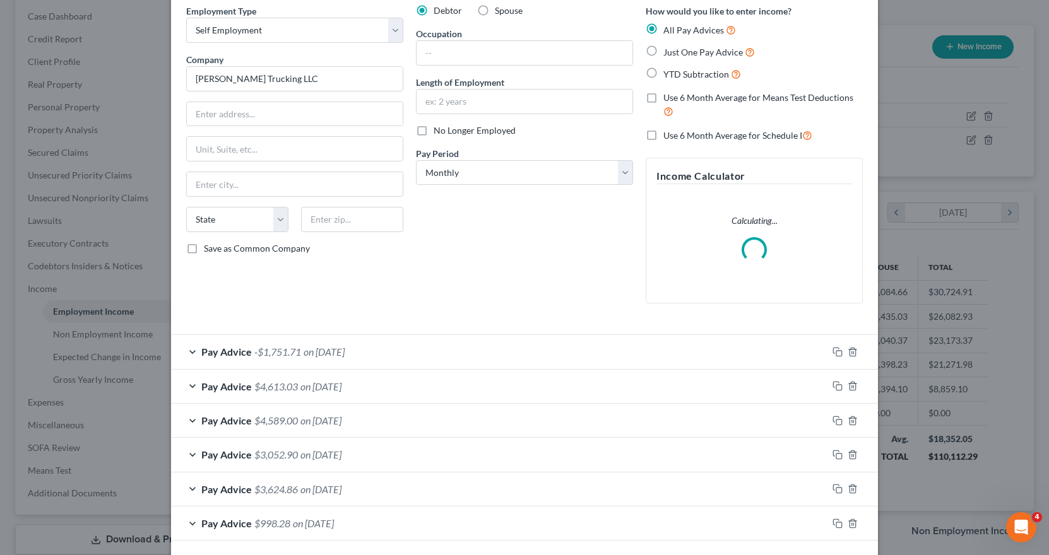
scroll to position [109, 0]
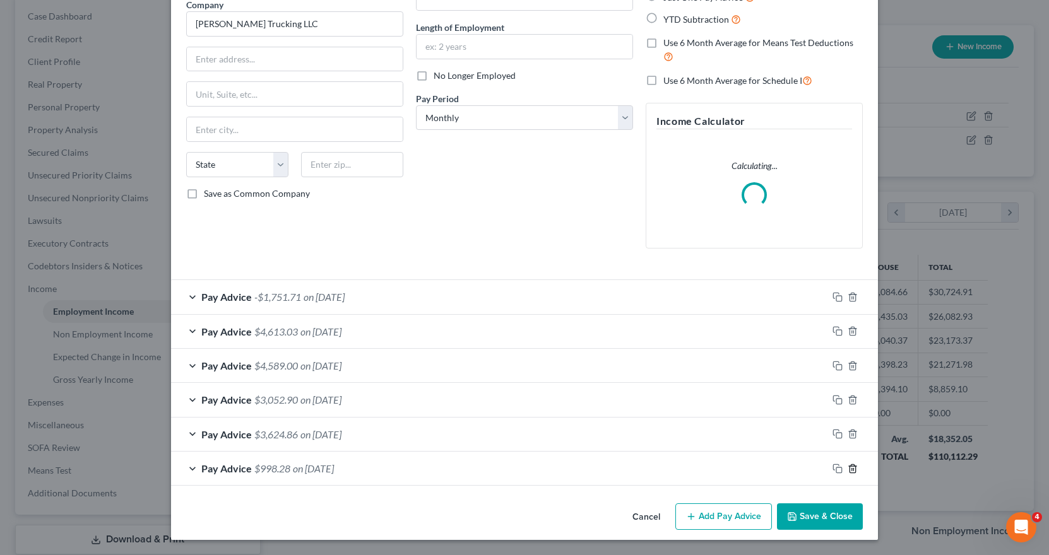
click at [850, 473] on icon "button" at bounding box center [853, 469] width 6 height 8
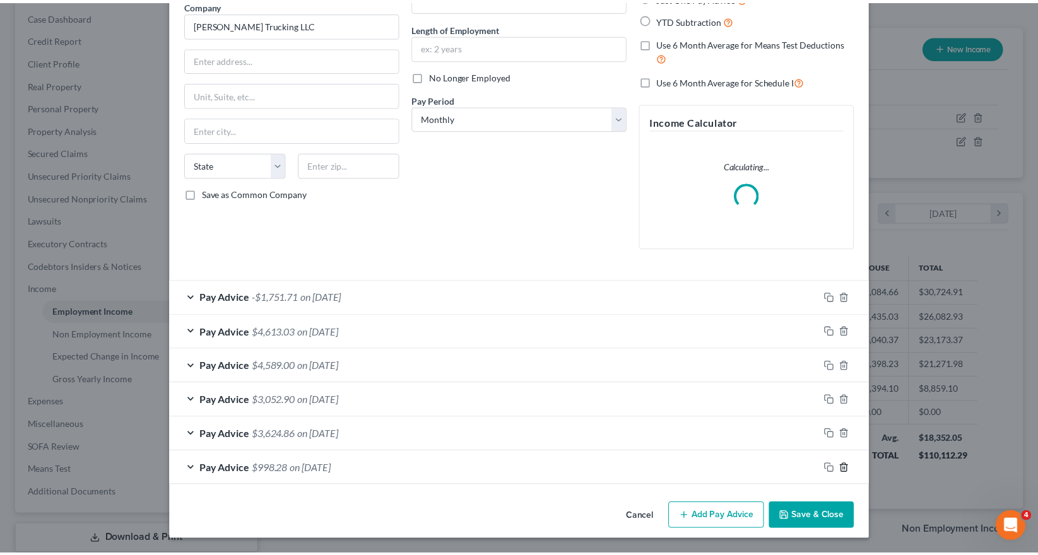
scroll to position [74, 0]
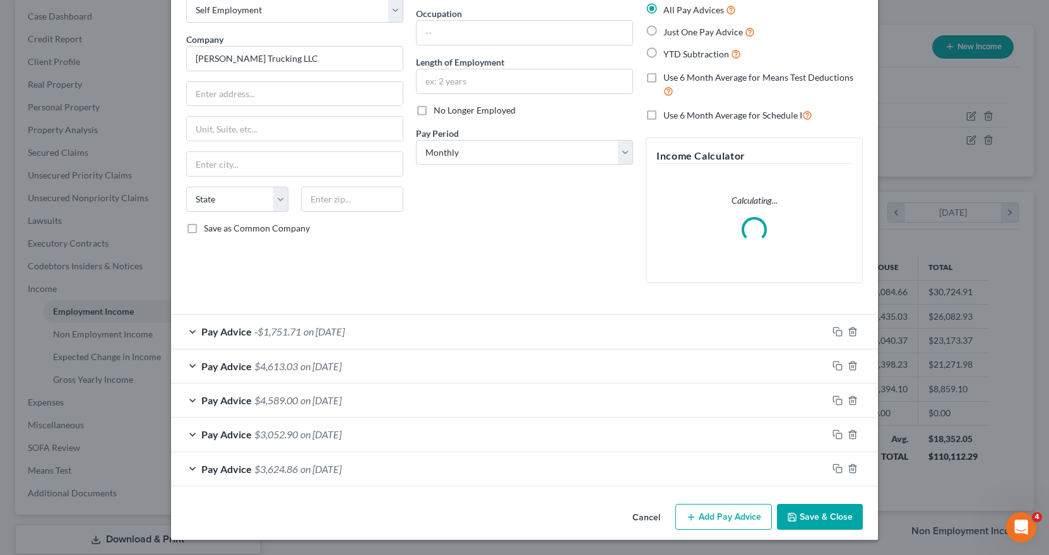
click at [827, 514] on button "Save & Close" at bounding box center [820, 517] width 86 height 27
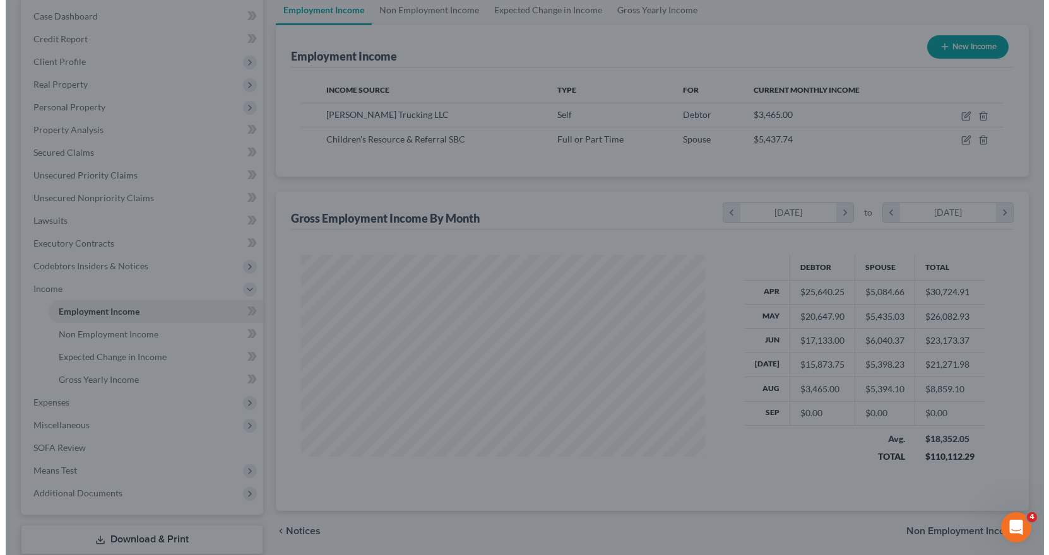
scroll to position [630947, 630748]
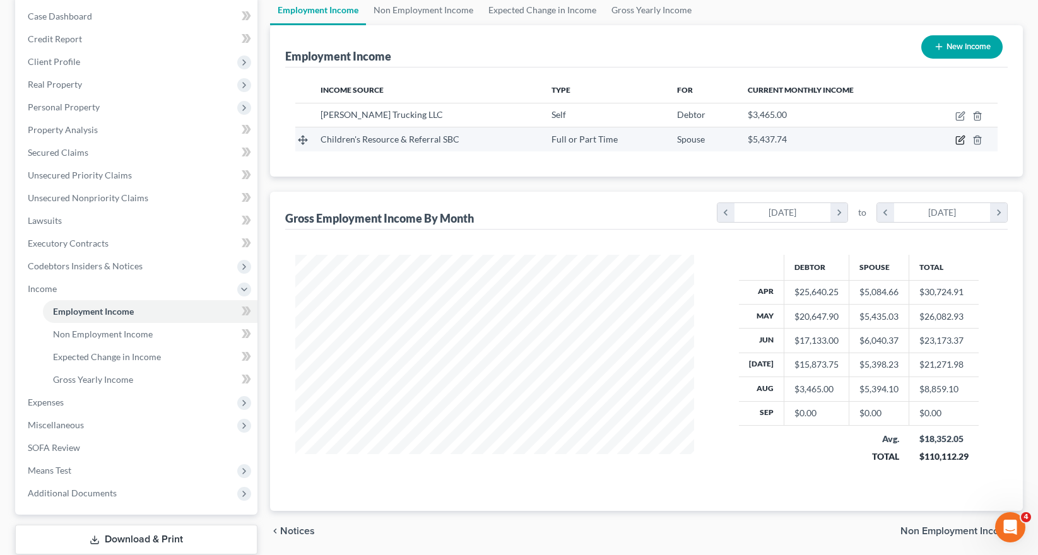
click at [956, 142] on icon "button" at bounding box center [960, 141] width 8 height 8
select select "0"
select select "4"
select select "1"
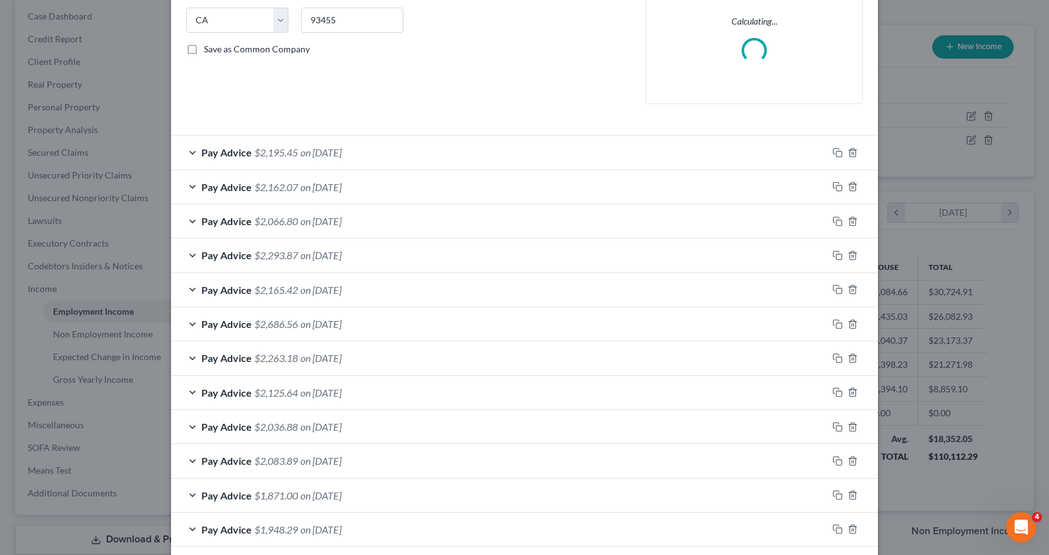
scroll to position [314, 0]
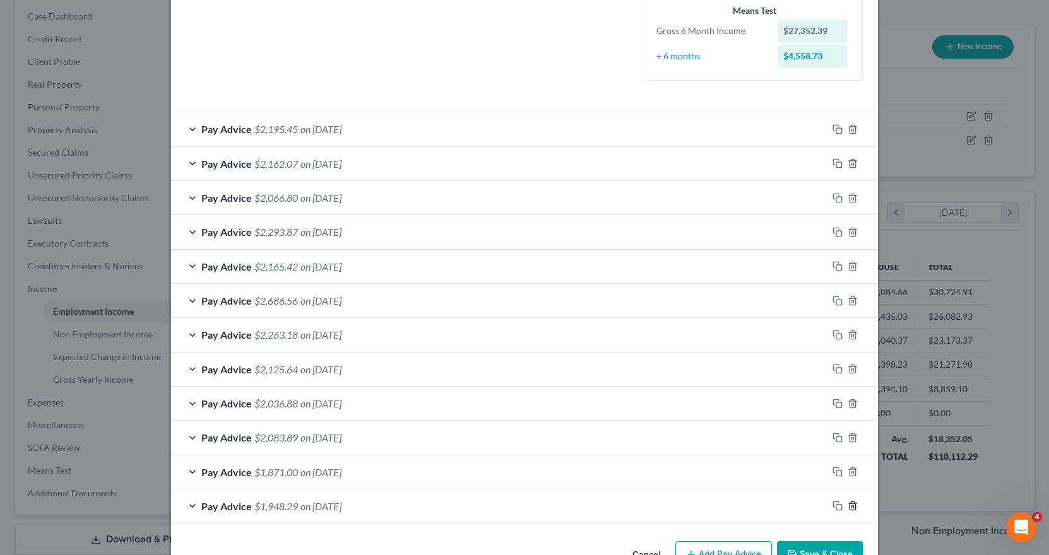
click at [848, 509] on icon "button" at bounding box center [853, 506] width 10 height 10
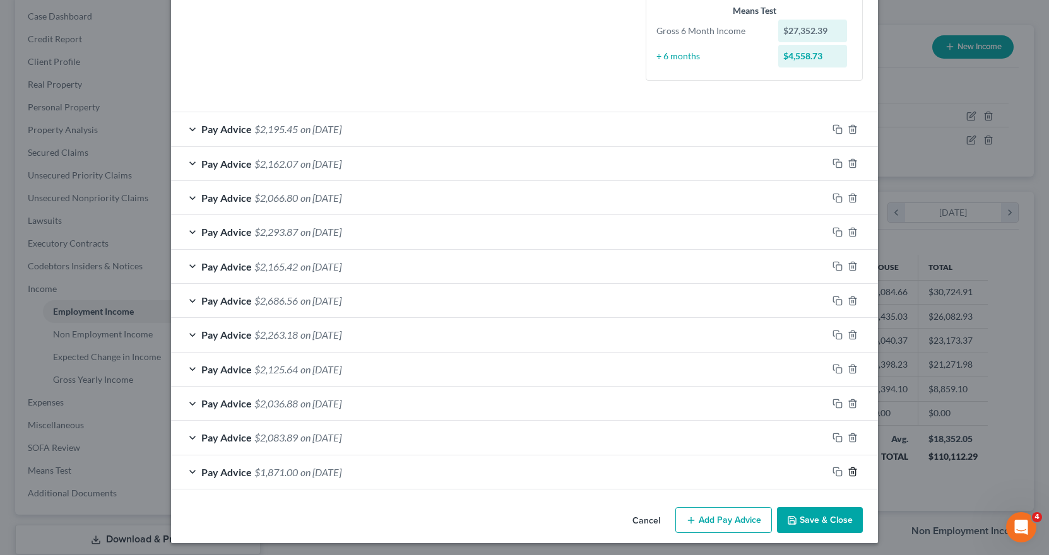
click at [852, 474] on line "button" at bounding box center [852, 472] width 0 height 3
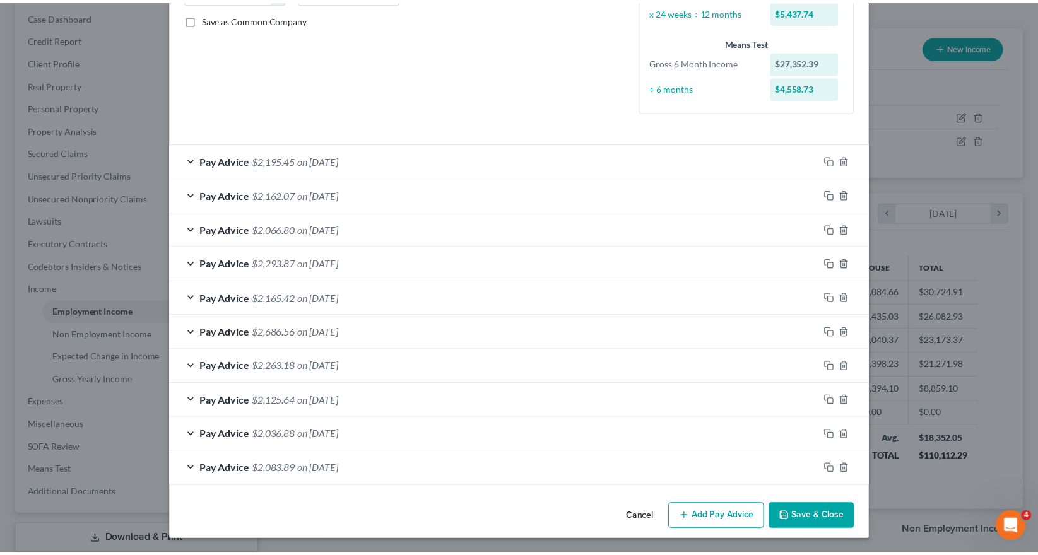
scroll to position [283, 0]
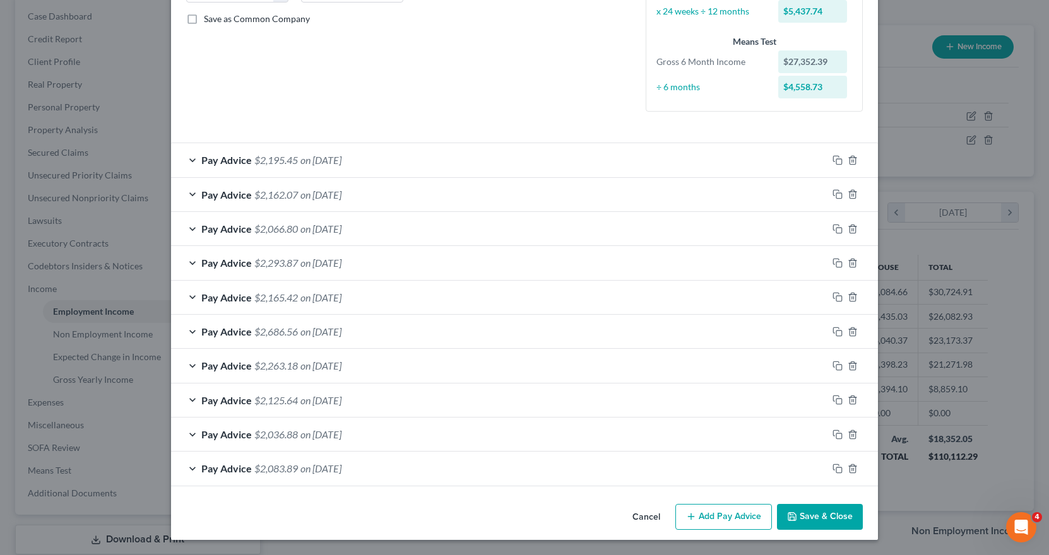
click at [832, 508] on button "Save & Close" at bounding box center [820, 517] width 86 height 27
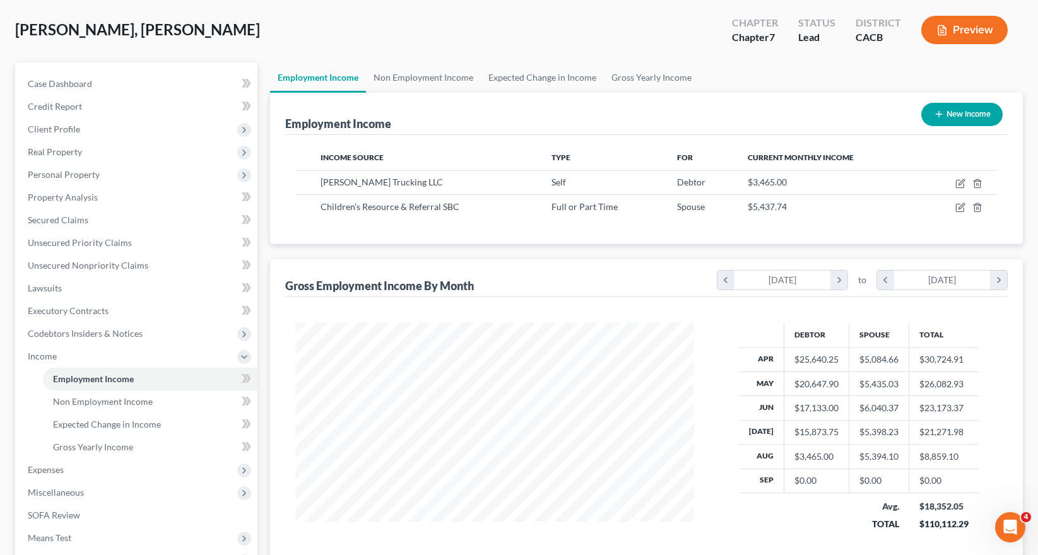
scroll to position [0, 0]
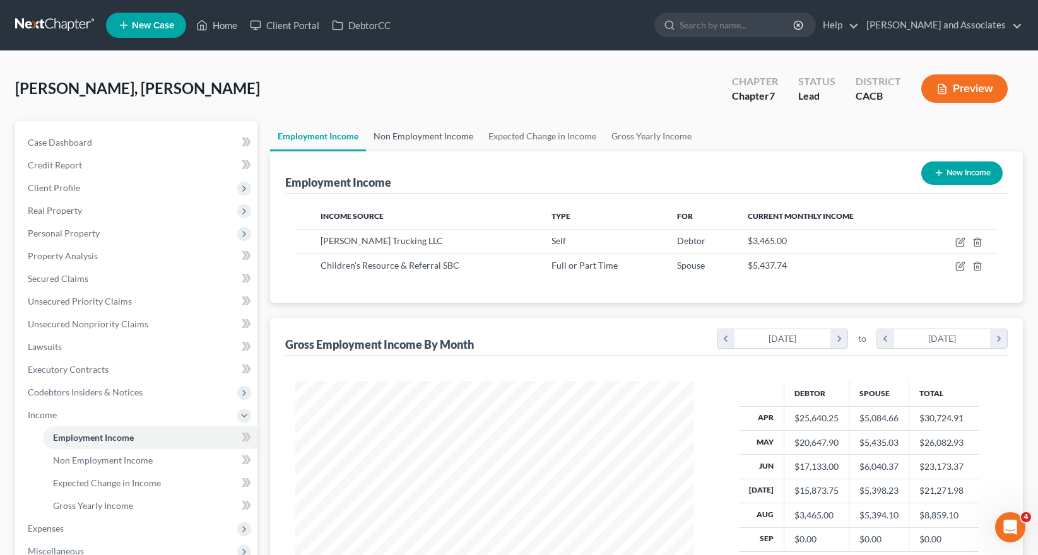
click at [404, 123] on link "Non Employment Income" at bounding box center [423, 136] width 115 height 30
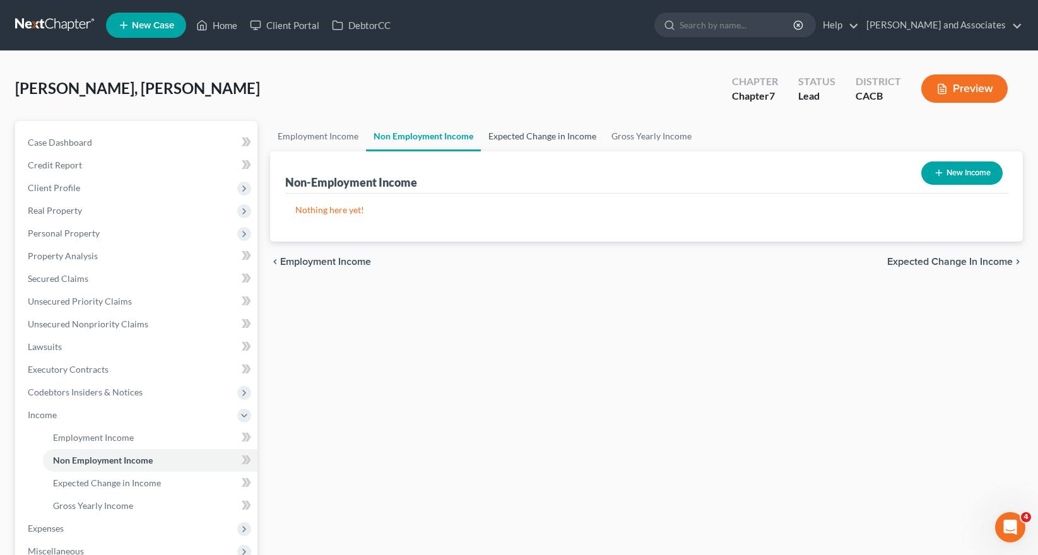
click at [525, 129] on link "Expected Change in Income" at bounding box center [542, 136] width 123 height 30
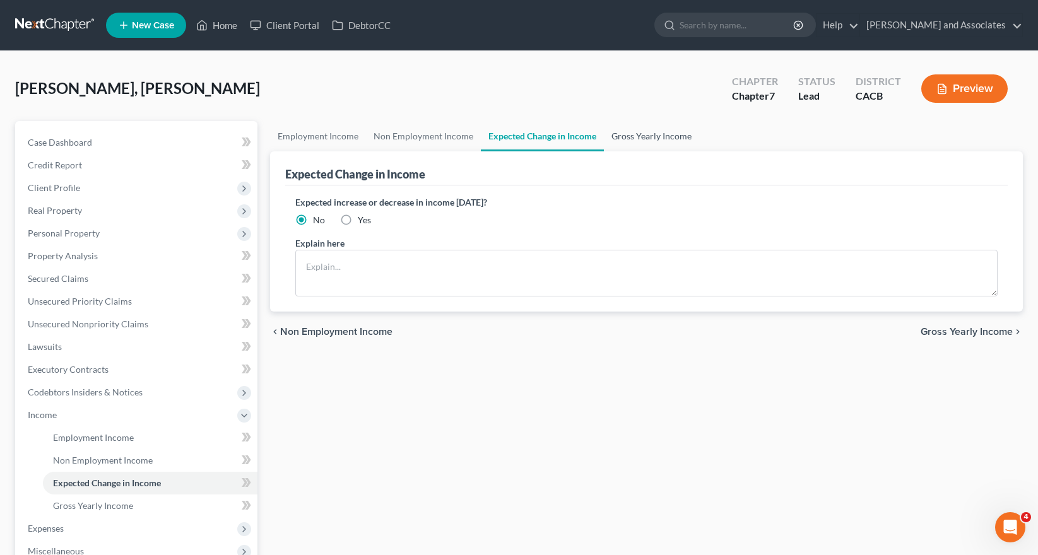
click at [650, 134] on link "Gross Yearly Income" at bounding box center [651, 136] width 95 height 30
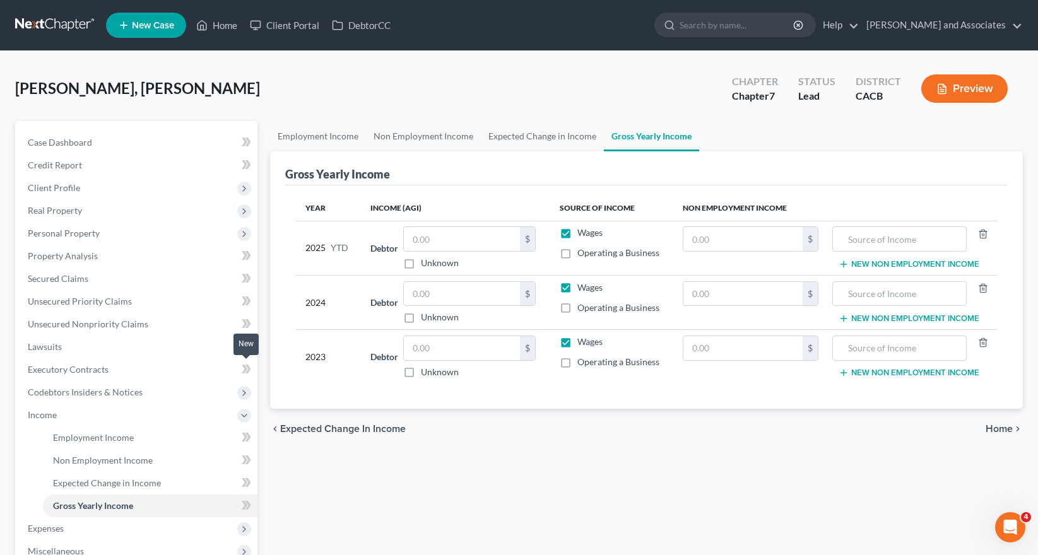
scroll to position [63, 0]
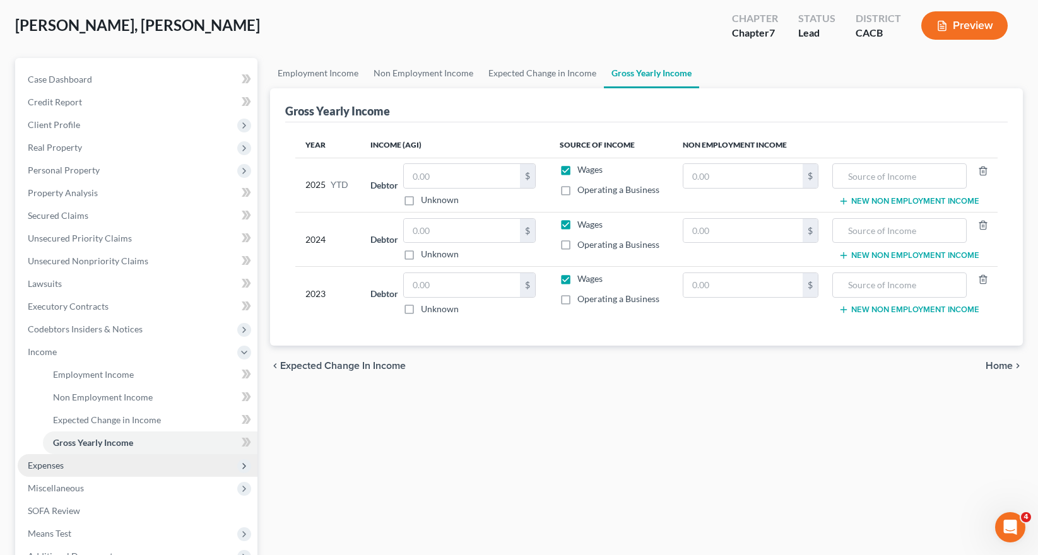
click at [135, 471] on span "Expenses" at bounding box center [138, 465] width 240 height 23
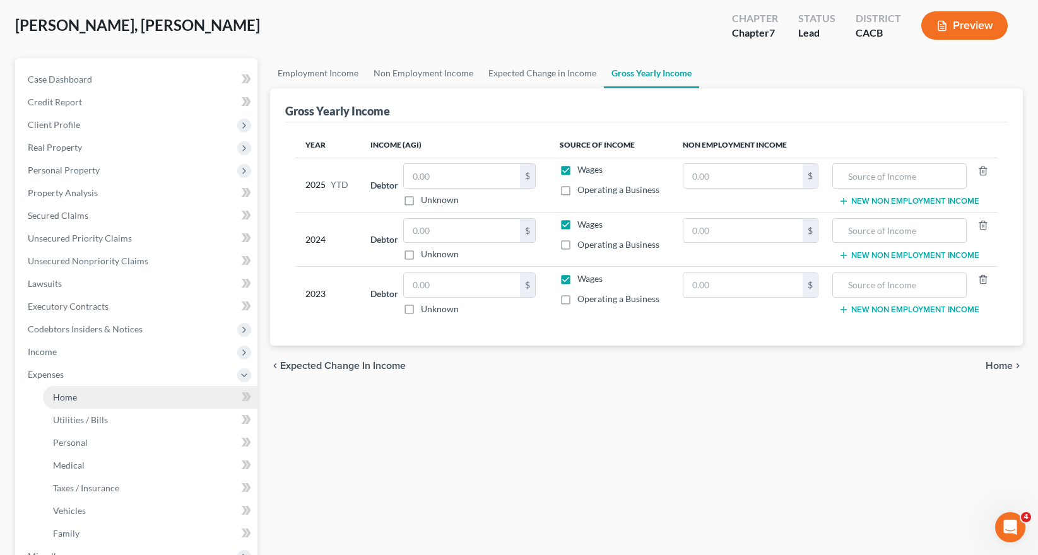
click at [133, 401] on link "Home" at bounding box center [150, 397] width 215 height 23
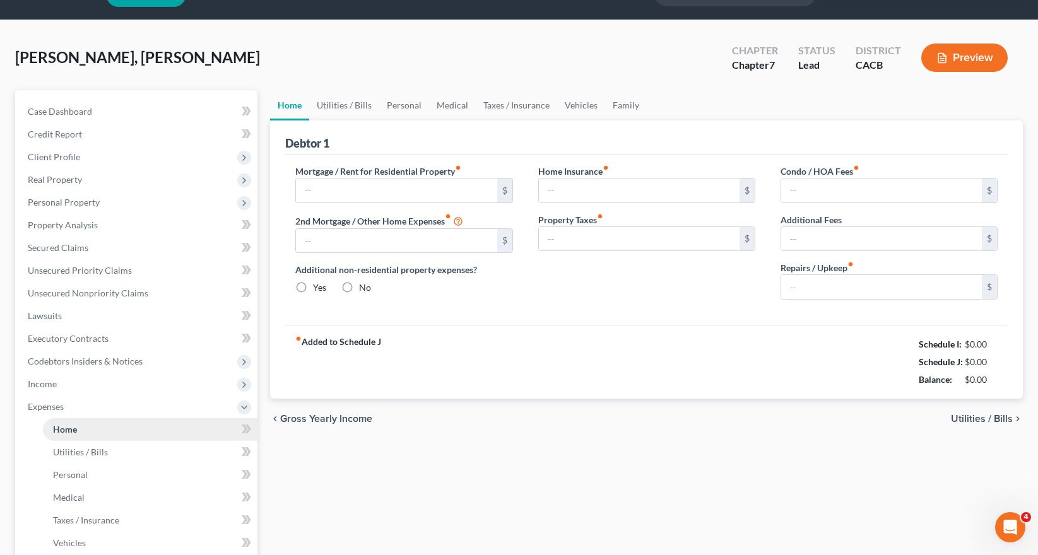
type input "2,300.00"
type input "0.00"
radio input "true"
type input "0.00"
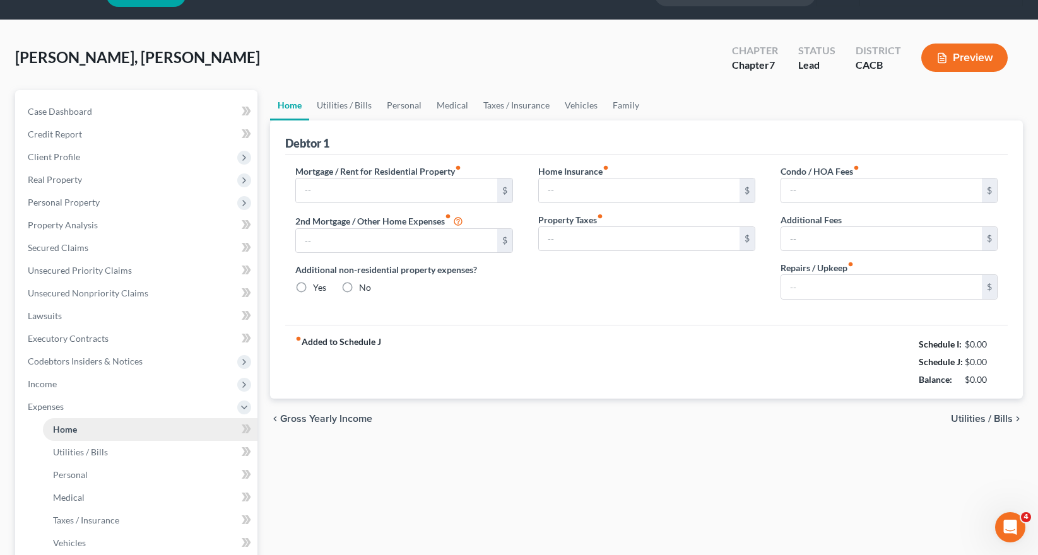
type input "0.00"
type input "200.00"
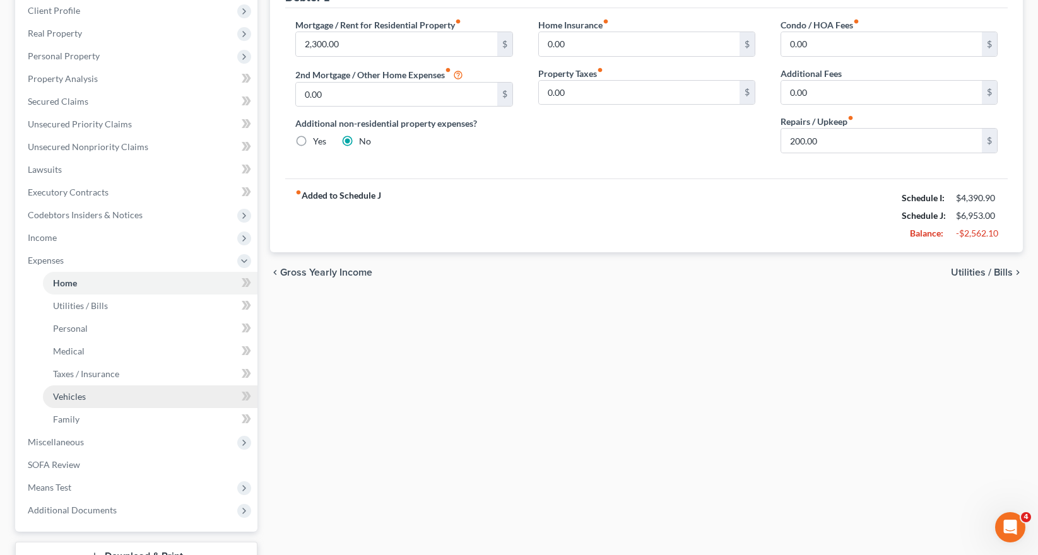
scroll to position [242, 0]
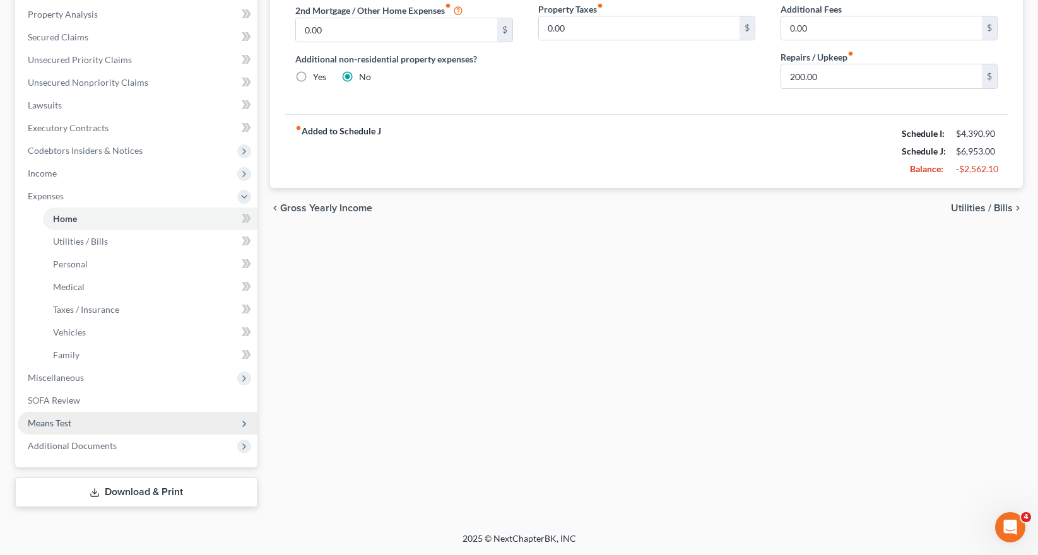
click at [125, 423] on span "Means Test" at bounding box center [138, 423] width 240 height 23
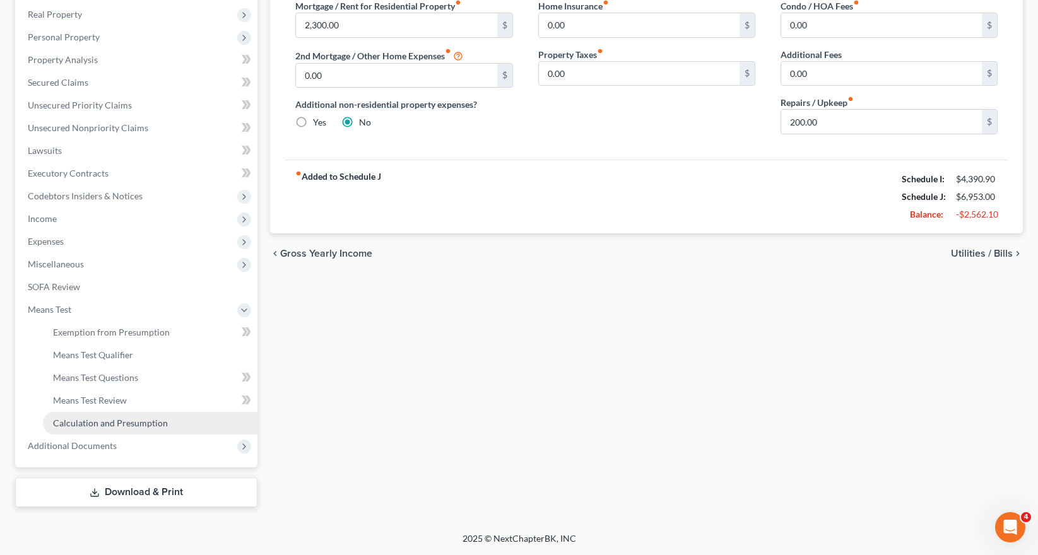
scroll to position [196, 0]
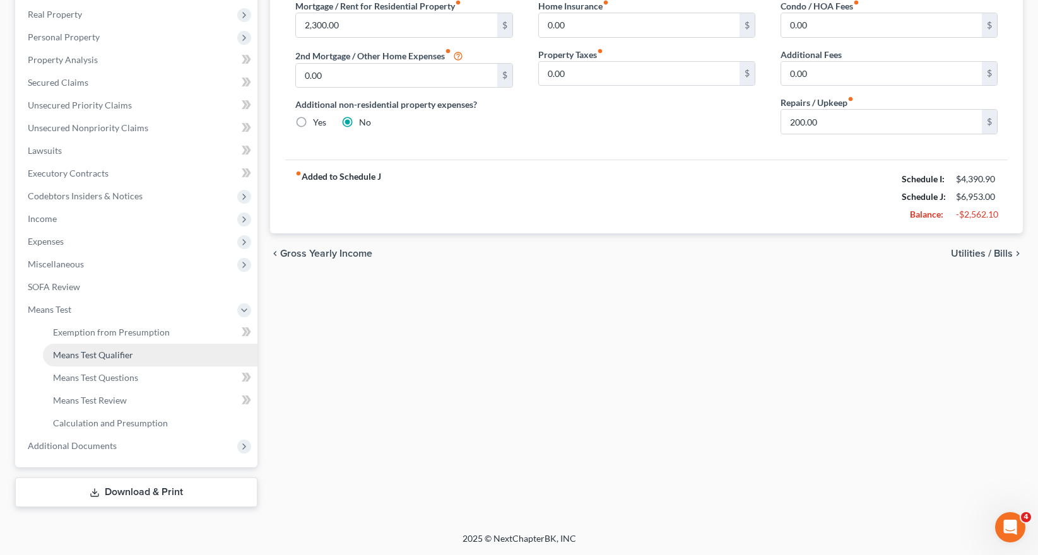
click at [161, 353] on link "Means Test Qualifier" at bounding box center [150, 355] width 215 height 23
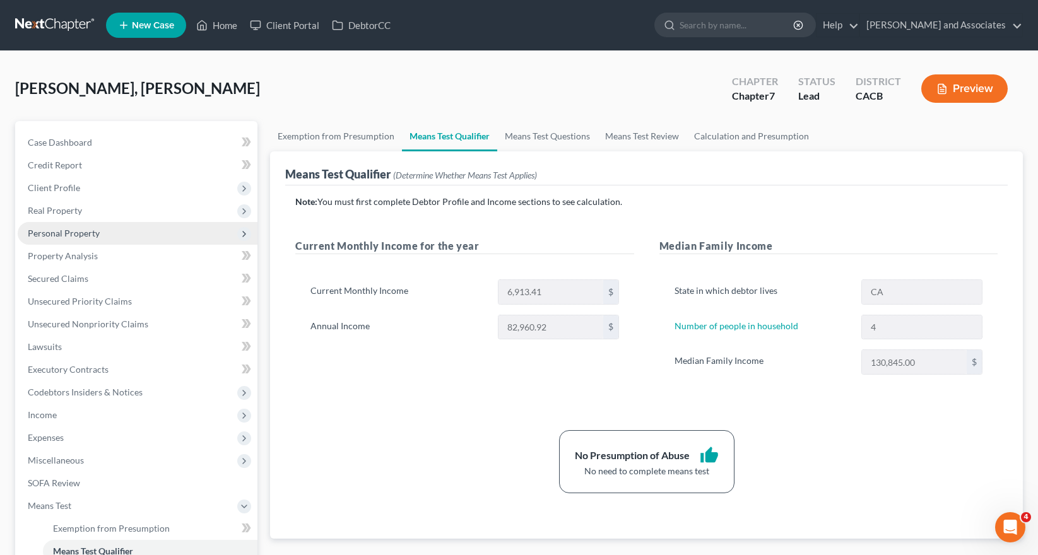
click at [165, 239] on span "Personal Property" at bounding box center [138, 233] width 240 height 23
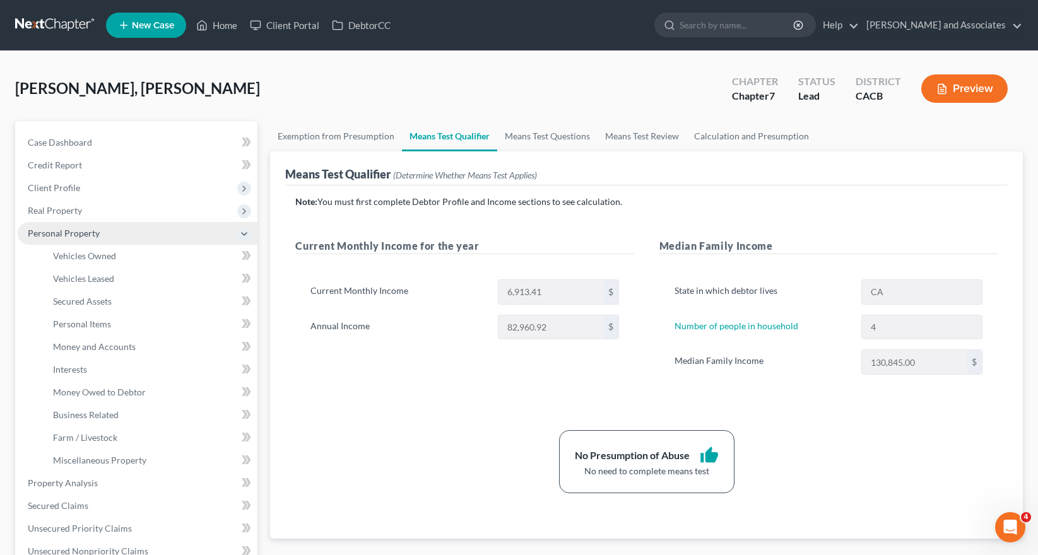
click at [157, 237] on span "Personal Property" at bounding box center [138, 233] width 240 height 23
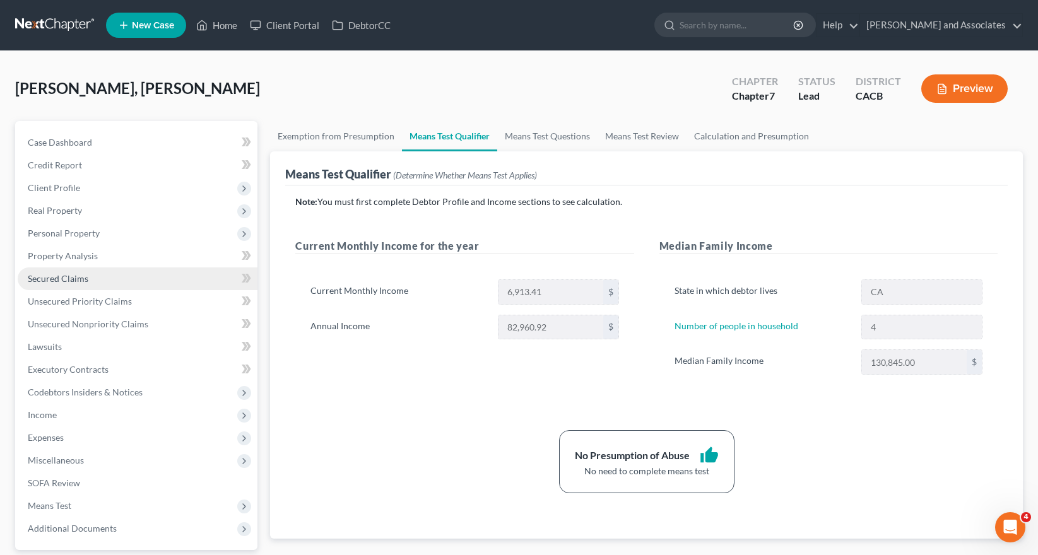
click at [120, 278] on link "Secured Claims" at bounding box center [138, 279] width 240 height 23
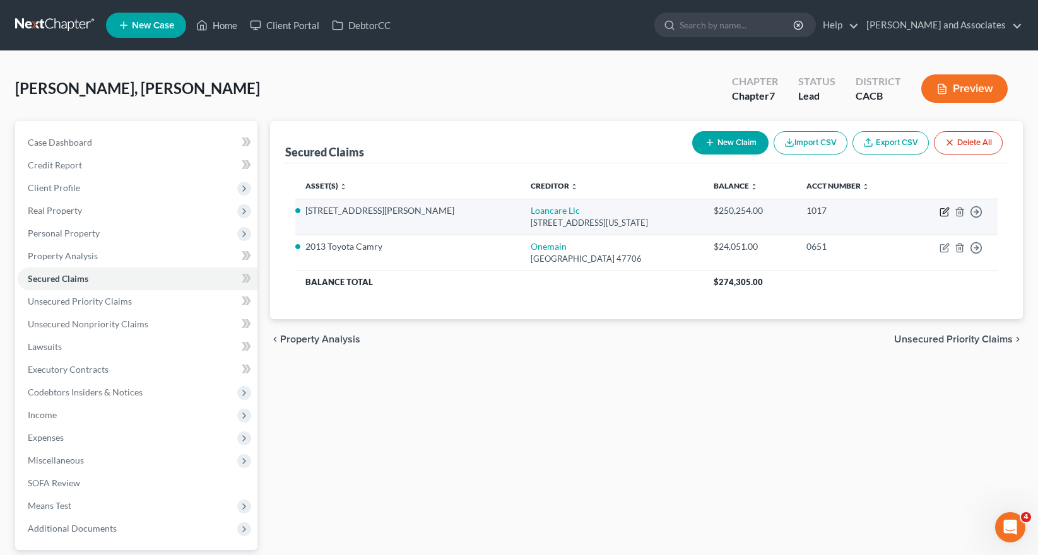
click at [949, 215] on icon "button" at bounding box center [945, 212] width 10 height 10
select select "48"
select select "2"
select select "0"
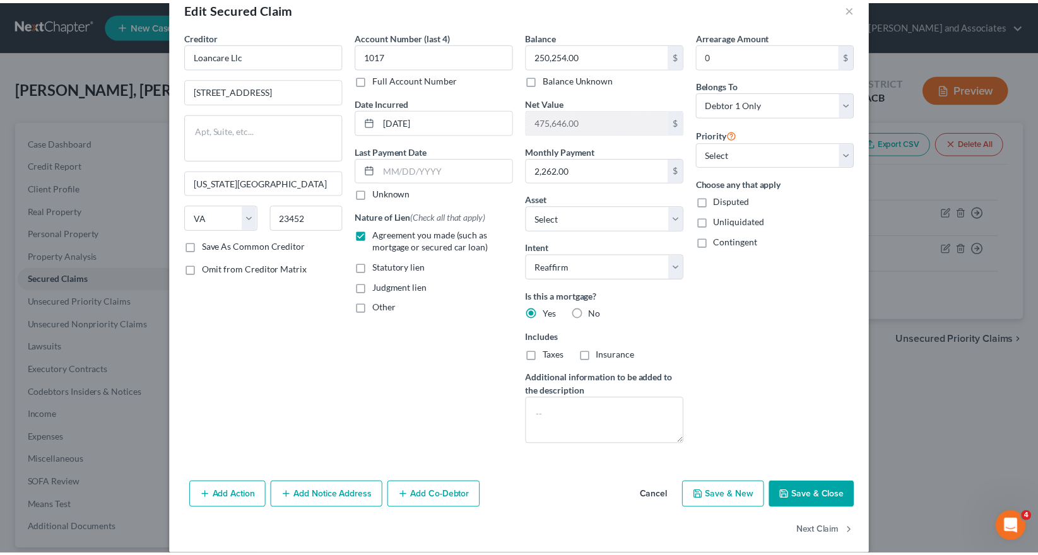
scroll to position [44, 0]
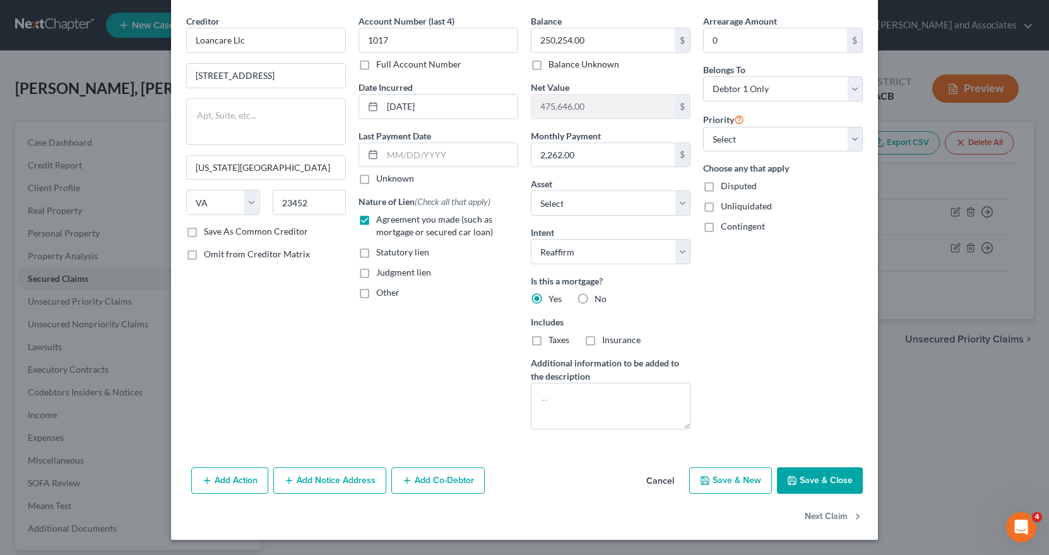
click at [816, 468] on button "Save & Close" at bounding box center [820, 481] width 86 height 27
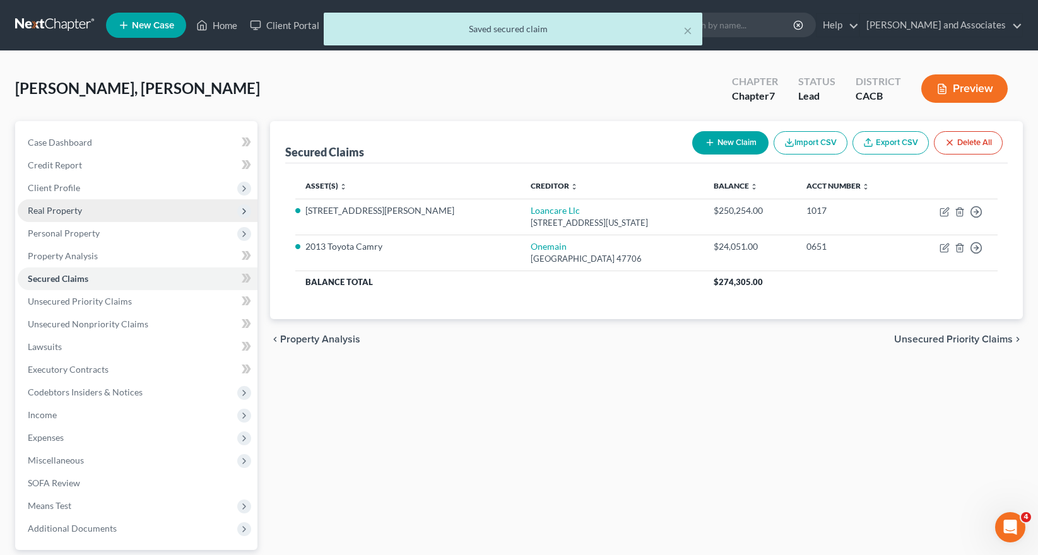
click at [56, 216] on span "Real Property" at bounding box center [138, 210] width 240 height 23
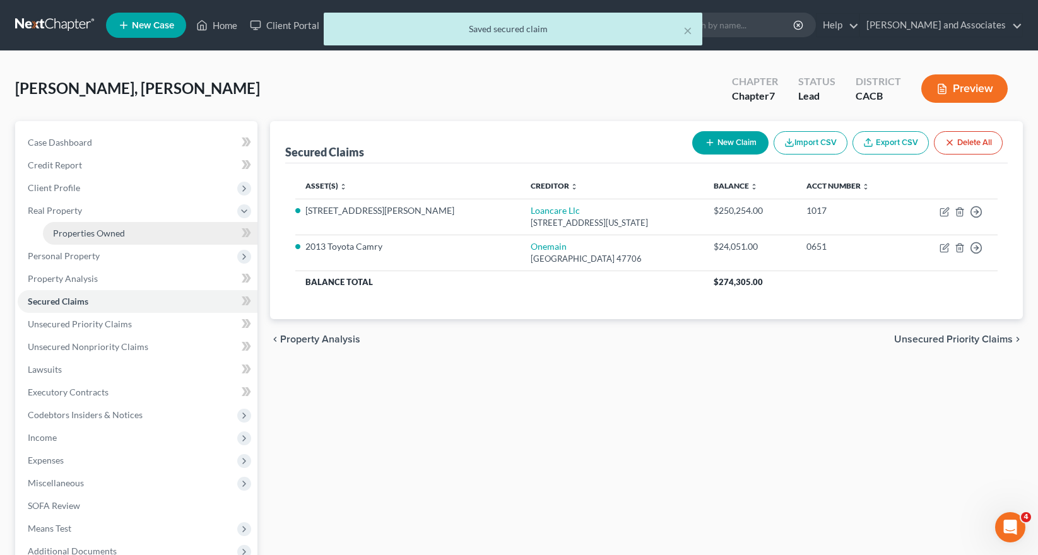
click at [196, 235] on link "Properties Owned" at bounding box center [150, 233] width 215 height 23
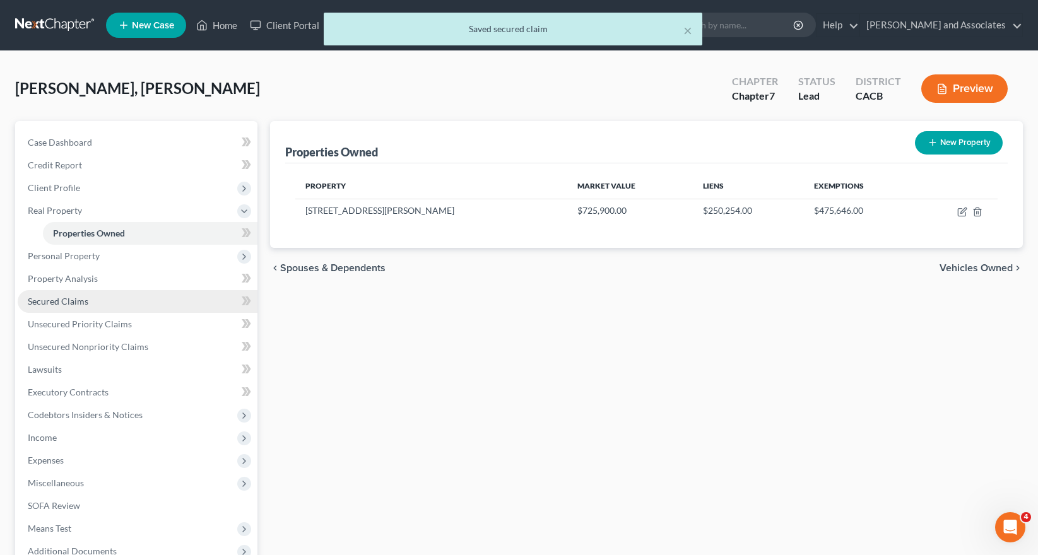
click at [67, 296] on span "Secured Claims" at bounding box center [58, 301] width 61 height 11
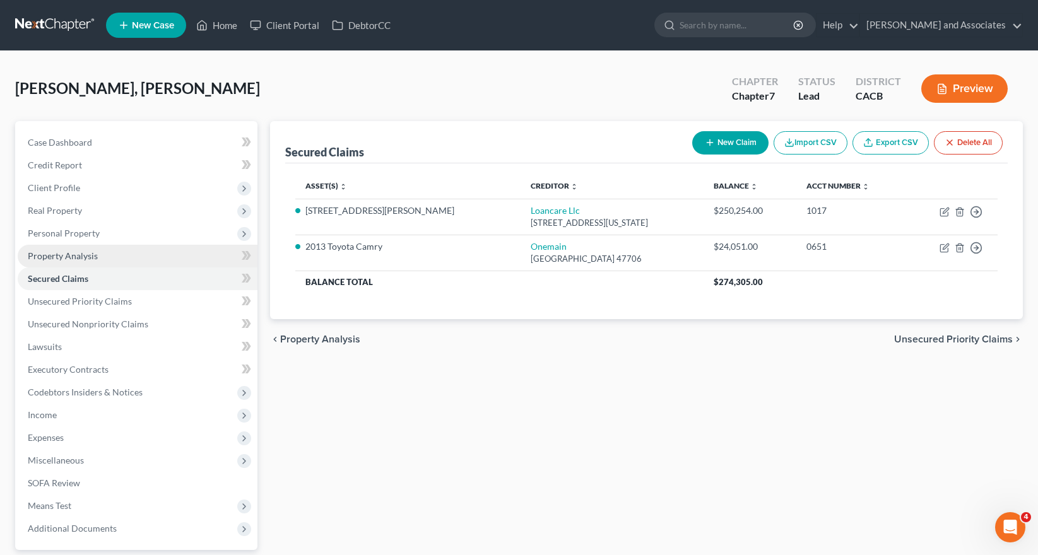
click at [114, 262] on link "Property Analysis" at bounding box center [138, 256] width 240 height 23
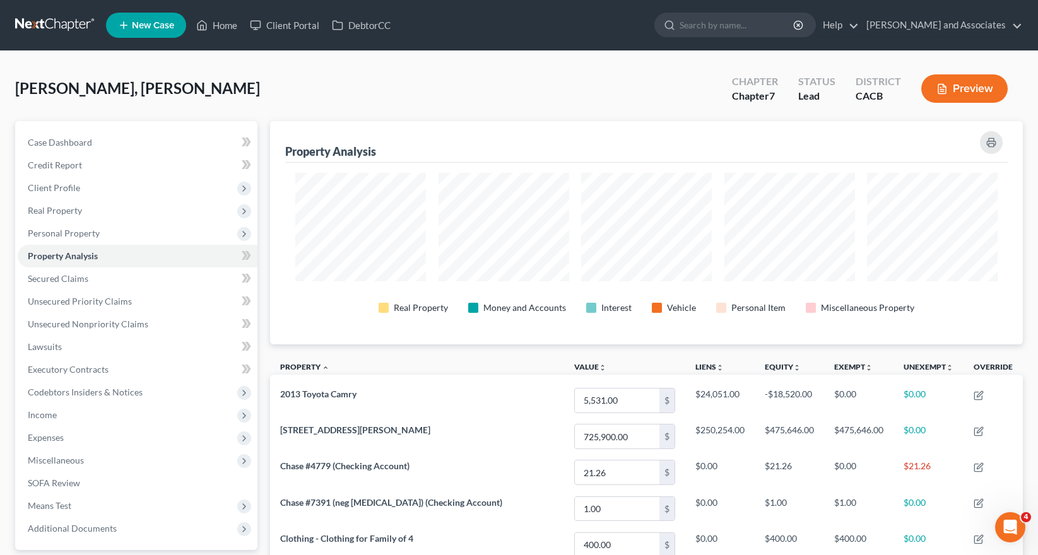
scroll to position [223, 753]
click at [190, 261] on link "Property Analysis" at bounding box center [138, 256] width 240 height 23
click at [203, 249] on link "Property Analysis" at bounding box center [138, 256] width 240 height 23
click at [216, 236] on span "Personal Property" at bounding box center [138, 233] width 240 height 23
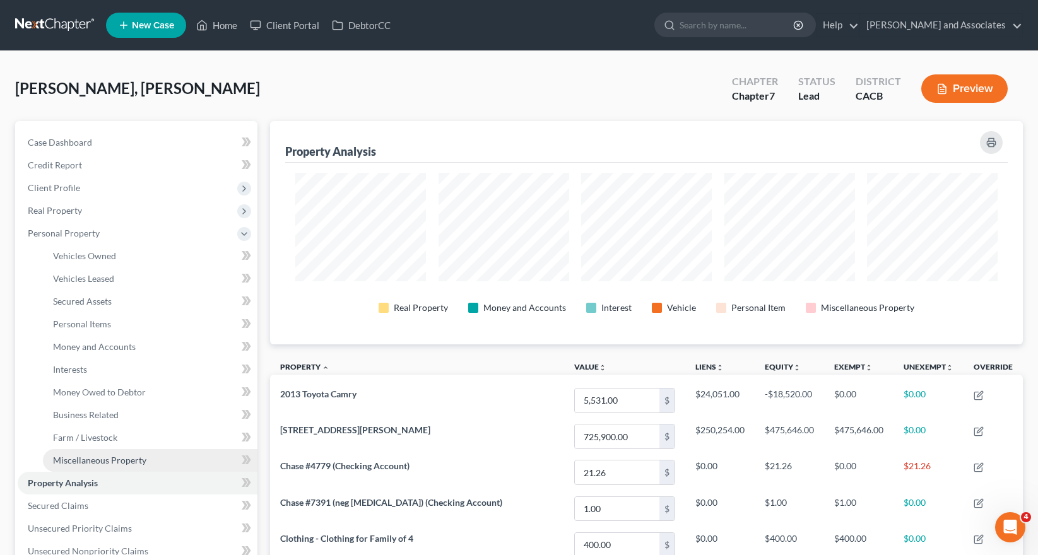
click at [129, 460] on span "Miscellaneous Property" at bounding box center [99, 460] width 93 height 11
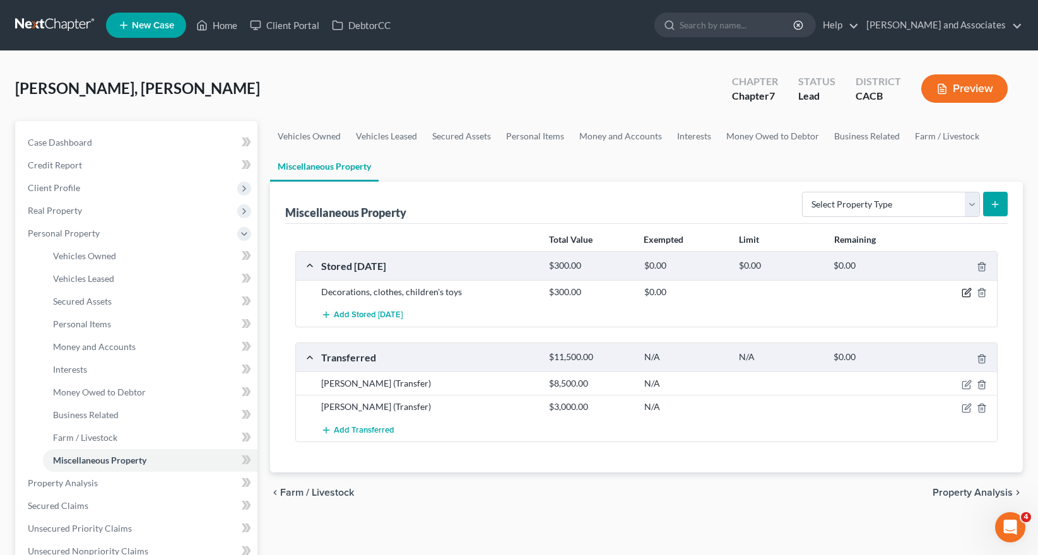
click at [965, 293] on icon "button" at bounding box center [967, 293] width 10 height 10
select select "4"
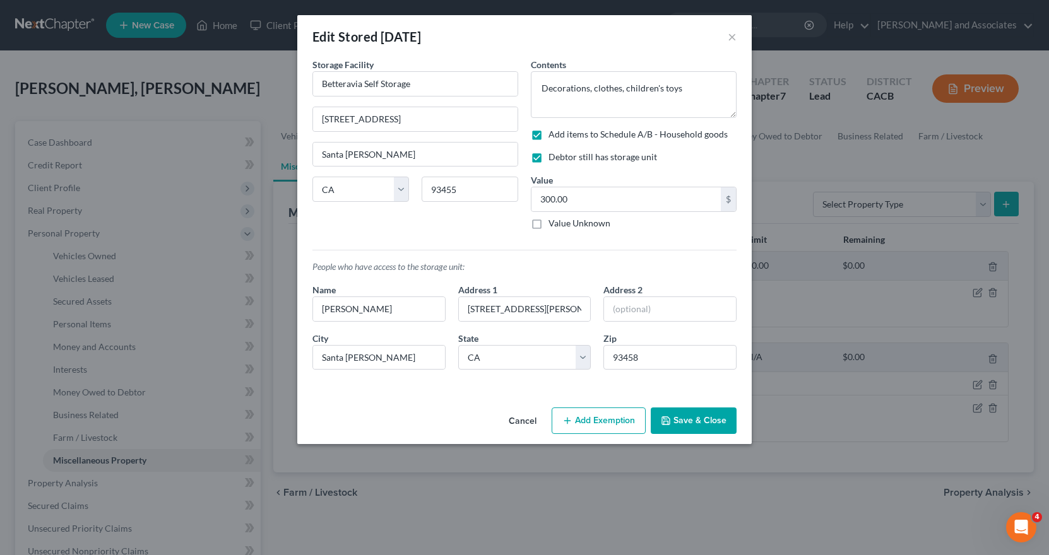
click at [713, 426] on button "Save & Close" at bounding box center [694, 421] width 86 height 27
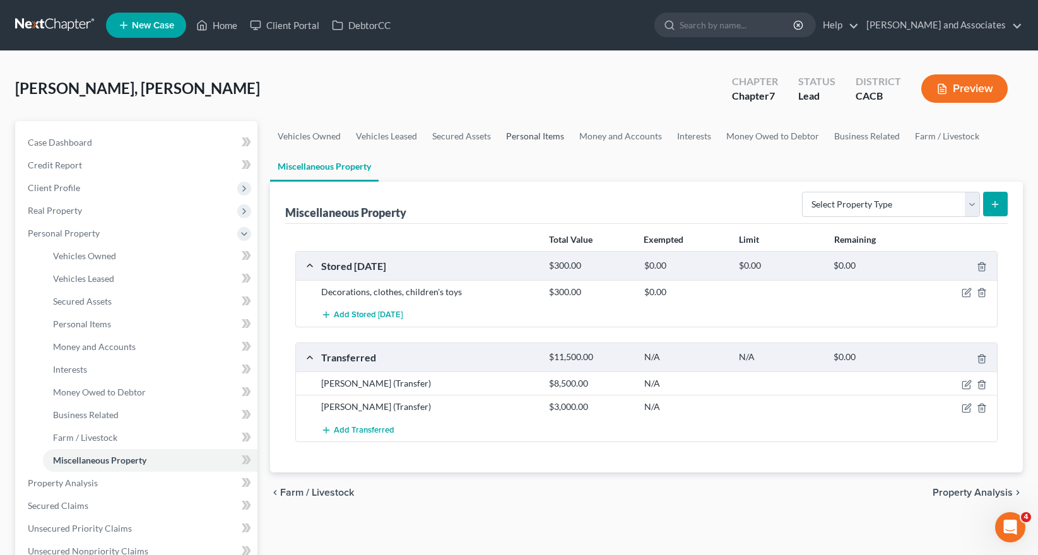
click at [516, 141] on link "Personal Items" at bounding box center [535, 136] width 73 height 30
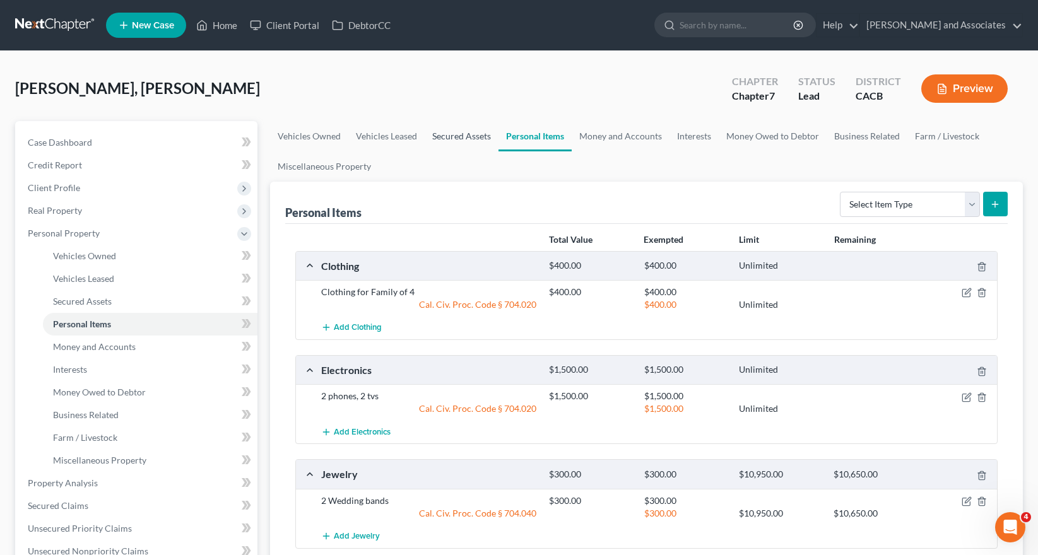
click at [478, 146] on link "Secured Assets" at bounding box center [462, 136] width 74 height 30
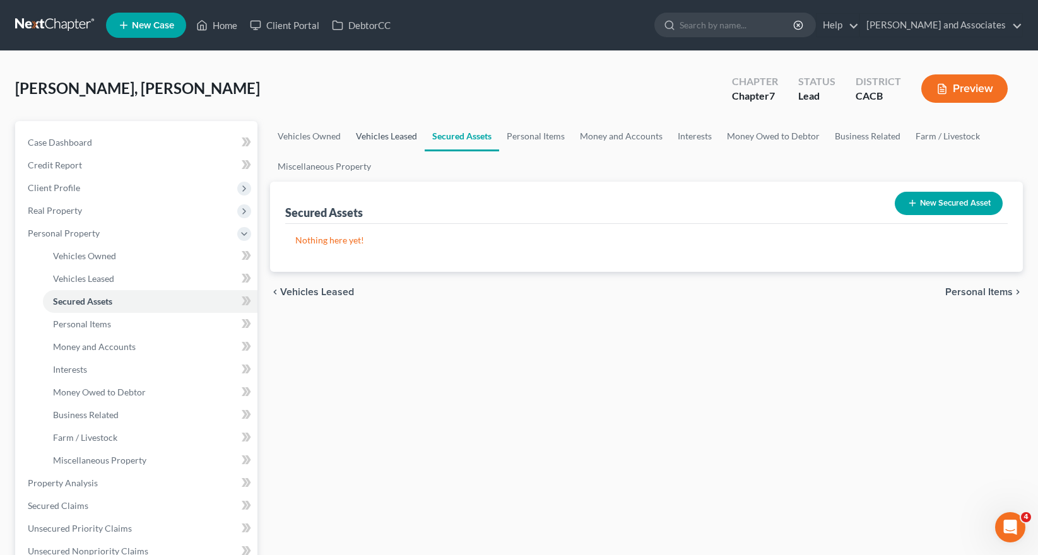
click at [407, 136] on link "Vehicles Leased" at bounding box center [386, 136] width 76 height 30
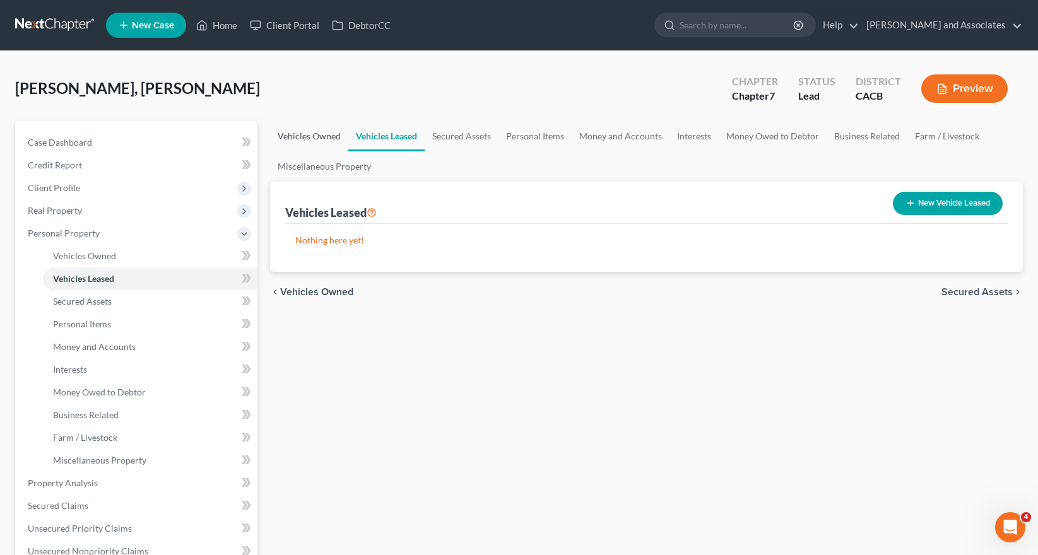
click at [328, 140] on link "Vehicles Owned" at bounding box center [309, 136] width 78 height 30
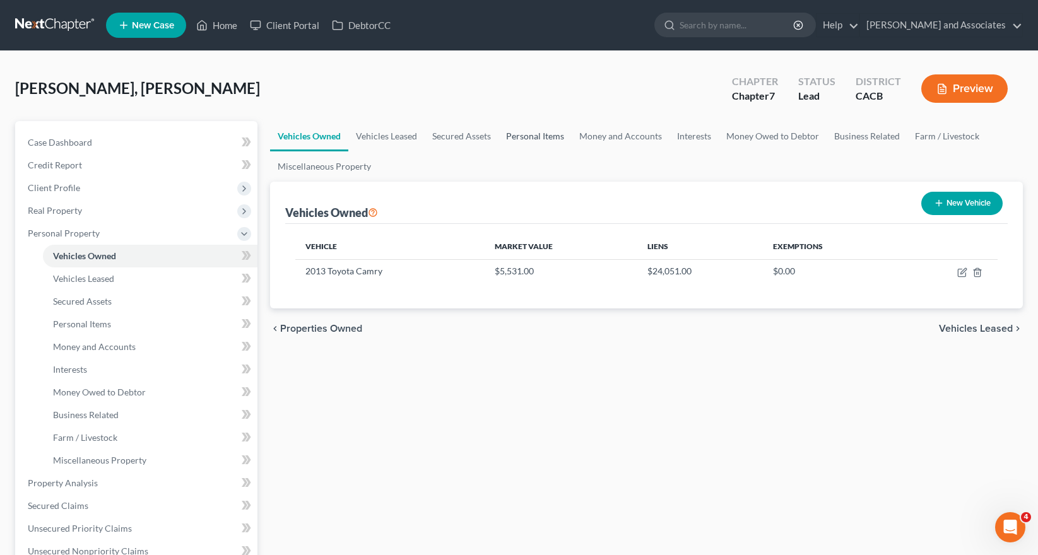
click at [535, 146] on link "Personal Items" at bounding box center [535, 136] width 73 height 30
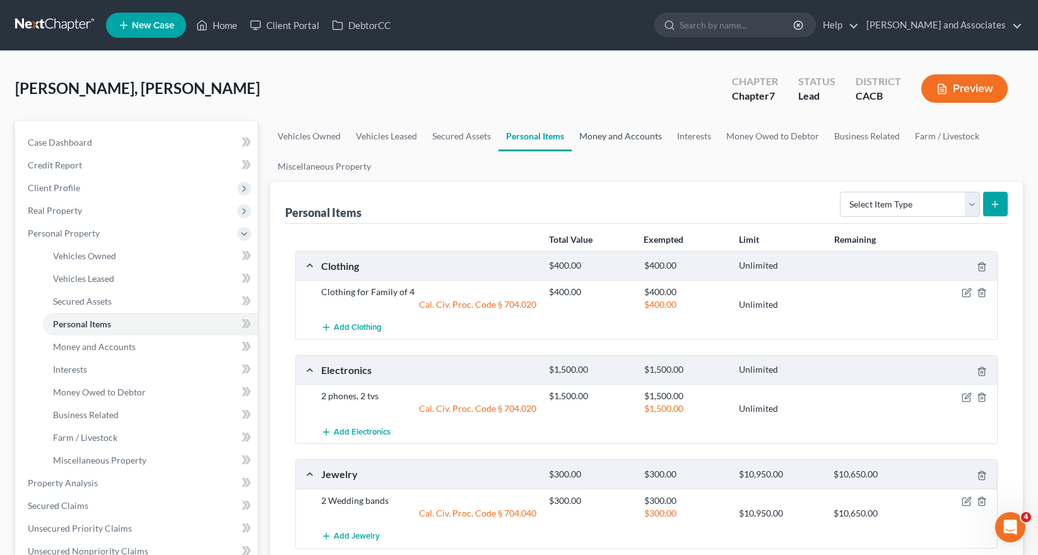
click at [627, 141] on link "Money and Accounts" at bounding box center [621, 136] width 98 height 30
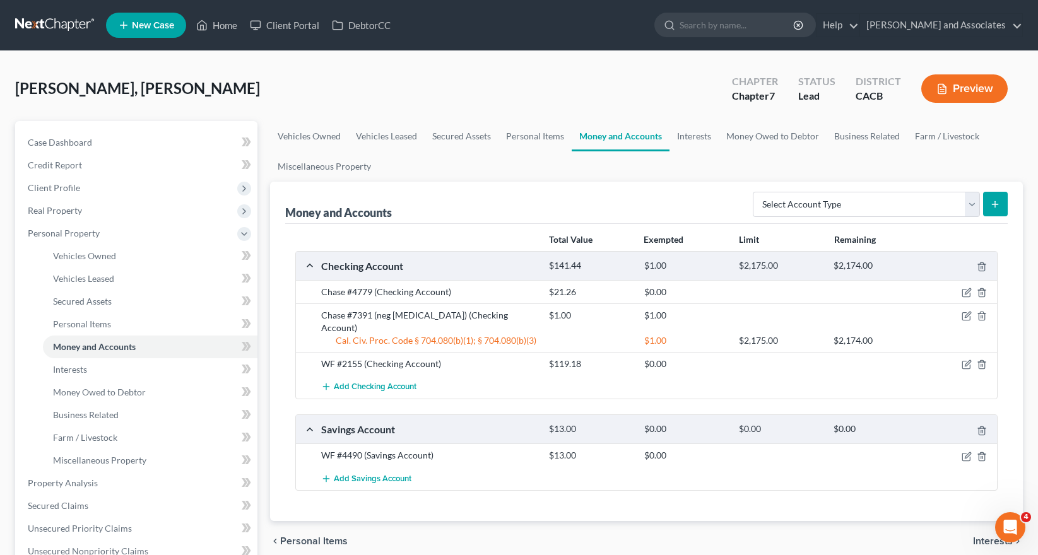
click at [885, 218] on div "Select Account Type Brokerage Cash on Hand Certificates of Deposit Checking Acc…" at bounding box center [878, 203] width 260 height 33
click at [889, 210] on select "Select Account Type Brokerage Cash on Hand Certificates of Deposit Checking Acc…" at bounding box center [866, 204] width 227 height 25
select select "other"
click at [756, 192] on select "Select Account Type Brokerage Cash on Hand Certificates of Deposit Checking Acc…" at bounding box center [866, 204] width 227 height 25
click at [700, 134] on link "Interests" at bounding box center [694, 136] width 49 height 30
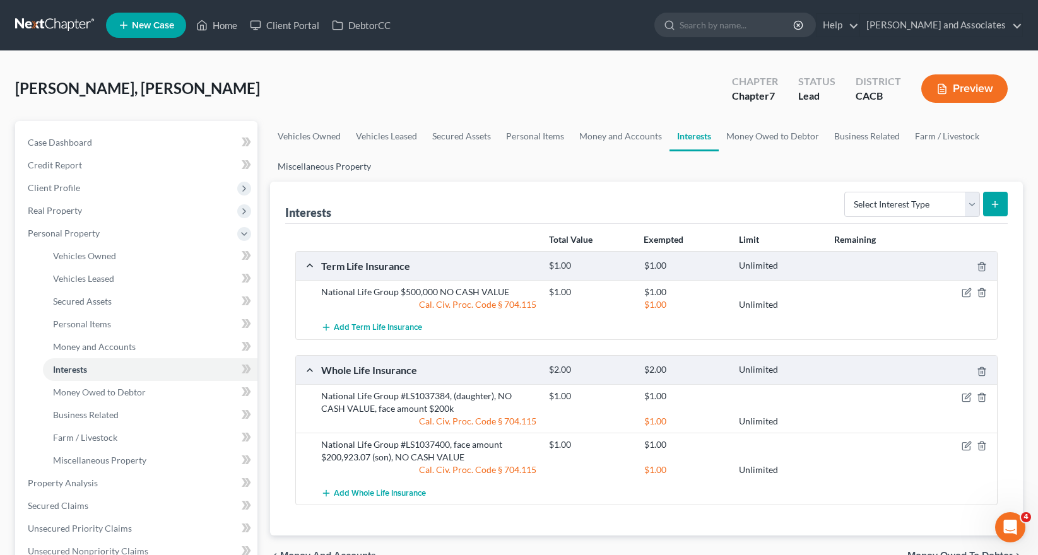
click at [348, 163] on link "Miscellaneous Property" at bounding box center [324, 166] width 109 height 30
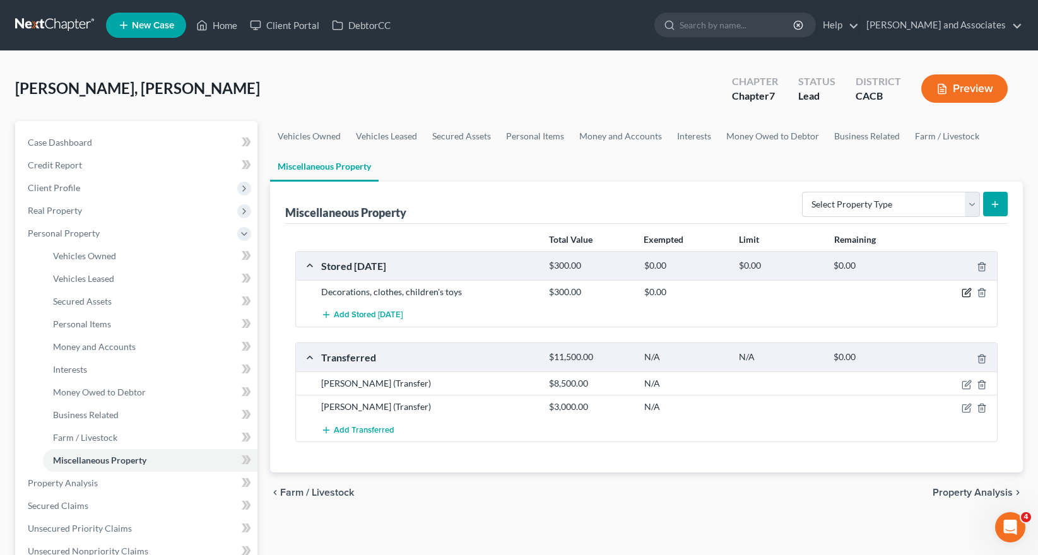
click at [964, 292] on icon "button" at bounding box center [967, 293] width 10 height 10
select select "4"
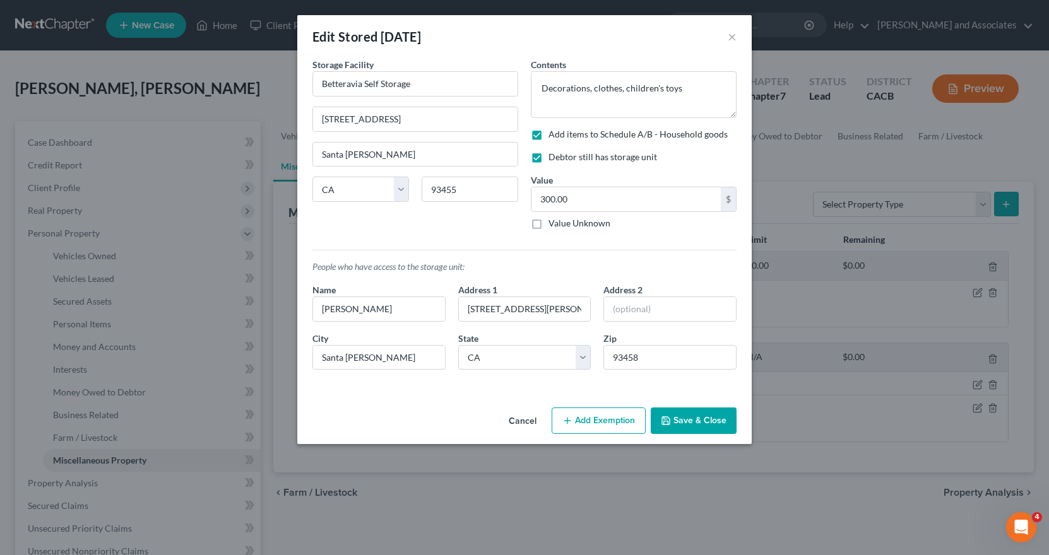
click at [708, 420] on button "Save & Close" at bounding box center [694, 421] width 86 height 27
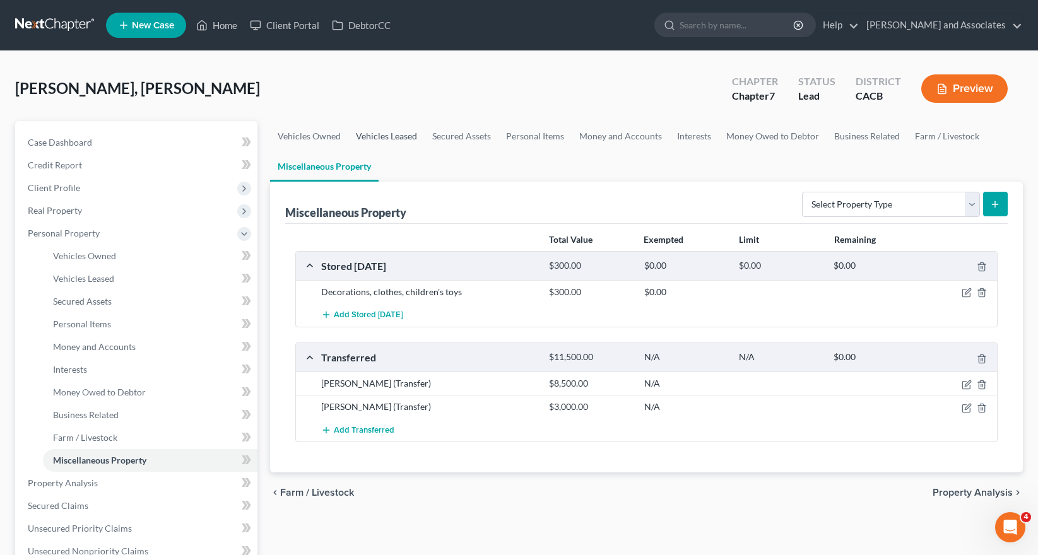
click at [394, 145] on link "Vehicles Leased" at bounding box center [386, 136] width 76 height 30
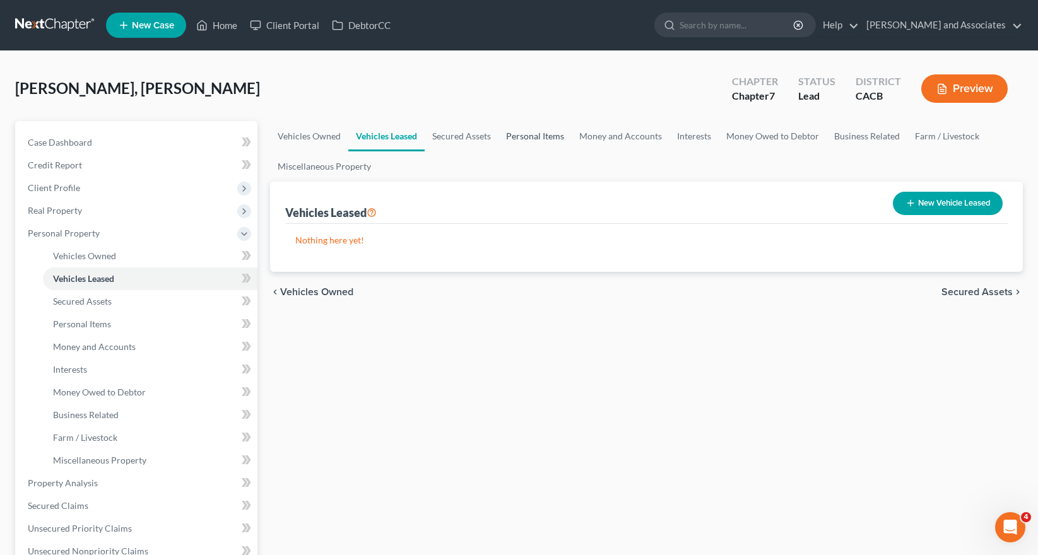
click at [511, 132] on link "Personal Items" at bounding box center [535, 136] width 73 height 30
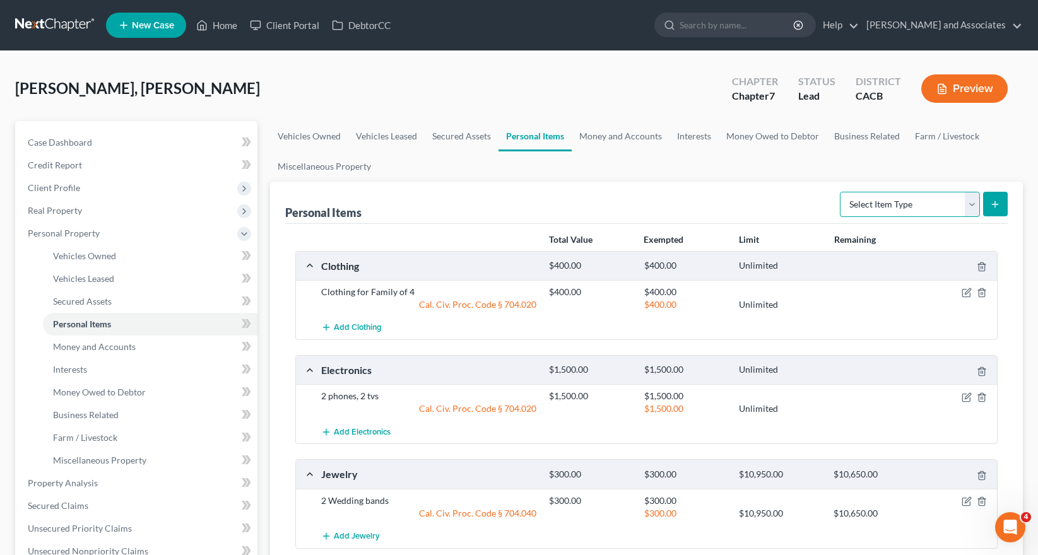
click at [887, 204] on select "Select Item Type Clothing Collectibles Of Value Electronics Firearms Household …" at bounding box center [910, 204] width 140 height 25
select select "other"
click at [841, 192] on select "Select Item Type Clothing Collectibles Of Value Electronics Firearms Household …" at bounding box center [910, 204] width 140 height 25
